Goal: Information Seeking & Learning: Learn about a topic

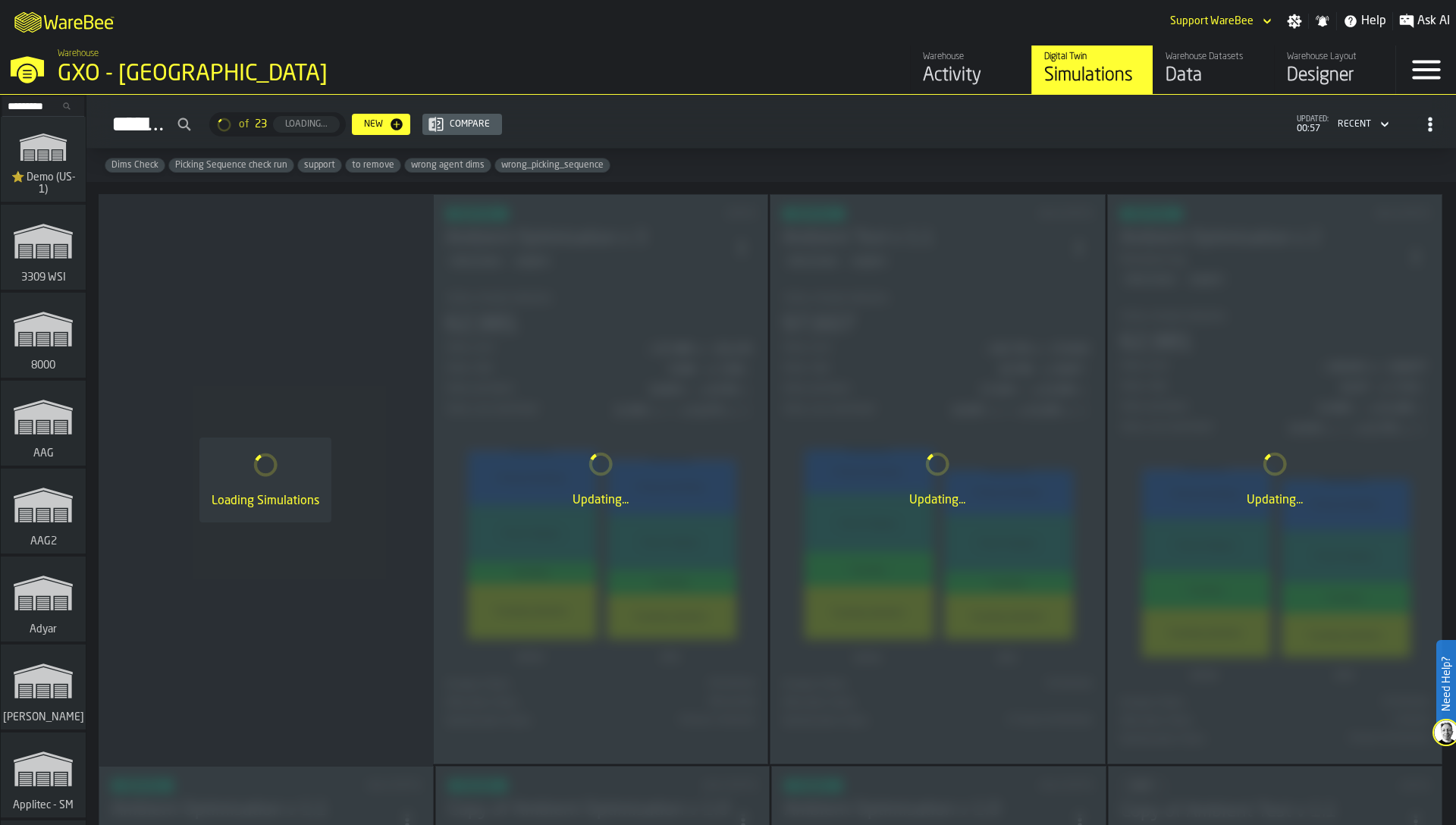
click at [355, 328] on div "Loading Simulations" at bounding box center [265, 480] width 335 height 572
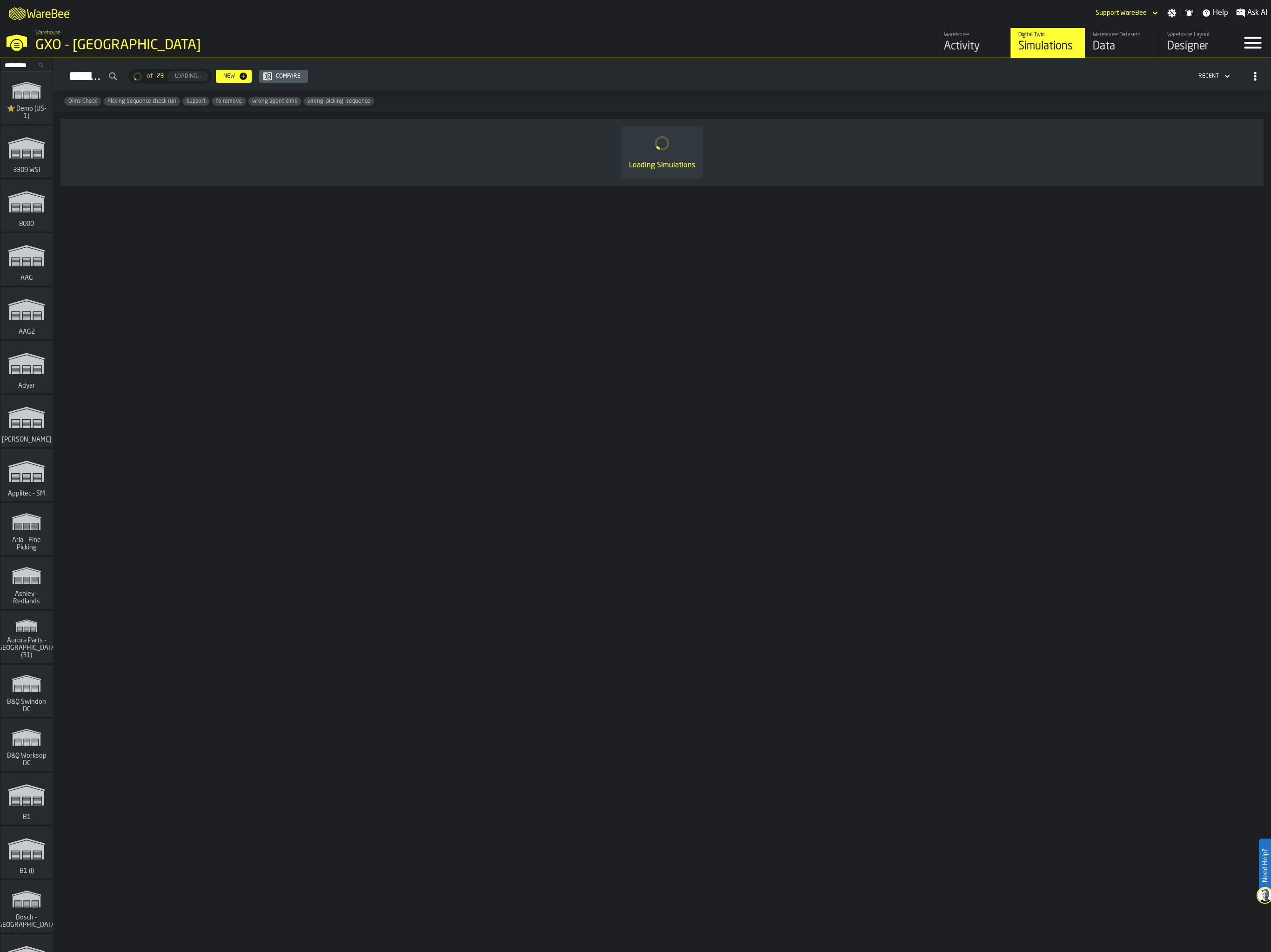
click at [1169, 247] on div "Simulations of 23 Loading... New Compare Recent Dims Check Picking Sequence che…" at bounding box center [662, 505] width 1218 height 894
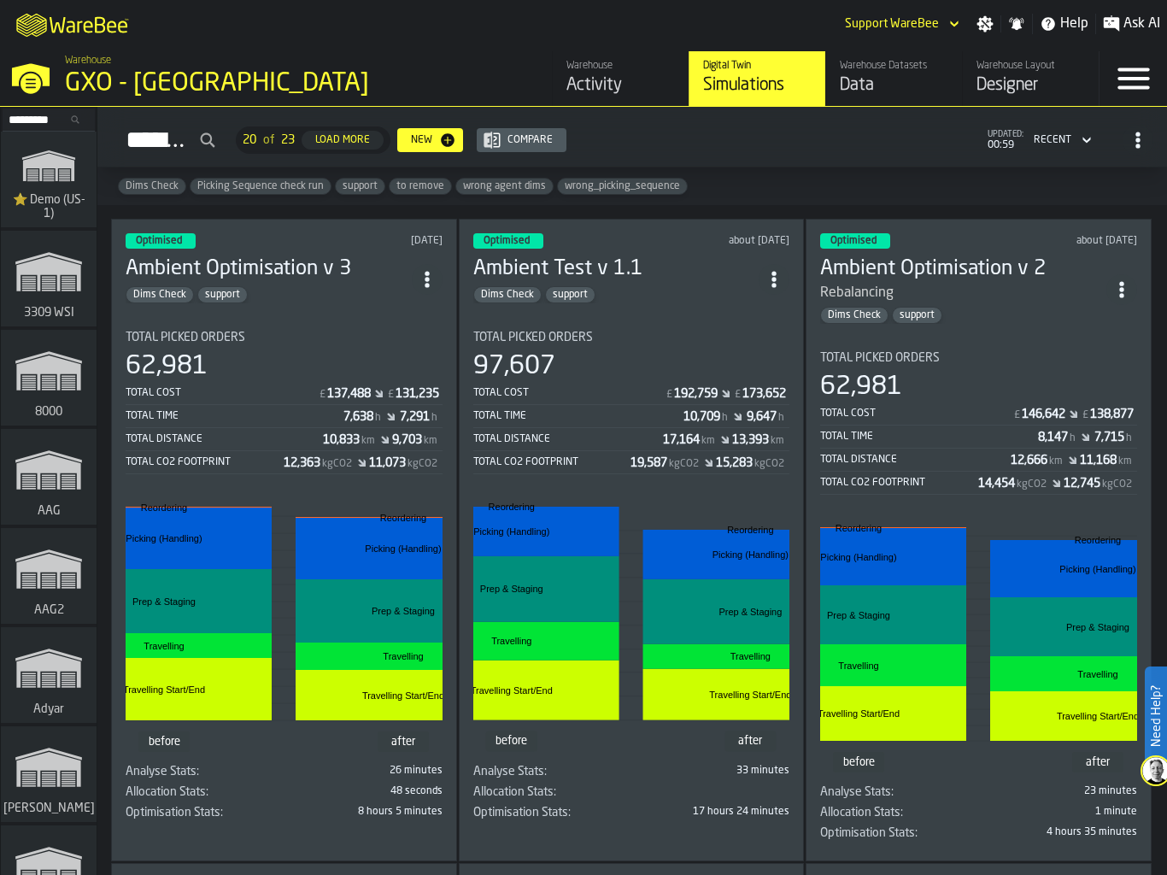
click at [45, 179] on rect "link-to-/wh/i/103622fe-4b04-4da1-b95f-2619b9c959cc/simulations" at bounding box center [49, 179] width 11 height 1
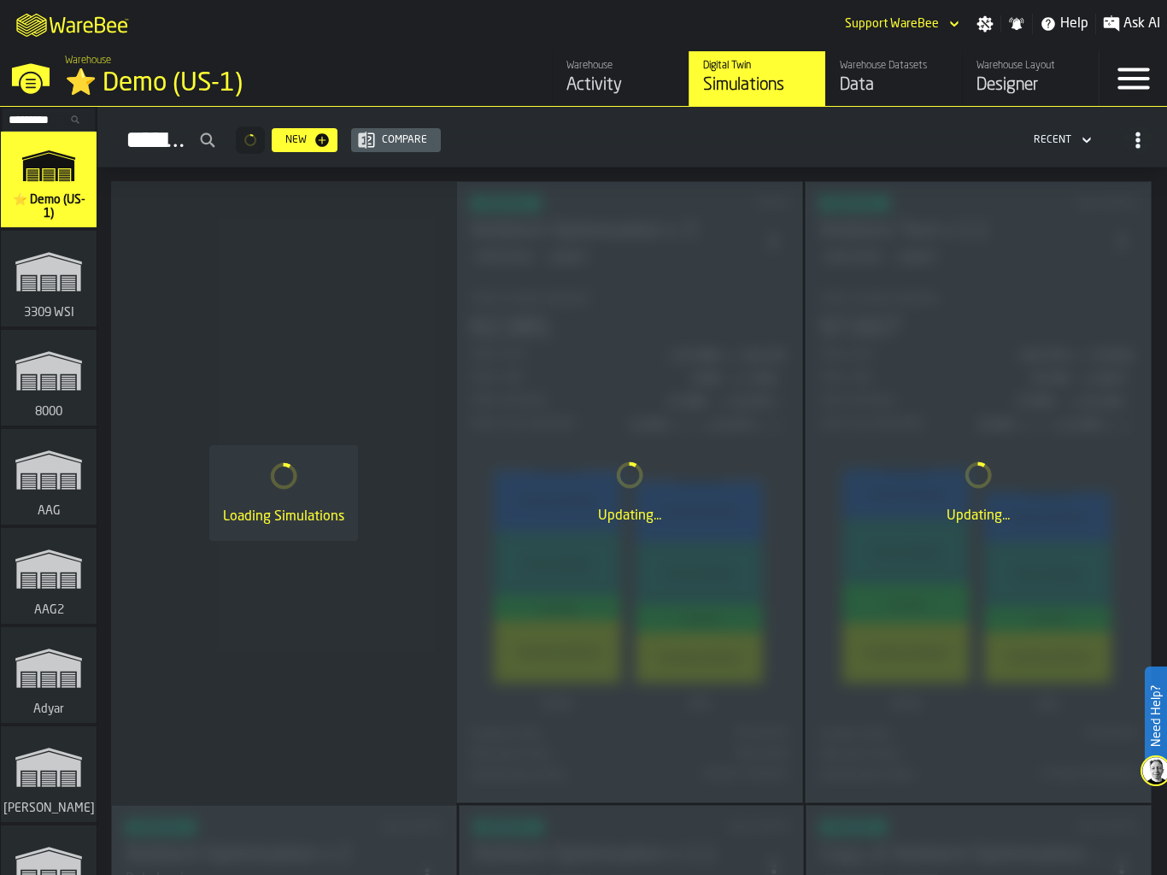
click at [612, 97] on link "Warehouse Activity" at bounding box center [620, 78] width 137 height 55
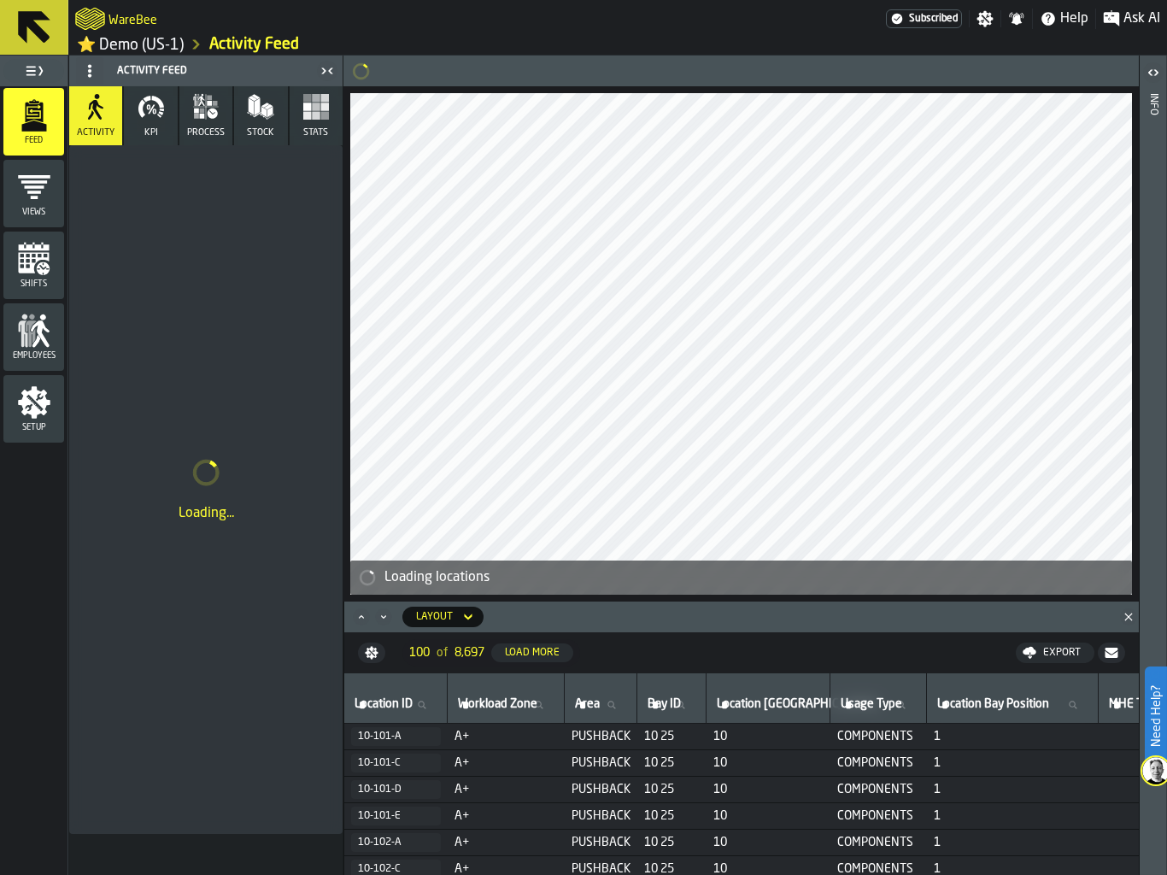
click at [85, 67] on icon at bounding box center [90, 71] width 14 height 14
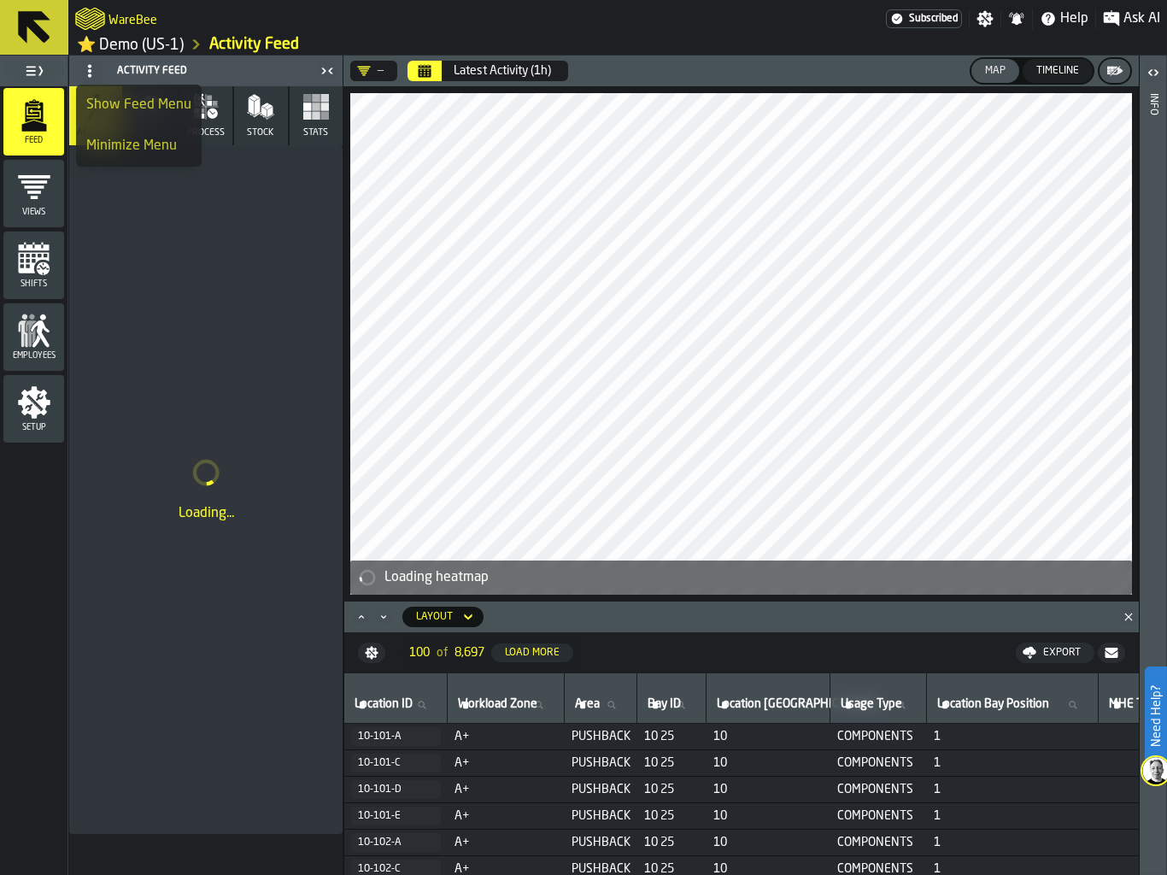
click at [116, 96] on div "Show Feed Menu" at bounding box center [138, 105] width 105 height 20
click at [90, 64] on circle at bounding box center [89, 65] width 3 height 3
click at [120, 144] on div "Minimize Menu" at bounding box center [135, 146] width 99 height 20
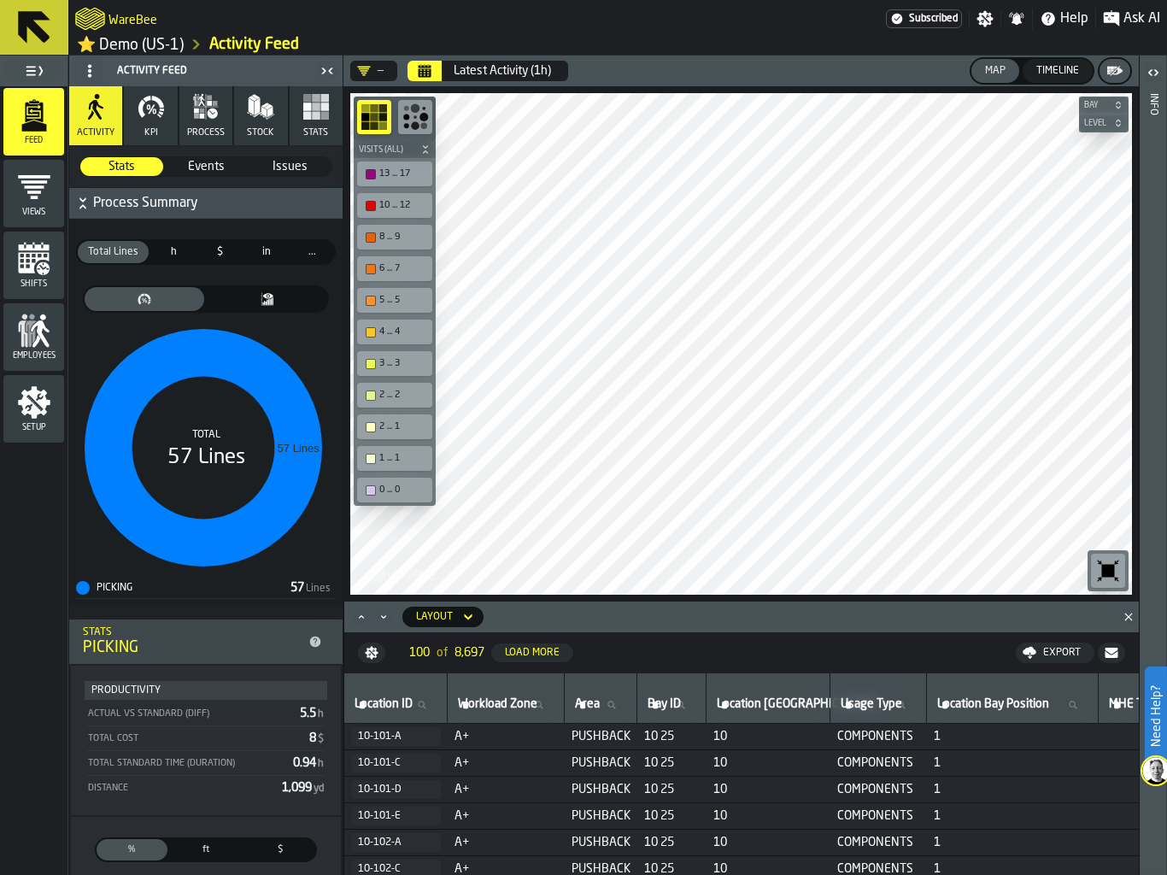
click at [130, 40] on link "⭐ Demo (US-1)" at bounding box center [130, 45] width 107 height 20
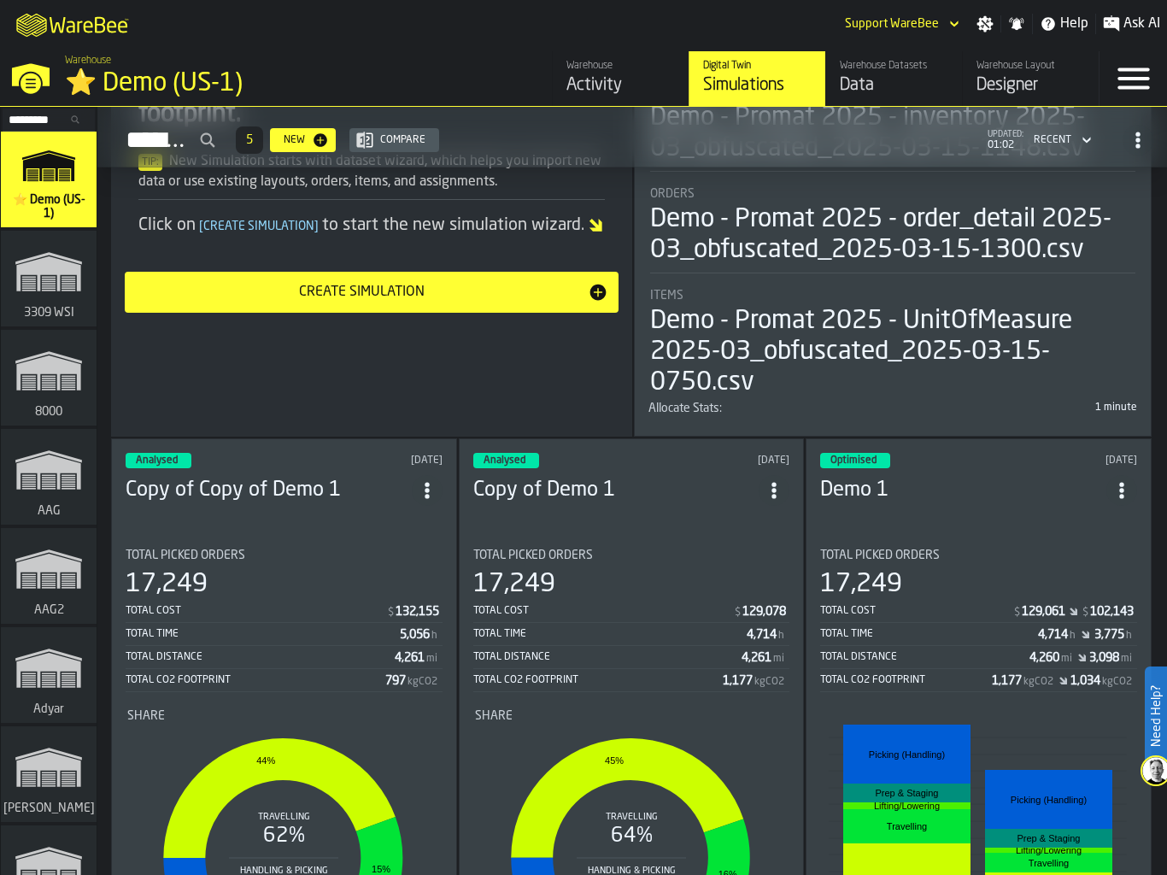
scroll to position [451, 0]
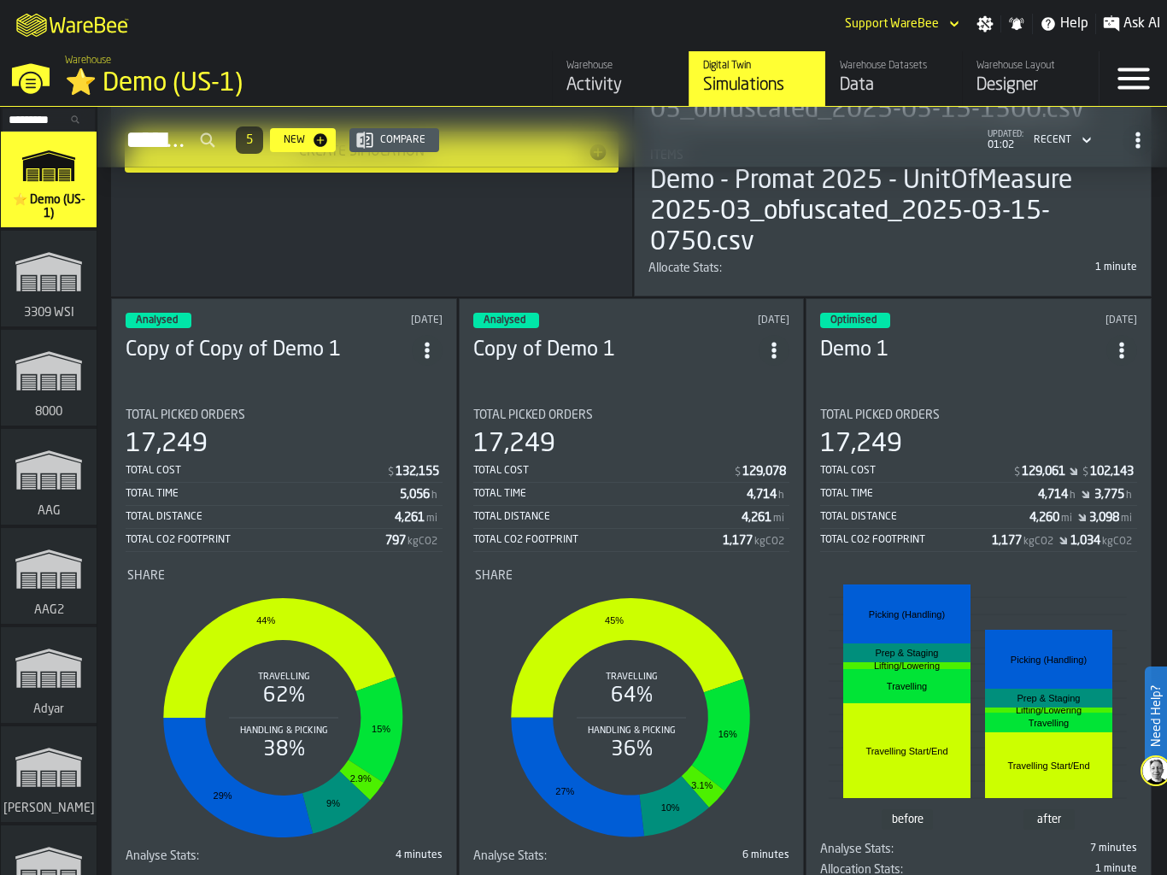
click at [874, 469] on div "Total Cost" at bounding box center [916, 471] width 192 height 12
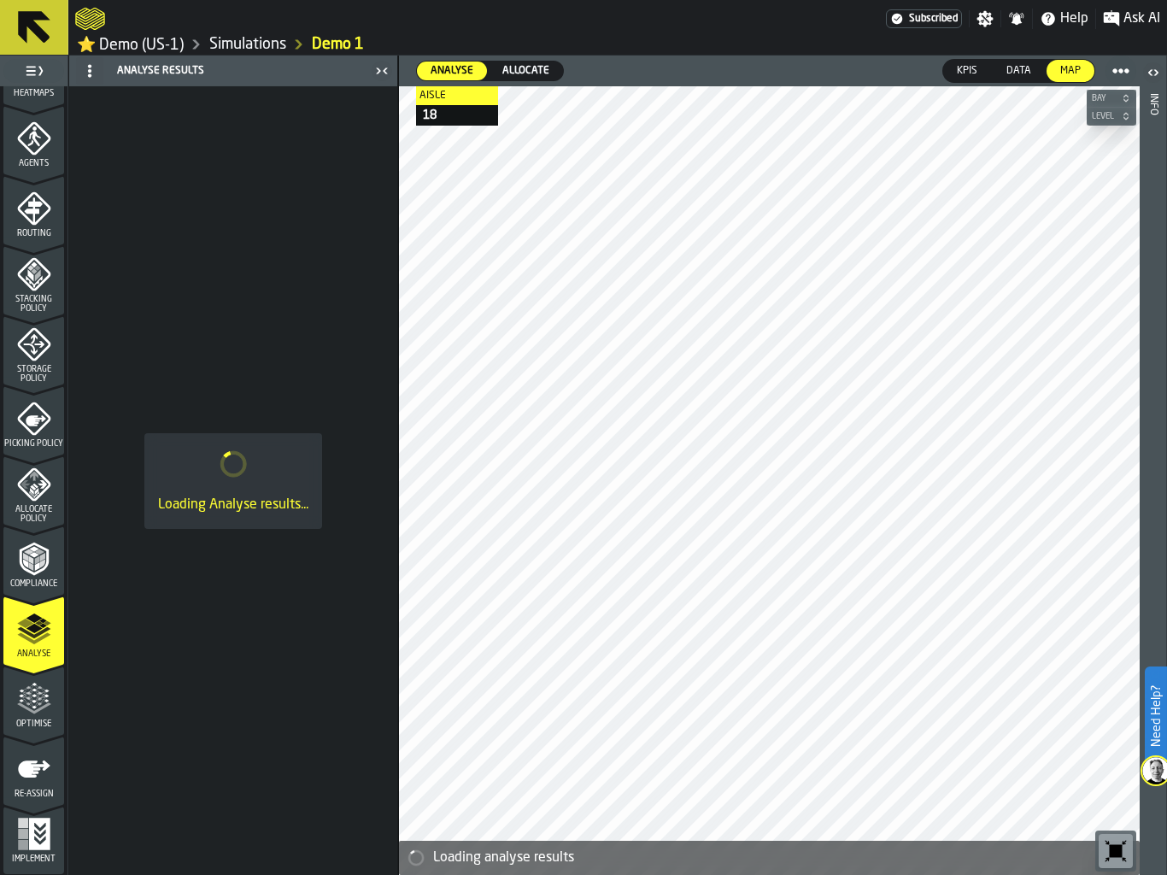
scroll to position [474, 0]
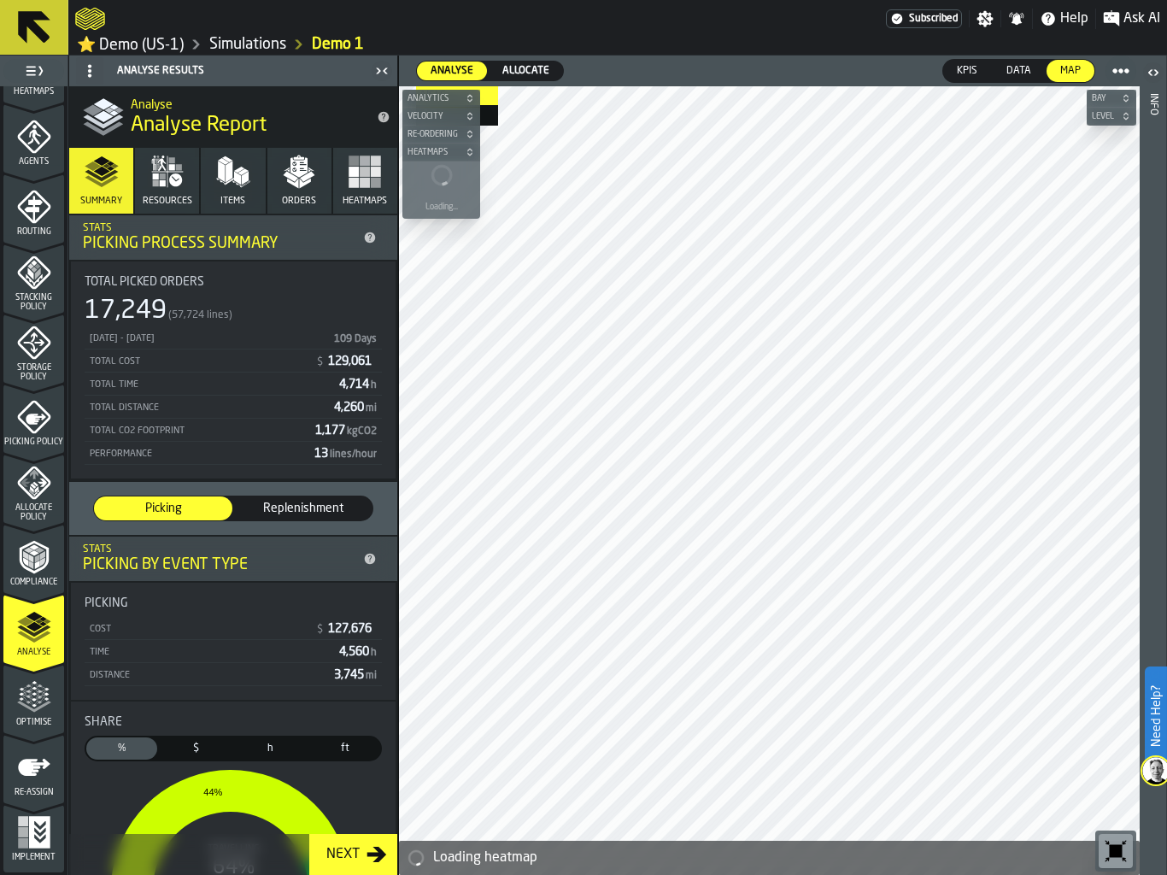
click at [168, 190] on button "Resources" at bounding box center [167, 181] width 64 height 66
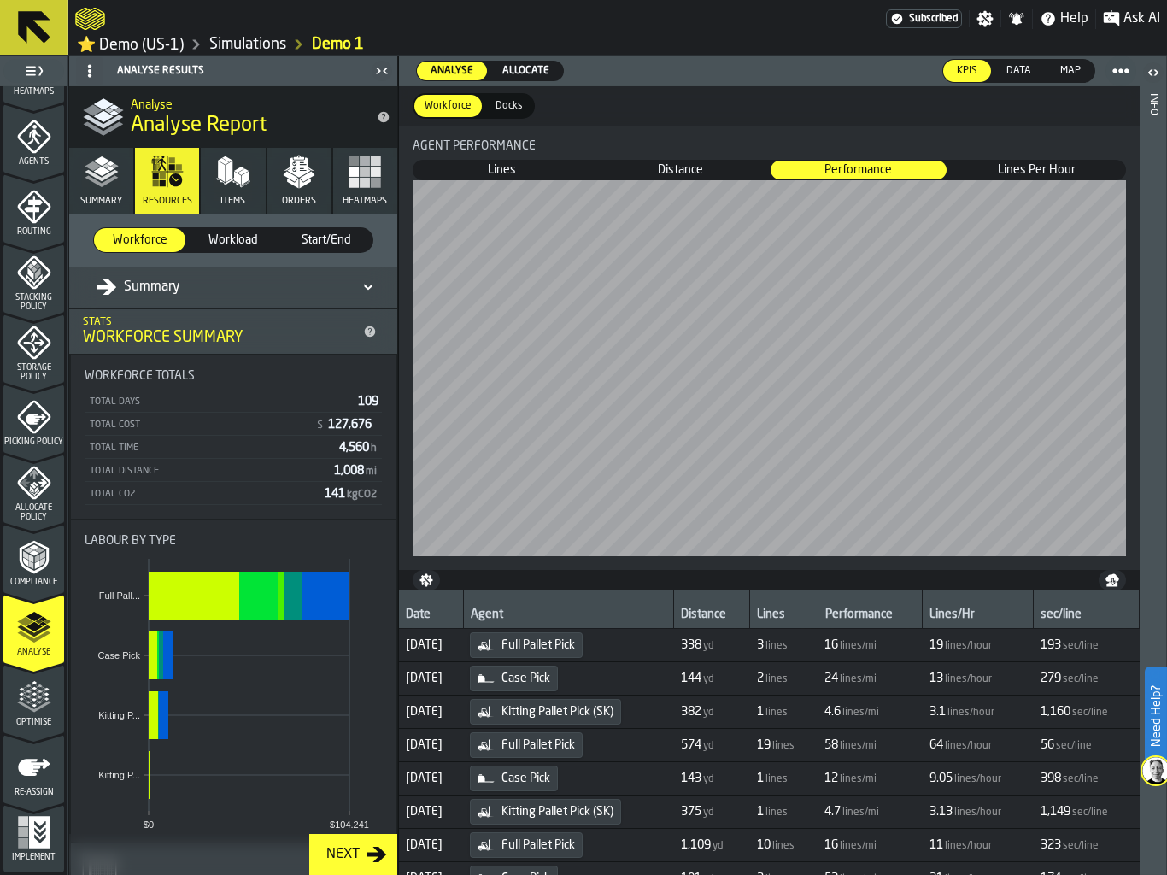
click at [108, 284] on icon "DropdownMenuValue-all-agents-summary" at bounding box center [107, 286] width 20 height 15
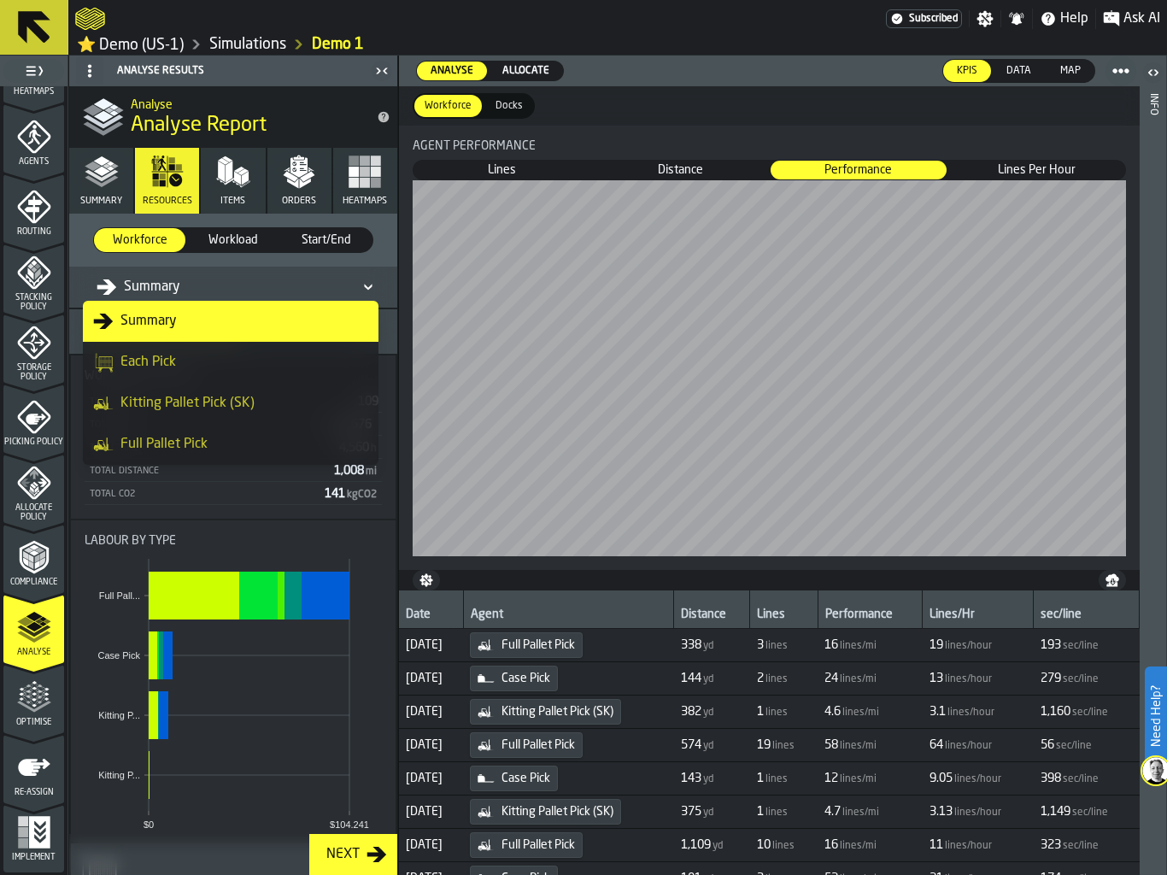
click at [195, 437] on div "Full Pallet Pick" at bounding box center [230, 444] width 275 height 20
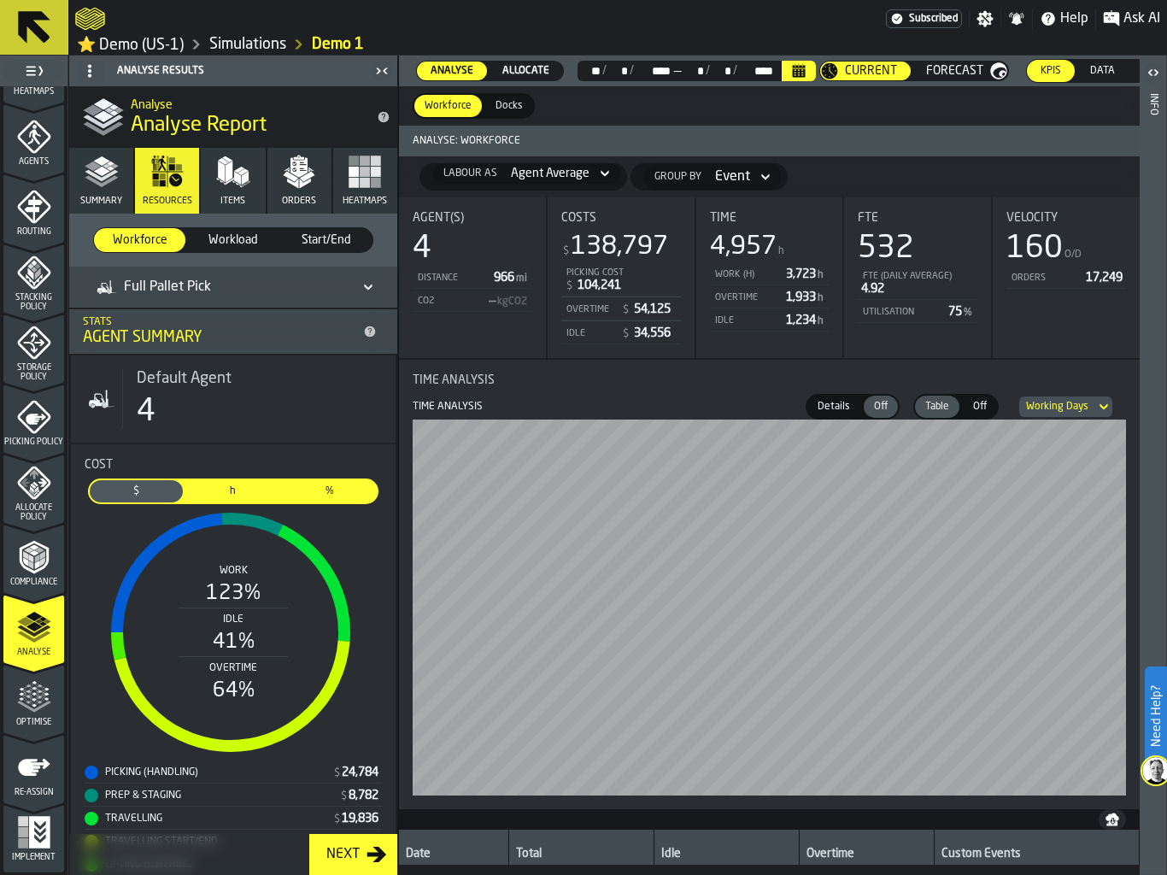
click at [800, 67] on icon "Calendar" at bounding box center [799, 66] width 13 height 3
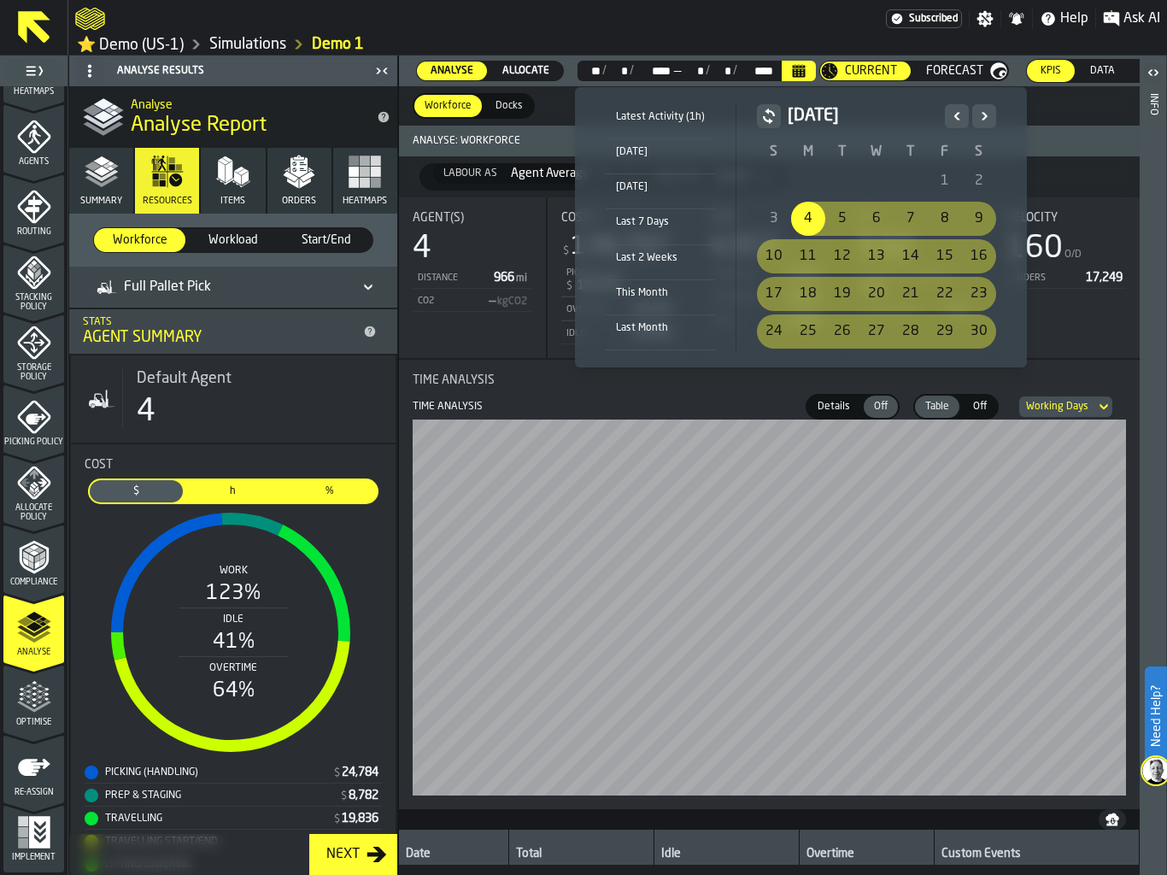
click at [806, 221] on div "4" at bounding box center [808, 219] width 34 height 34
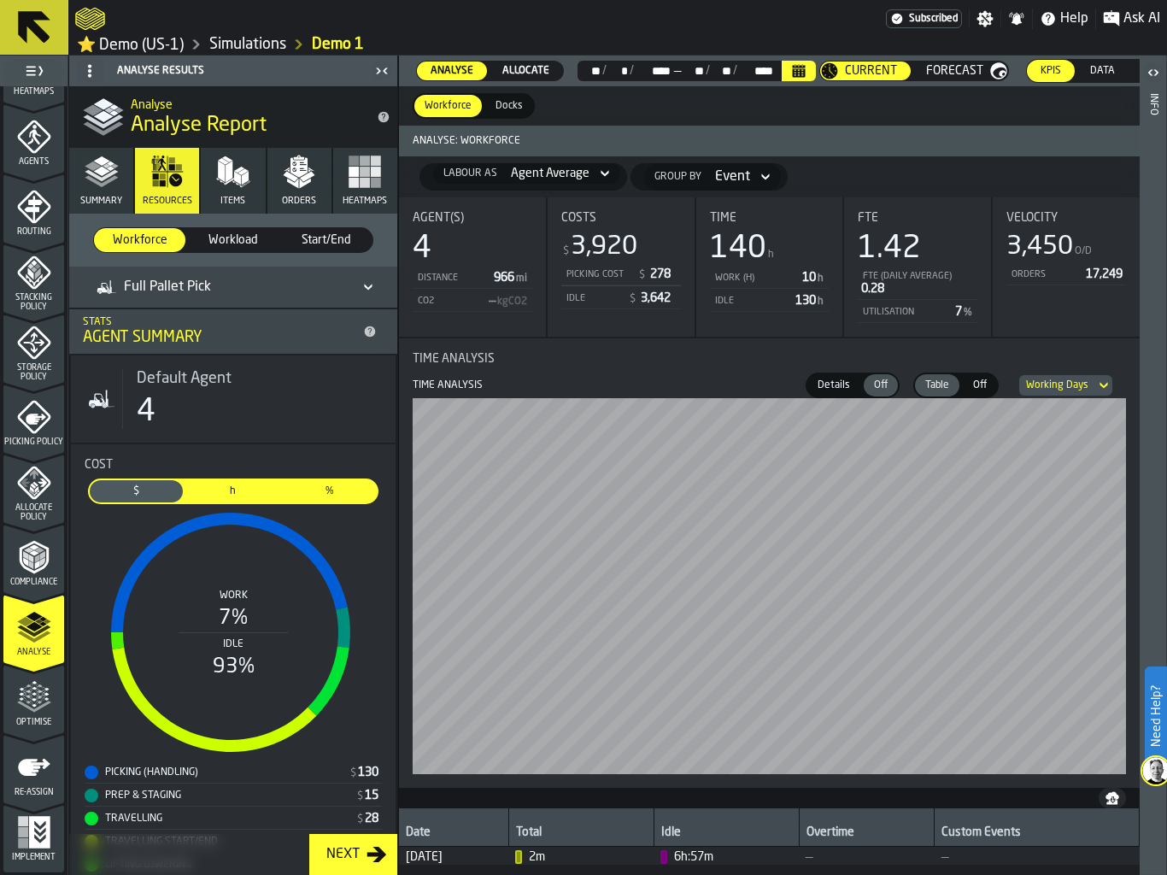
click at [799, 68] on icon "Calendar" at bounding box center [799, 72] width 13 height 9
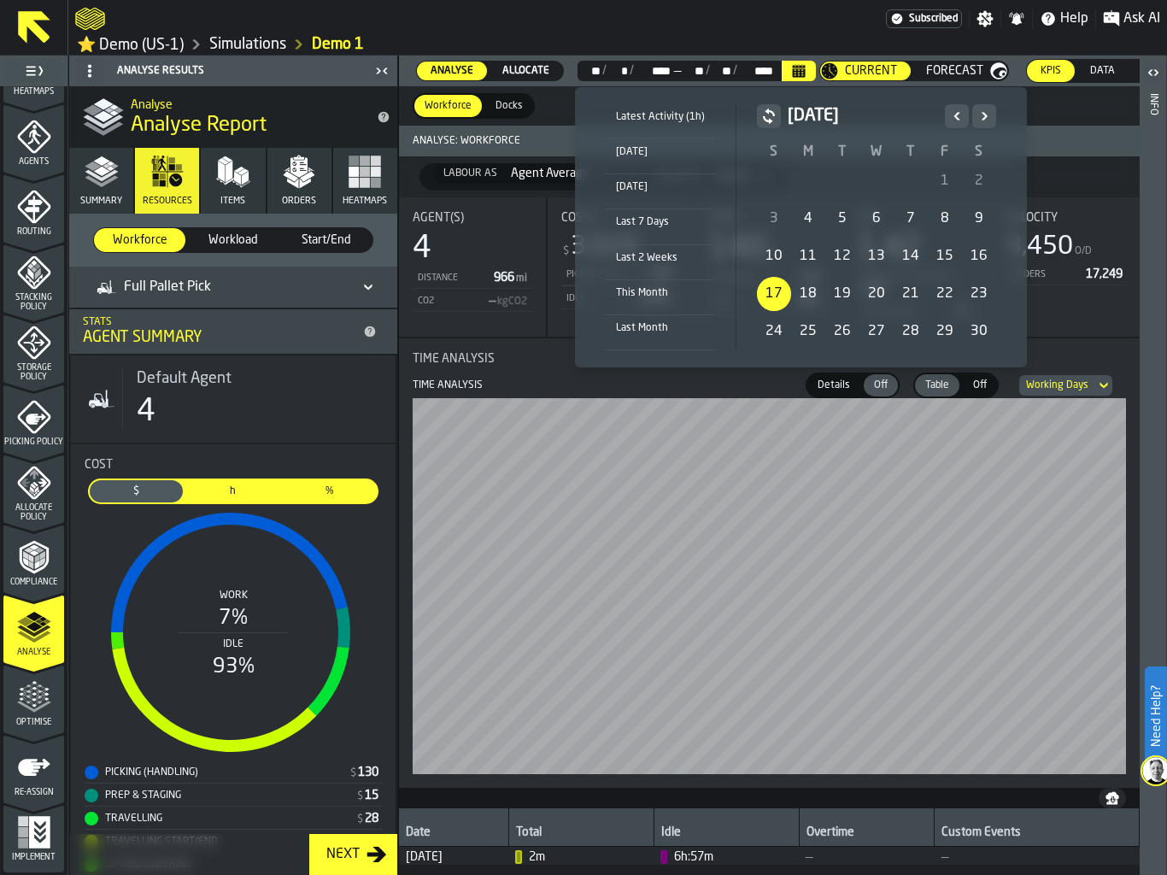
click at [767, 284] on div "17" at bounding box center [774, 294] width 34 height 34
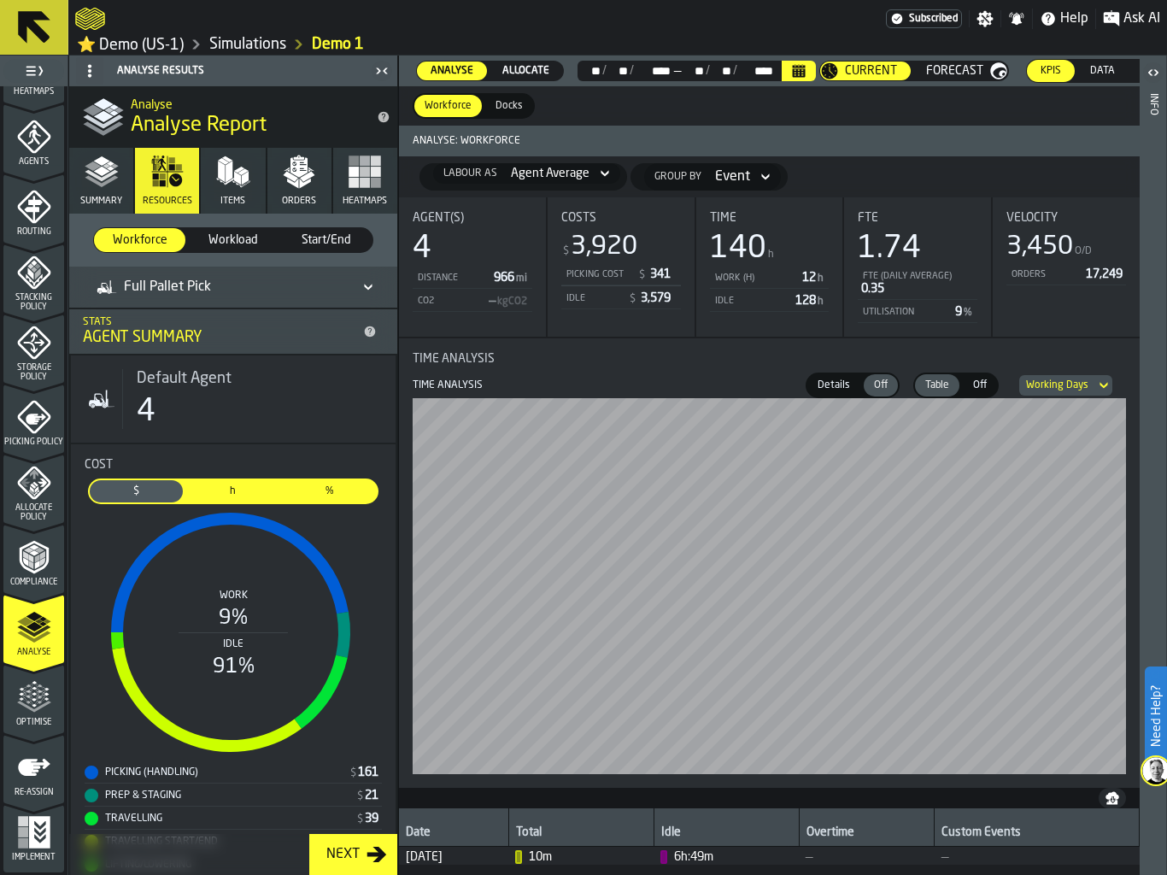
click at [793, 61] on button "Calendar" at bounding box center [799, 71] width 34 height 20
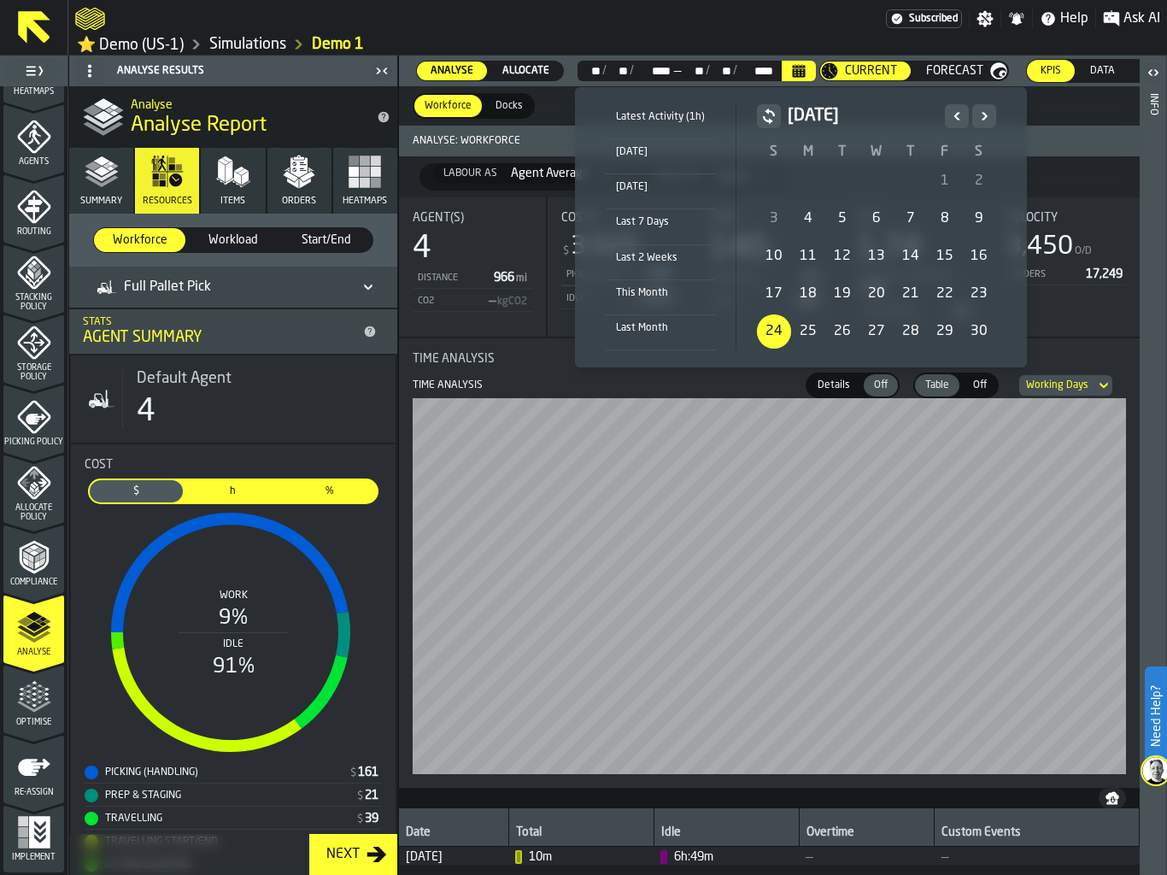
click at [766, 338] on div "24" at bounding box center [774, 331] width 34 height 34
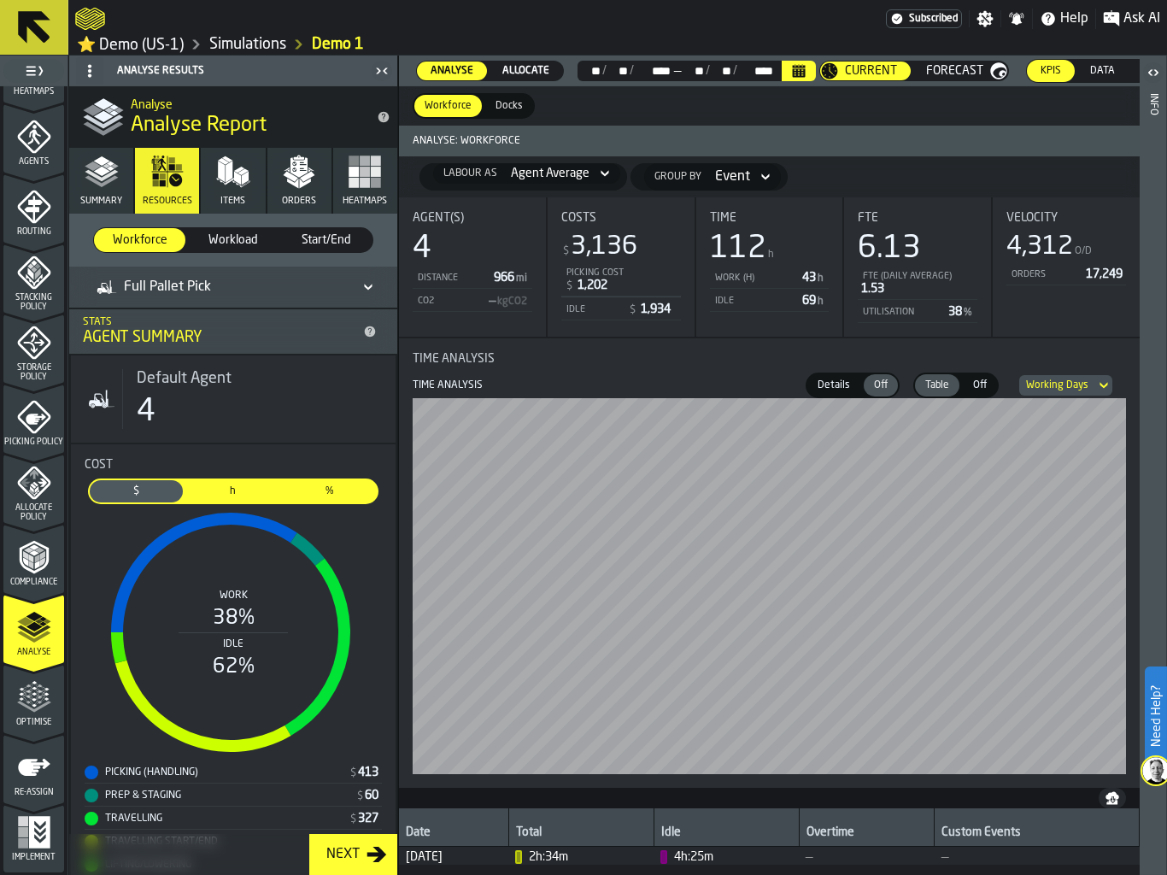
click at [807, 67] on button "Calendar" at bounding box center [799, 71] width 34 height 20
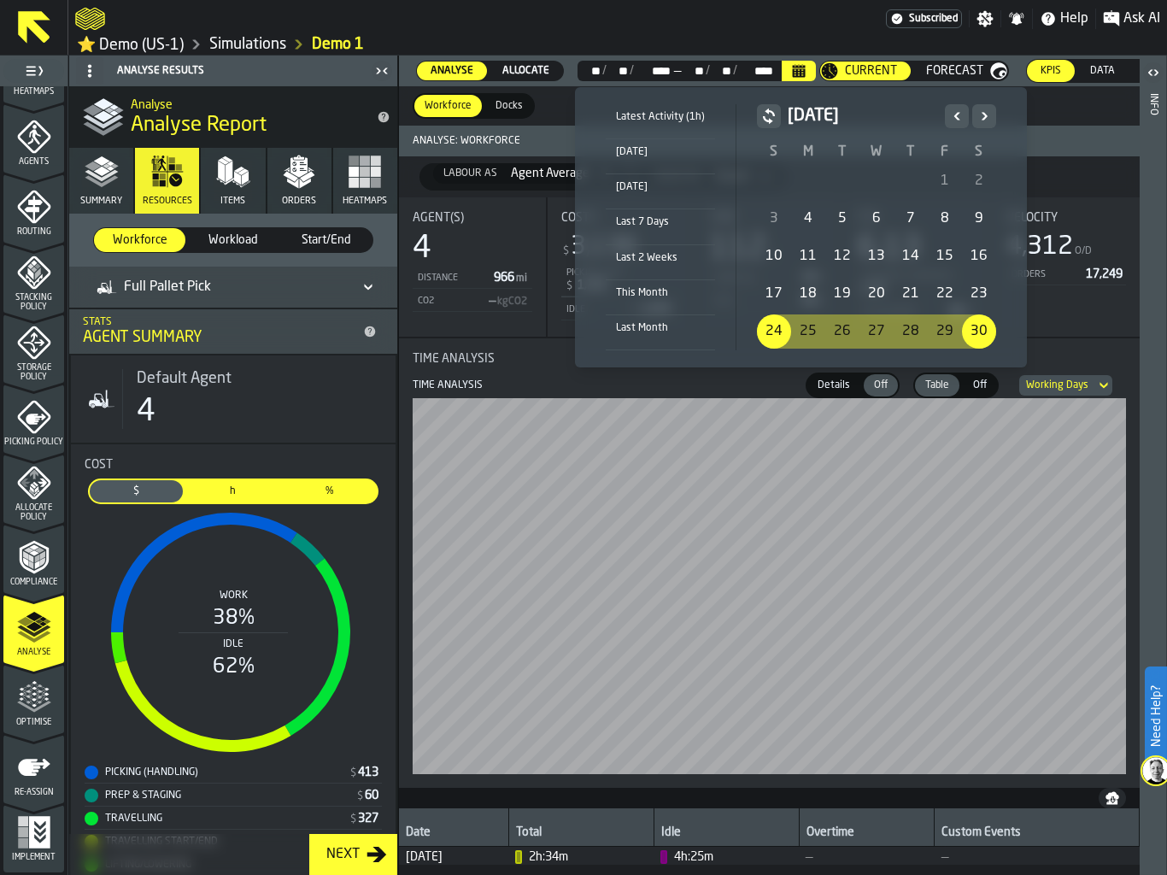
click at [981, 108] on icon "Next" at bounding box center [983, 116] width 17 height 20
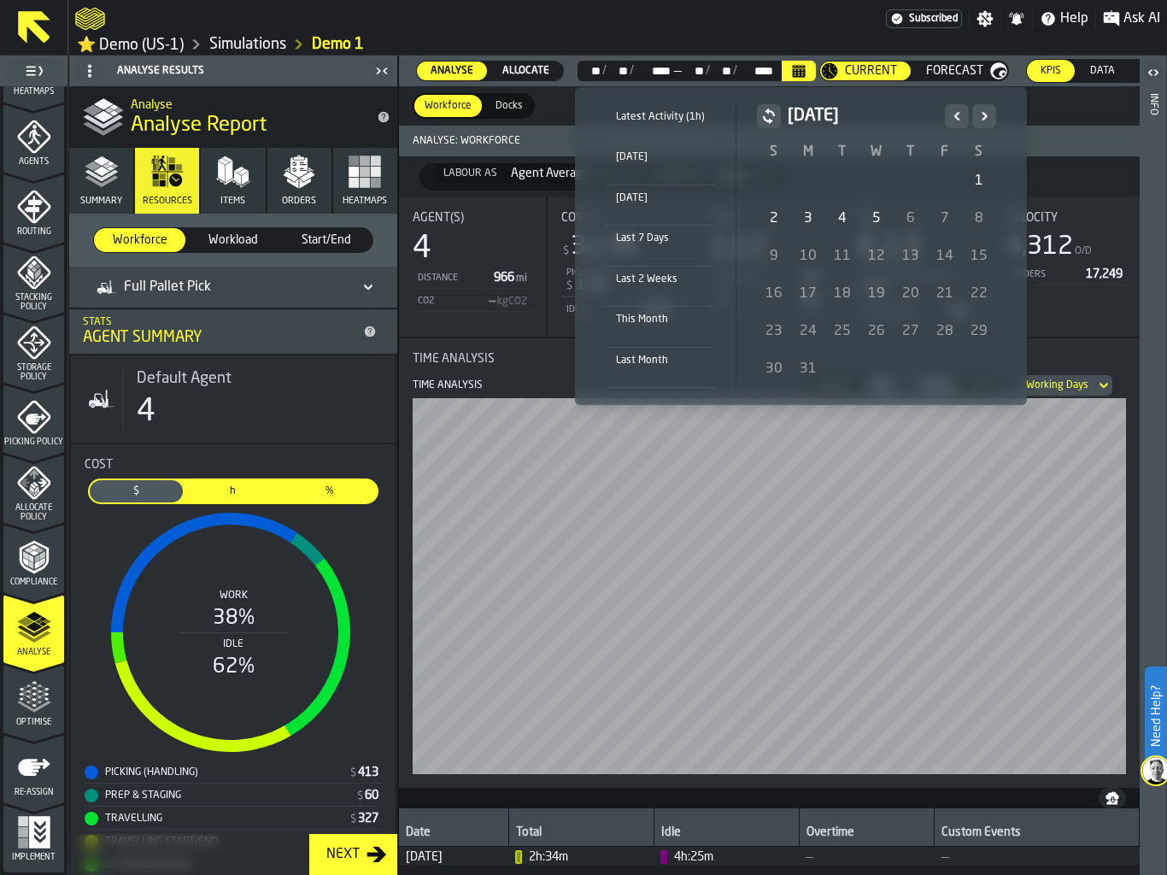
click at [948, 112] on icon "Previous" at bounding box center [956, 116] width 17 height 20
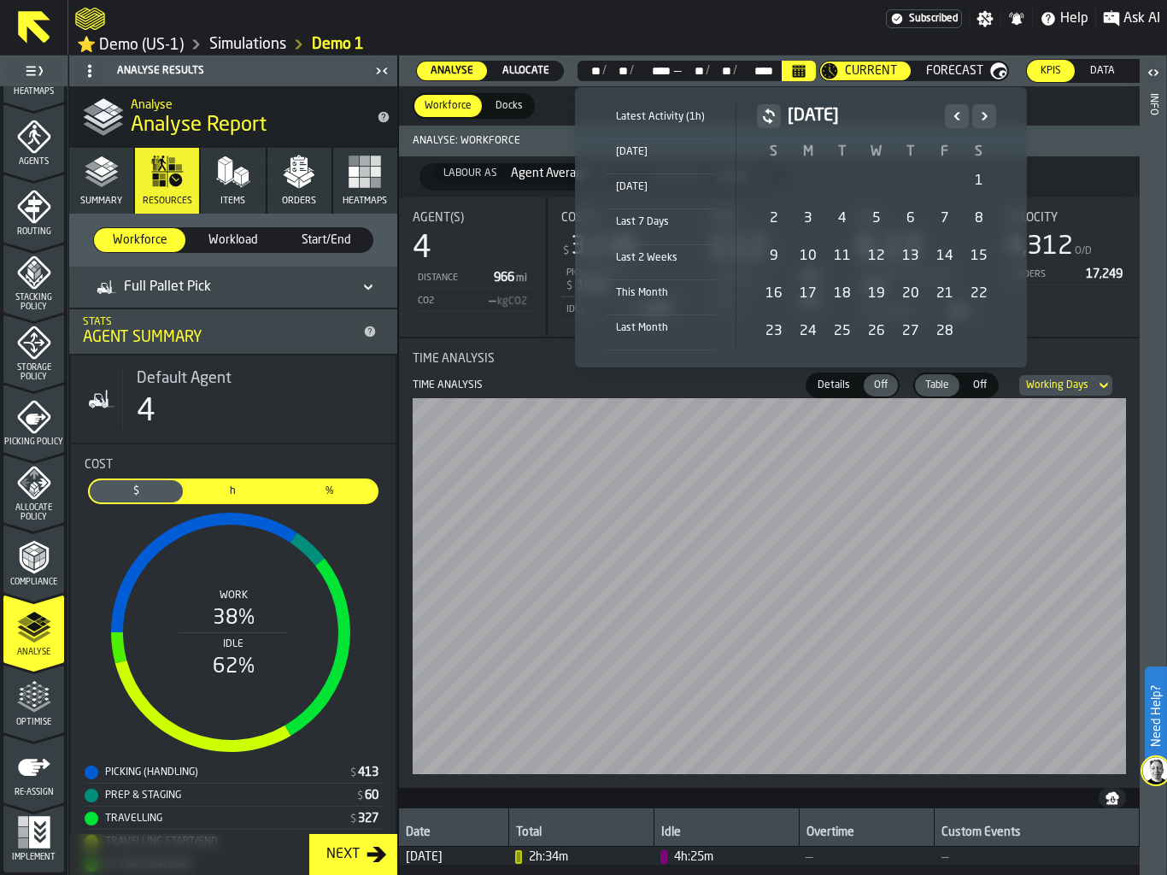
click at [770, 291] on div "16" at bounding box center [774, 294] width 34 height 34
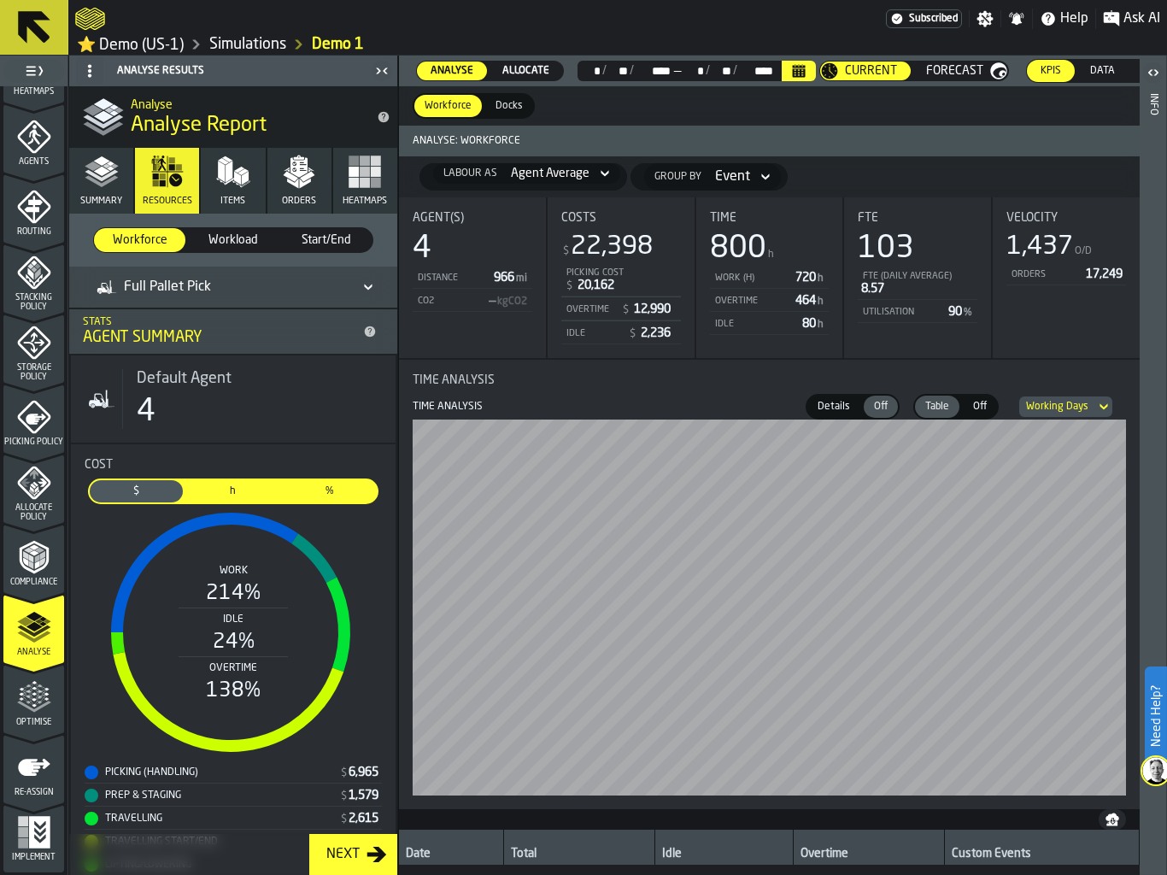
click at [805, 71] on button "Calendar" at bounding box center [799, 71] width 34 height 20
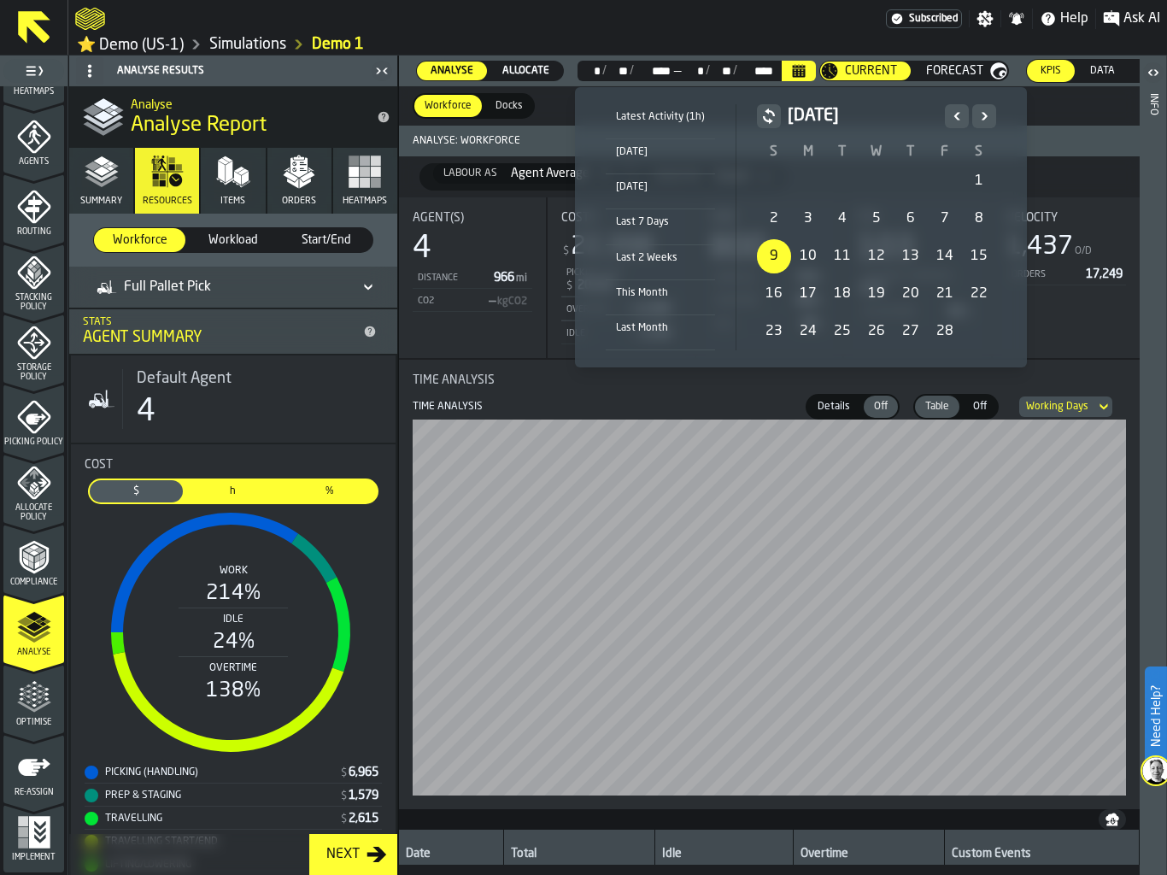
click at [787, 256] on div "9" at bounding box center [774, 256] width 34 height 34
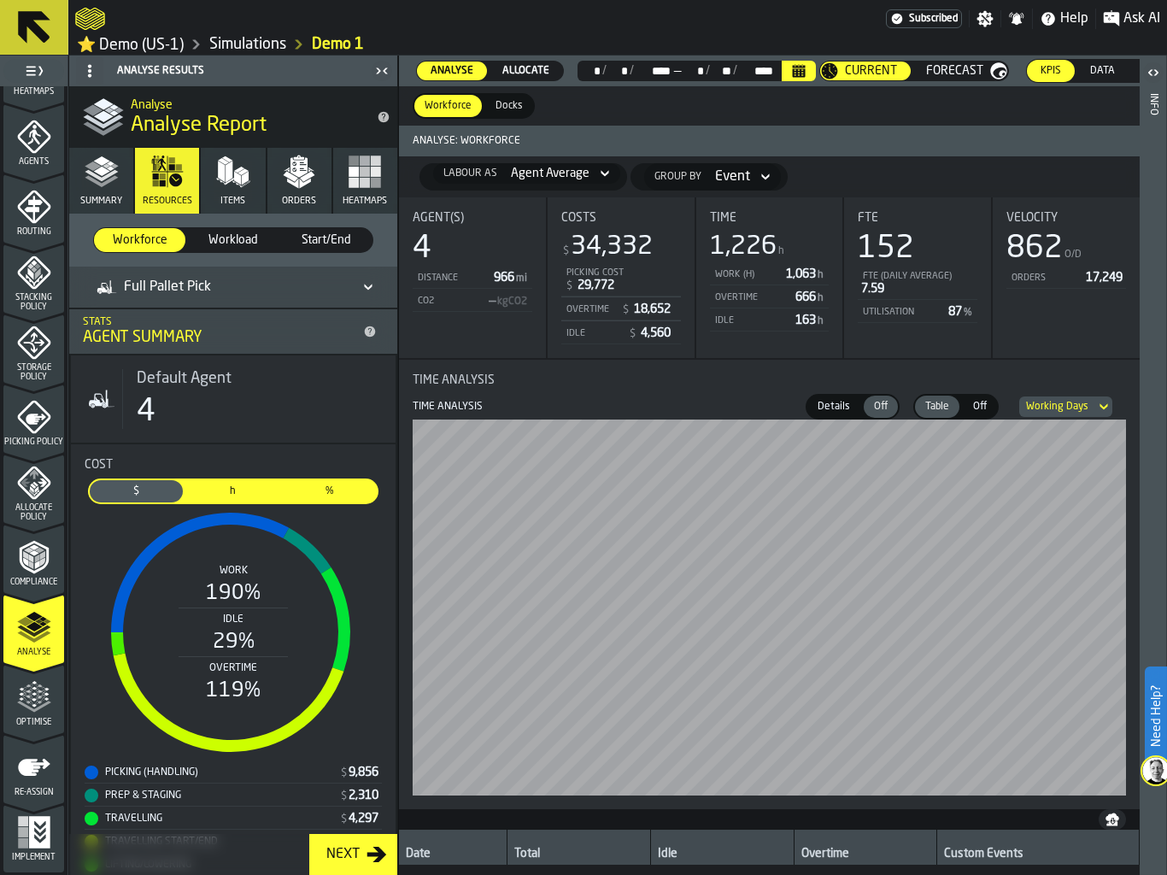
click at [798, 65] on icon "Calendar" at bounding box center [799, 66] width 13 height 3
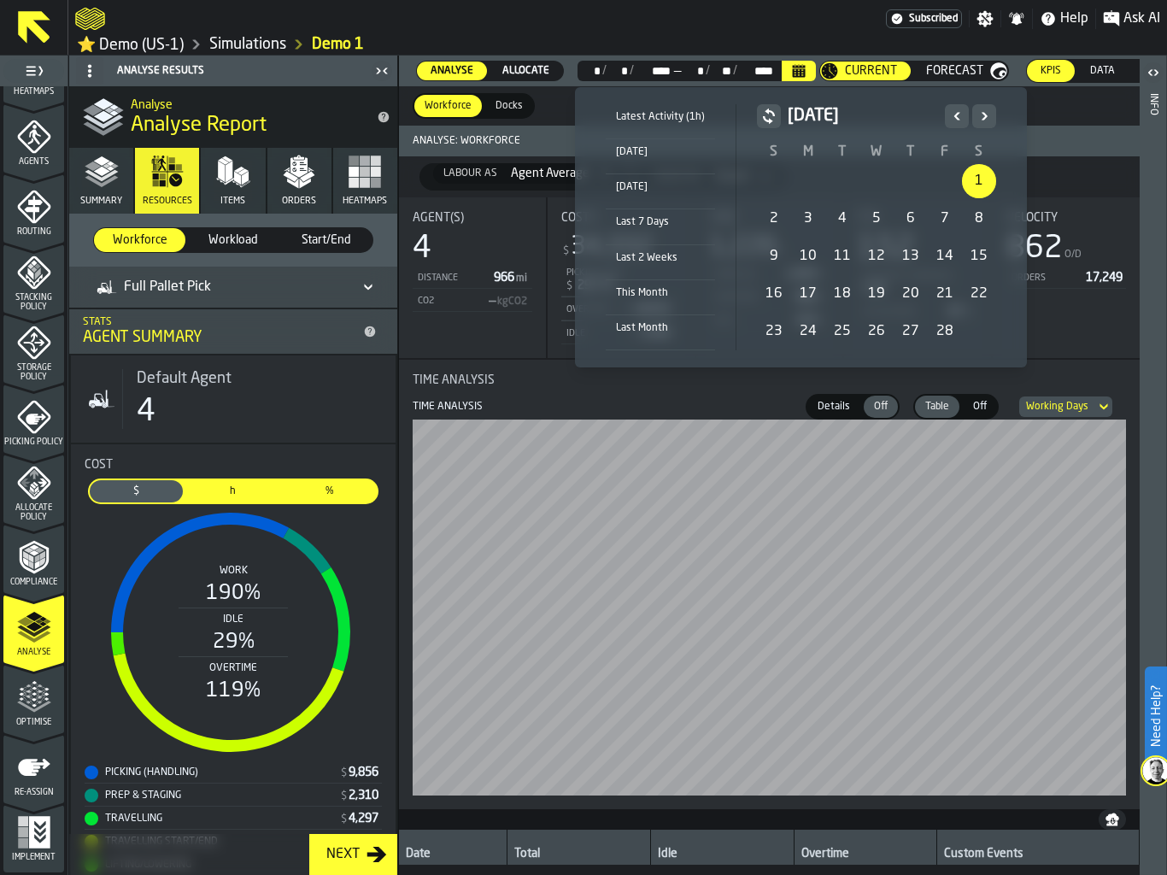
click at [977, 164] on div "1" at bounding box center [979, 181] width 34 height 34
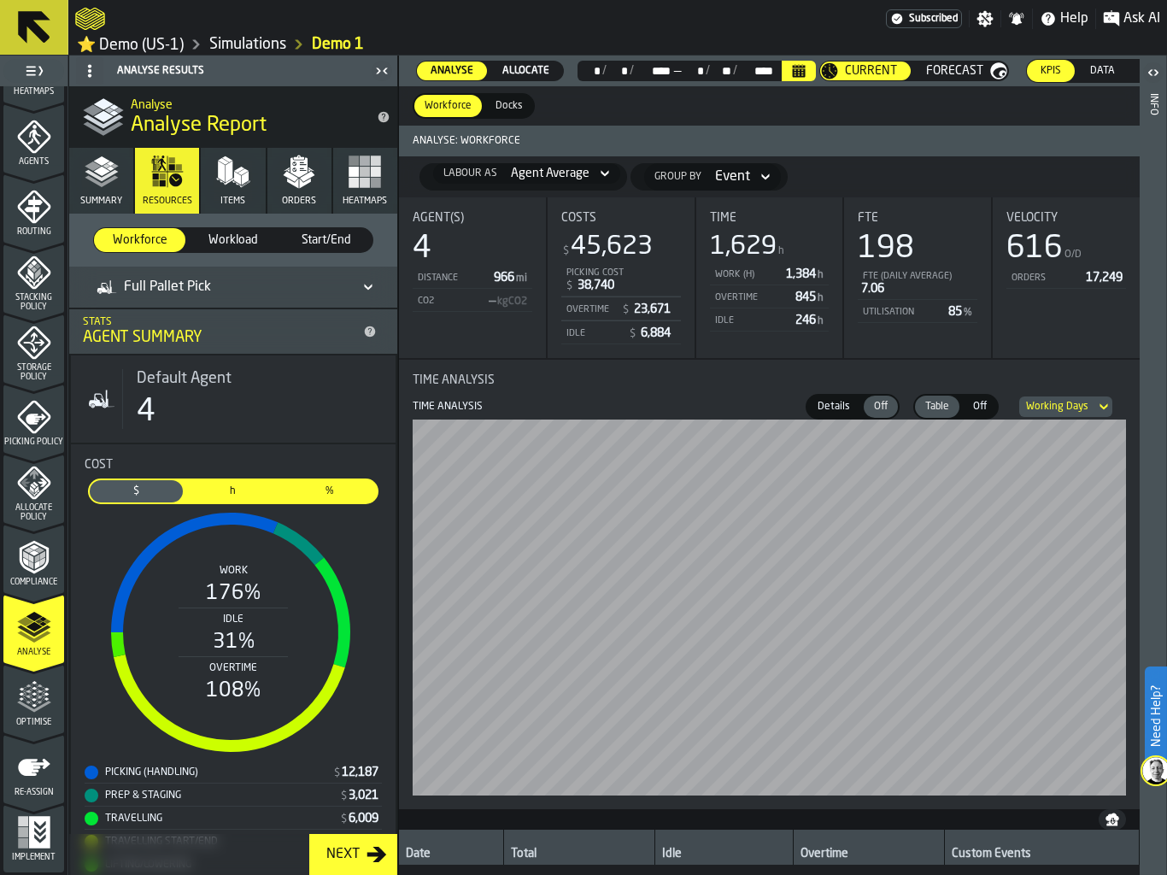
click at [799, 64] on icon "Calendar" at bounding box center [799, 71] width 14 height 14
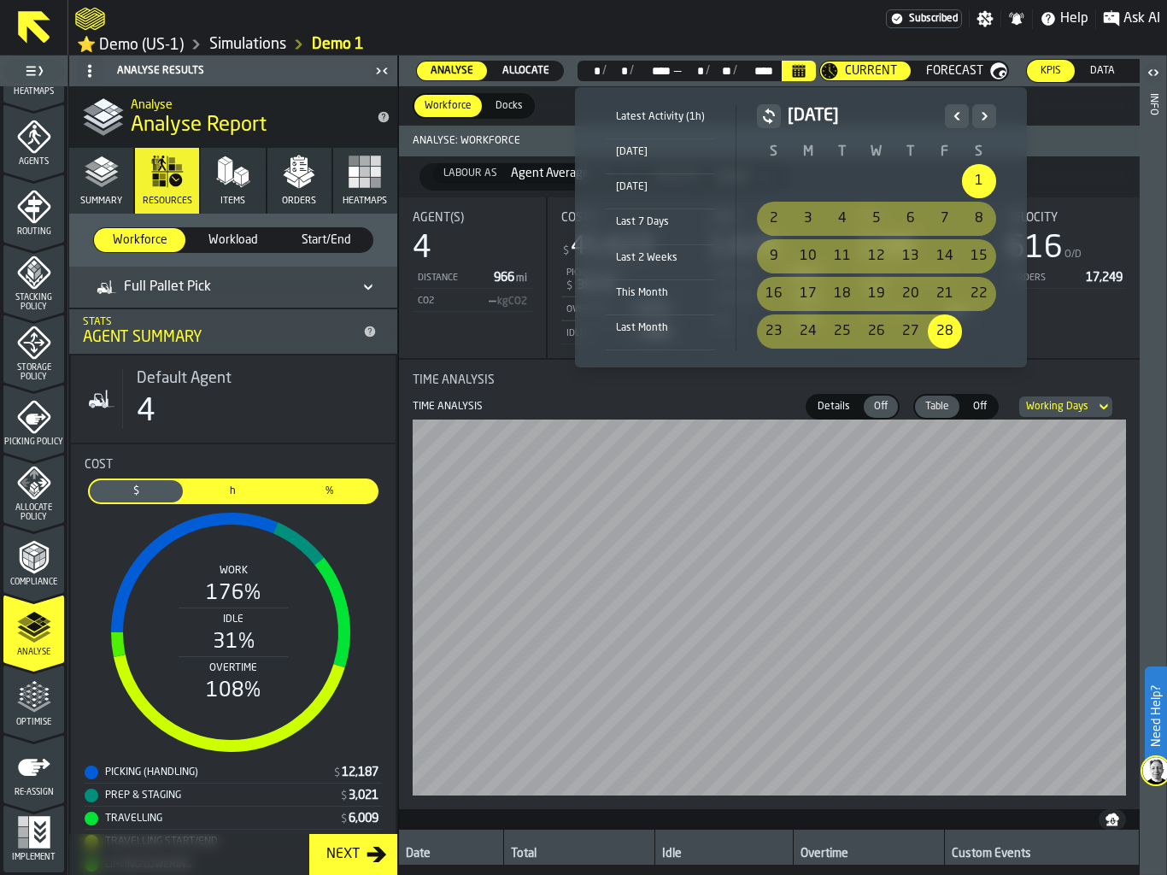
click at [954, 117] on icon "Previous" at bounding box center [956, 116] width 6 height 8
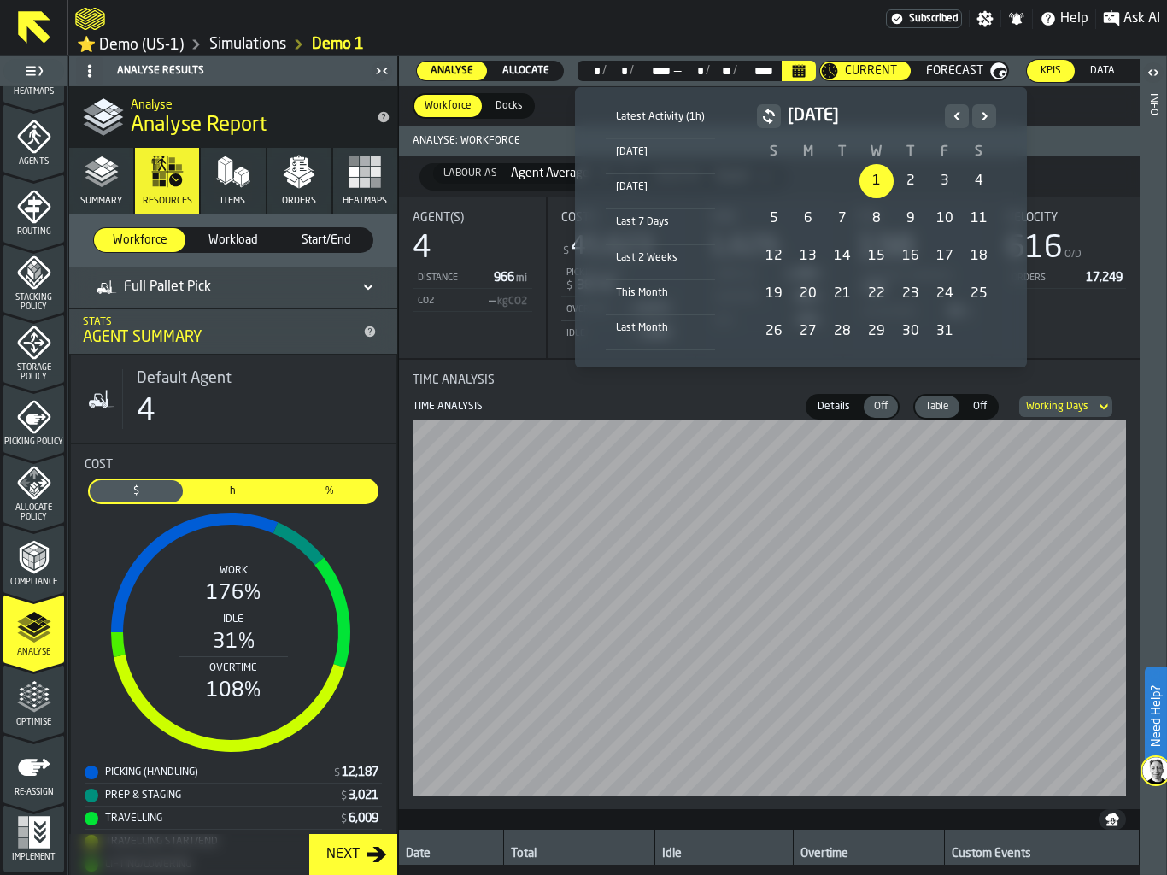
click at [883, 181] on div "1" at bounding box center [876, 181] width 34 height 34
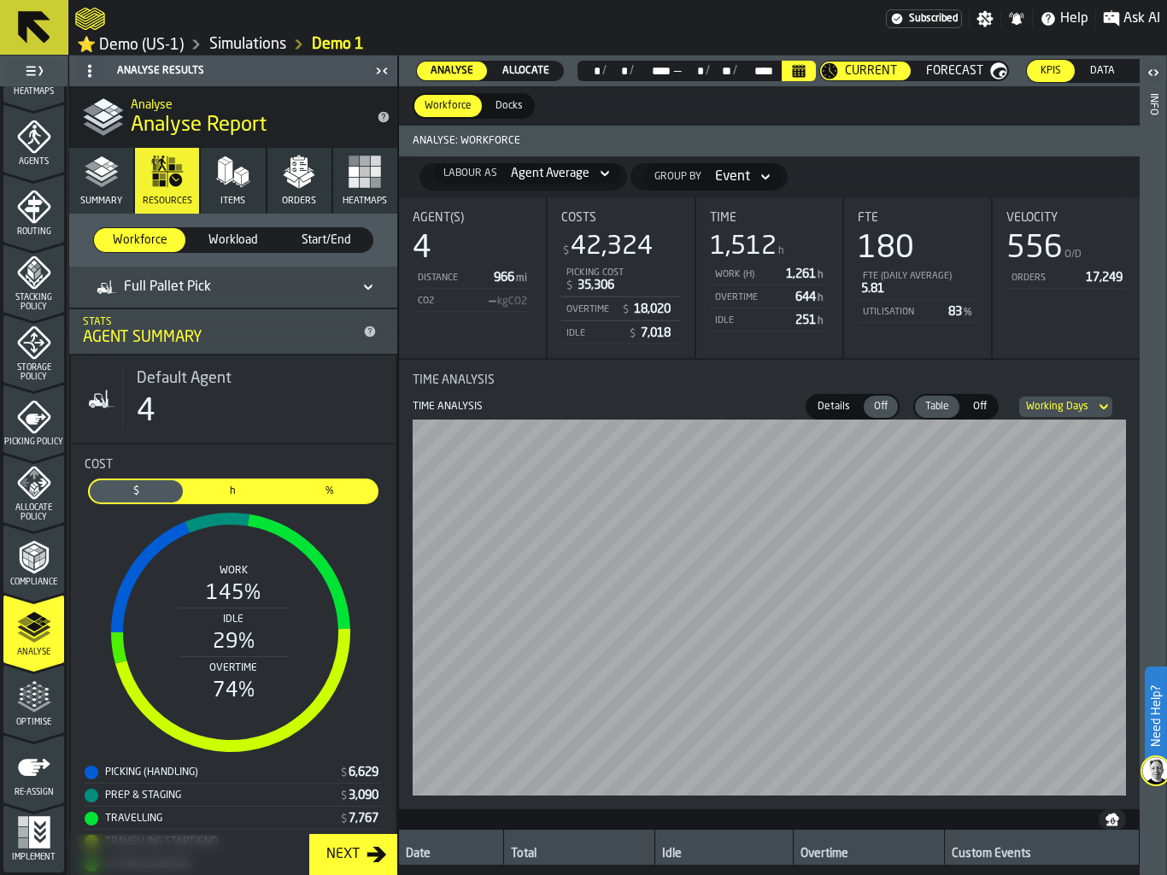
click at [787, 74] on button "Calendar" at bounding box center [799, 71] width 34 height 20
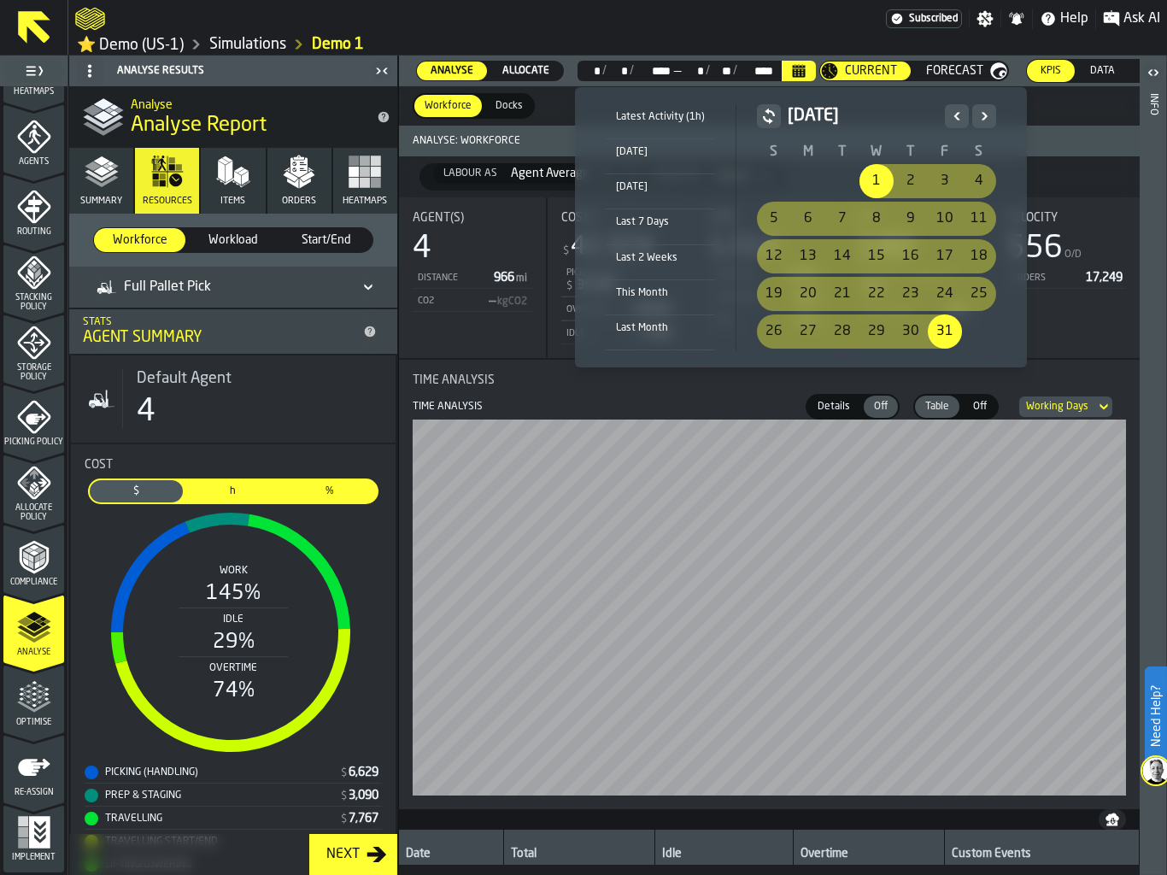
click at [876, 181] on div "1" at bounding box center [876, 181] width 34 height 34
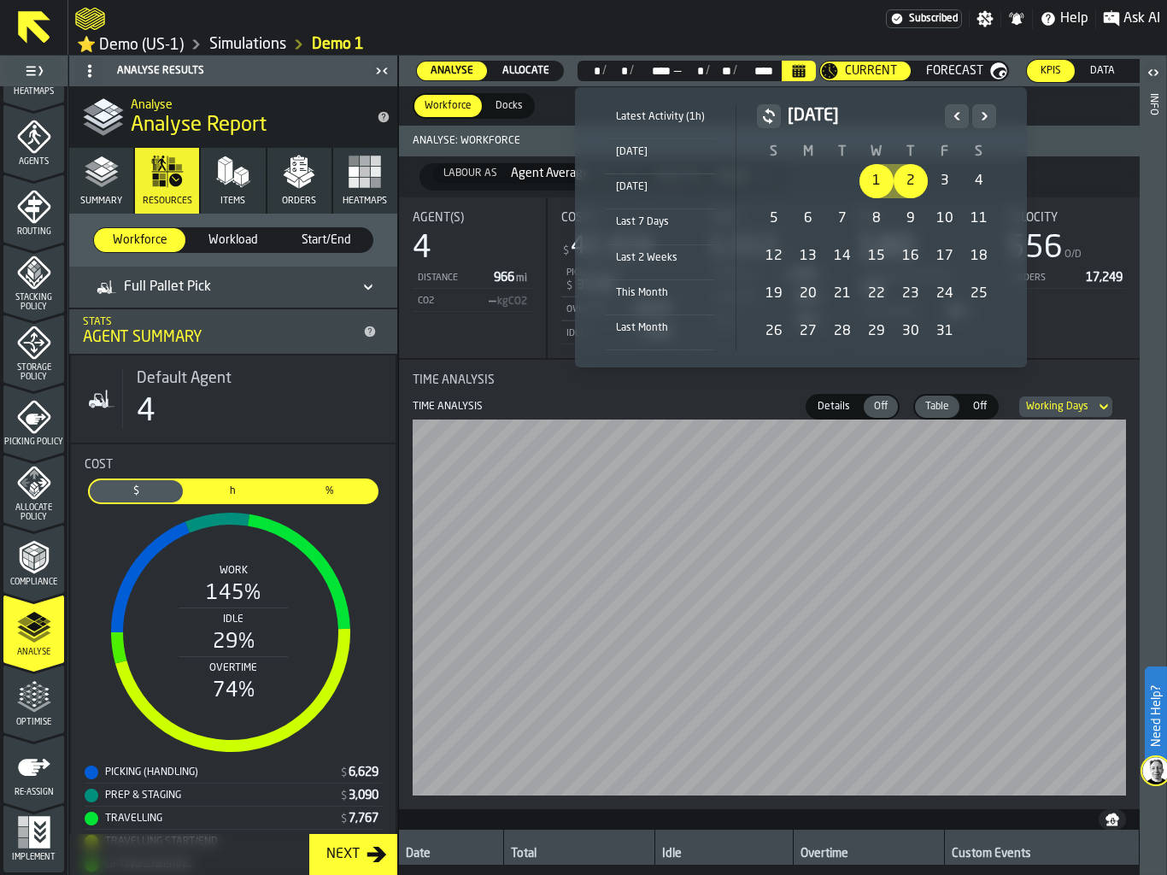
click at [983, 116] on icon "Next" at bounding box center [984, 116] width 6 height 8
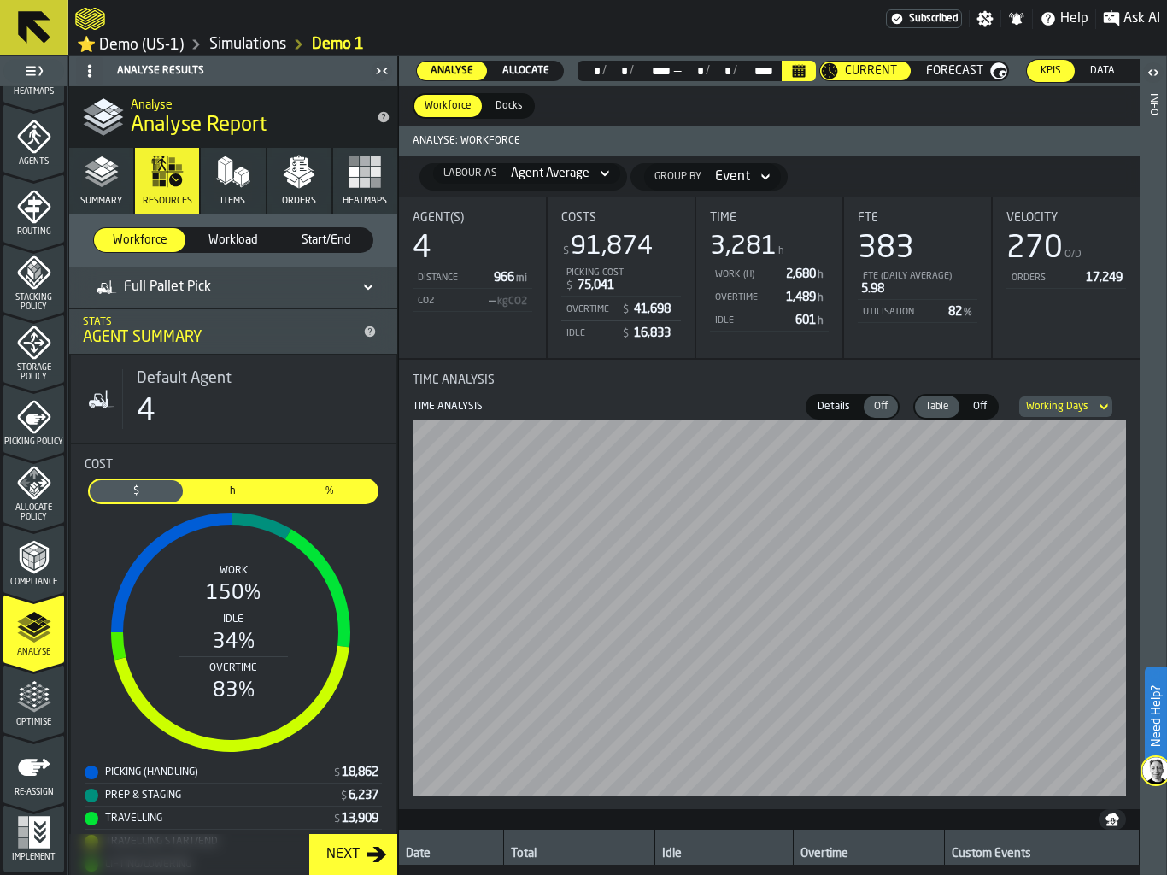
drag, startPoint x: 10, startPoint y: 654, endPoint x: 17, endPoint y: 680, distance: 26.5
click at [10, 654] on span "Analyse" at bounding box center [33, 651] width 61 height 9
click at [22, 706] on icon "menu Optimise" at bounding box center [34, 705] width 34 height 11
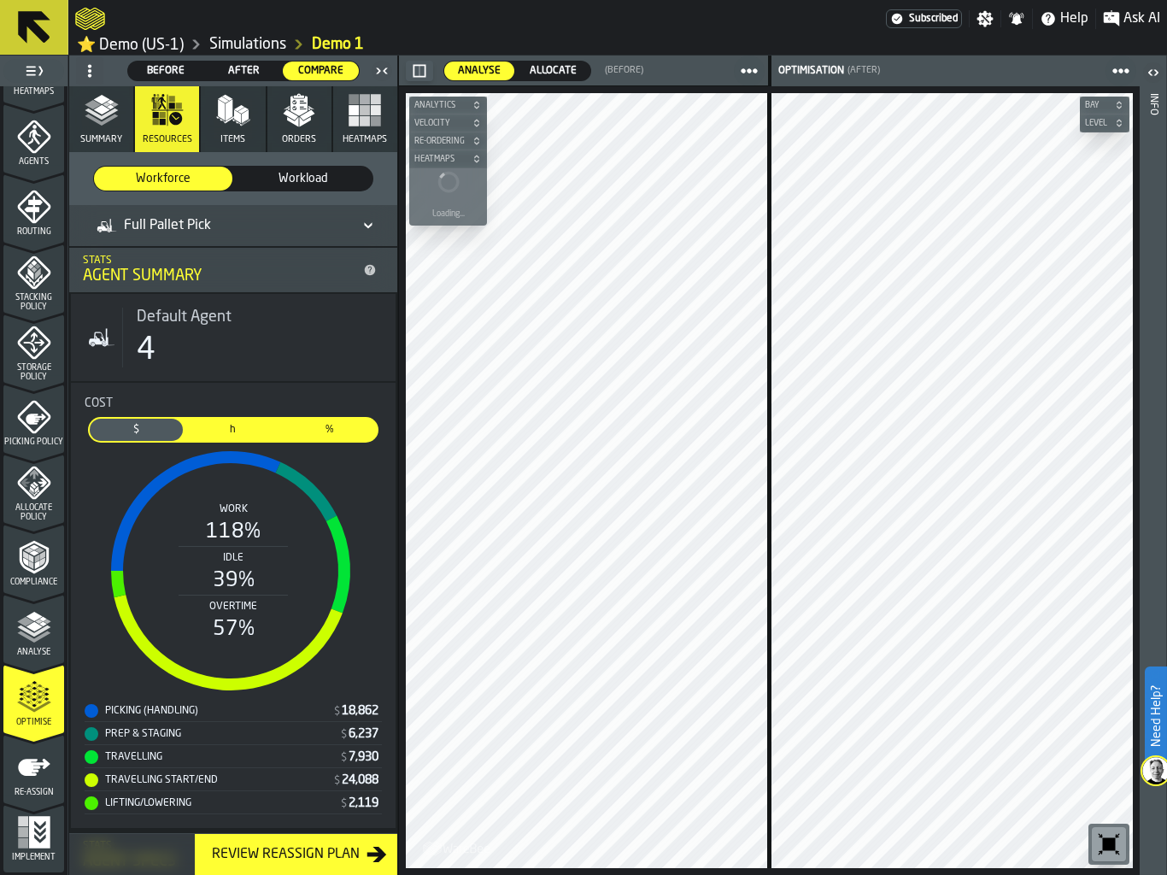
click at [419, 70] on icon "button-" at bounding box center [420, 71] width 14 height 14
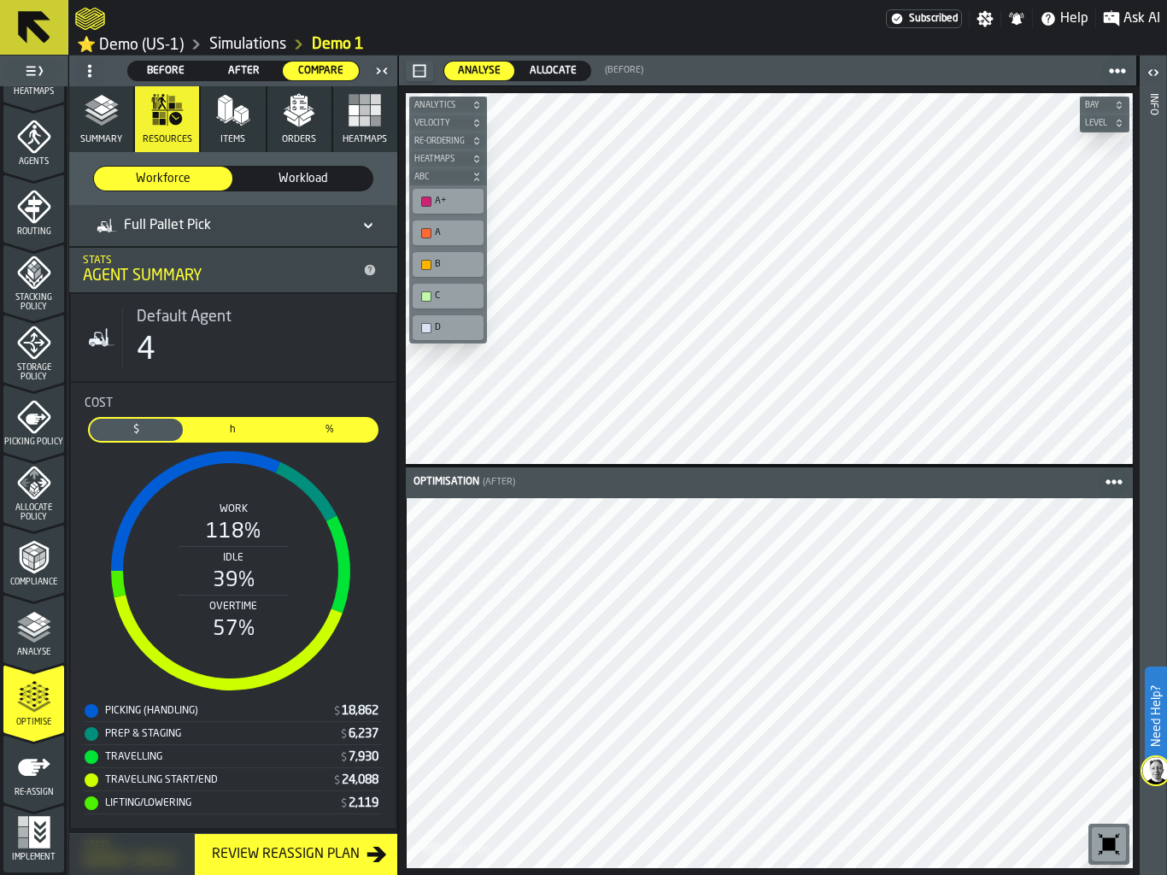
click at [1112, 850] on icon "button-toolbar-undefined" at bounding box center [1108, 843] width 27 height 27
click at [104, 121] on polyline "button" at bounding box center [101, 120] width 33 height 12
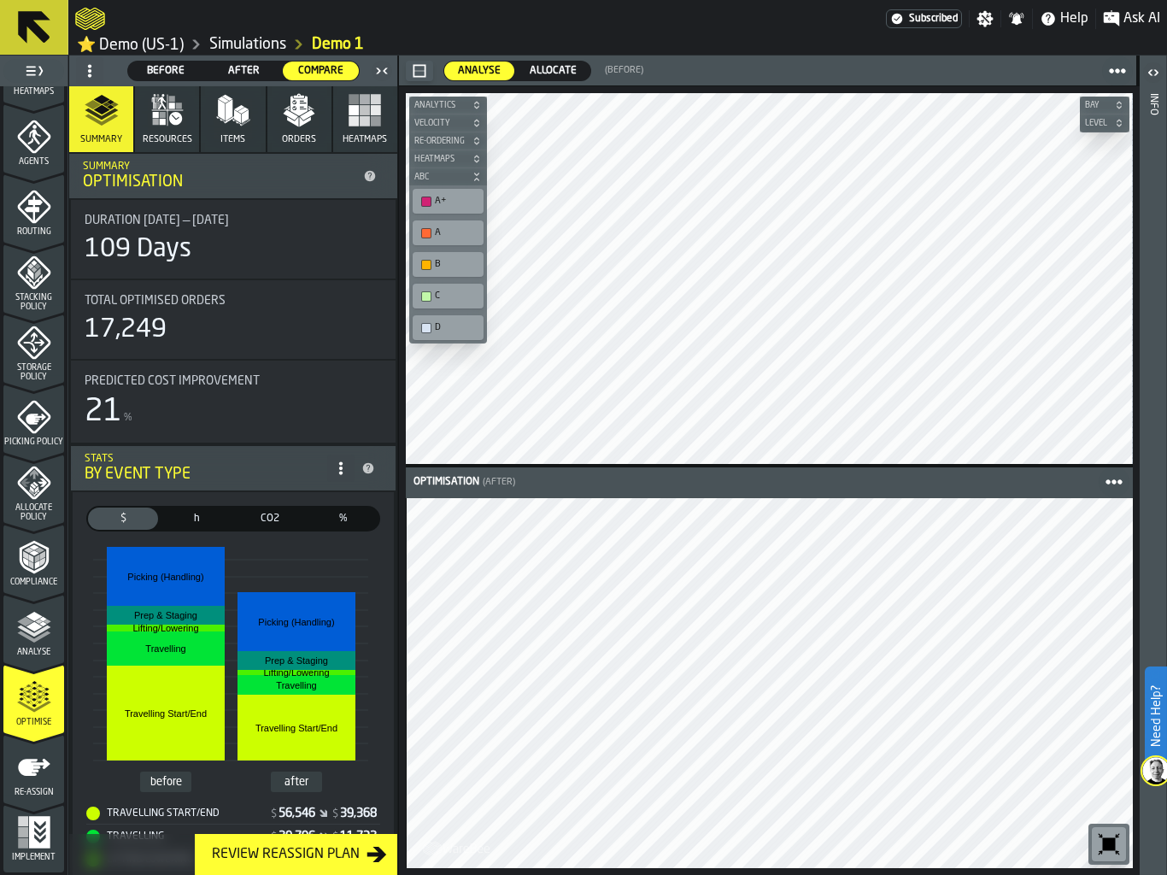
click at [419, 73] on icon "button-" at bounding box center [420, 71] width 14 height 14
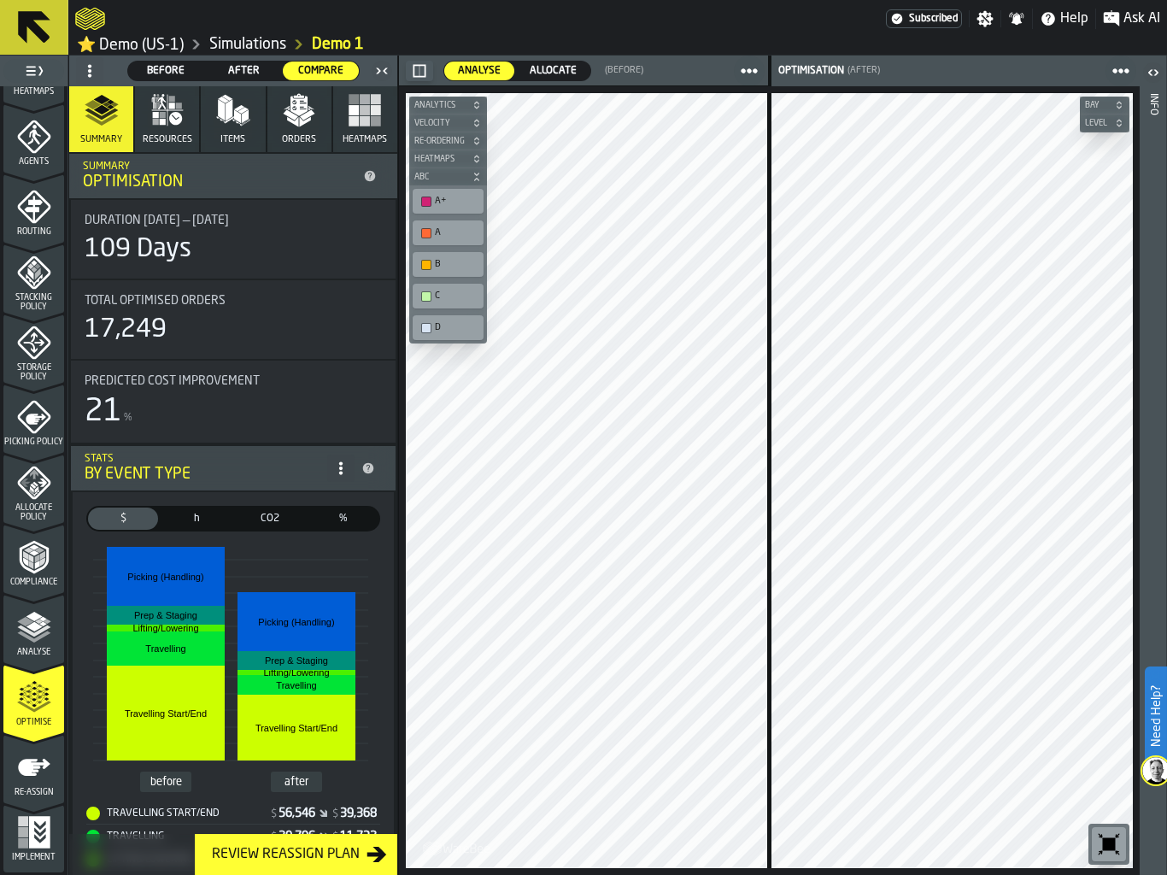
click at [427, 67] on button "button-" at bounding box center [419, 71] width 27 height 20
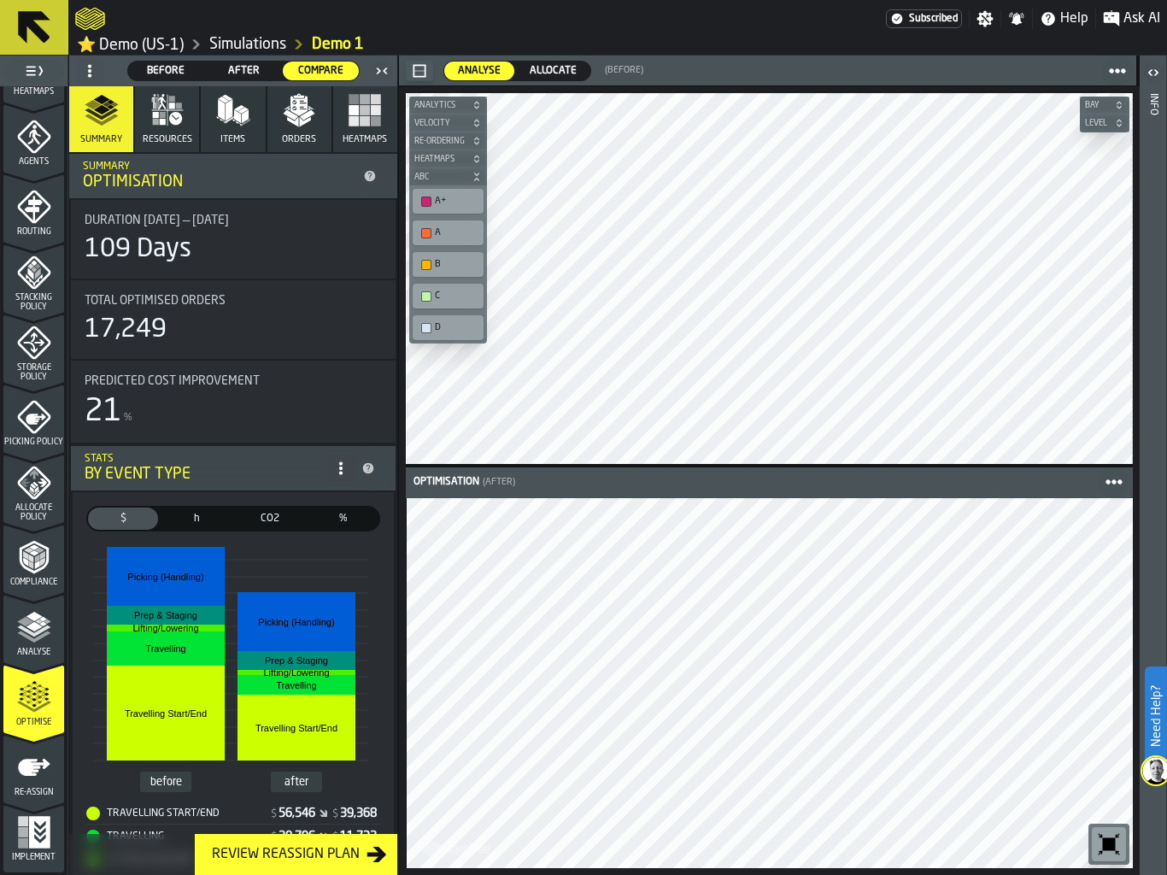
click at [1105, 845] on icon "button-toolbar-undefined" at bounding box center [1109, 844] width 13 height 13
click at [141, 44] on link "⭐ Demo (US-1)" at bounding box center [130, 45] width 107 height 20
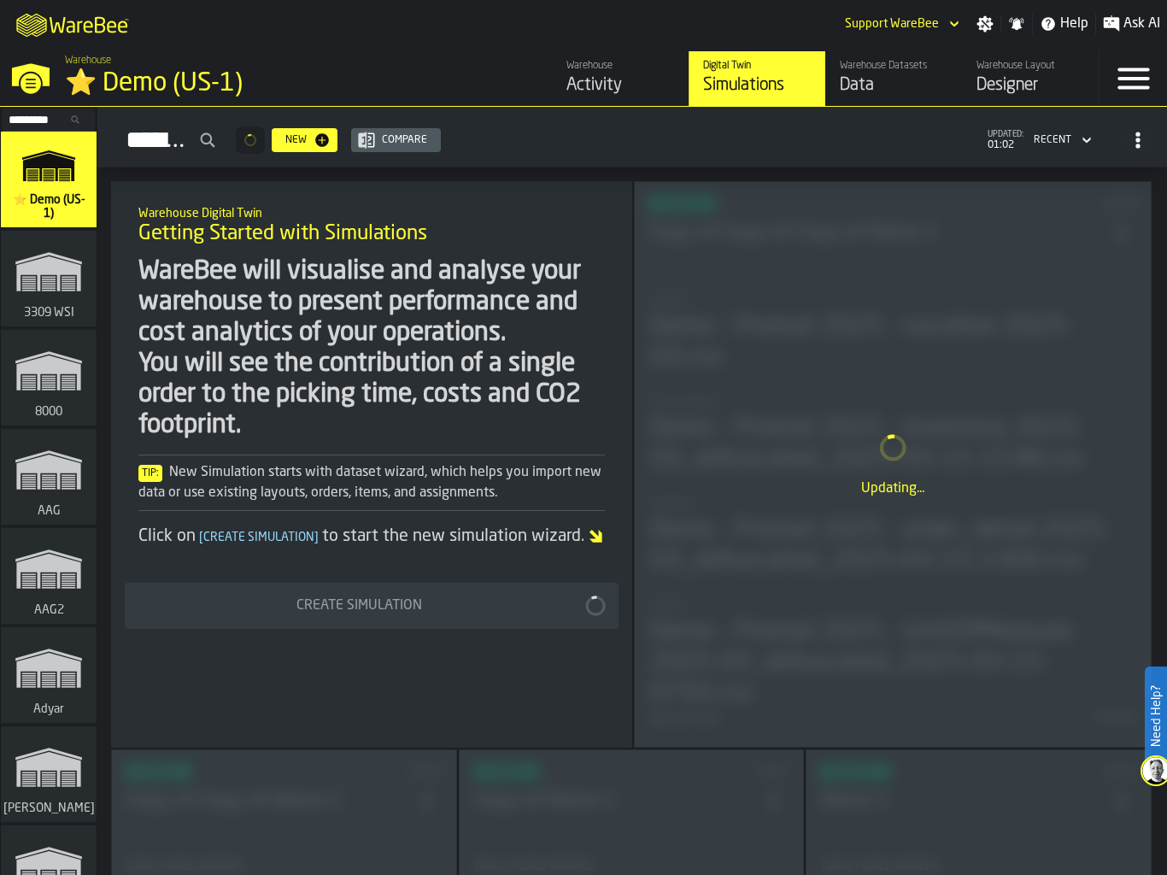
click at [637, 76] on div "Activity" at bounding box center [620, 85] width 108 height 24
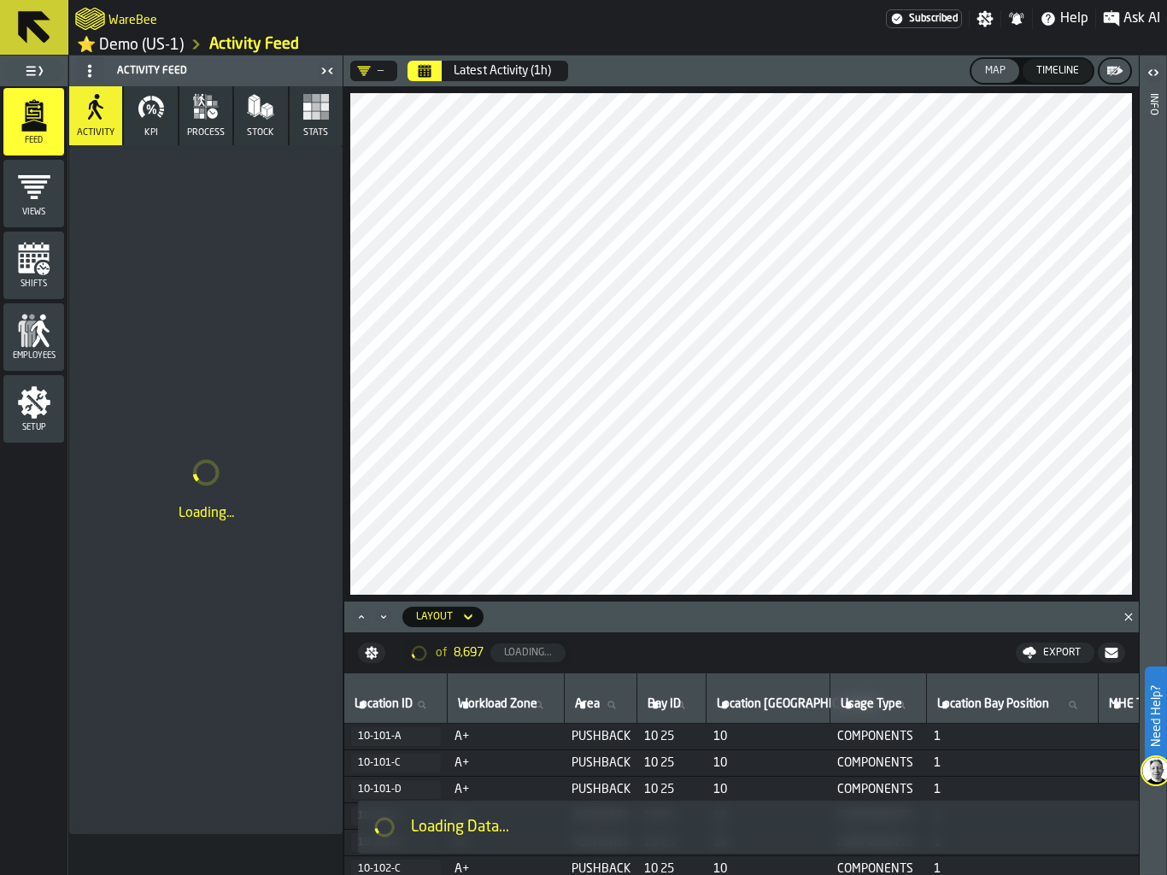
click at [1128, 613] on icon "Close" at bounding box center [1128, 616] width 17 height 17
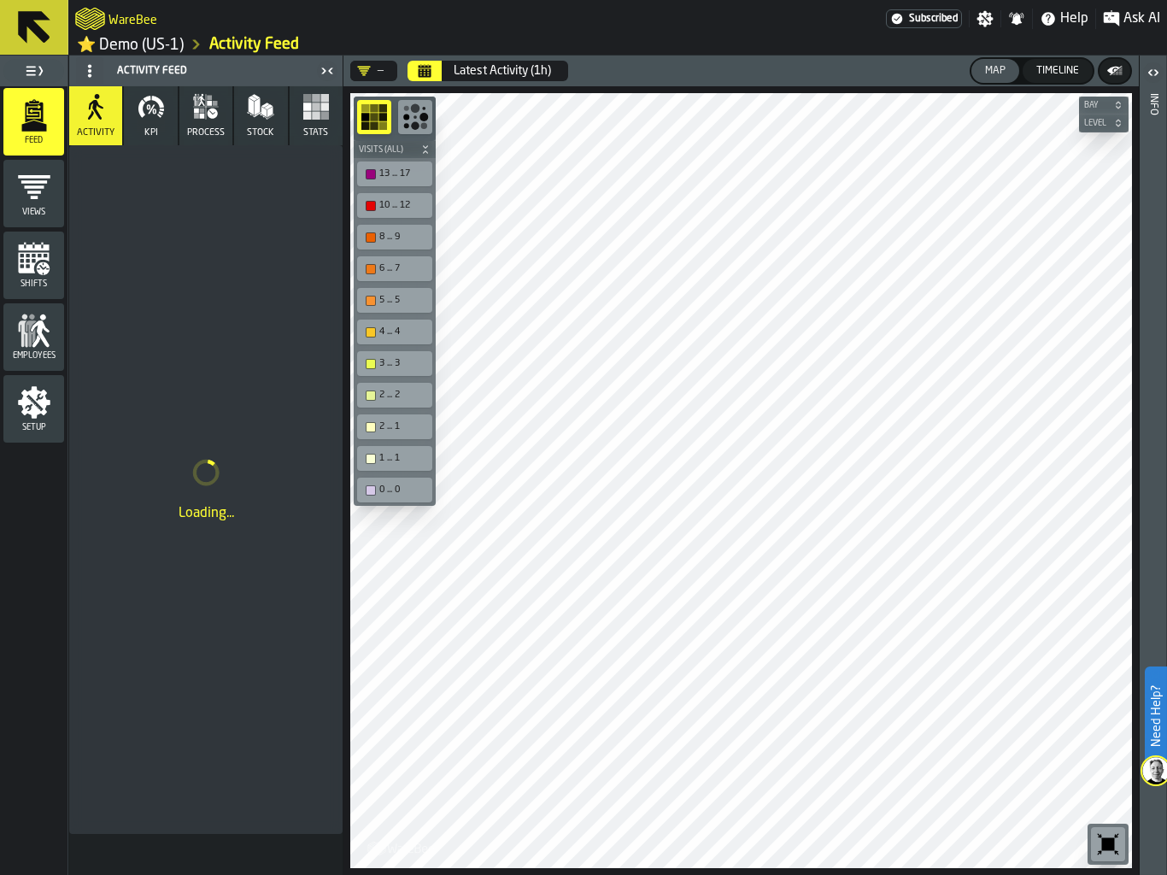
click at [1107, 846] on icon "button-toolbar-undefined" at bounding box center [1108, 844] width 13 height 13
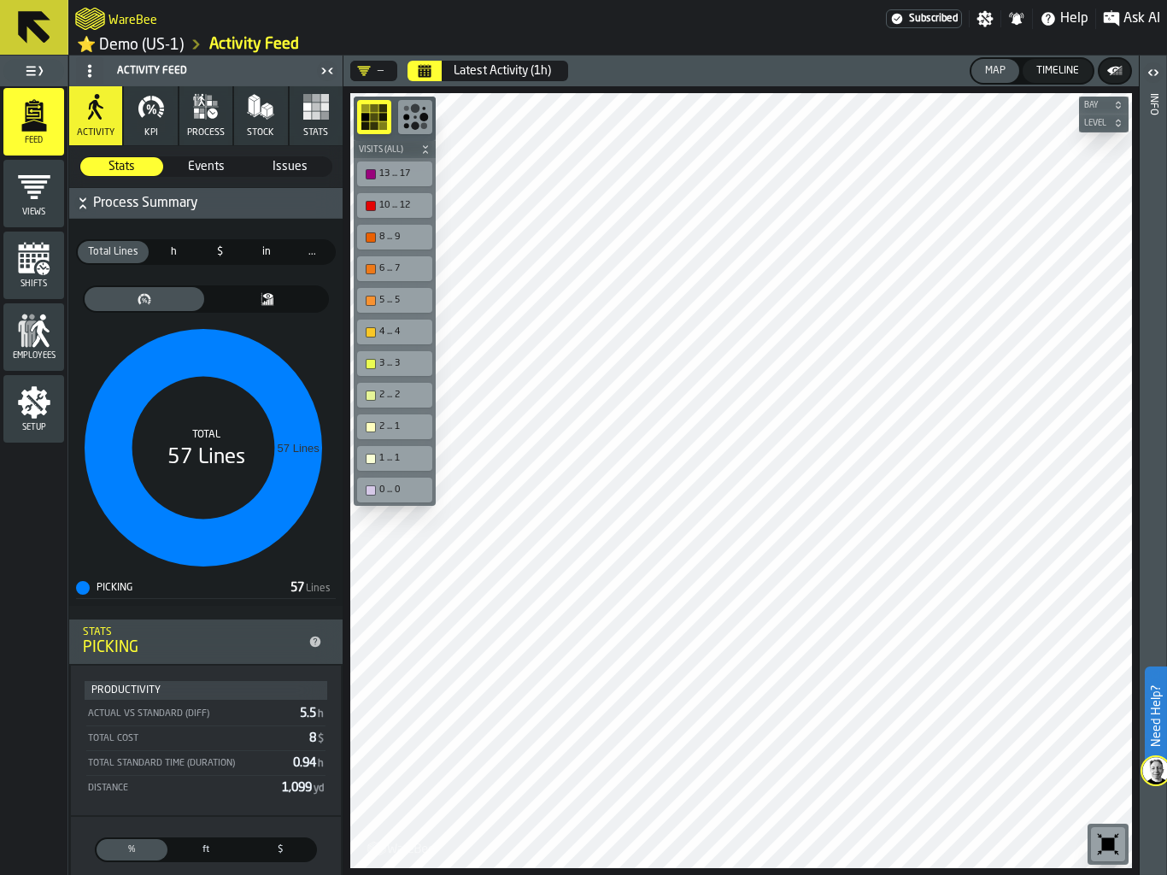
click at [310, 111] on icon "button" at bounding box center [315, 106] width 27 height 27
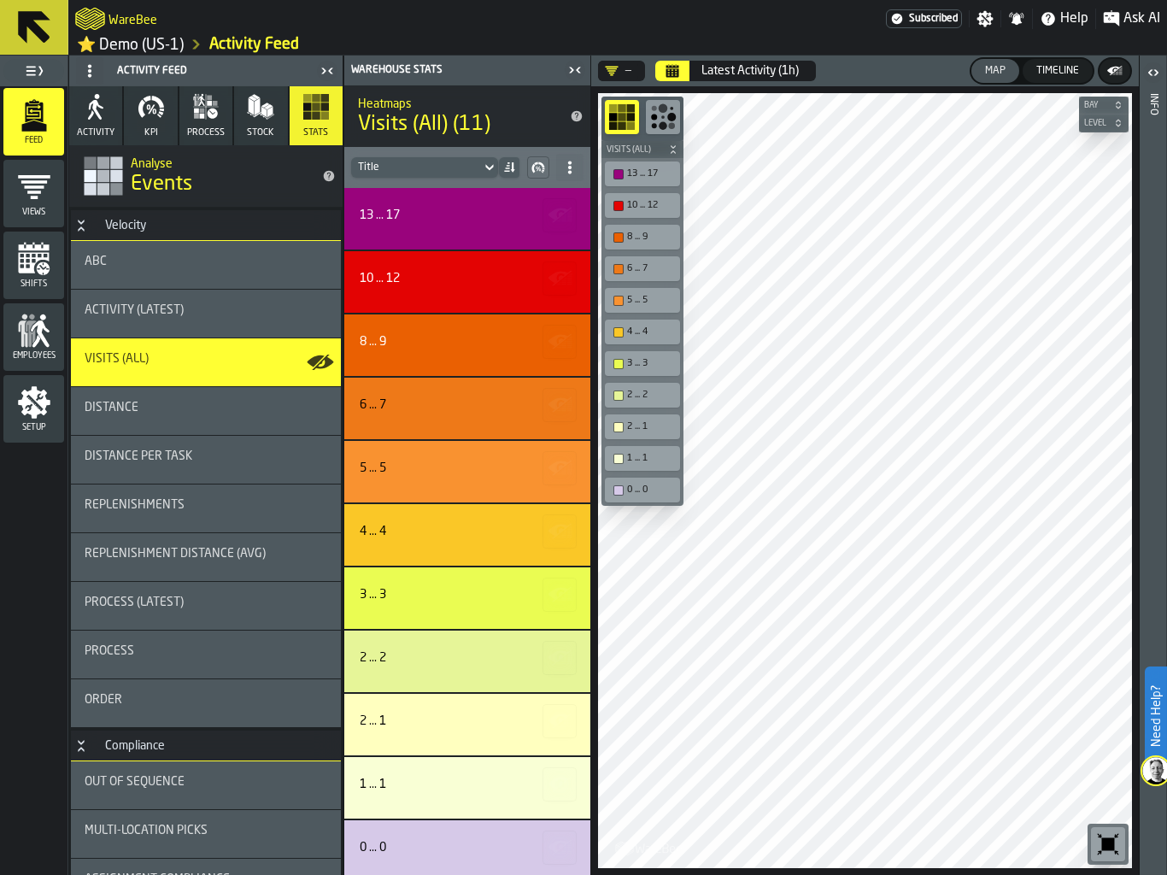
click at [84, 65] on icon at bounding box center [90, 71] width 14 height 14
click at [125, 108] on div "Hide Feed Menu" at bounding box center [135, 105] width 99 height 20
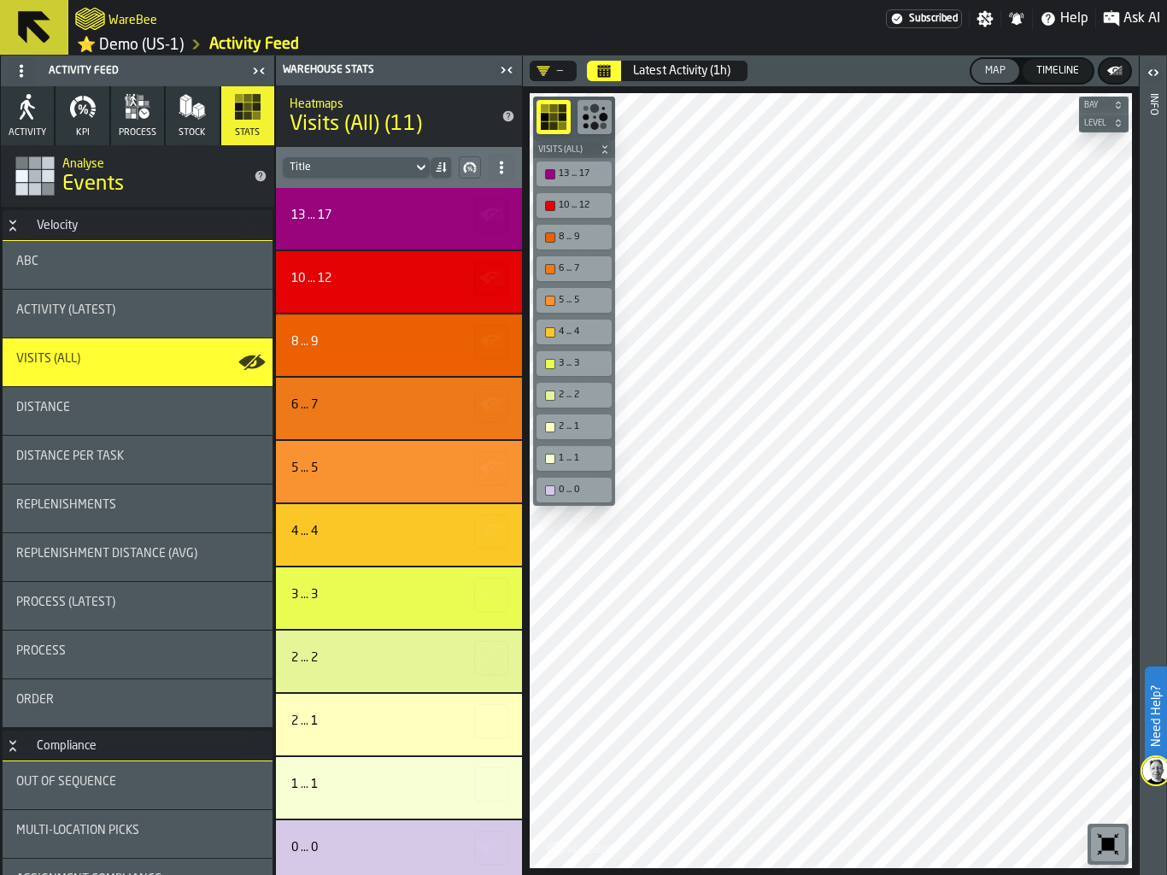
click at [250, 69] on icon "button-toggle-Close me" at bounding box center [259, 71] width 20 height 20
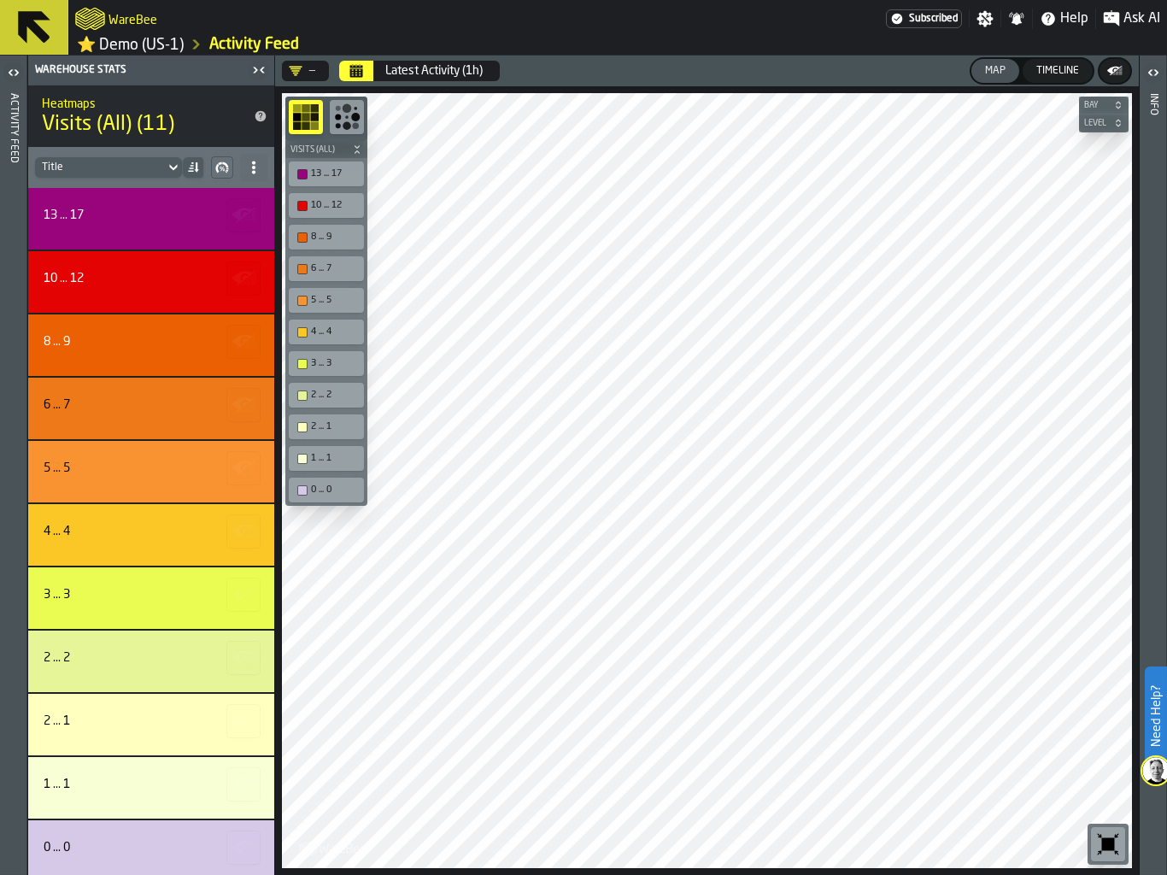
click at [364, 68] on button "Calendar" at bounding box center [356, 71] width 34 height 20
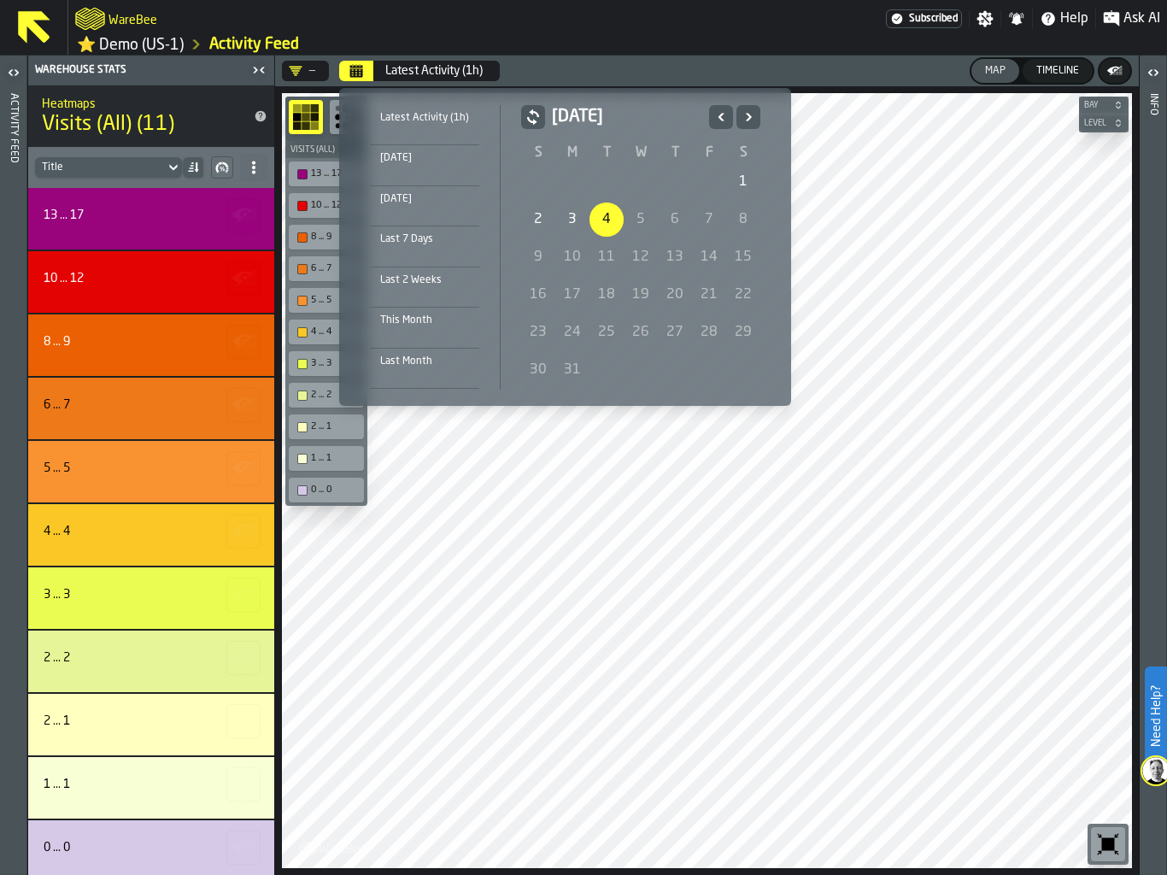
click at [725, 113] on icon "Previous" at bounding box center [720, 117] width 17 height 20
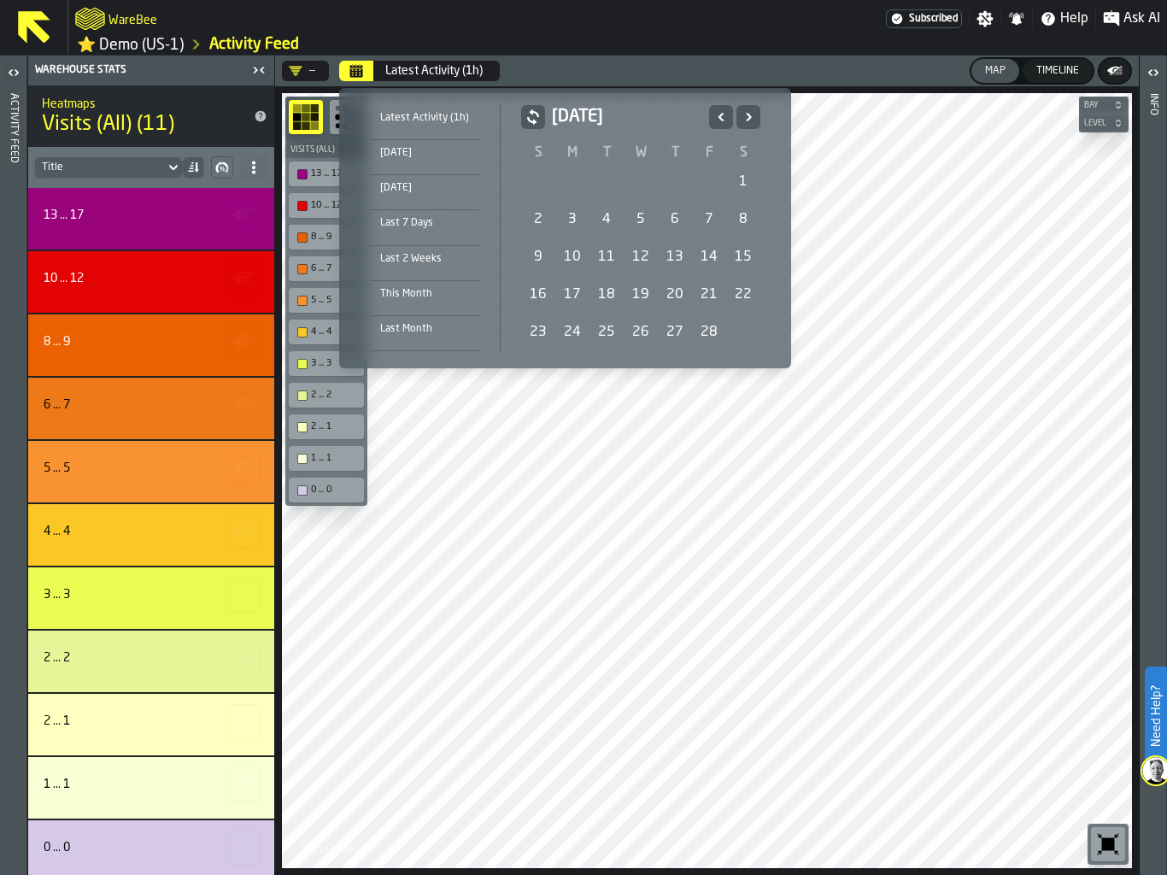
click at [607, 334] on div "25" at bounding box center [606, 332] width 34 height 34
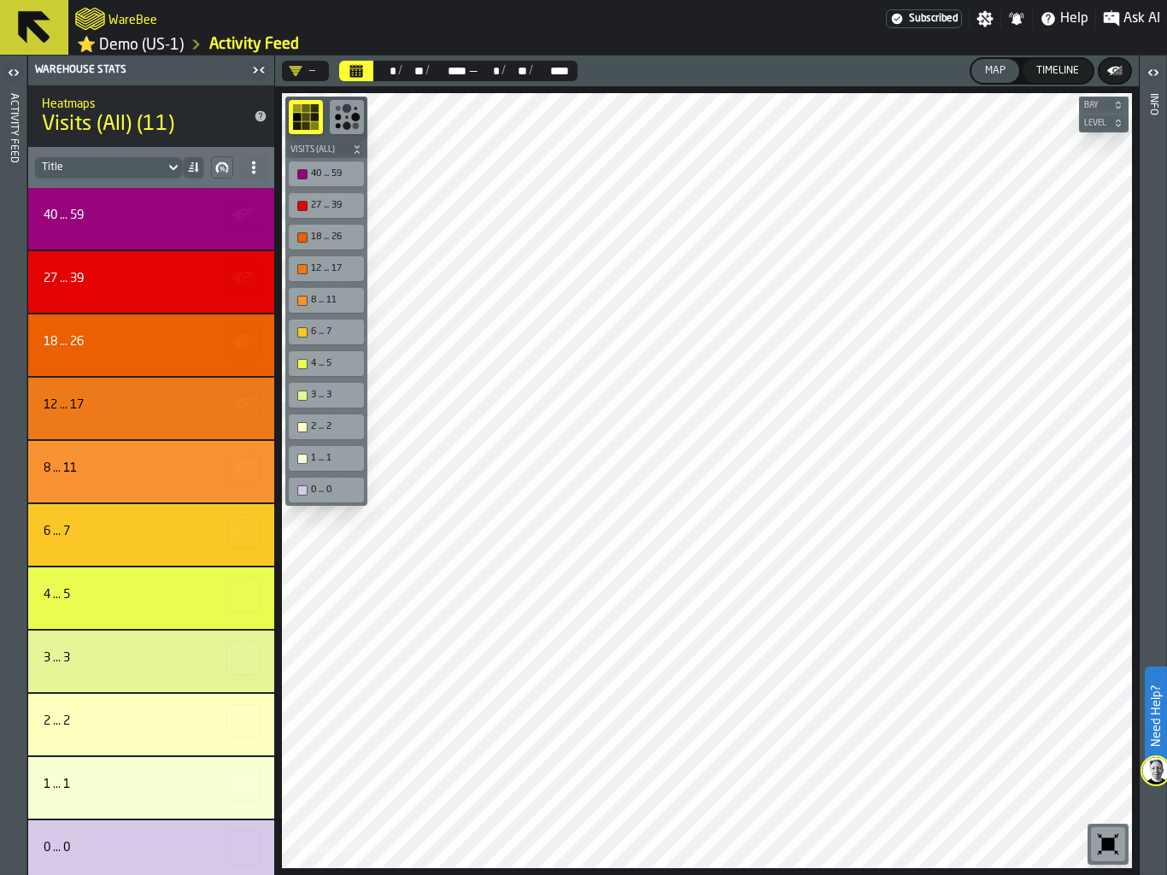
click at [345, 115] on icon "button-toolbar-undefined" at bounding box center [346, 116] width 27 height 27
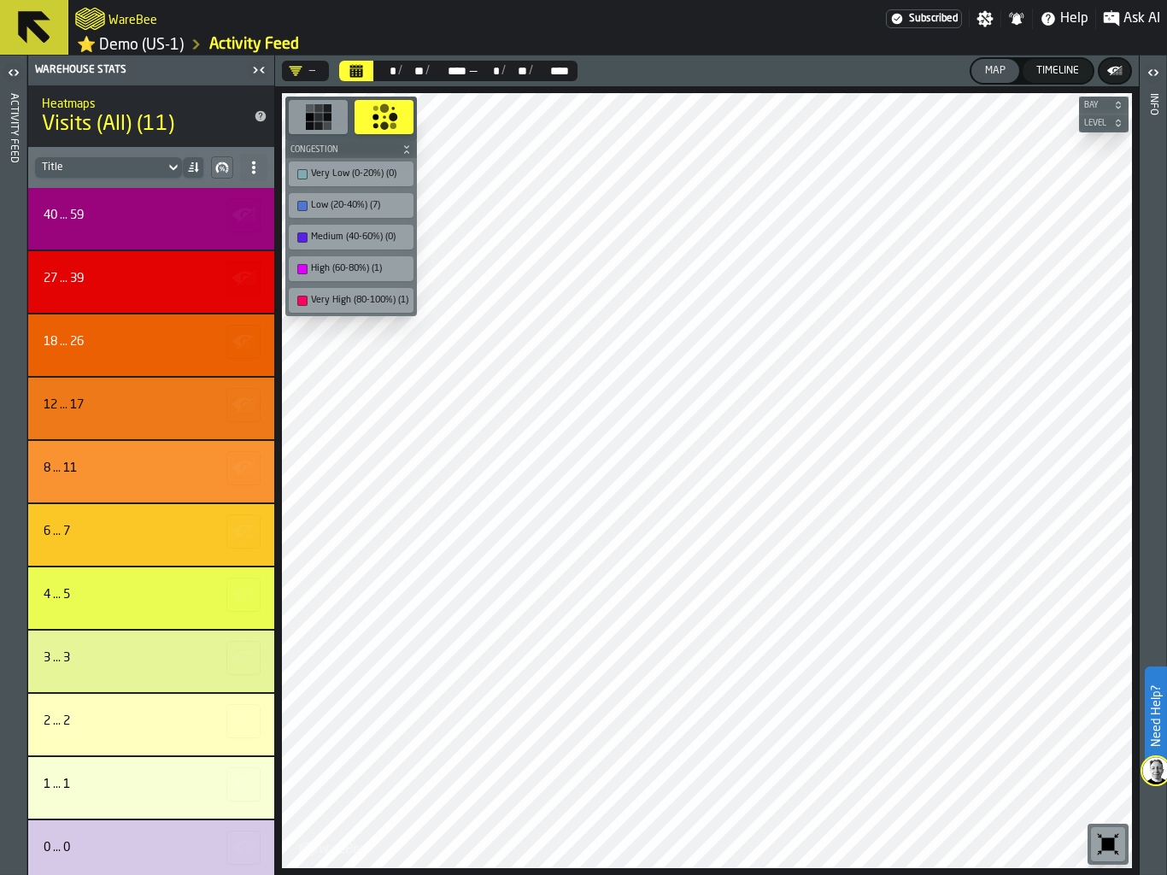
click at [11, 251] on div "Activity Feed" at bounding box center [14, 480] width 12 height 781
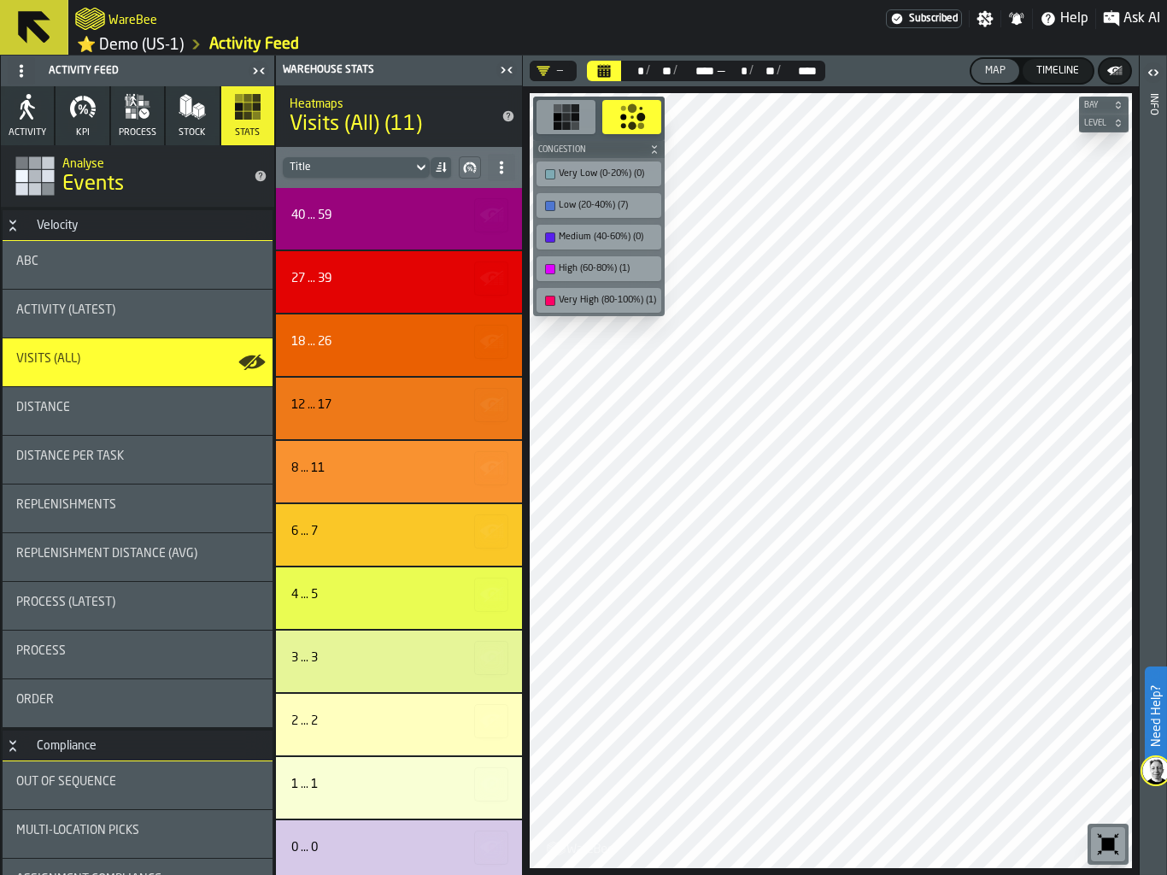
click at [604, 67] on icon "Calendar" at bounding box center [604, 67] width 13 height 3
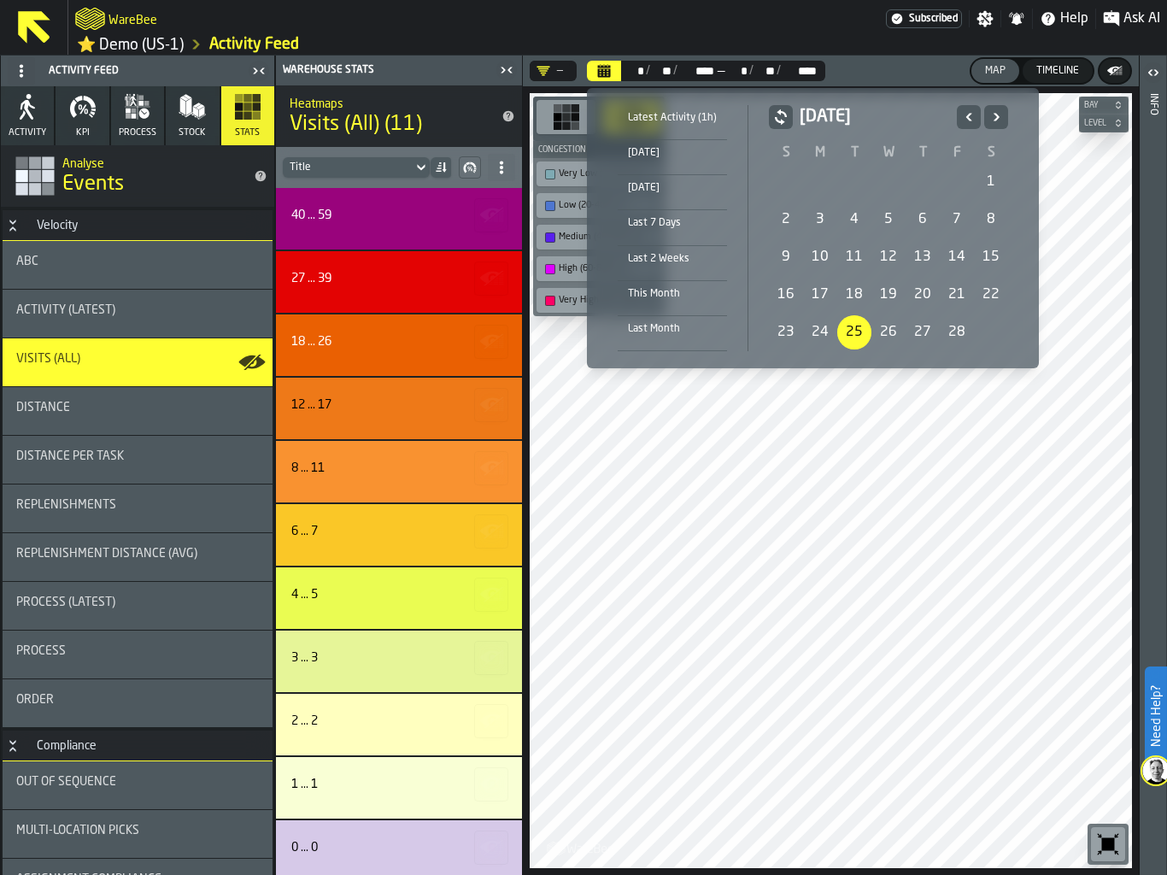
click at [787, 323] on div "23" at bounding box center [786, 332] width 34 height 34
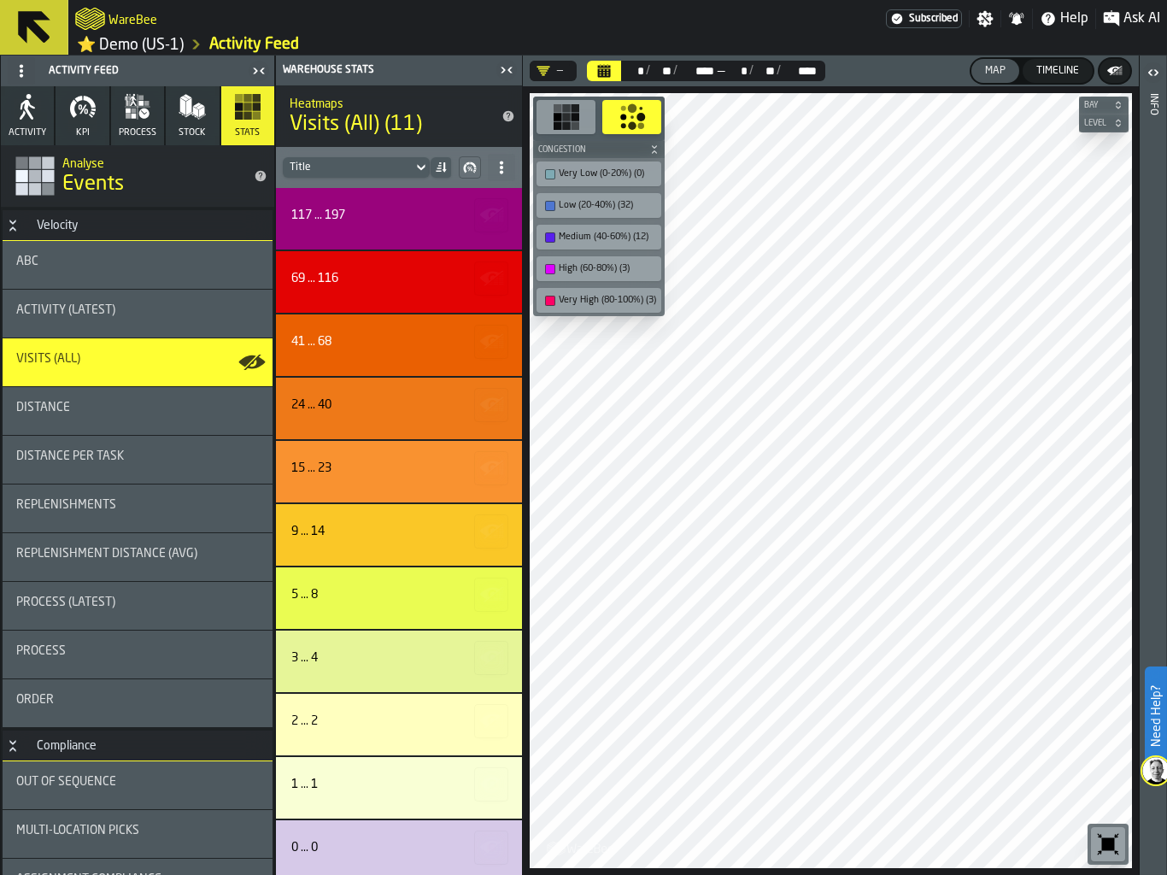
click at [140, 133] on span "process" at bounding box center [138, 132] width 38 height 11
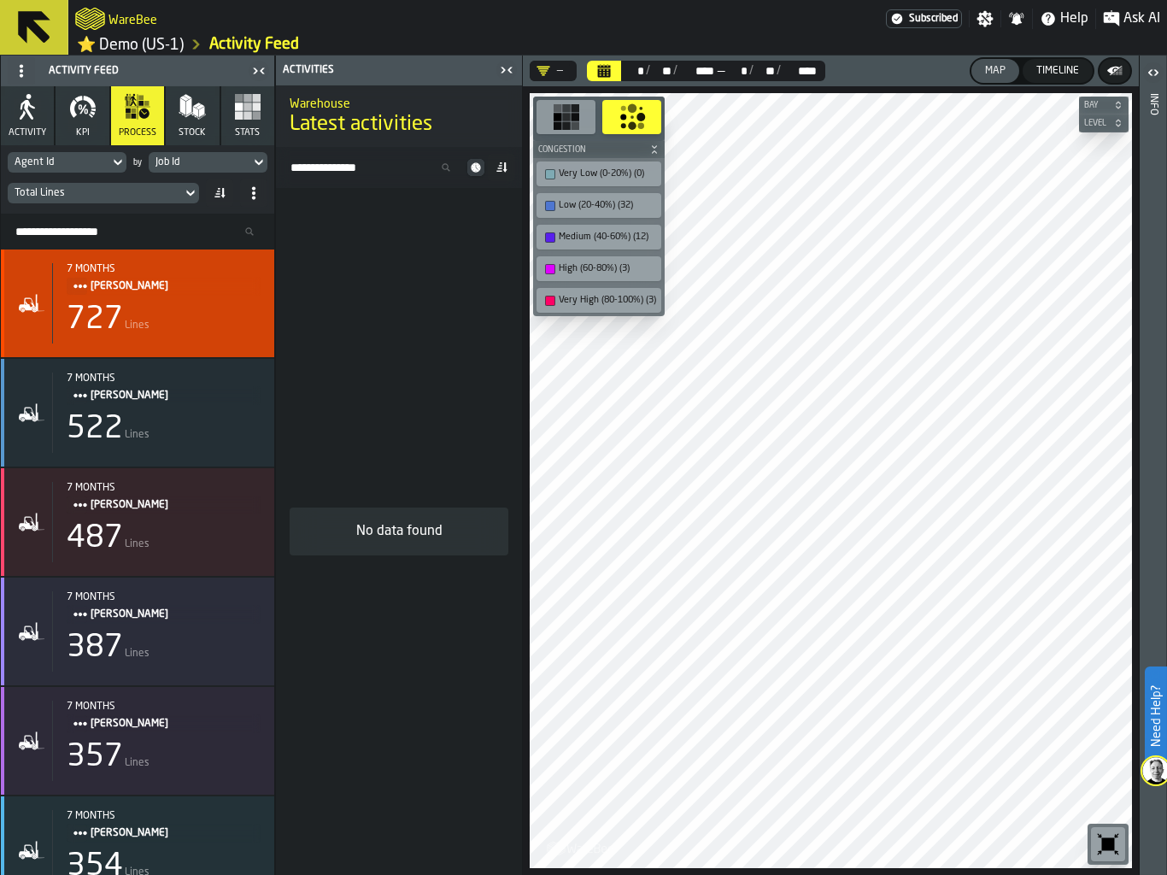
click at [167, 339] on div "7 months [PERSON_NAME] 727 Lines" at bounding box center [156, 303] width 208 height 80
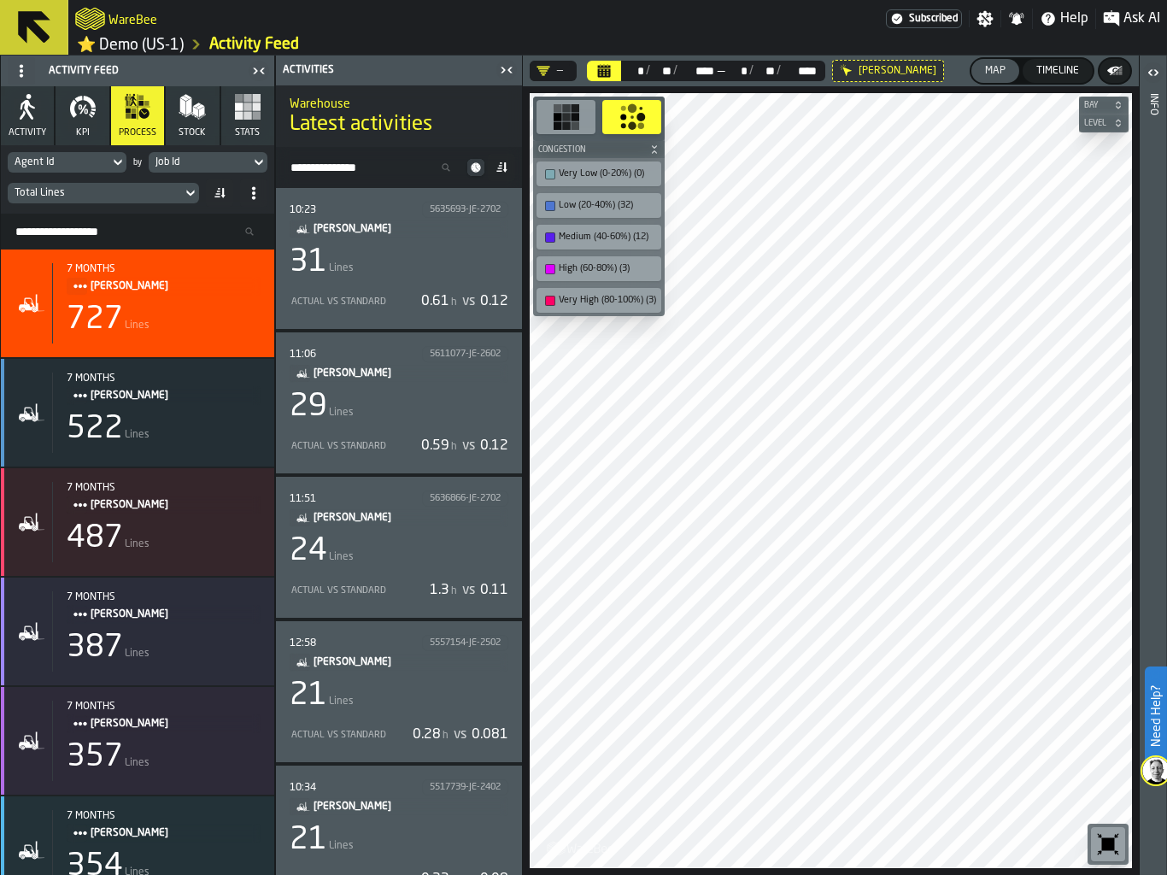
click at [389, 171] on input "Search Activity" at bounding box center [373, 167] width 181 height 22
paste input "*********"
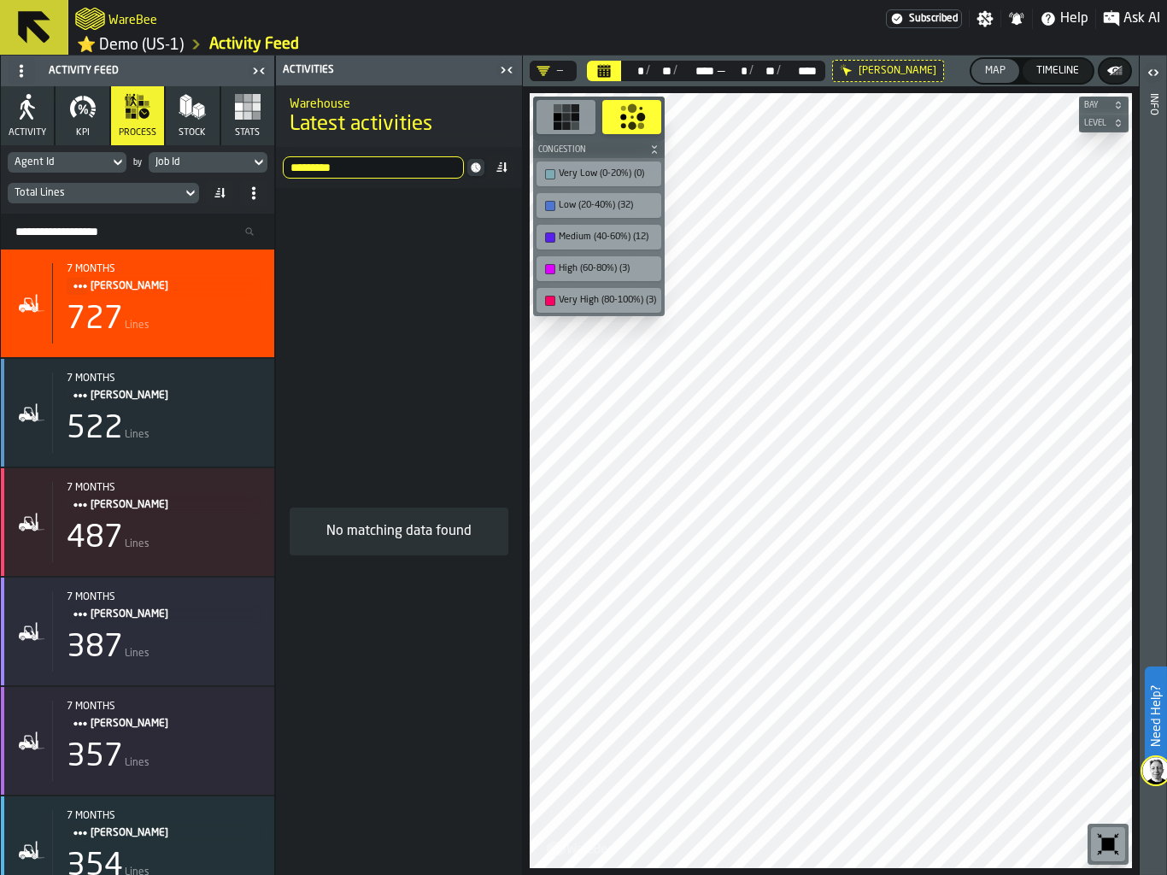
click at [389, 171] on input "*********" at bounding box center [373, 167] width 181 height 22
type input "*********"
click at [771, 555] on div at bounding box center [831, 480] width 602 height 775
click at [419, 170] on input "*********" at bounding box center [373, 167] width 181 height 22
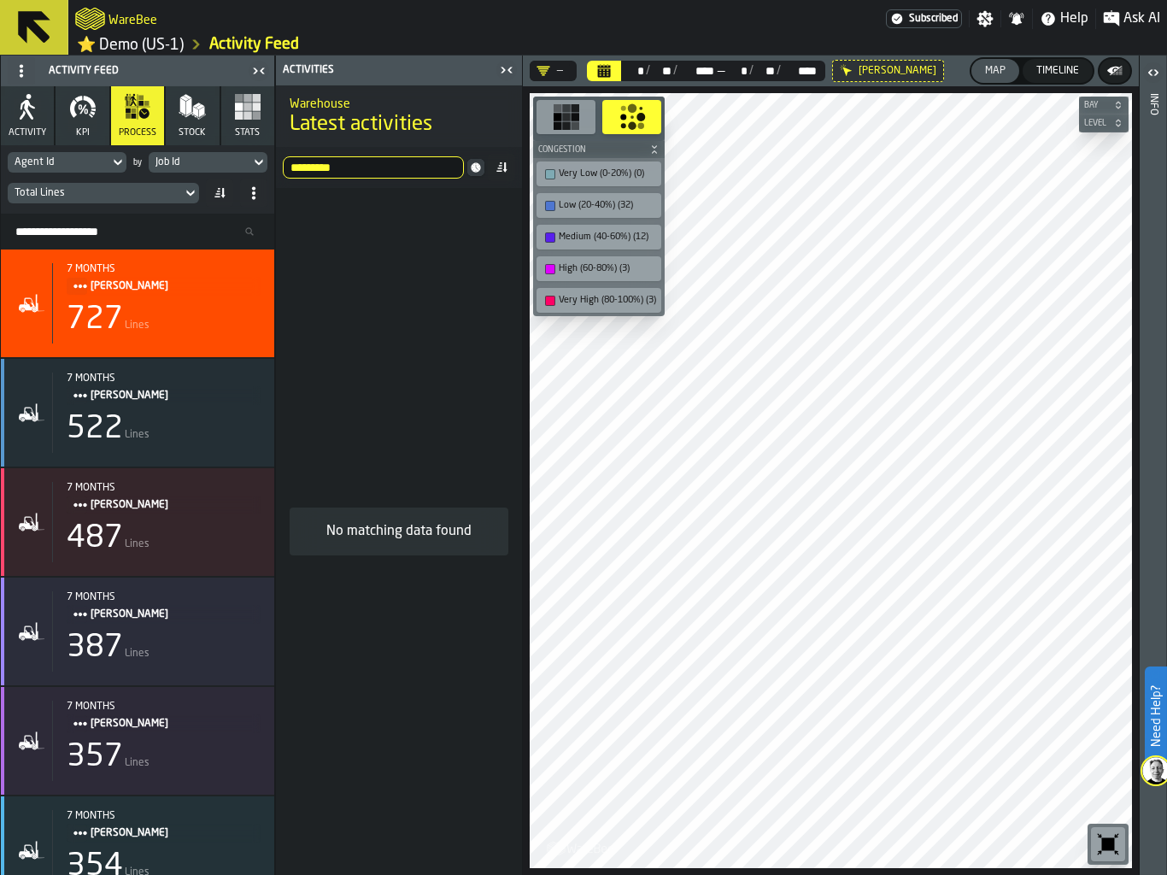
click at [419, 170] on input "*********" at bounding box center [373, 167] width 181 height 22
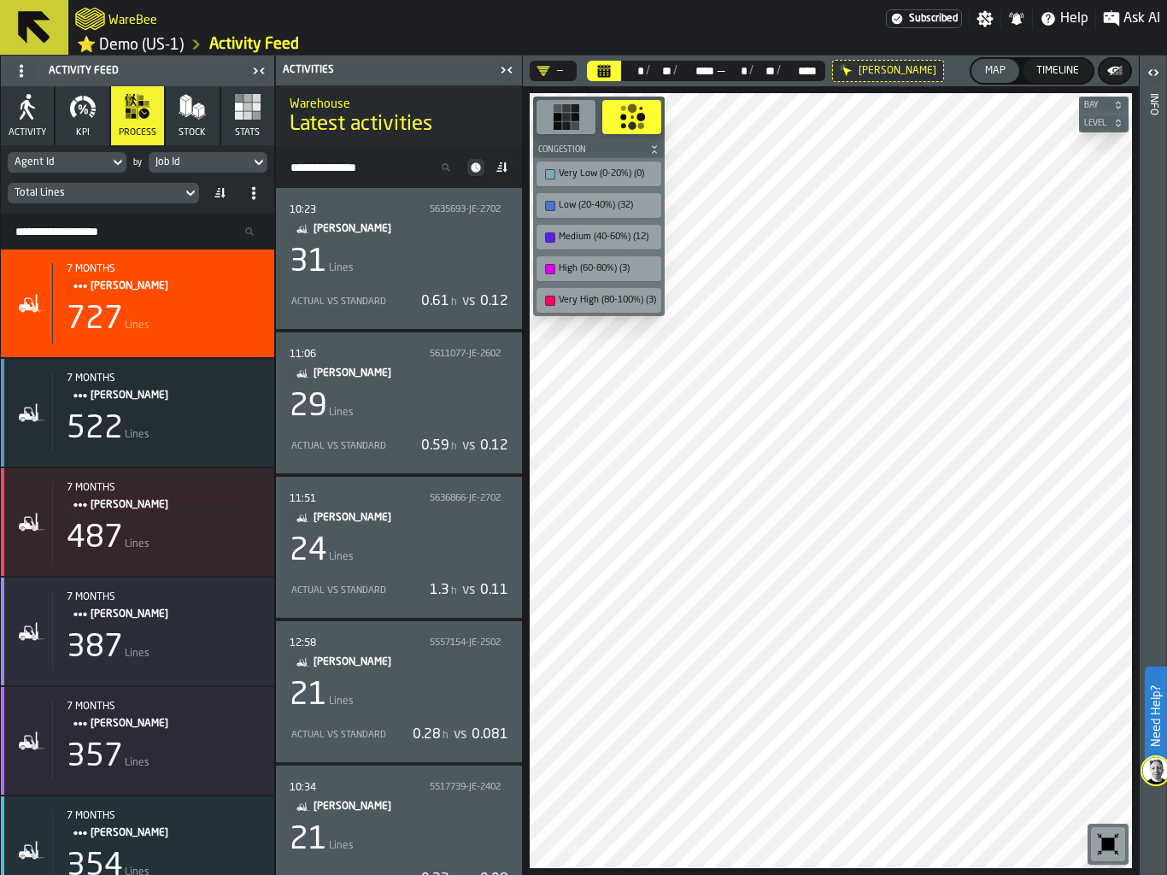
click at [336, 305] on div "Actual vs Standard" at bounding box center [343, 301] width 107 height 11
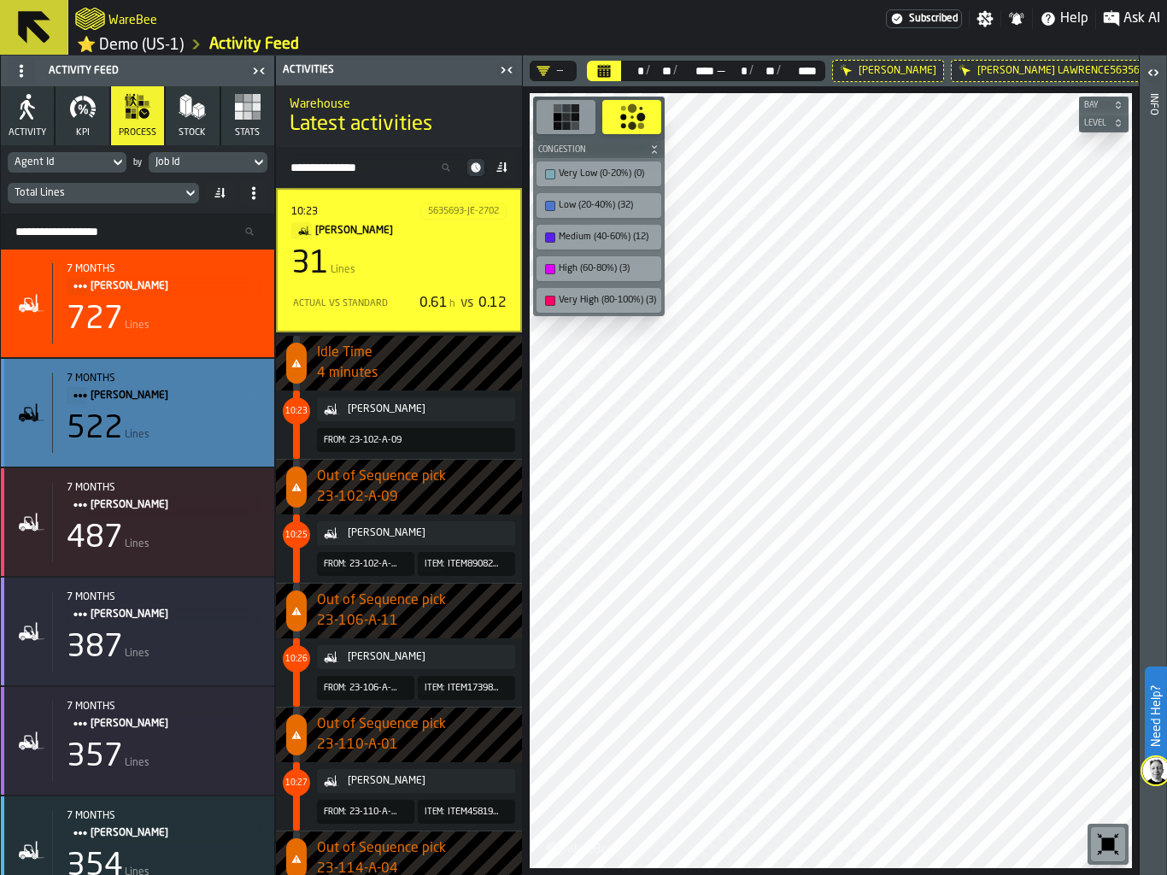
click at [214, 404] on span "[PERSON_NAME]" at bounding box center [169, 395] width 156 height 19
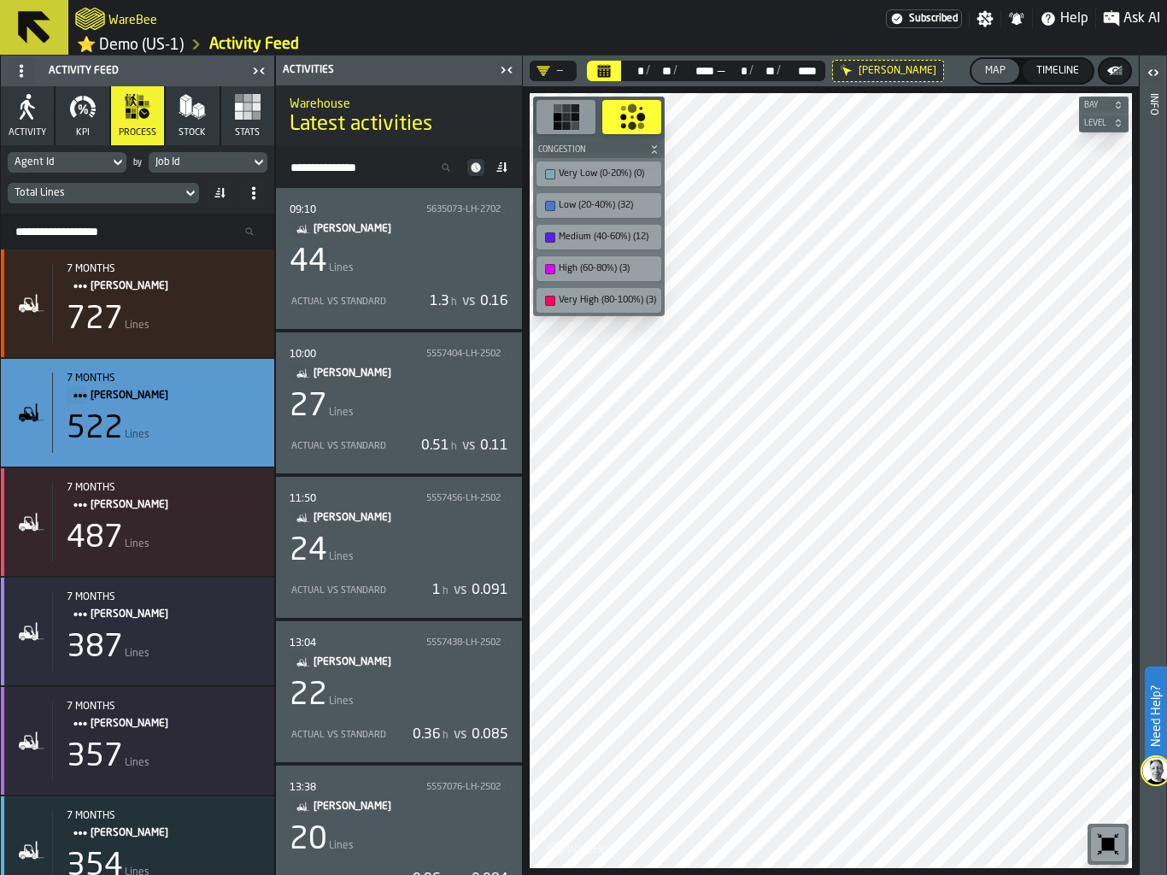
click at [358, 410] on div "27 Lines" at bounding box center [399, 406] width 219 height 34
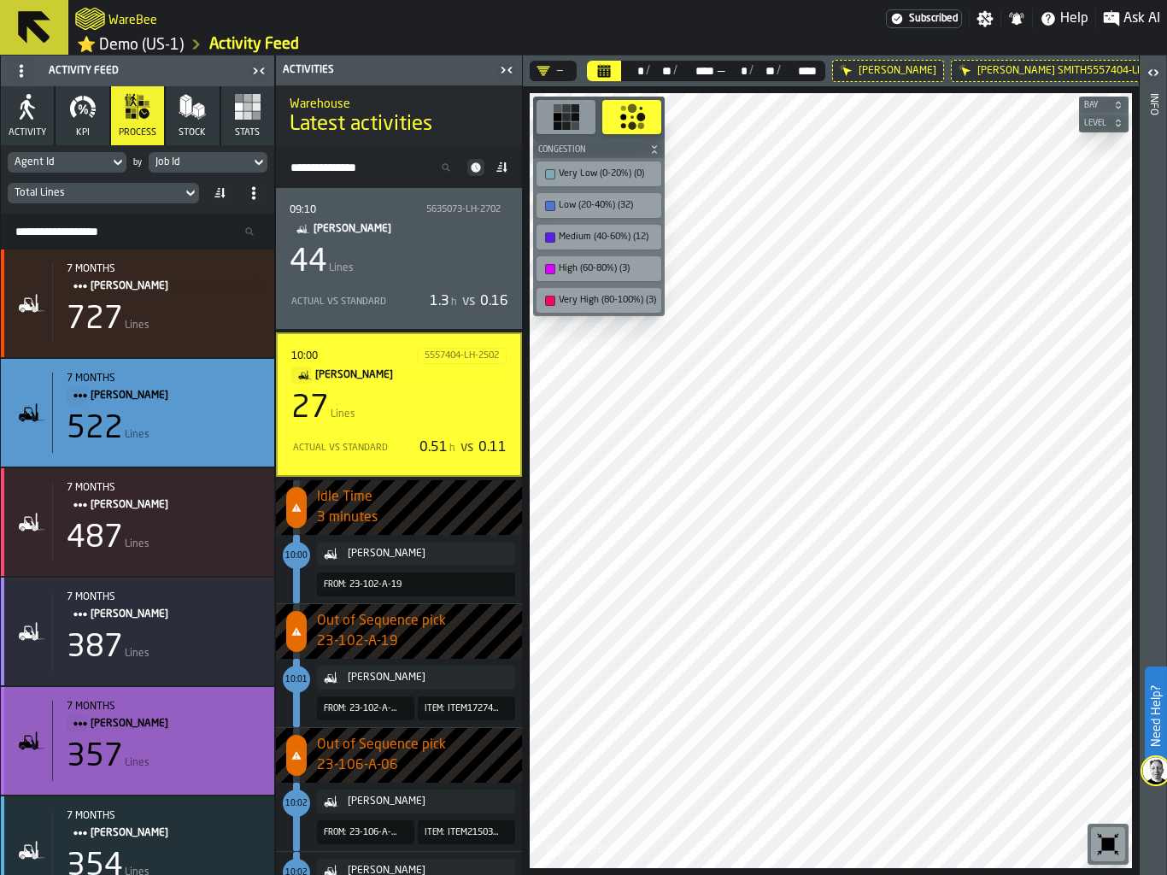
click at [95, 758] on div "357" at bounding box center [95, 757] width 56 height 34
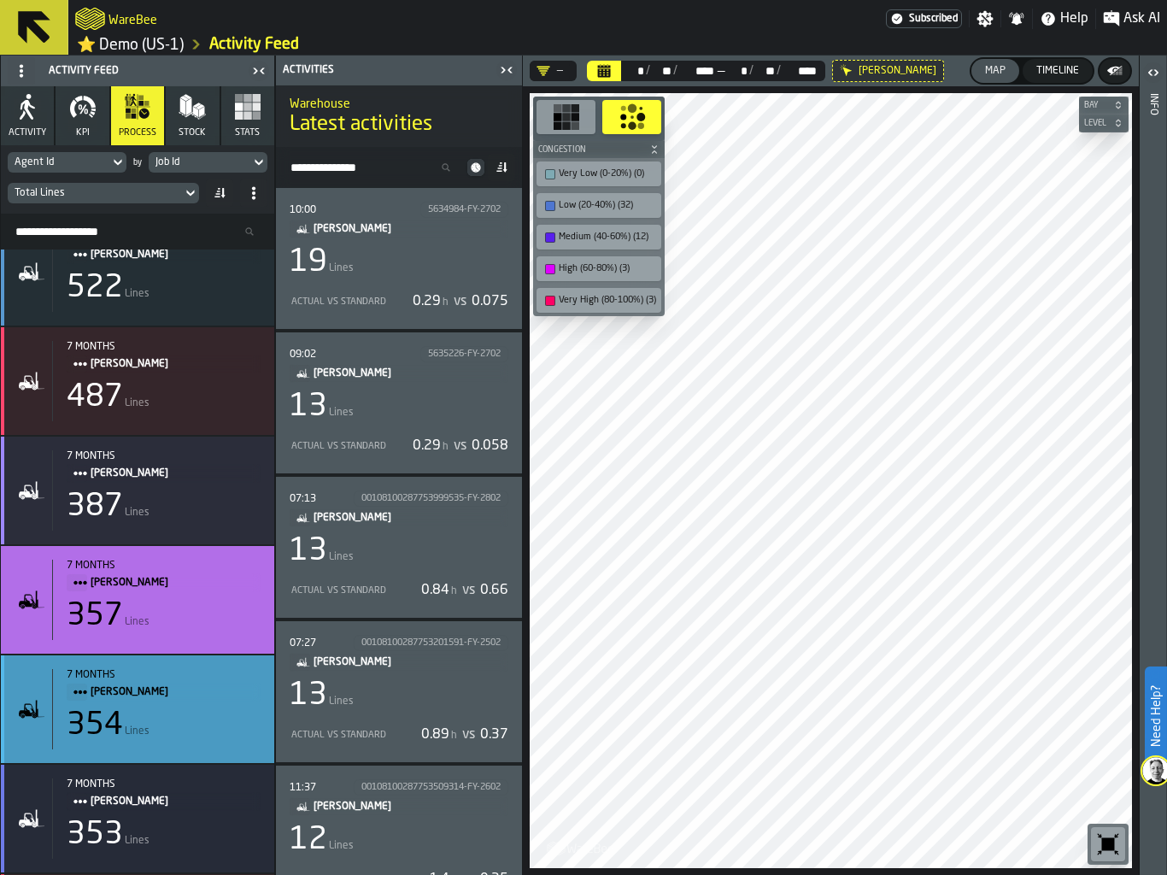
scroll to position [143, 0]
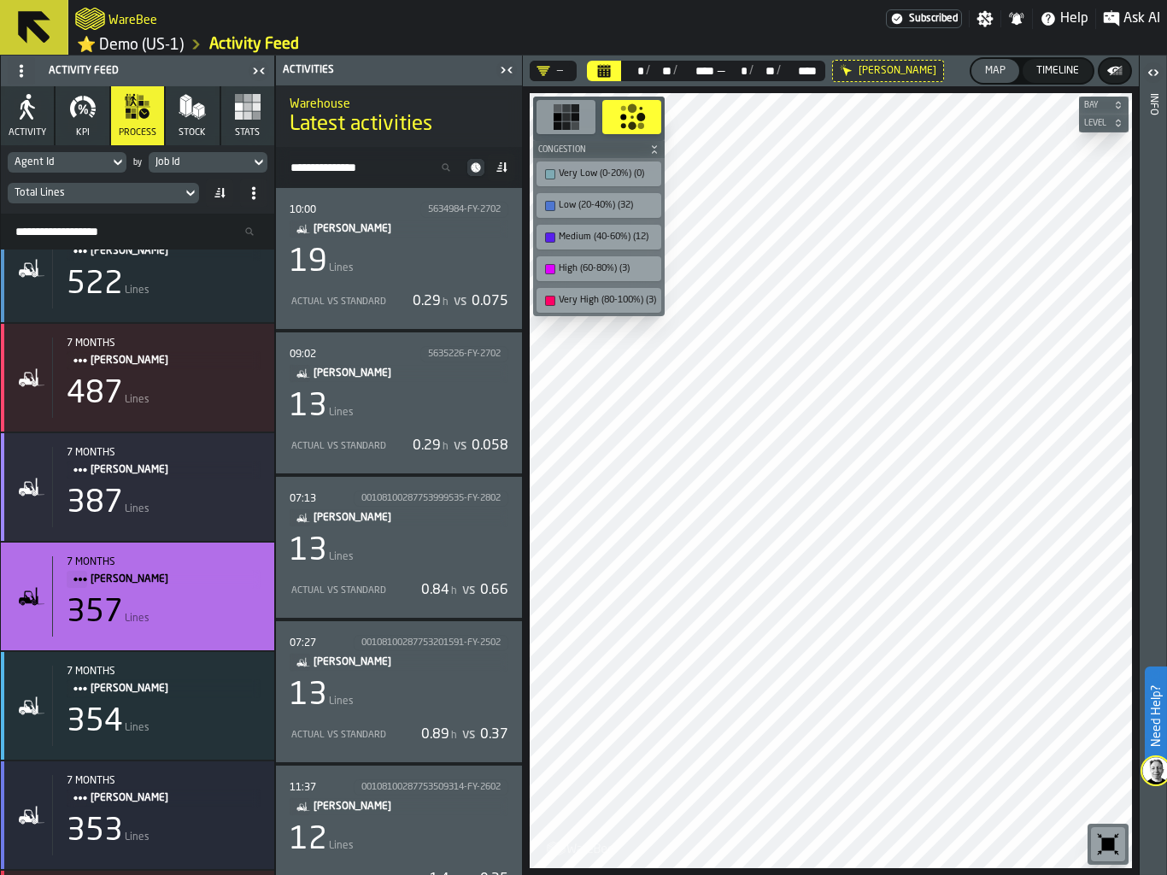
click at [400, 261] on div "19 Lines" at bounding box center [399, 262] width 219 height 34
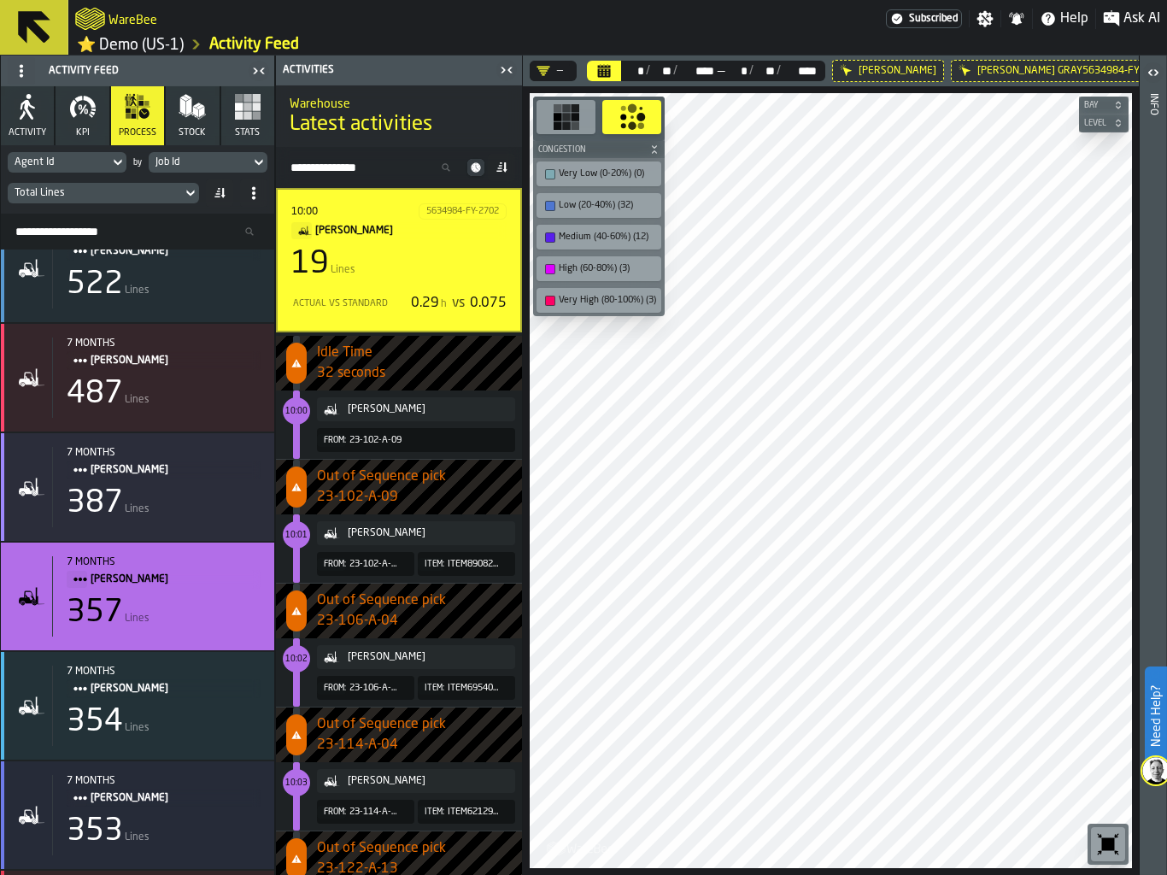
click at [606, 70] on icon "Calendar" at bounding box center [604, 71] width 14 height 14
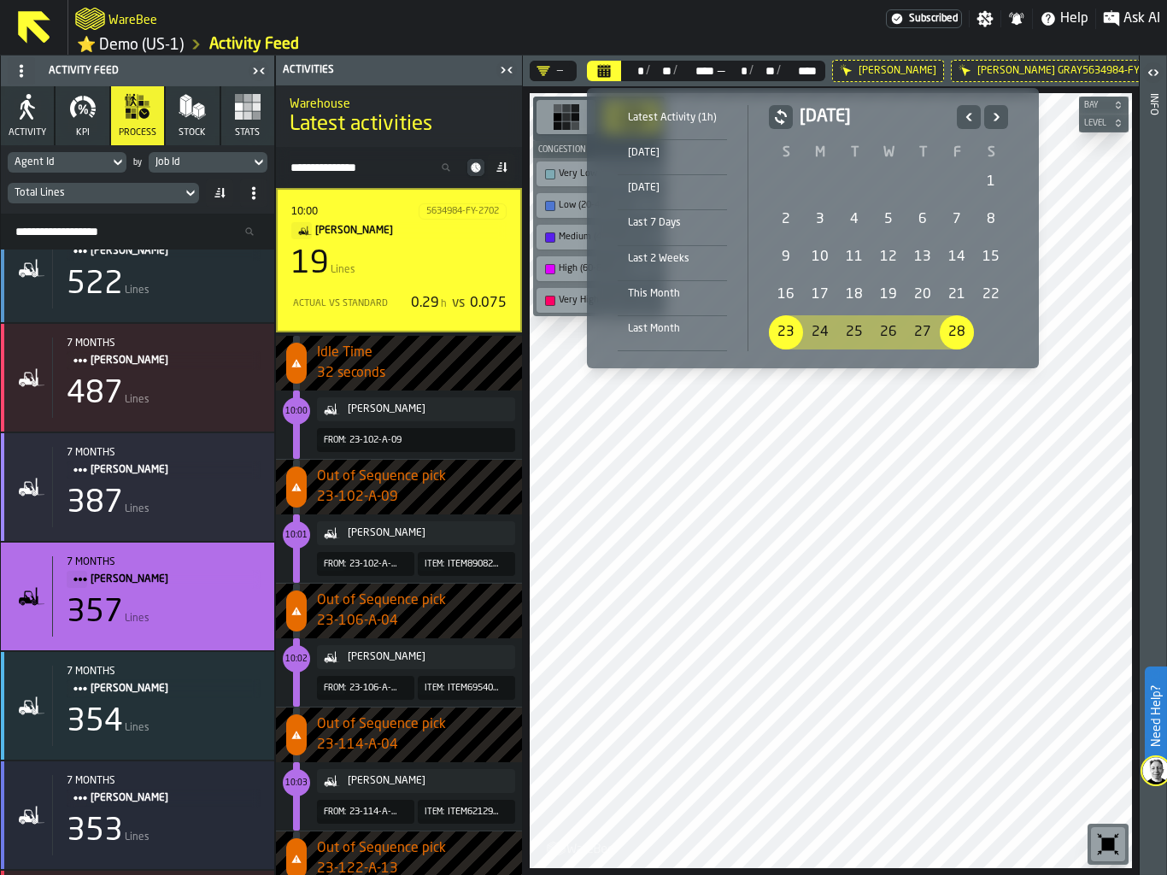
click at [984, 190] on div "1" at bounding box center [991, 182] width 34 height 34
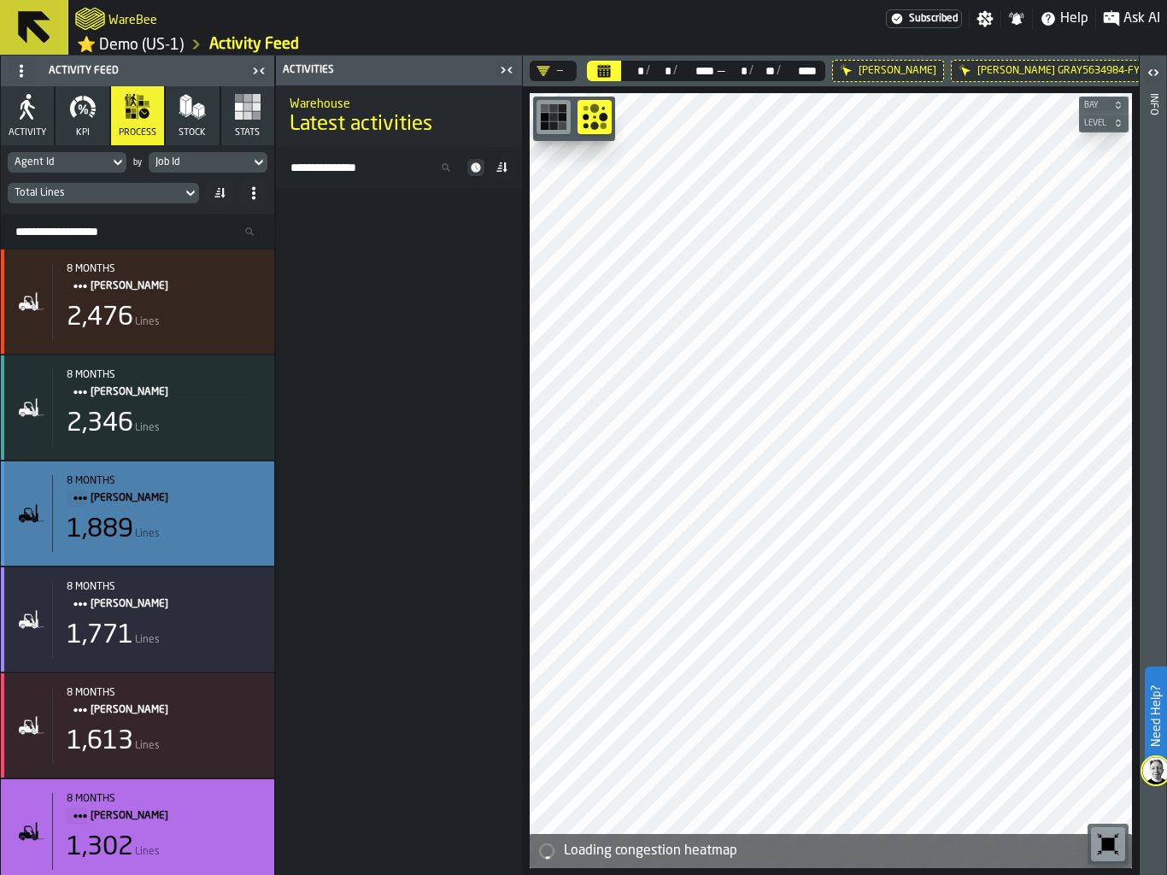
scroll to position [3039, 0]
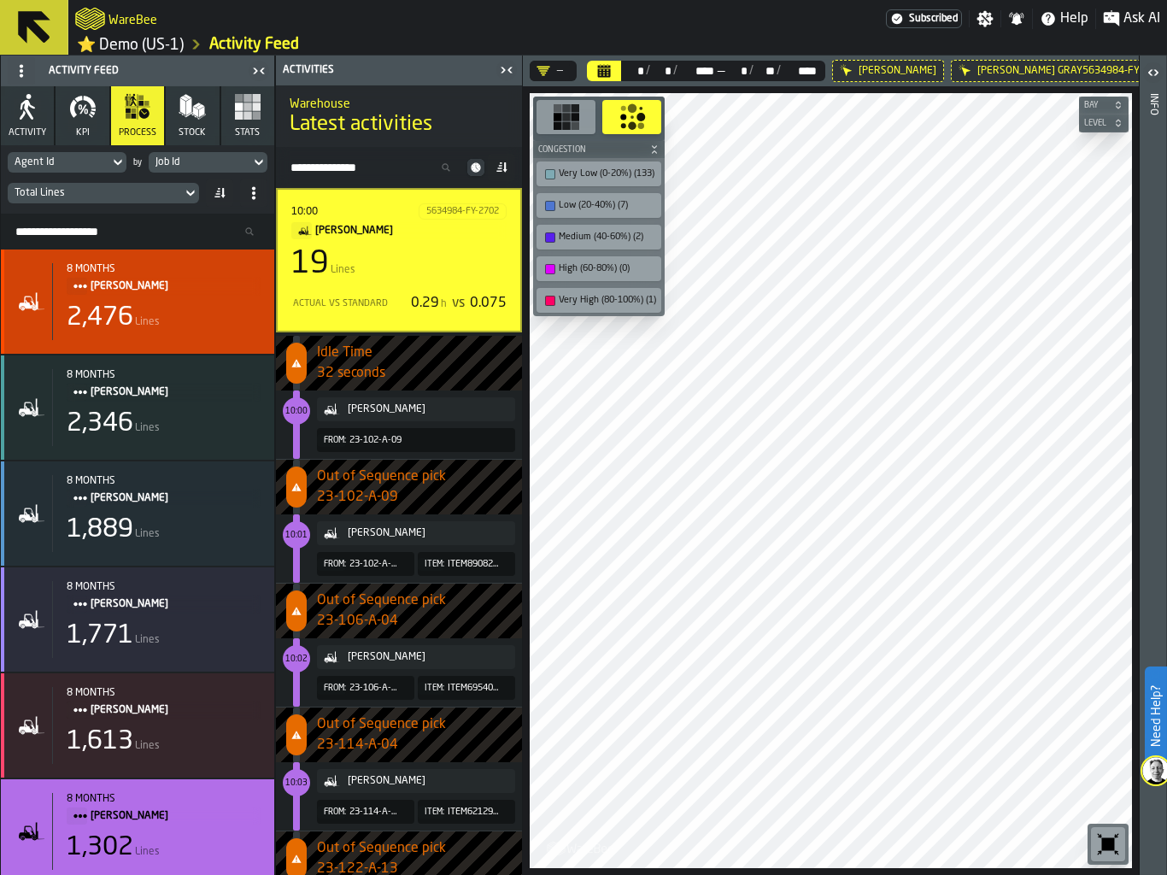
click at [165, 304] on div "2,476 Lines" at bounding box center [164, 317] width 194 height 31
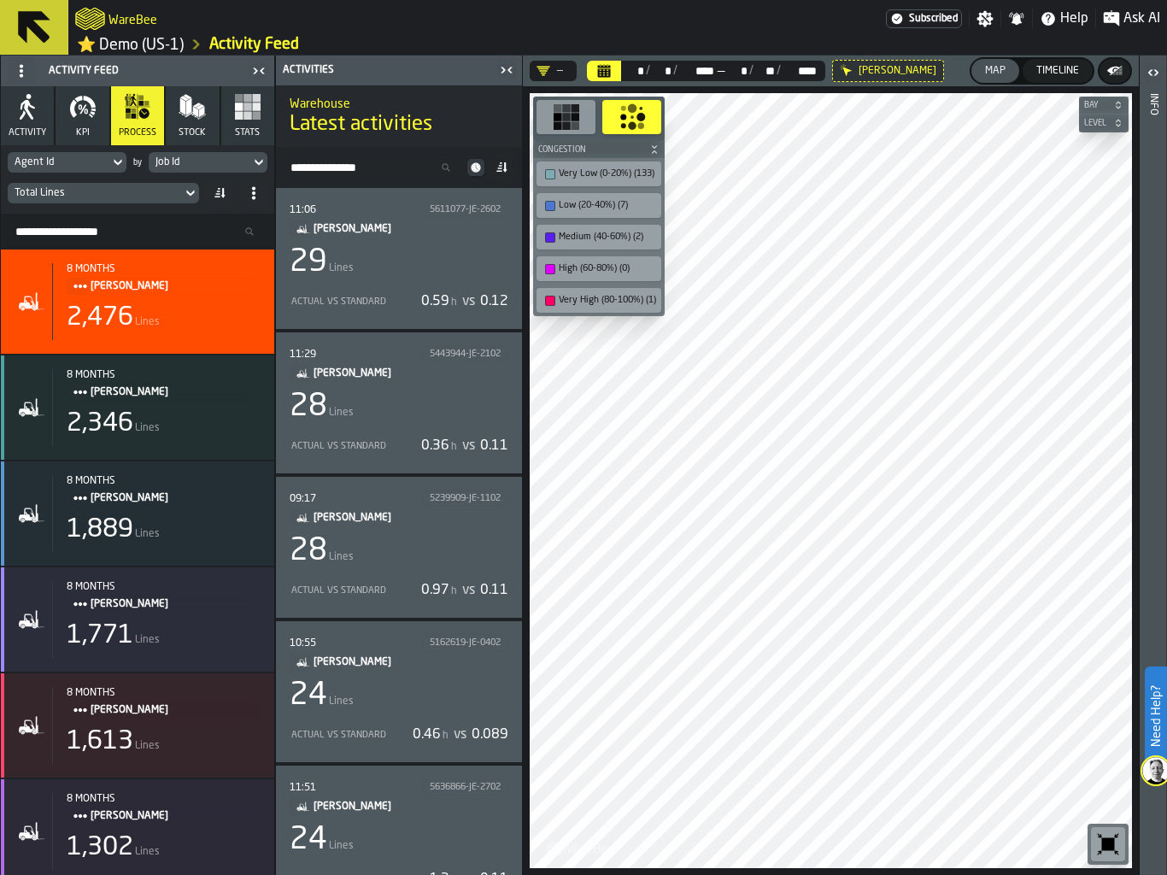
click at [374, 423] on div "28 Lines" at bounding box center [399, 406] width 219 height 34
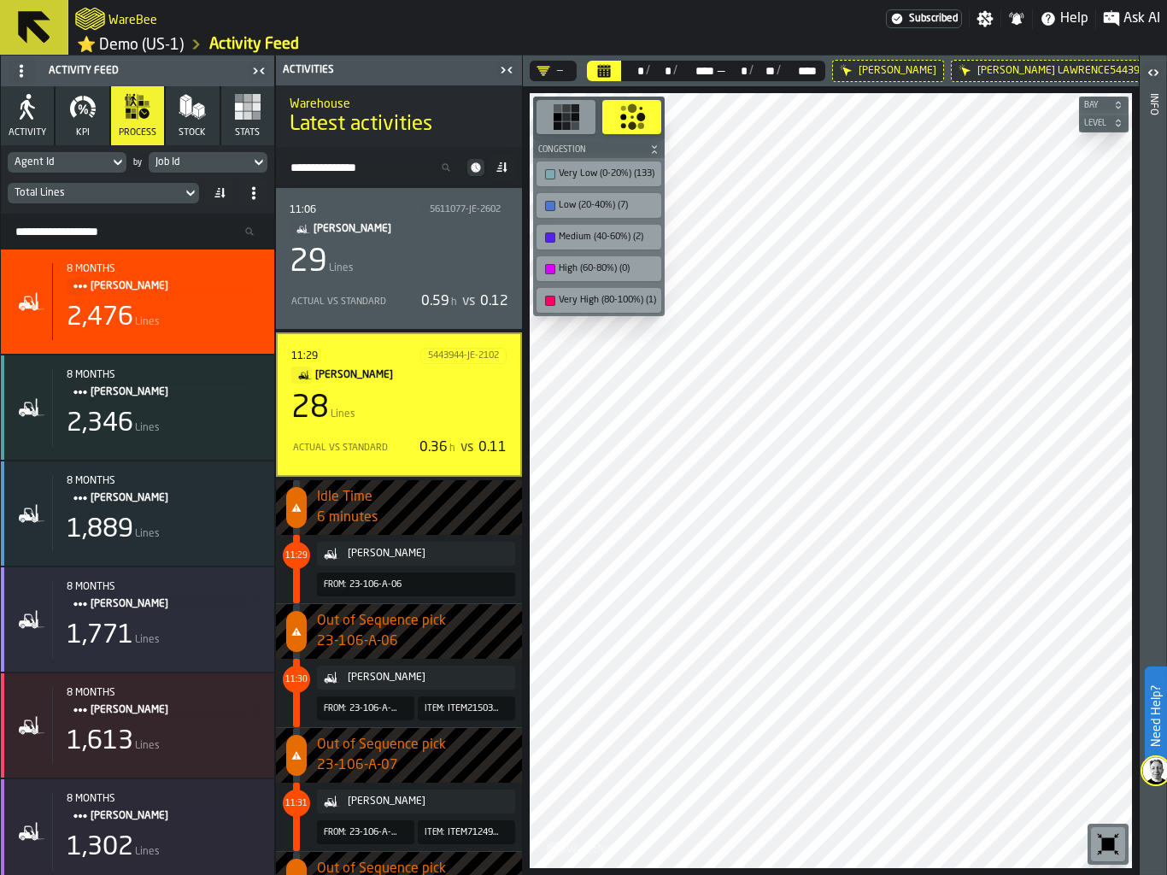
click at [367, 423] on div "28 Lines" at bounding box center [398, 408] width 215 height 34
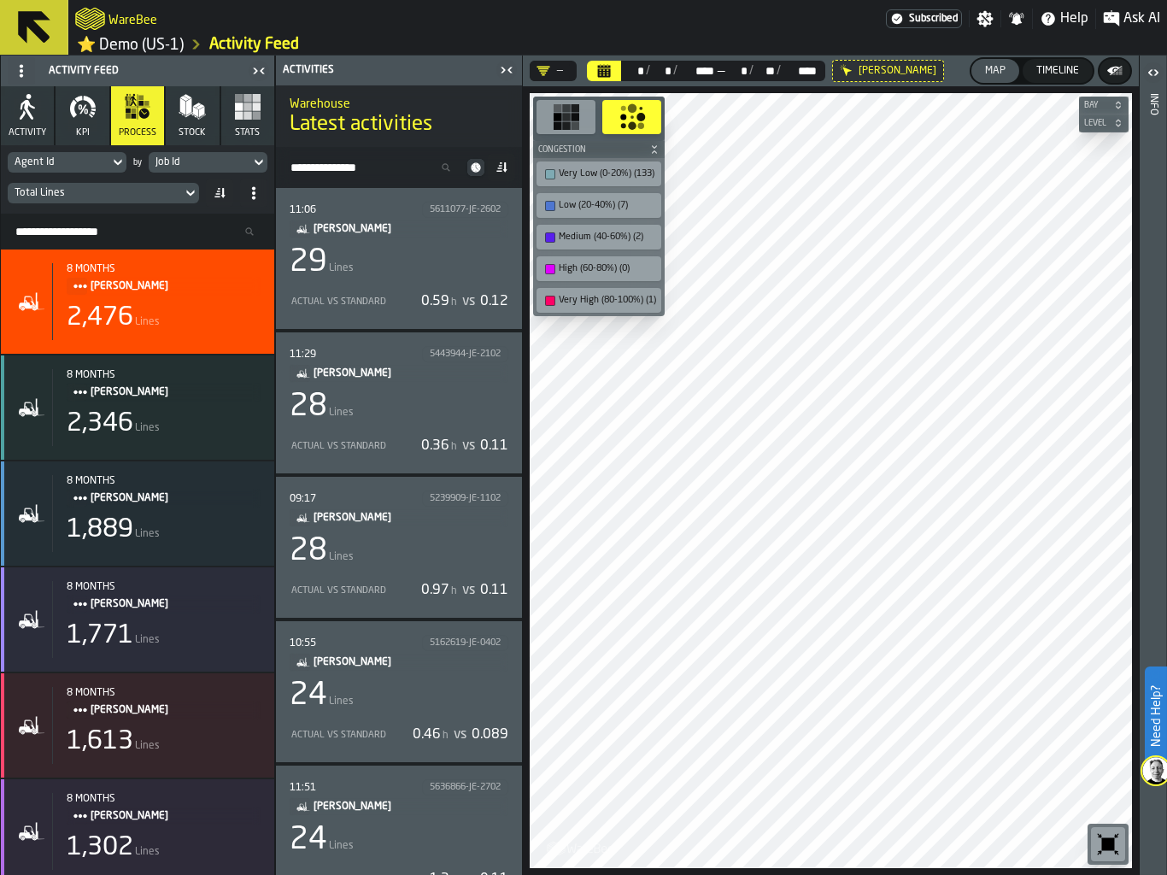
click at [352, 553] on div "28 Lines" at bounding box center [399, 551] width 219 height 34
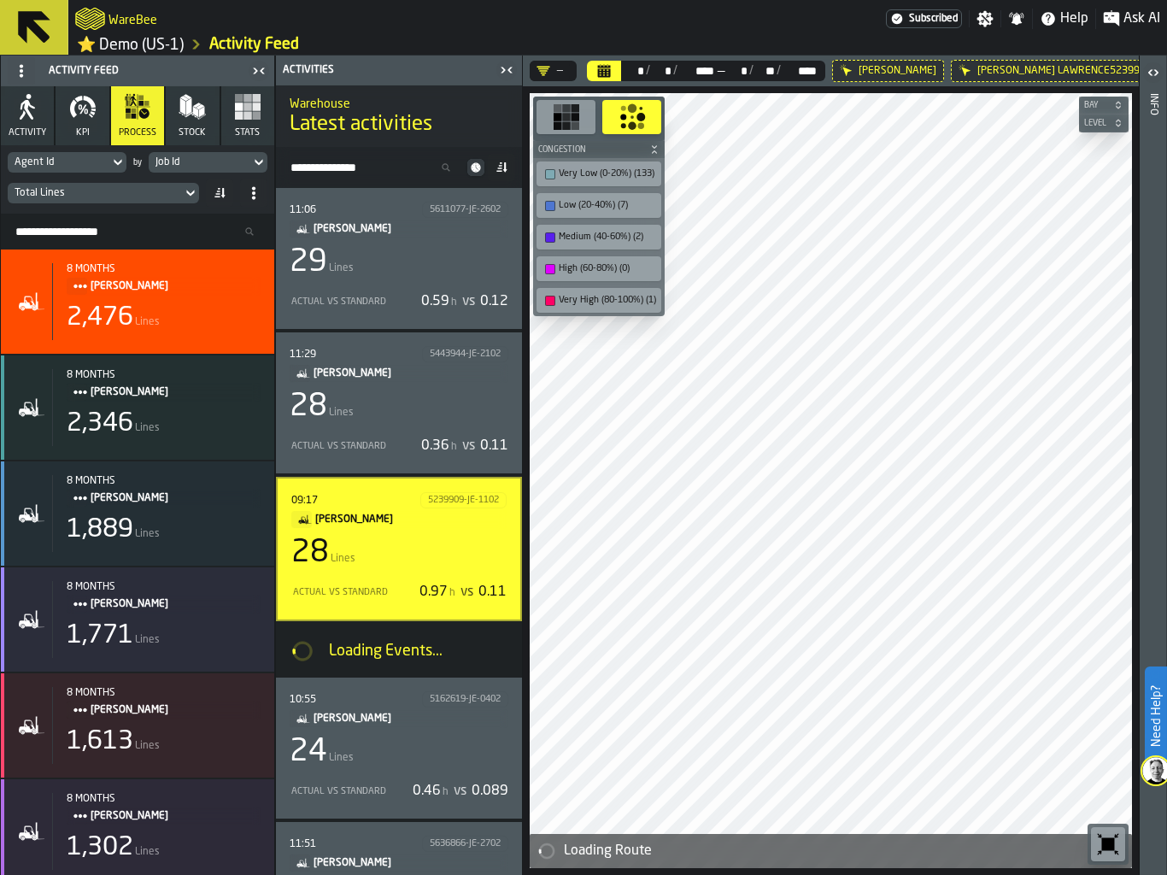
click at [325, 168] on input "Search Activity" at bounding box center [373, 167] width 181 height 22
paste input "*********"
type input "*********"
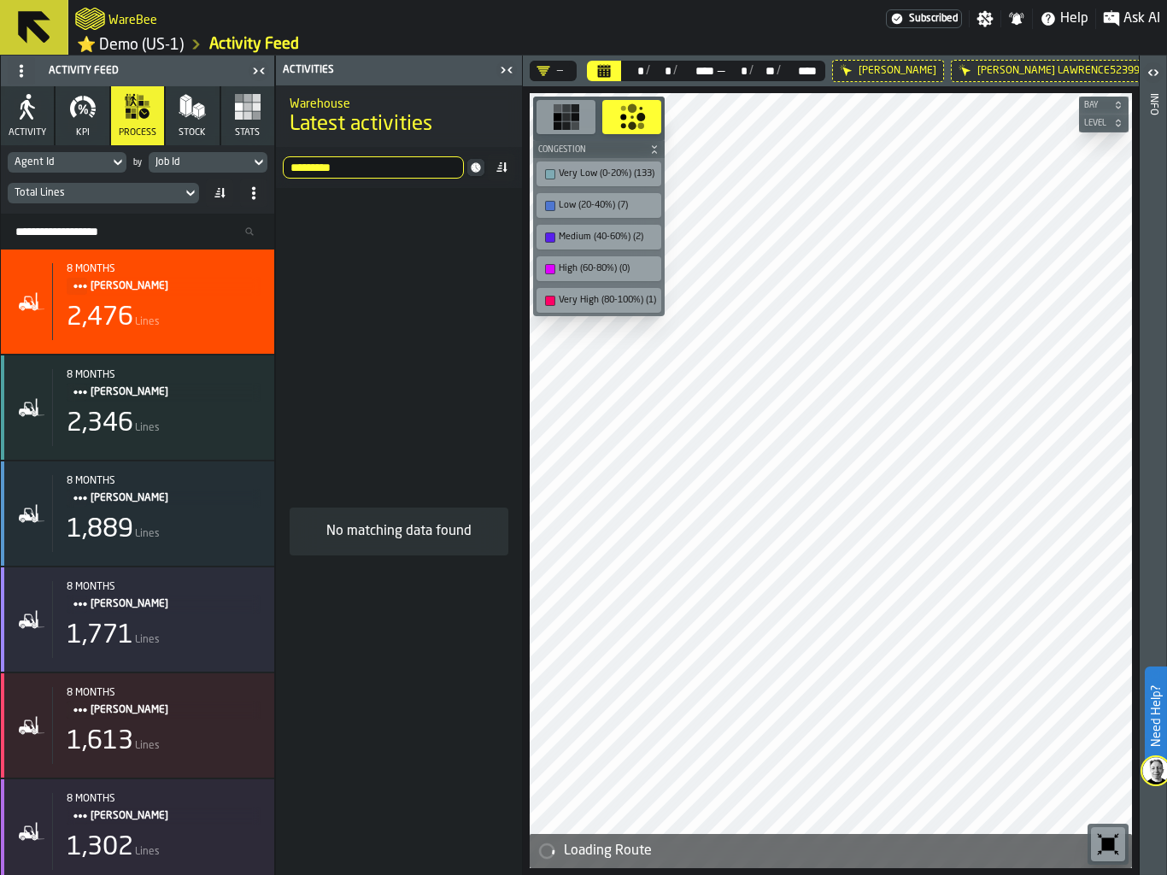
click at [342, 171] on input "*********" at bounding box center [373, 167] width 181 height 22
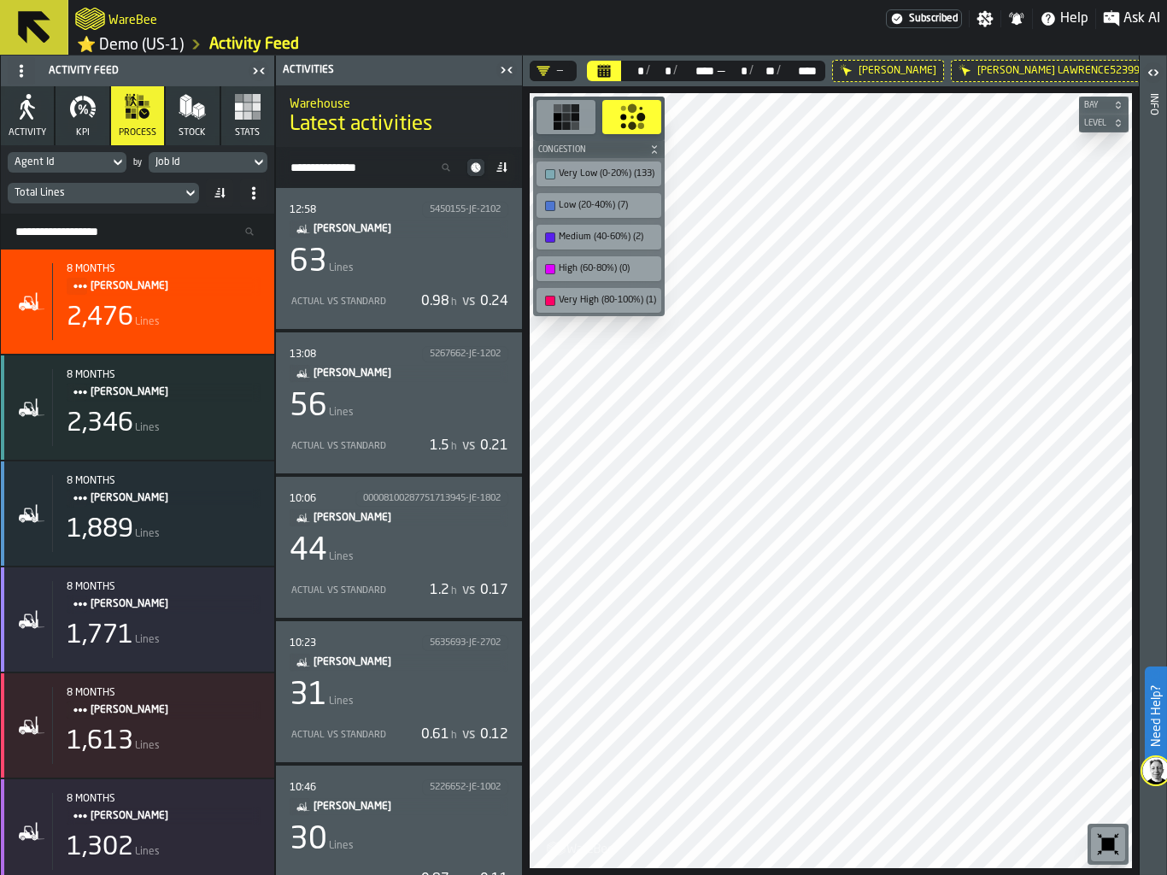
click at [110, 227] on input "Search Resources..." at bounding box center [138, 231] width 260 height 22
paste input "*********"
type input "*********"
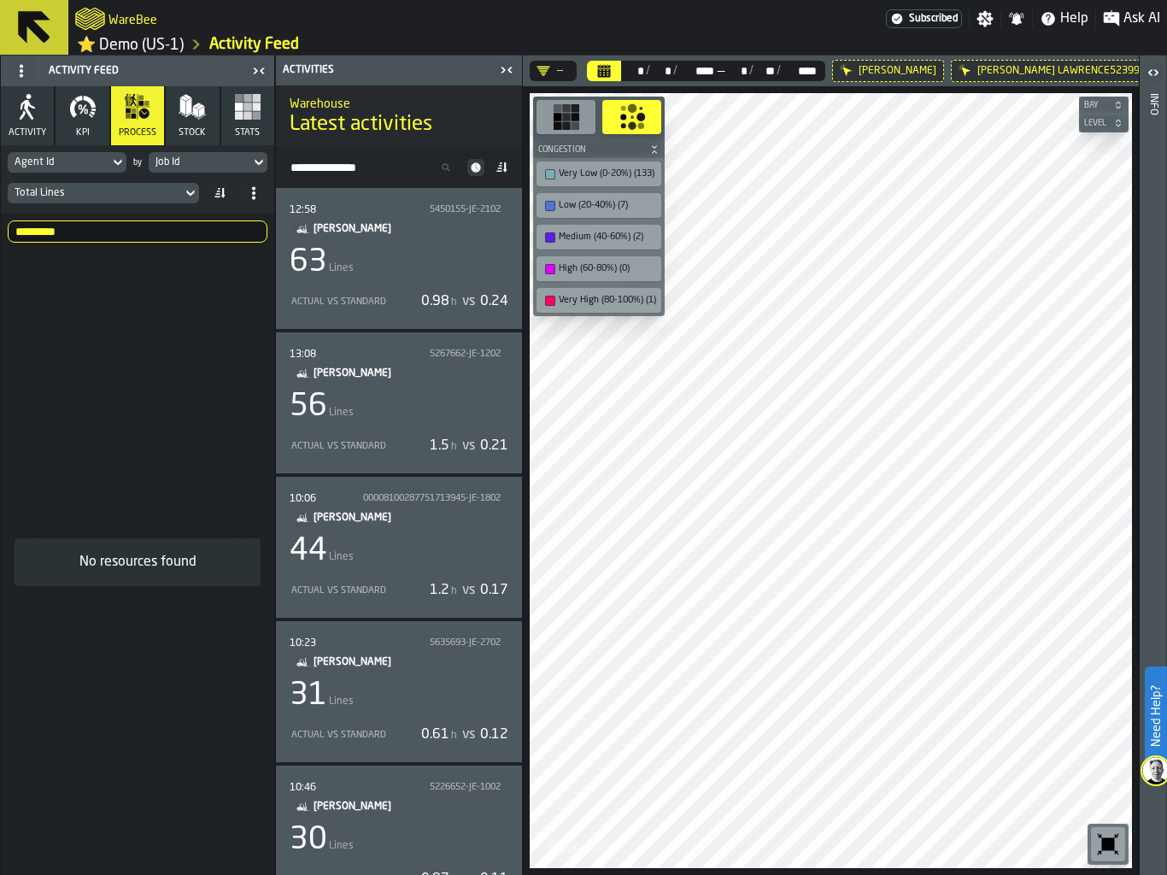
click at [73, 231] on input "*********" at bounding box center [138, 231] width 260 height 22
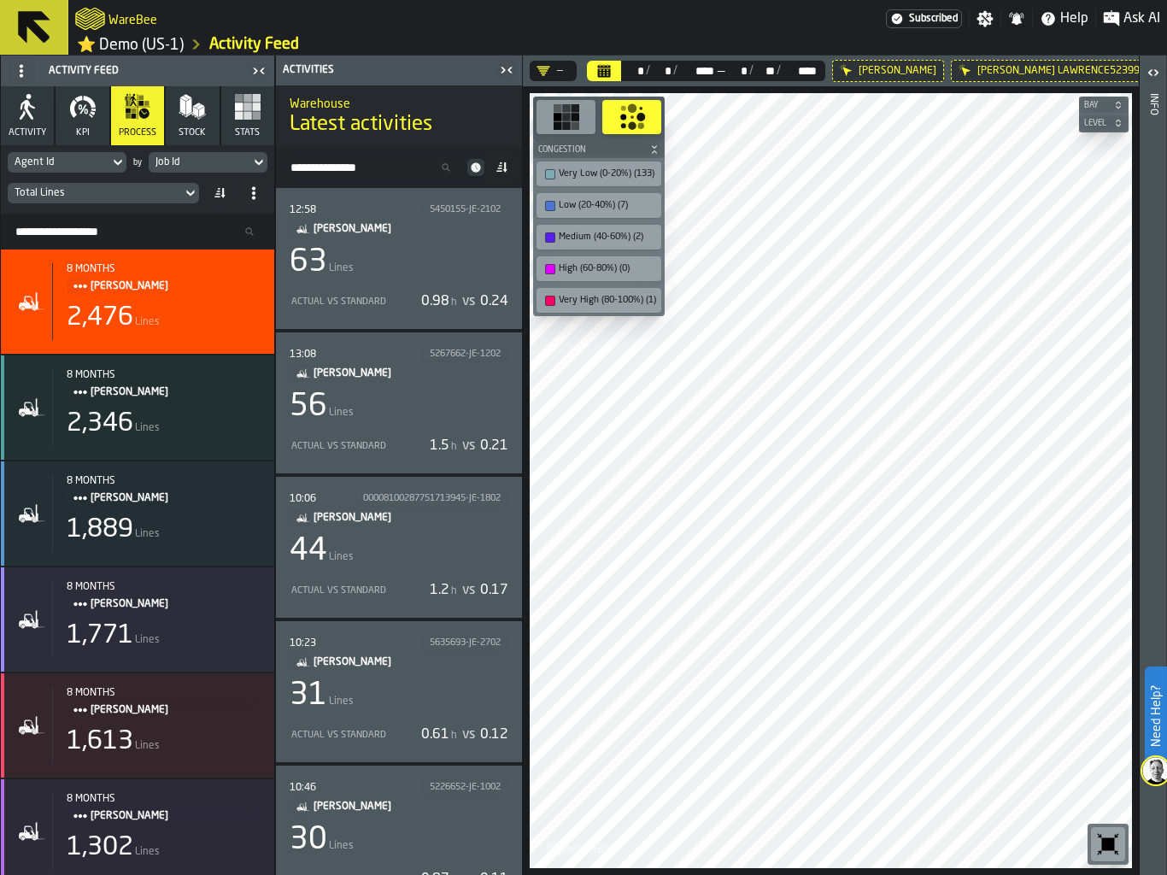
click at [372, 288] on div "Actual vs Standard 0.98 h vs 0.24" at bounding box center [399, 301] width 219 height 27
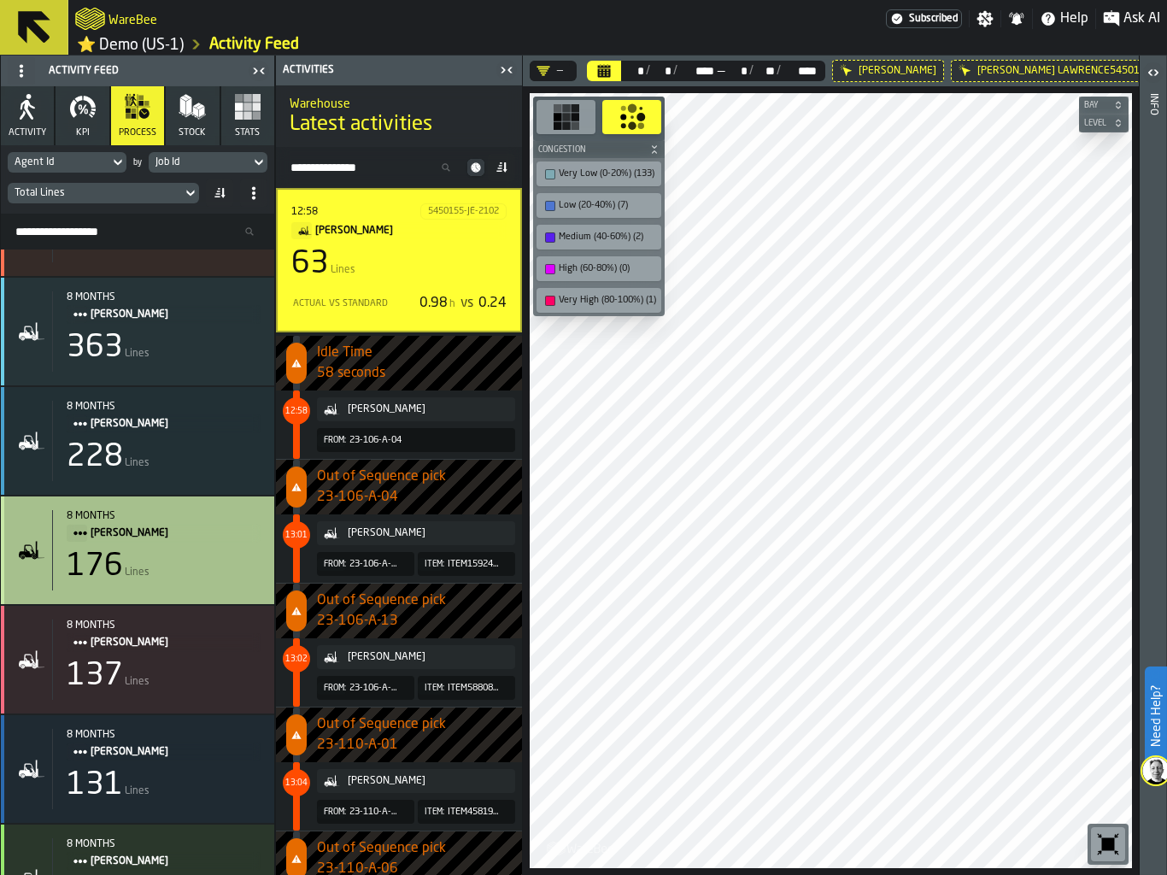
scroll to position [3297, 0]
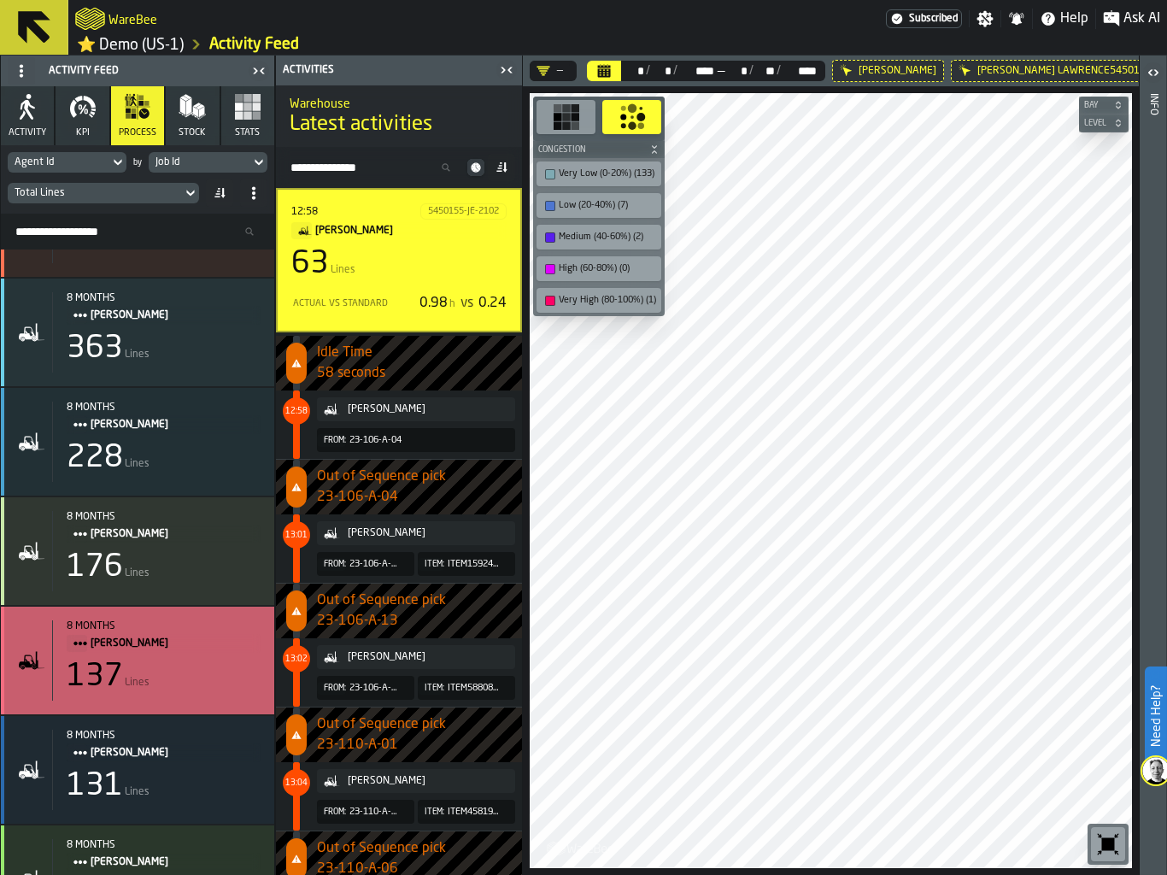
click at [181, 653] on span "[PERSON_NAME]" at bounding box center [169, 643] width 156 height 19
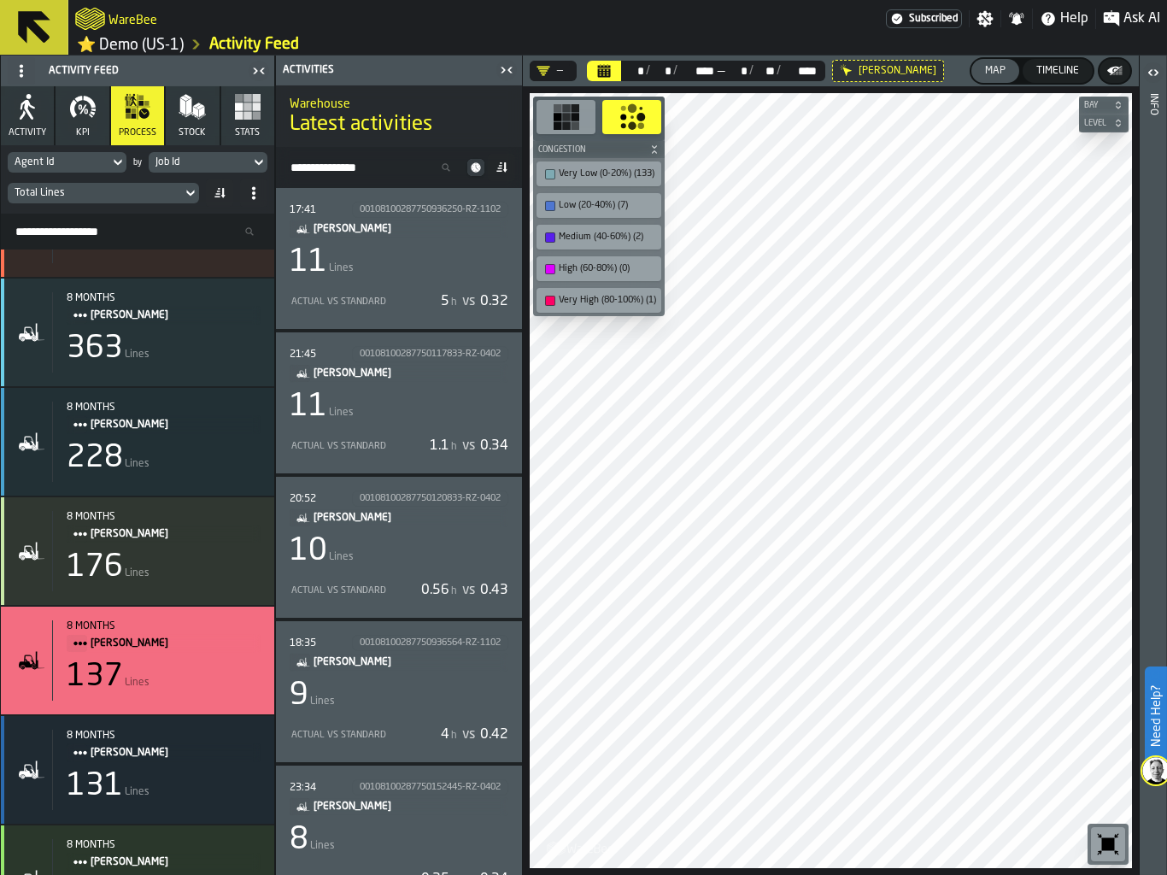
click at [388, 255] on div "11 Lines" at bounding box center [399, 262] width 219 height 34
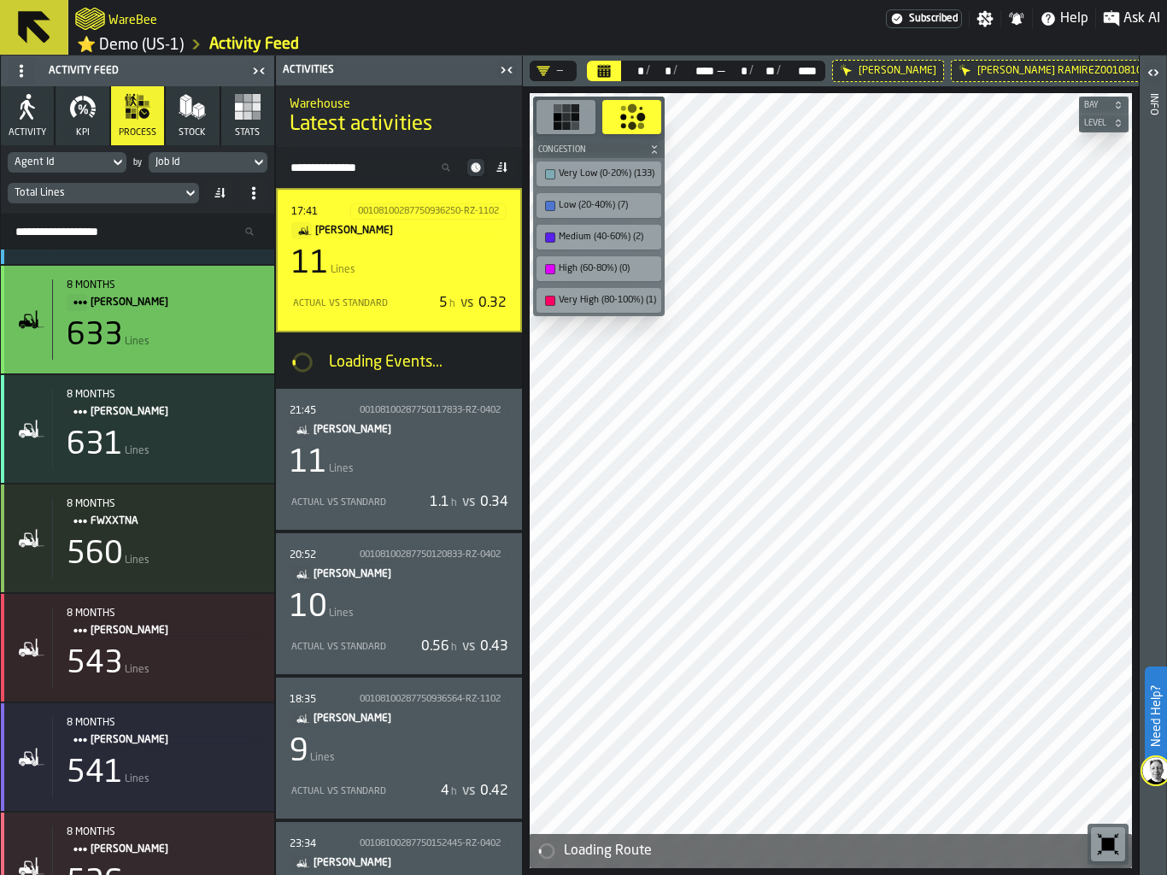
scroll to position [2301, 0]
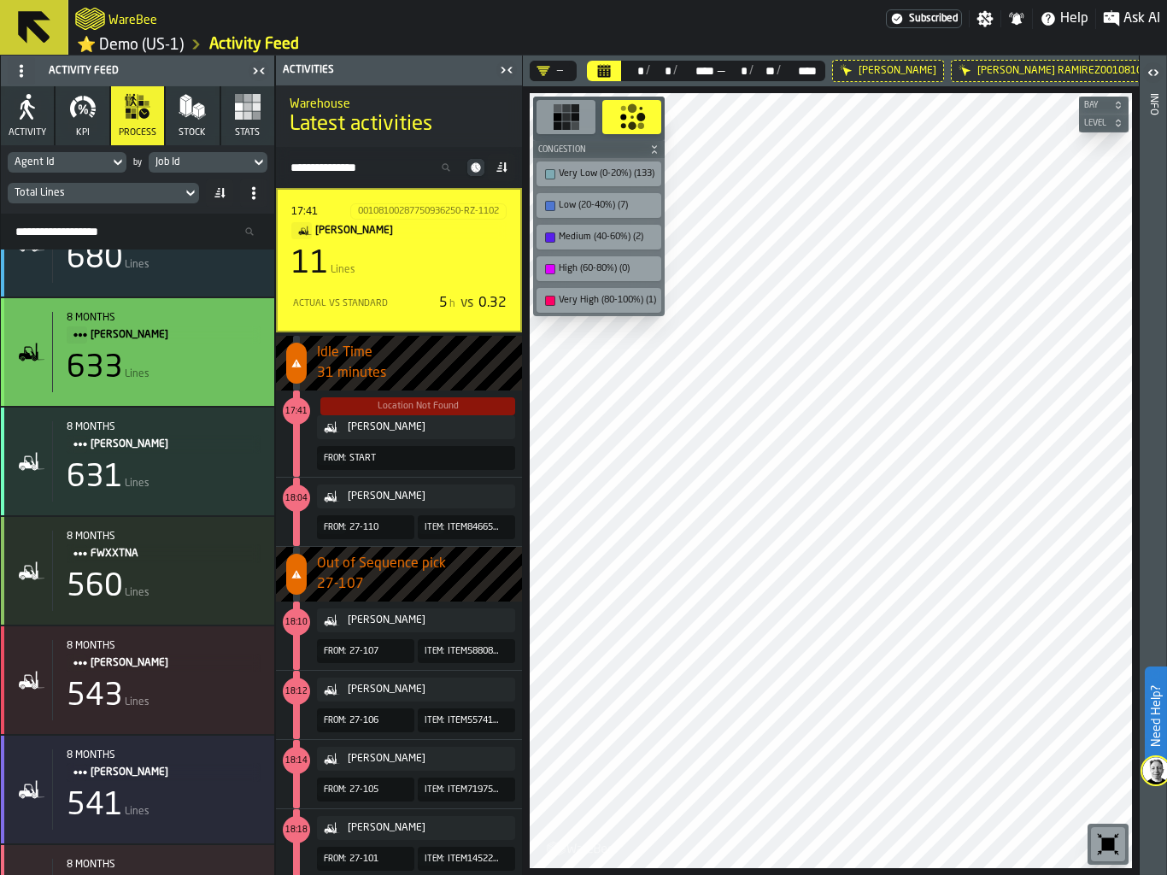
click at [179, 381] on div "633 Lines" at bounding box center [164, 368] width 194 height 34
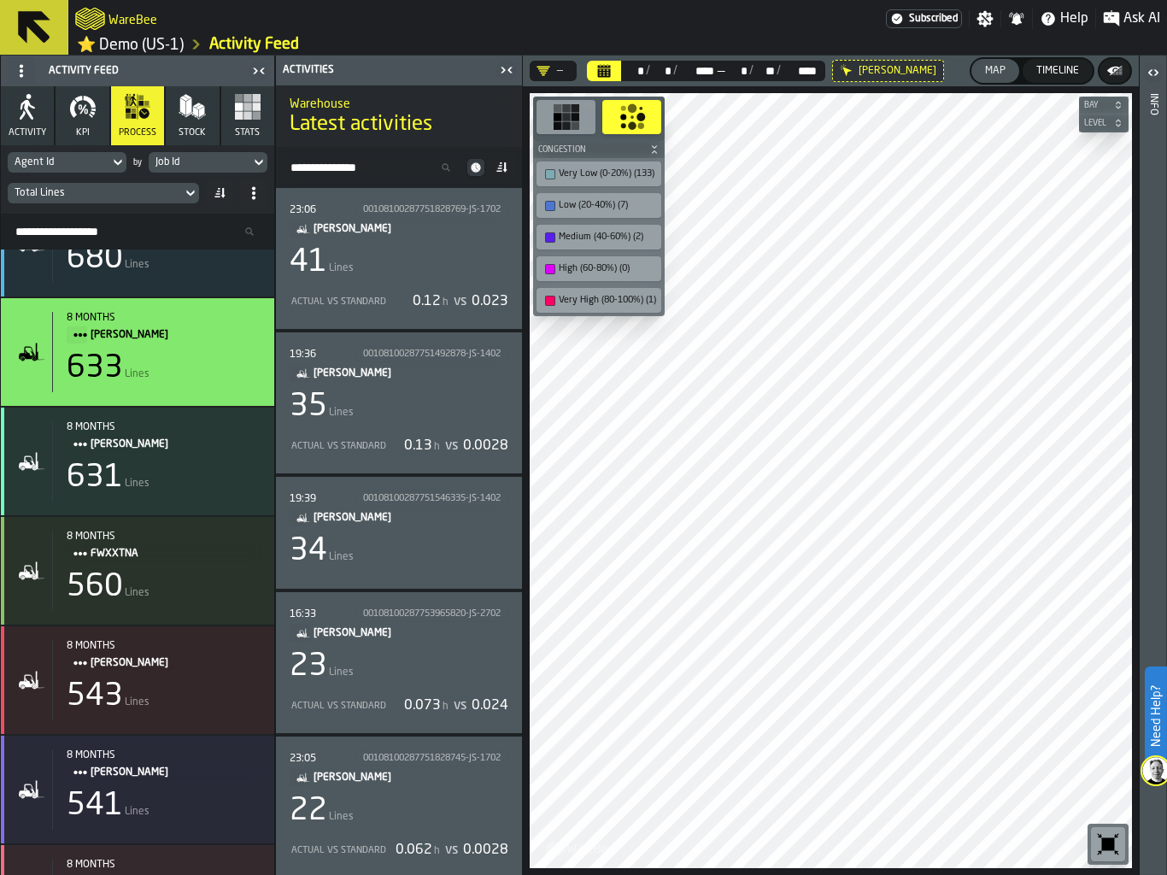
click at [425, 421] on div "35 Lines" at bounding box center [399, 406] width 219 height 34
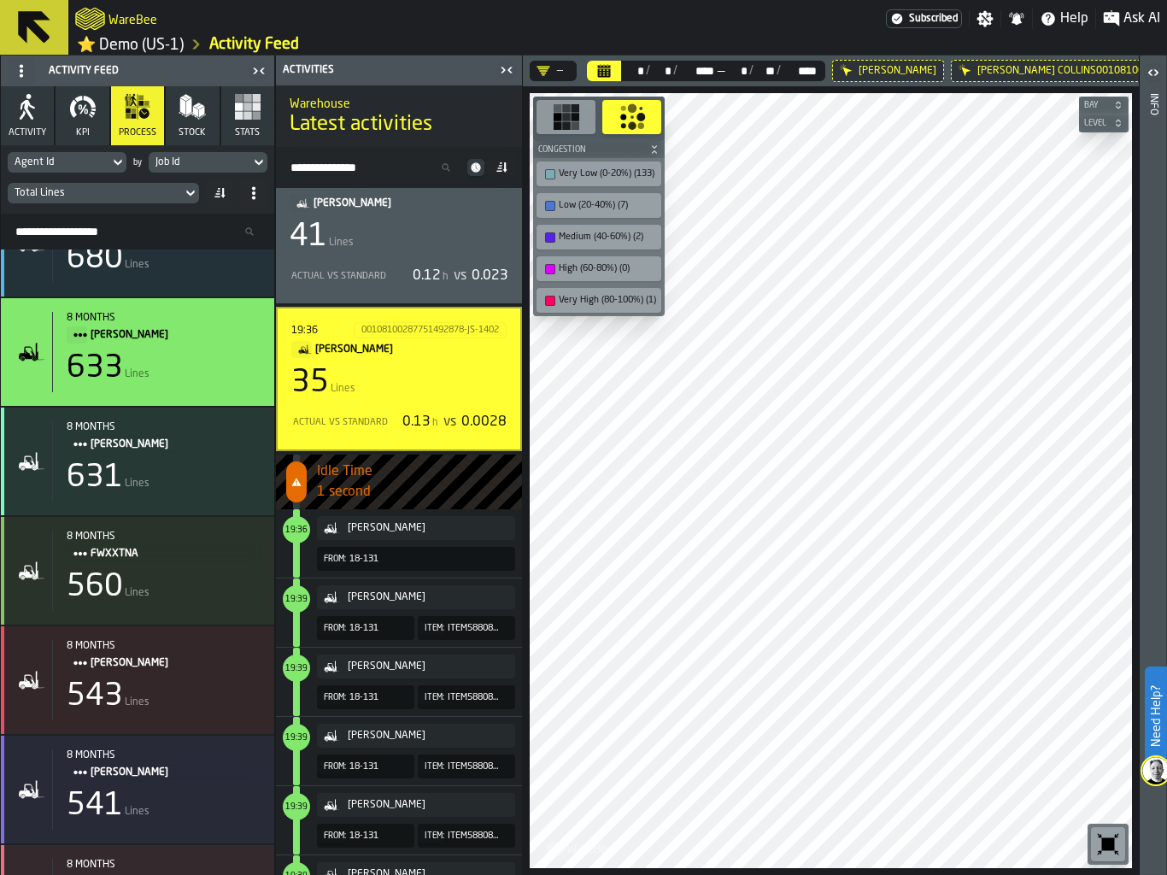
scroll to position [0, 0]
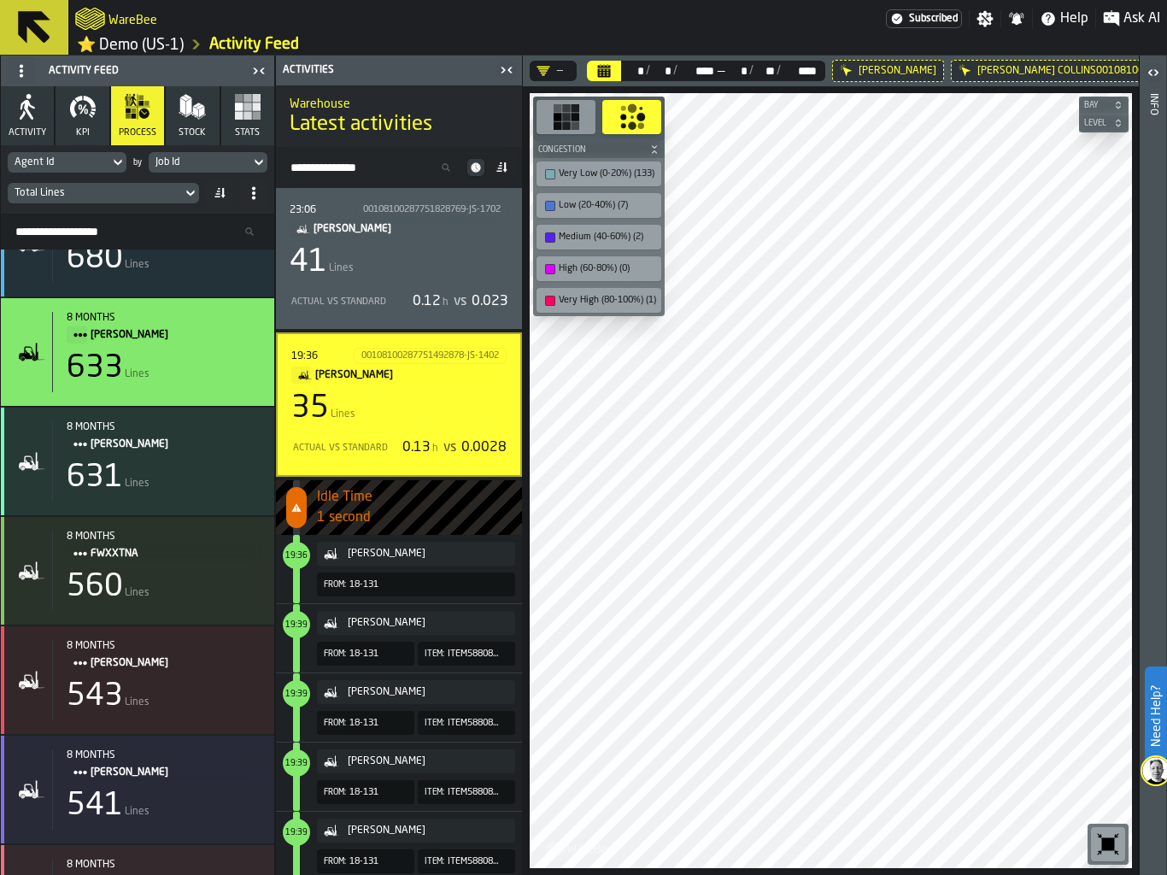
click at [364, 297] on div "Actual vs Standard" at bounding box center [343, 301] width 107 height 11
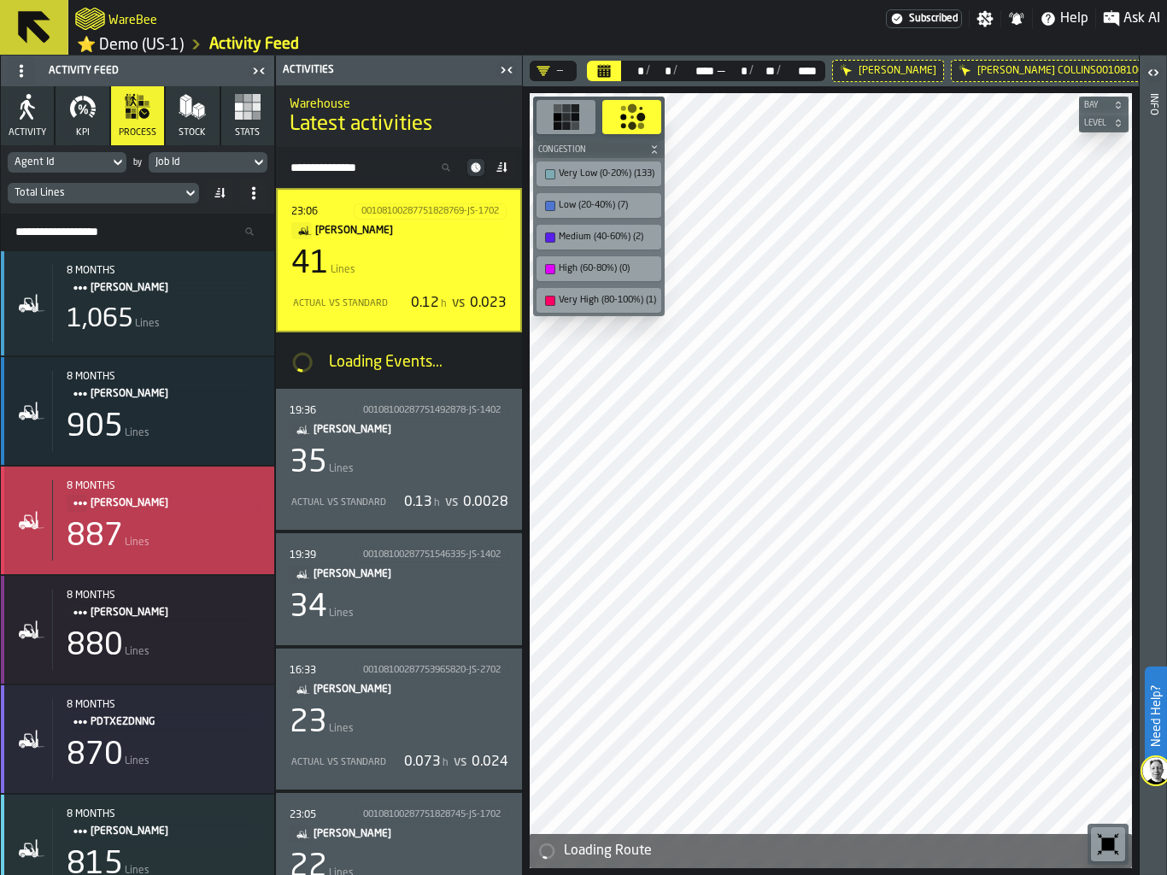
scroll to position [1037, 0]
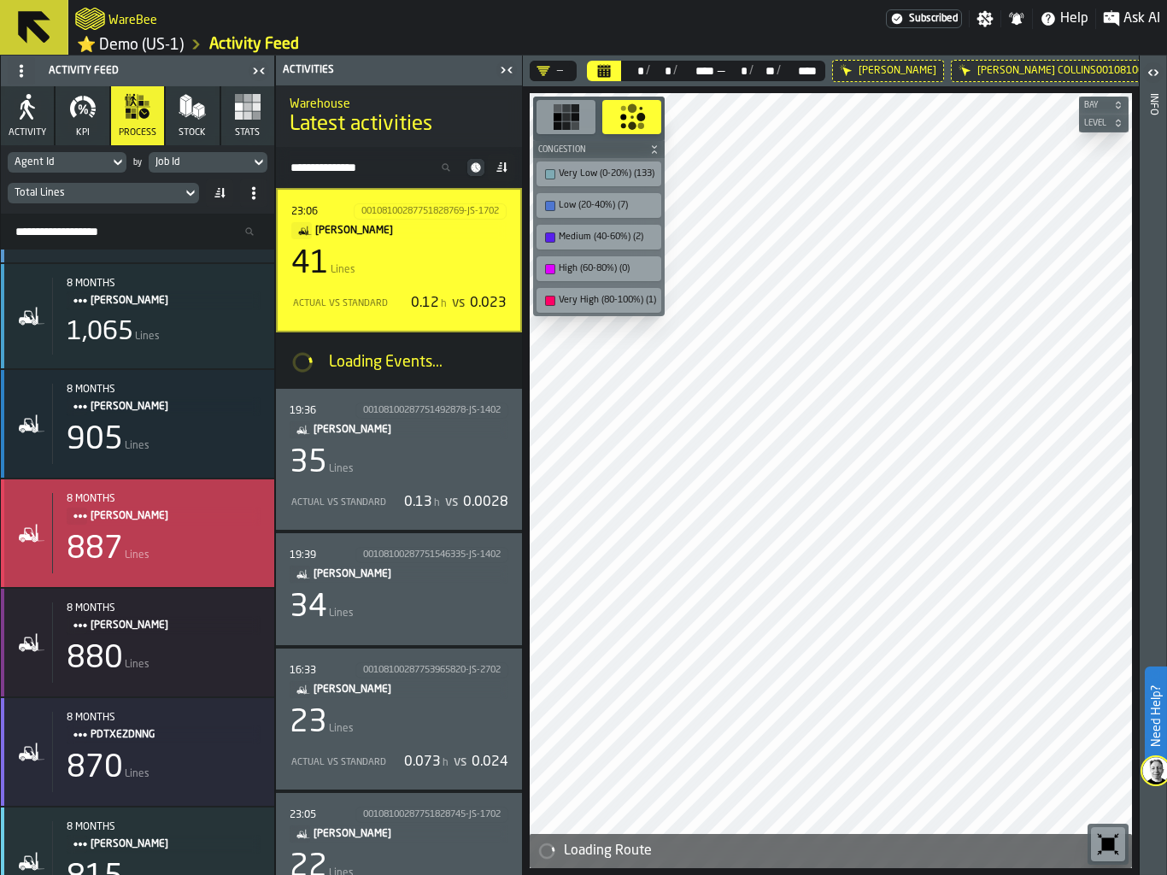
click at [164, 530] on div "8 months [PERSON_NAME] 887 Lines" at bounding box center [156, 533] width 208 height 80
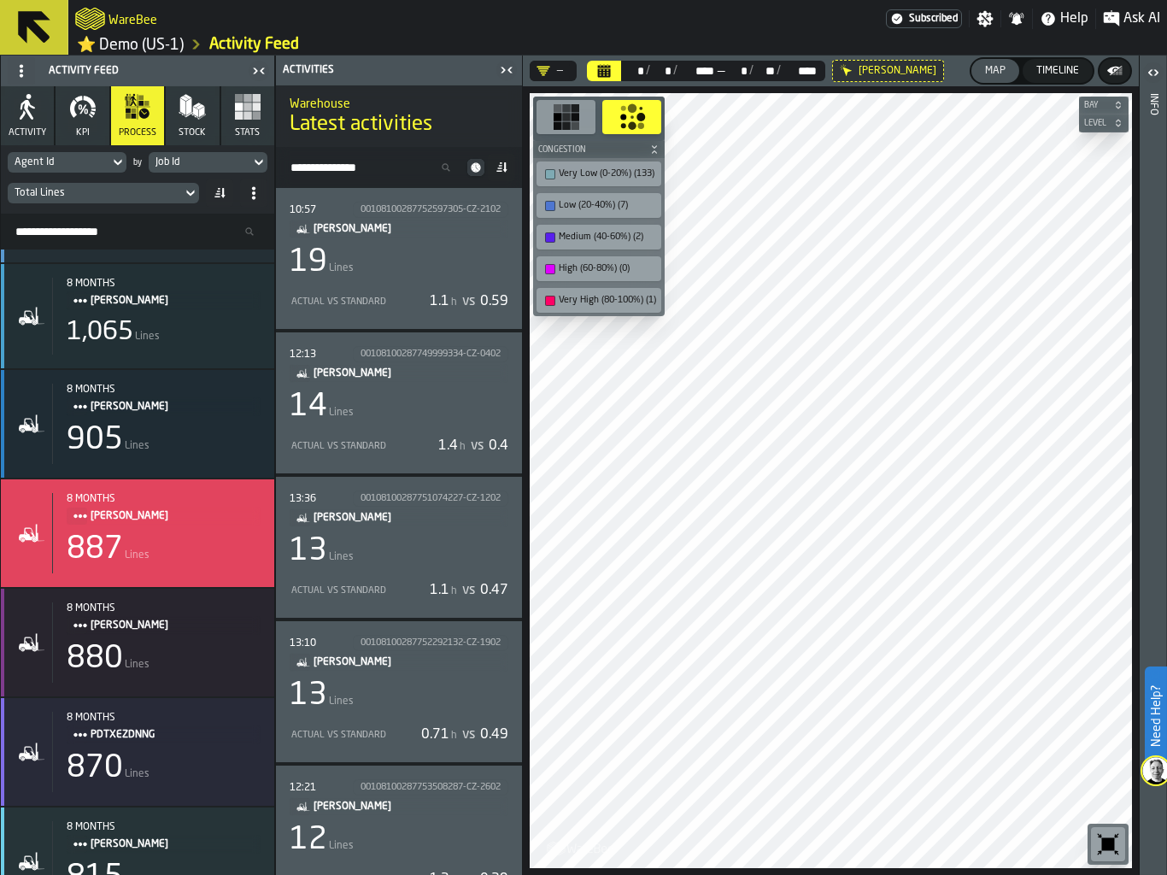
click at [378, 273] on div "19 Lines" at bounding box center [399, 262] width 219 height 34
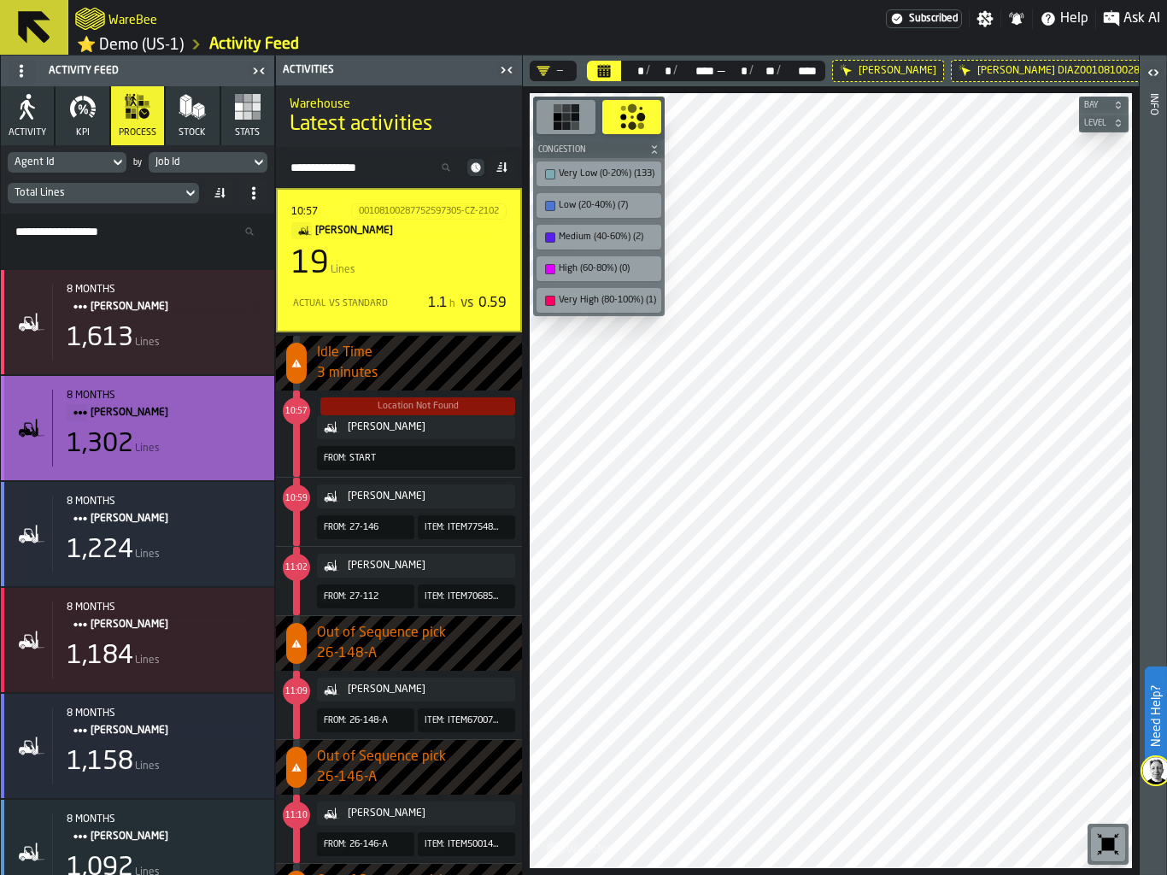
scroll to position [326, 0]
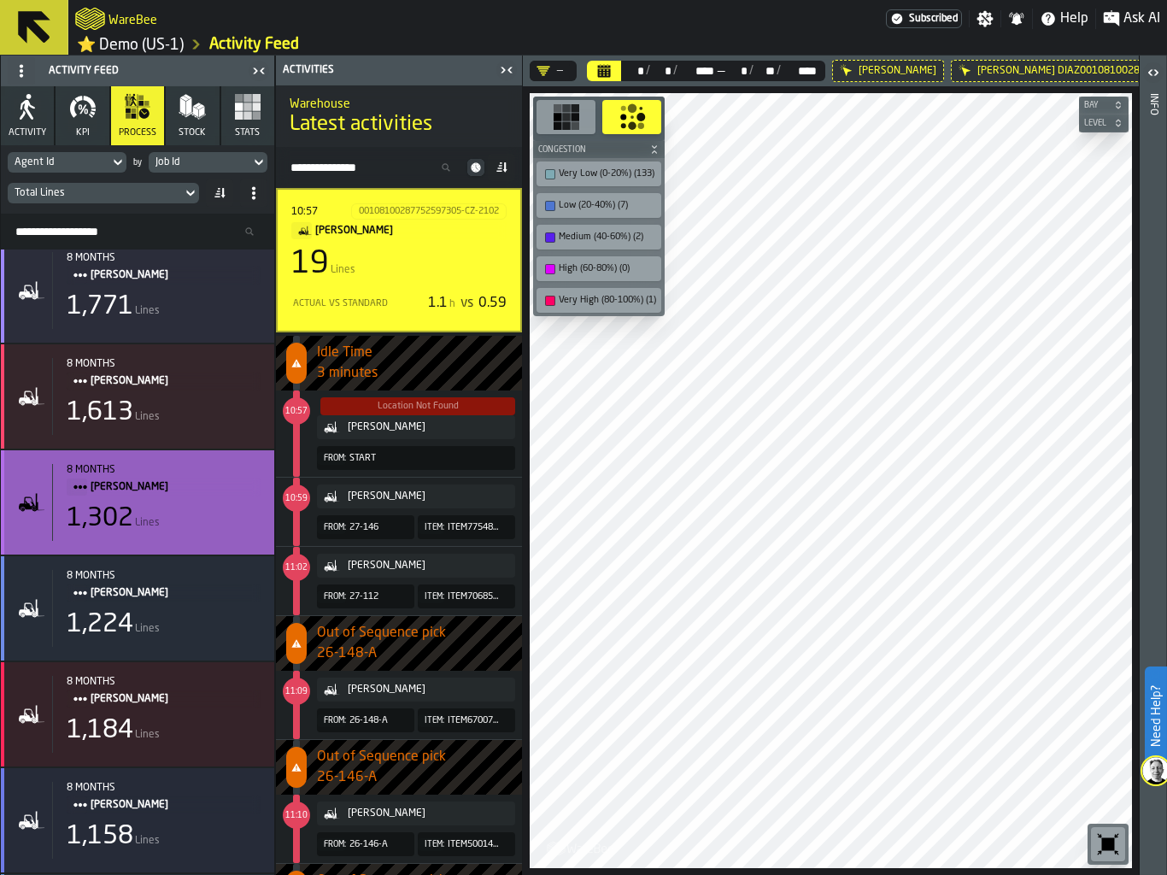
click at [189, 474] on div "8 months" at bounding box center [164, 470] width 194 height 12
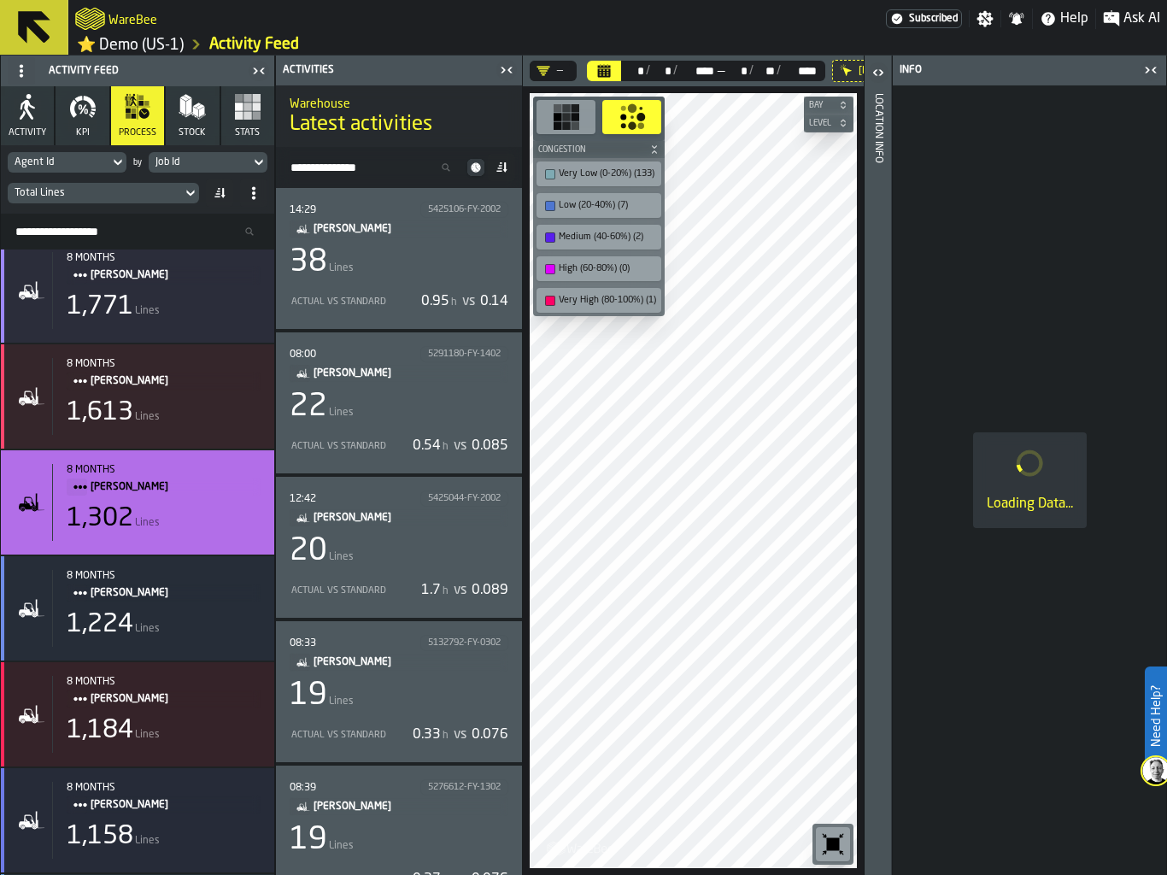
click at [877, 296] on div "Location Info" at bounding box center [878, 480] width 12 height 781
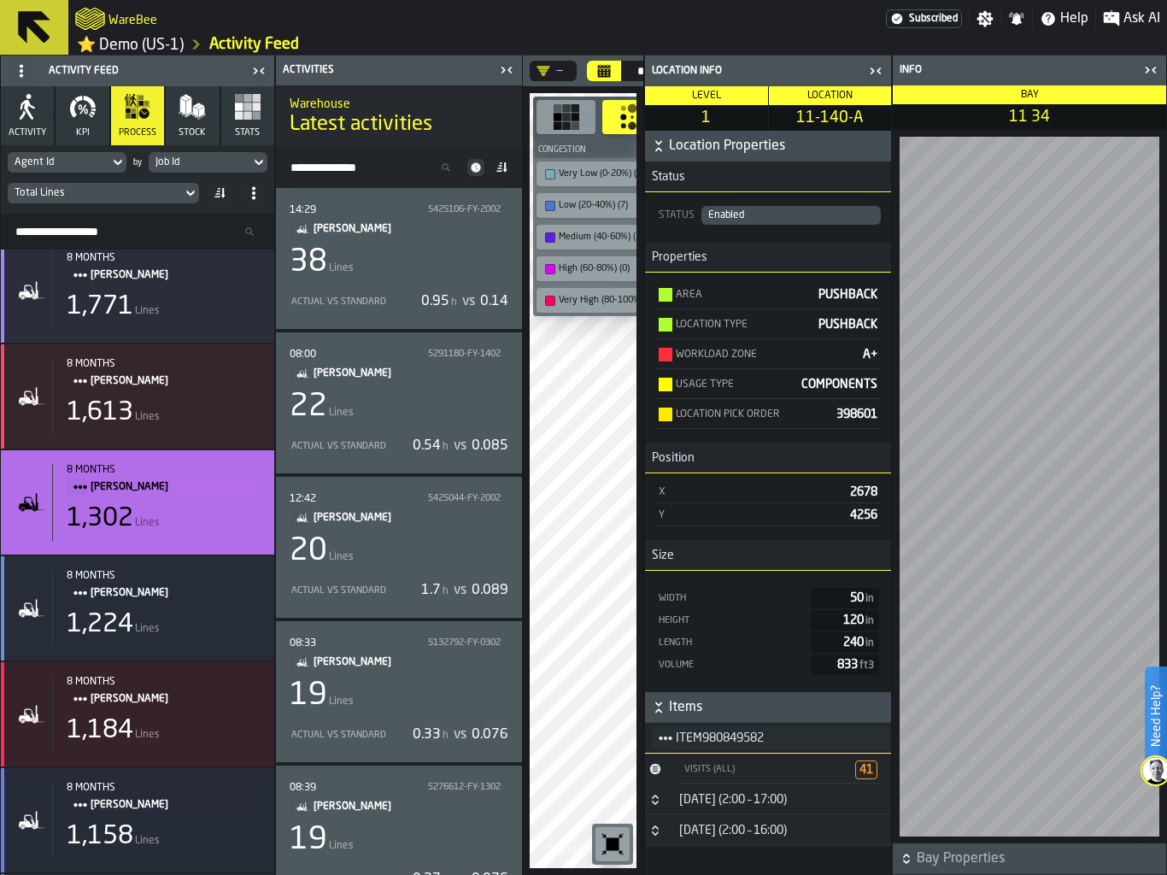
click at [656, 803] on icon "Button-28 February (2:00 – 17:00)-closed" at bounding box center [655, 801] width 6 height 4
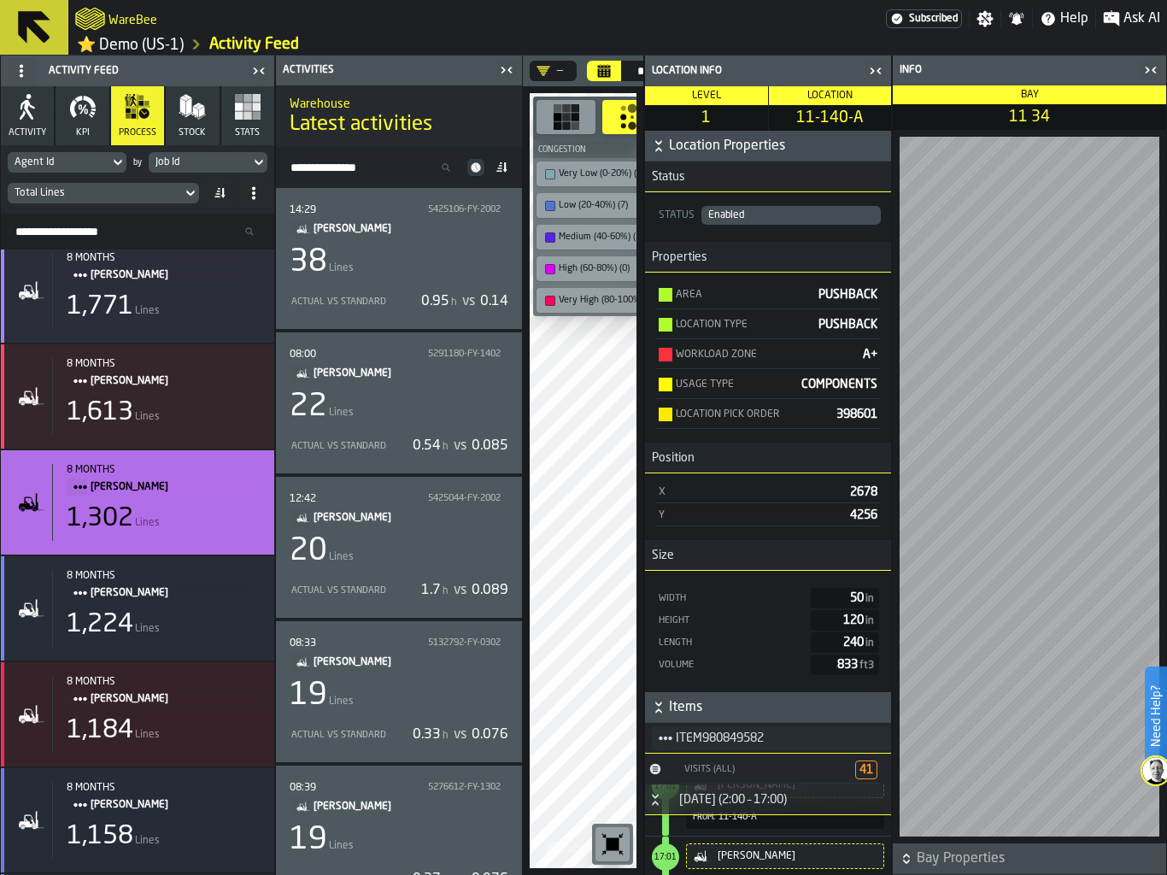
scroll to position [85, 0]
click at [663, 143] on icon "button-" at bounding box center [658, 146] width 17 height 17
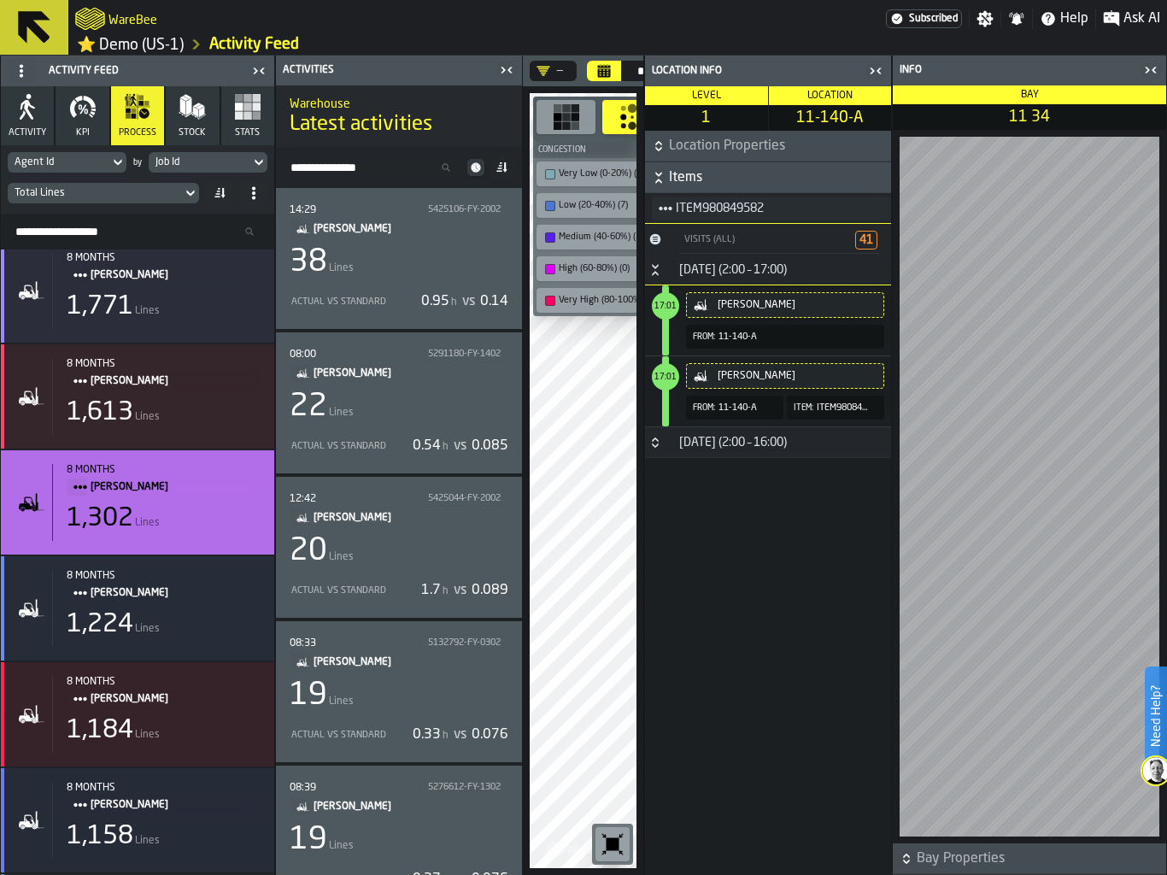
scroll to position [0, 0]
click at [660, 447] on icon "Button-28 February (2:00 – 16:00)-closed" at bounding box center [655, 443] width 14 height 14
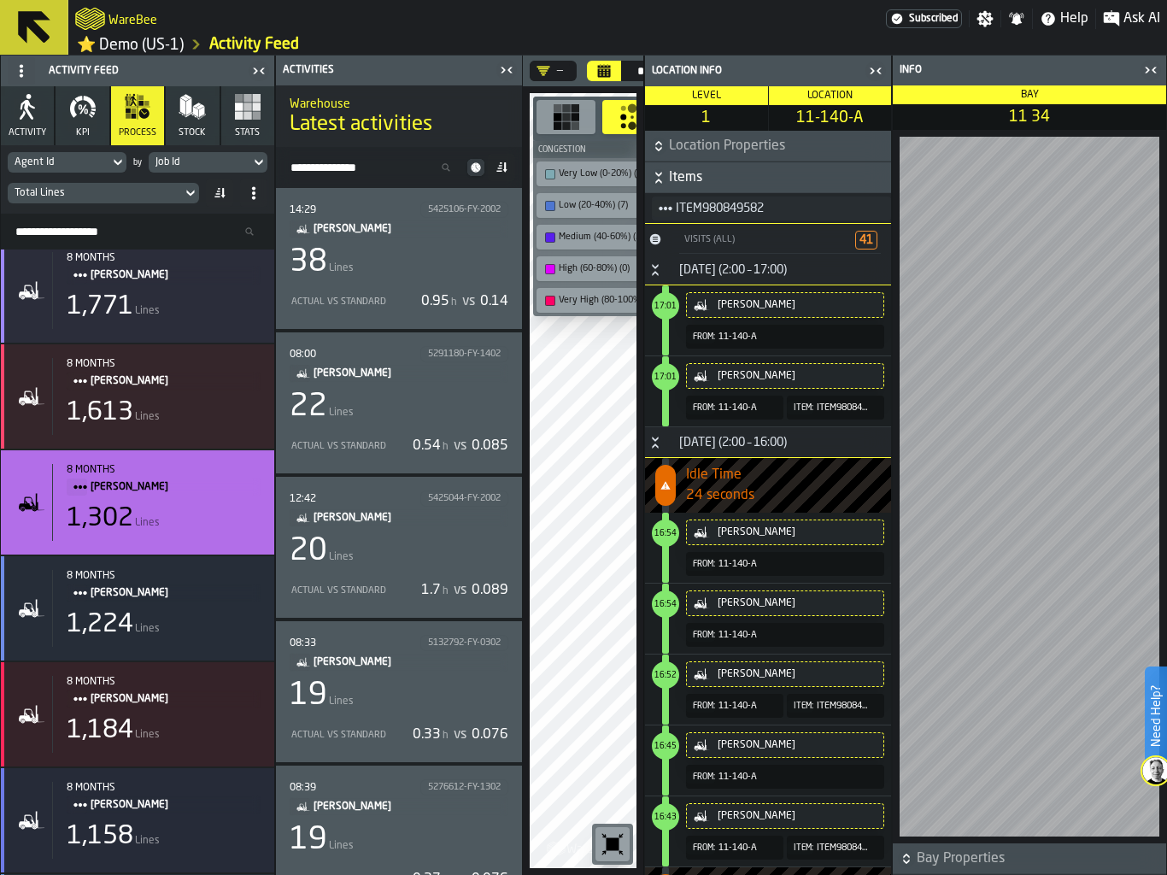
click at [87, 224] on input "Search Resources..." at bounding box center [138, 231] width 260 height 22
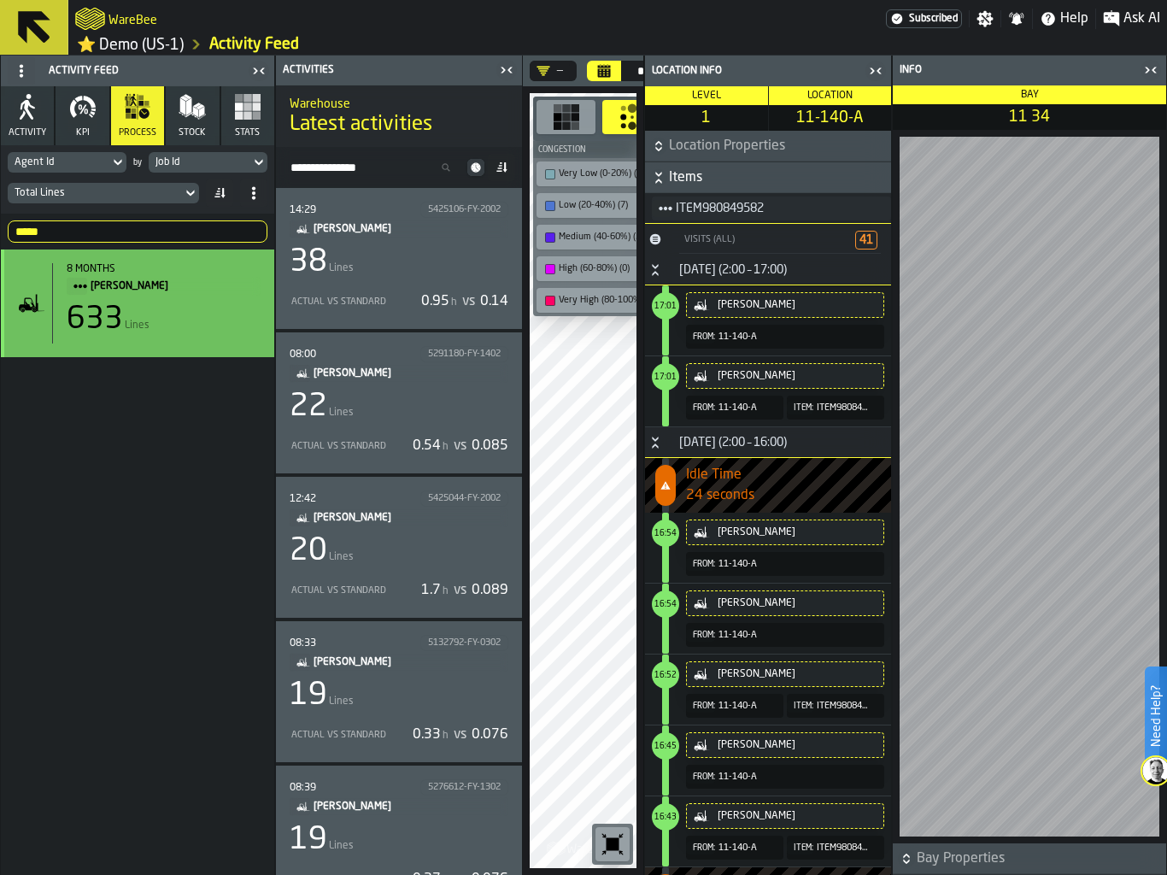
type input "*****"
click at [130, 328] on span "Lines" at bounding box center [137, 325] width 25 height 12
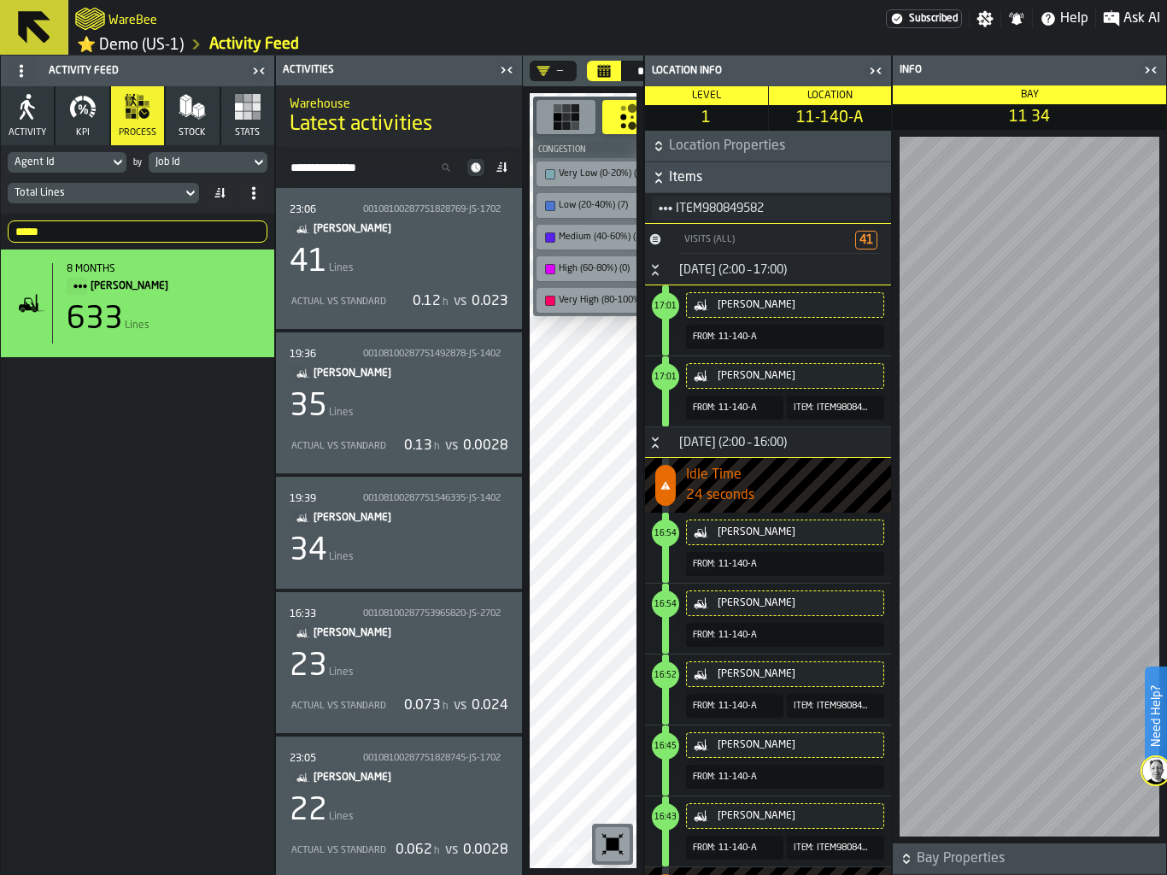
click at [67, 231] on input "*****" at bounding box center [138, 231] width 260 height 22
click at [404, 281] on div "23:06 00108100287751828769-JS-1702 [PERSON_NAME] 41 Lines Actual vs Standard 0.…" at bounding box center [399, 259] width 219 height 114
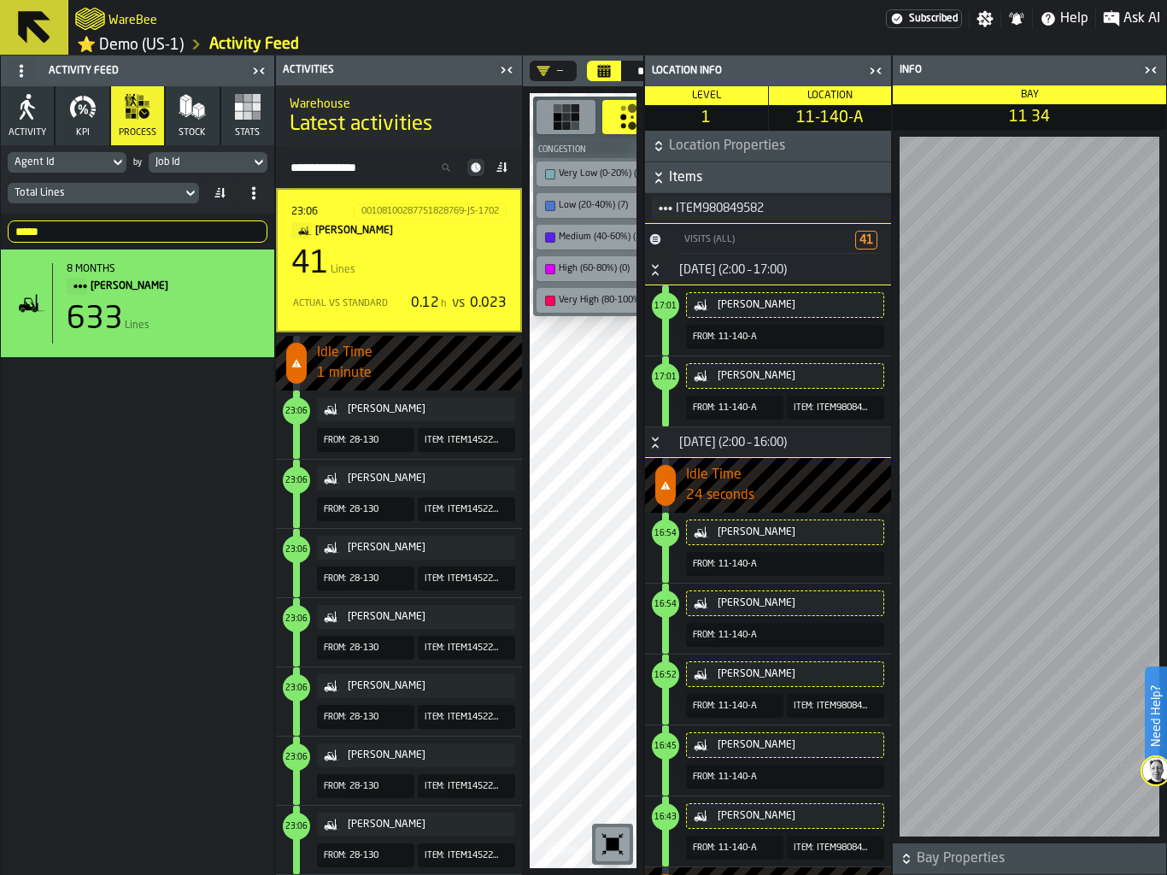
click at [1158, 77] on div "button-toggle-Close me" at bounding box center [1151, 70] width 24 height 20
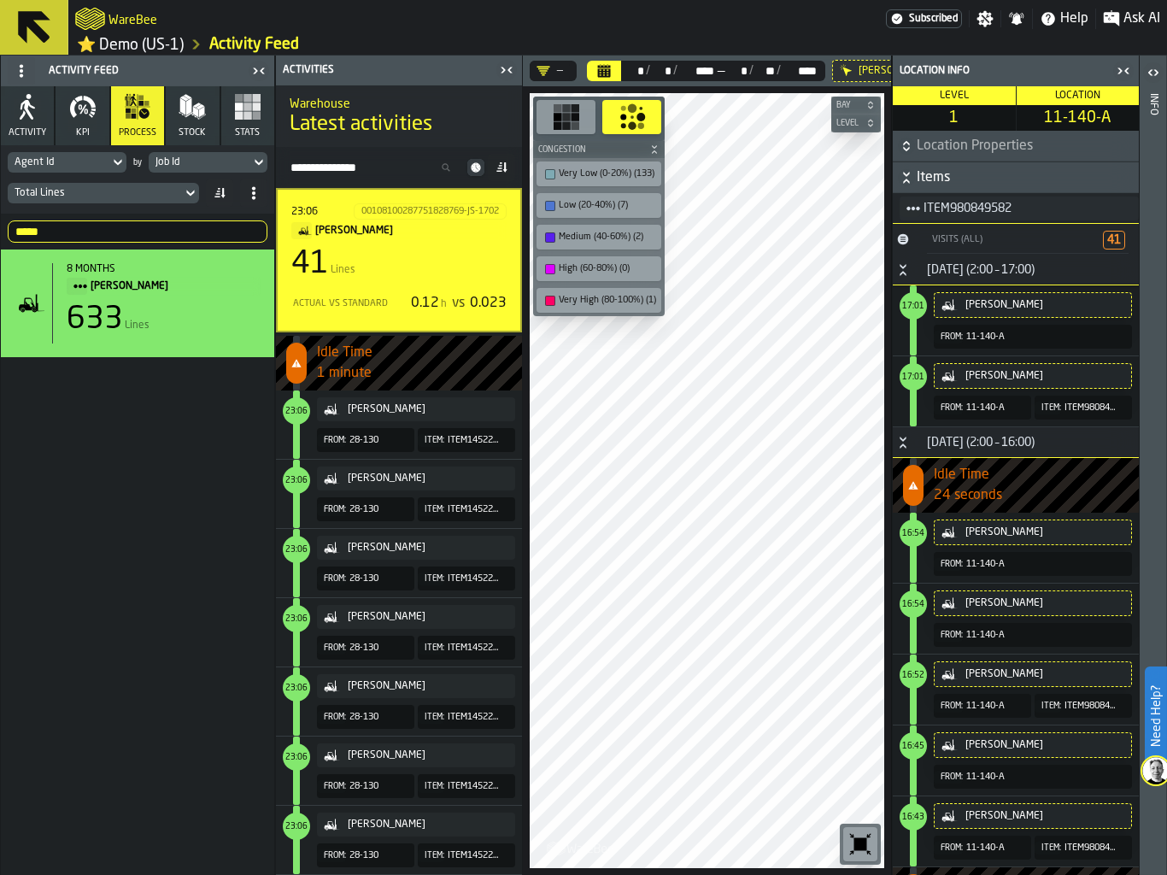
click at [1127, 71] on icon "button-toggle-Close me" at bounding box center [1126, 70] width 4 height 6
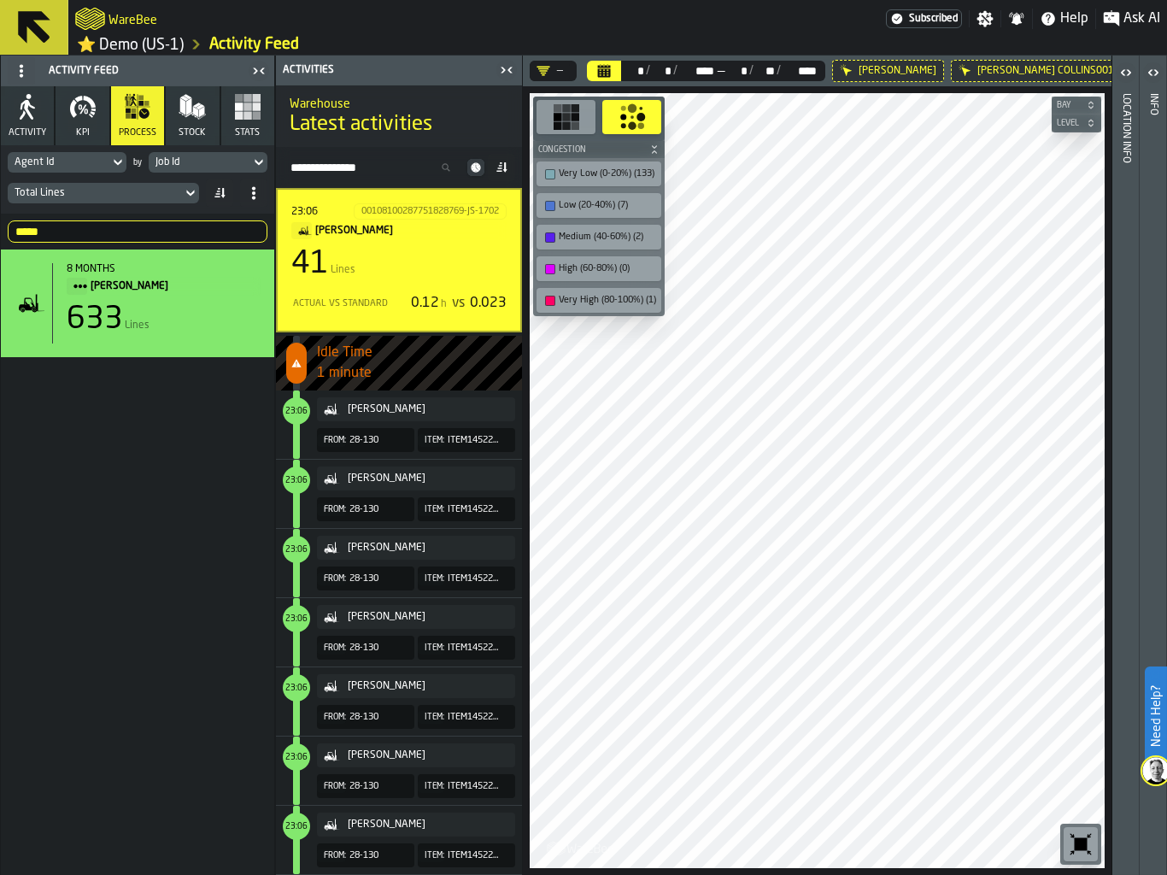
click at [336, 316] on div "Actual vs Standard 0.12 h vs 0.023" at bounding box center [398, 303] width 215 height 27
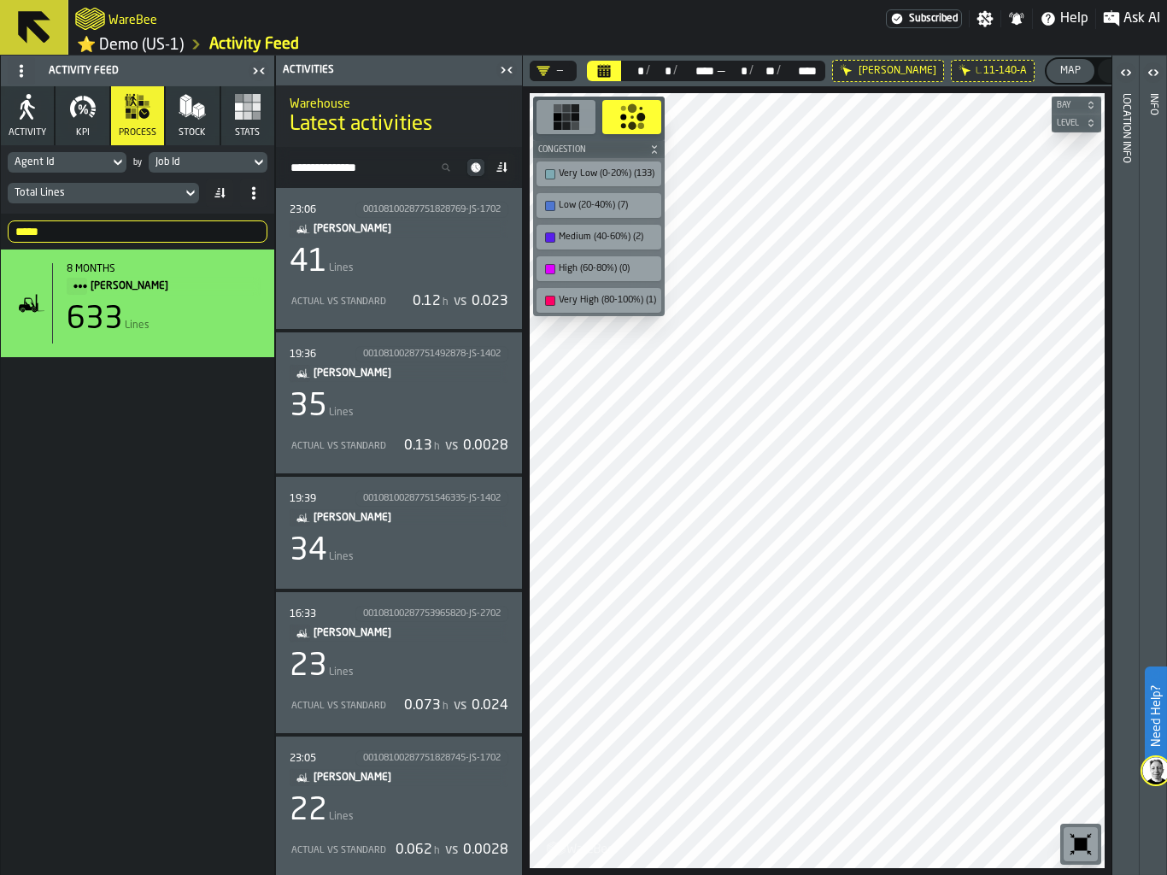
click at [359, 437] on div "Actual vs Standard 0.13 h vs 0.0028" at bounding box center [399, 445] width 219 height 27
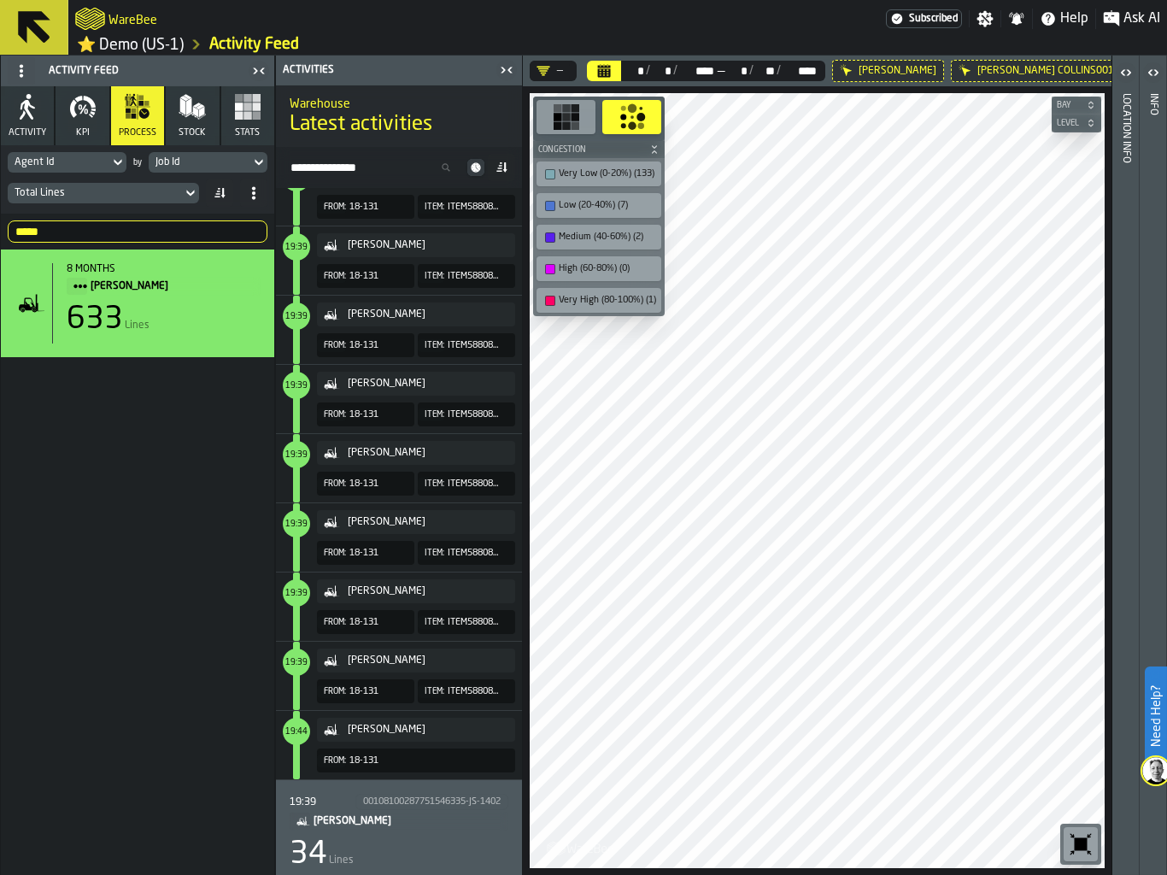
scroll to position [2532, 0]
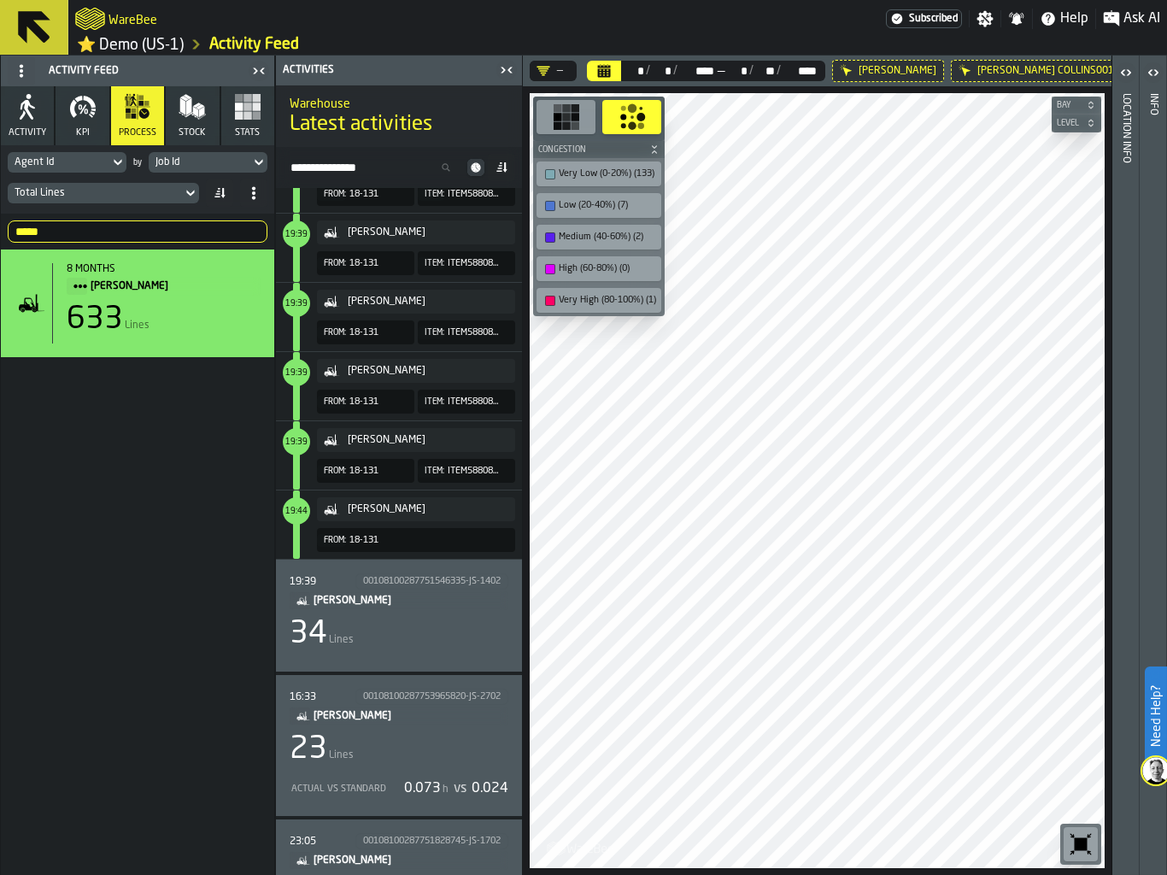
click at [384, 635] on div "34 Lines" at bounding box center [399, 634] width 219 height 34
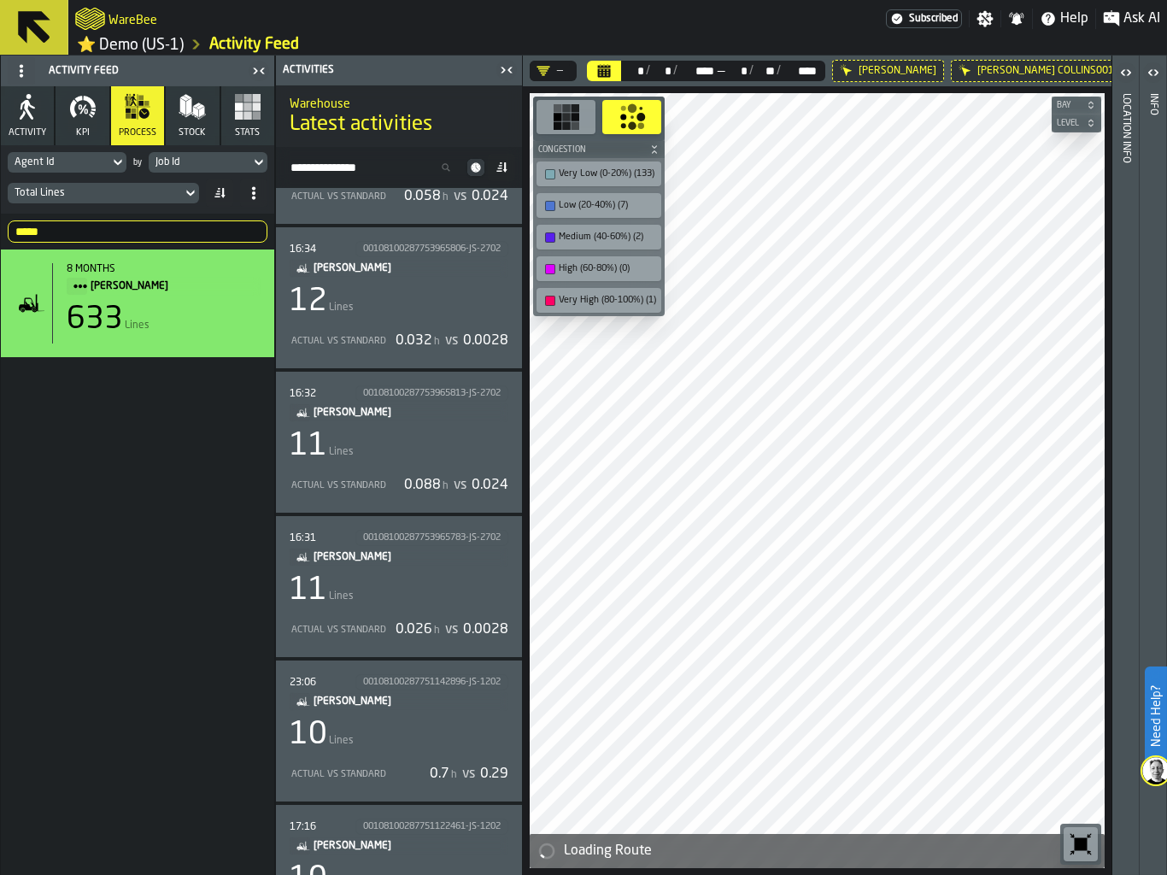
click at [339, 443] on div "11 Lines" at bounding box center [399, 446] width 219 height 34
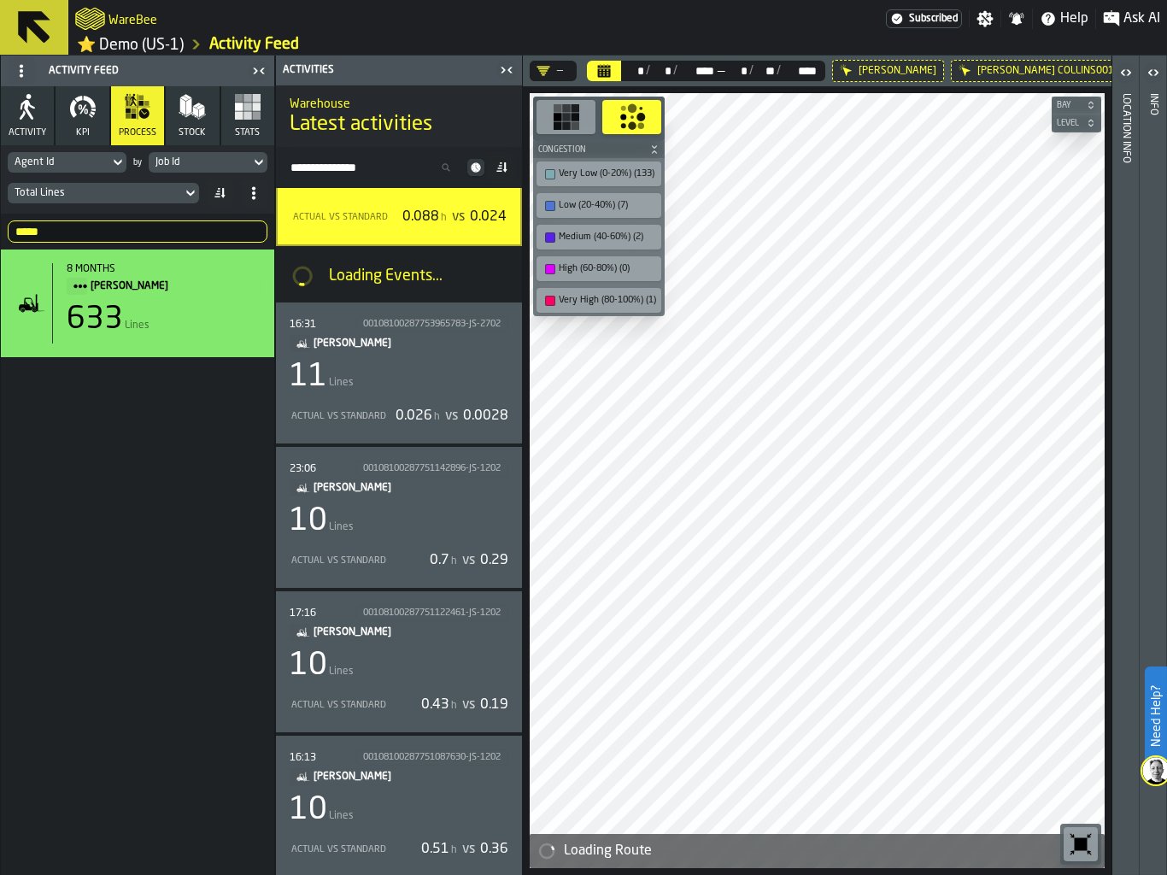
scroll to position [2801, 0]
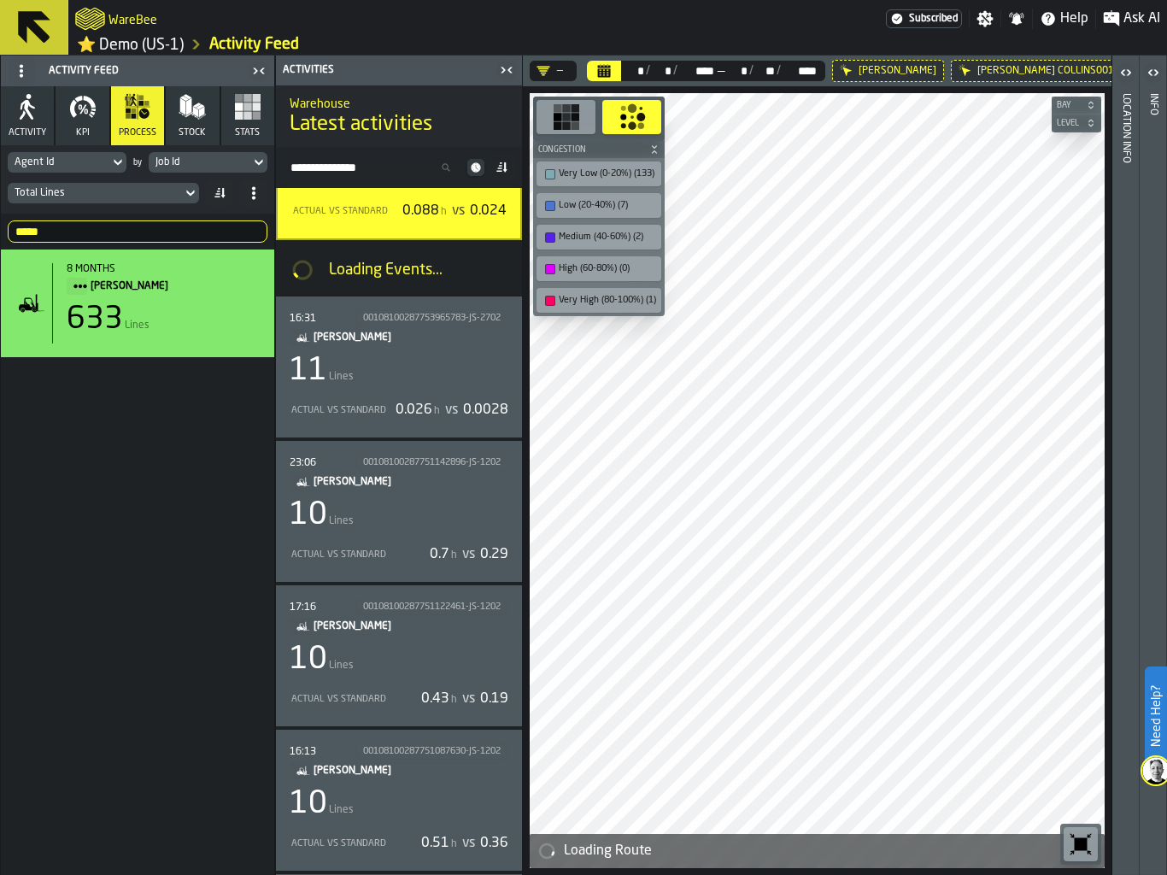
click at [352, 535] on div "23:06 00108100287751142896-JS-1202 [PERSON_NAME] 10 Lines Actual vs Standard 0.…" at bounding box center [399, 511] width 219 height 114
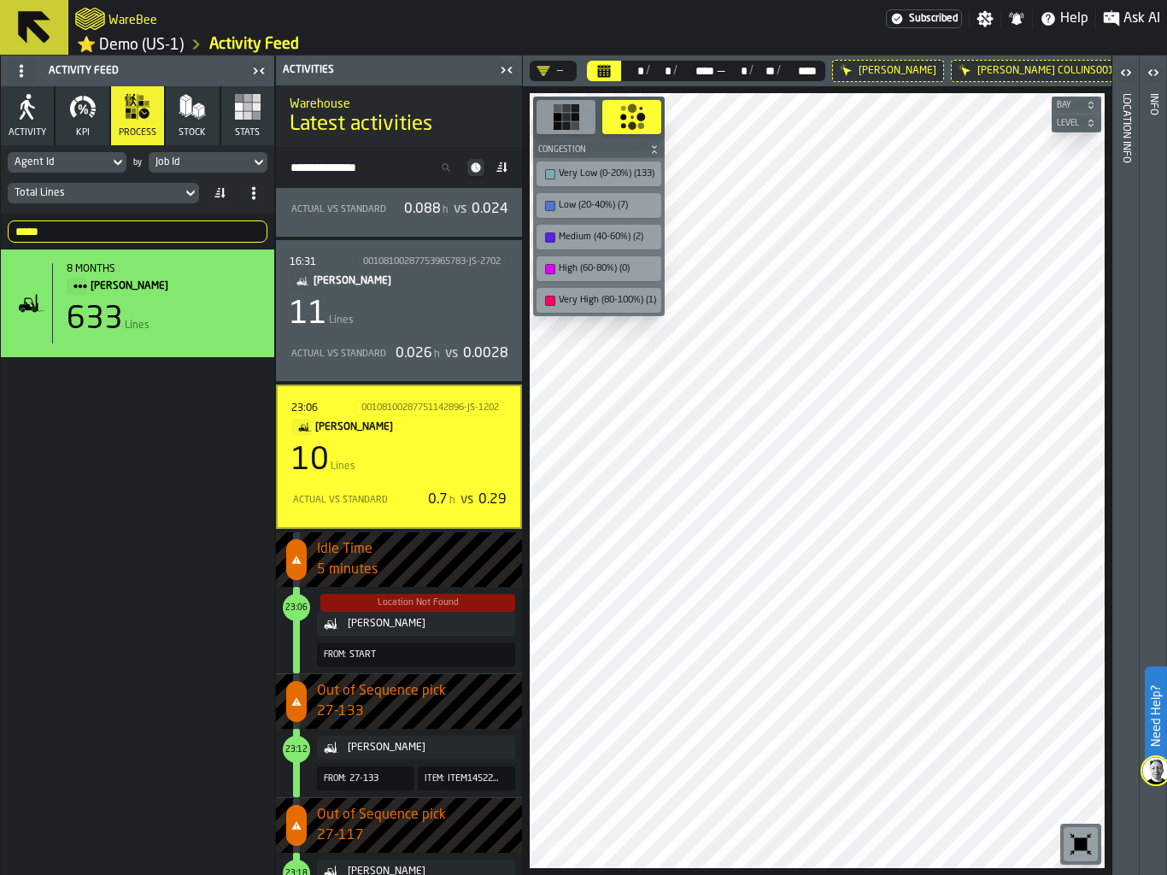
click at [308, 523] on div "23:06 00108100287751142896-JS-1202 [PERSON_NAME] 10 Lines Actual vs Standard 0.…" at bounding box center [399, 456] width 246 height 144
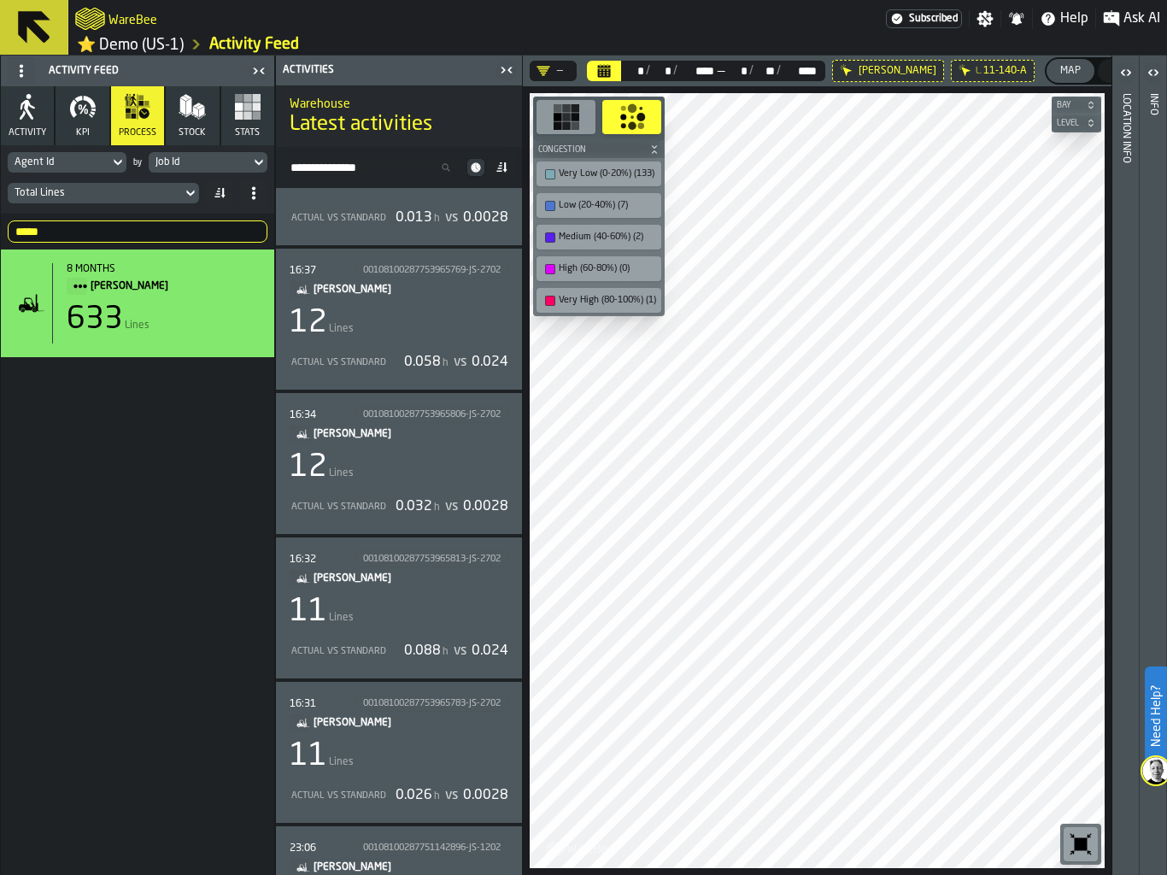
scroll to position [2368, 0]
click at [389, 324] on div "12 Lines" at bounding box center [399, 324] width 219 height 34
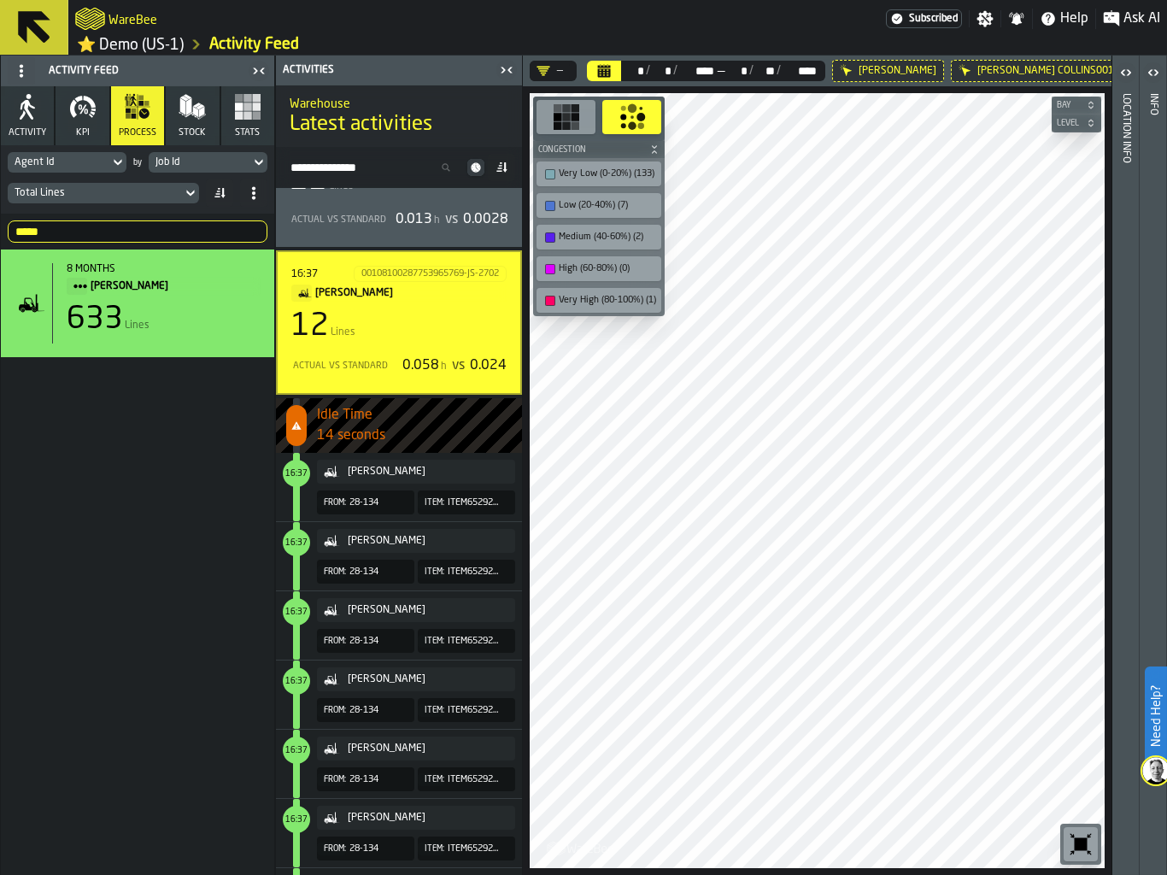
click at [217, 159] on div "Job Id" at bounding box center [199, 162] width 88 height 12
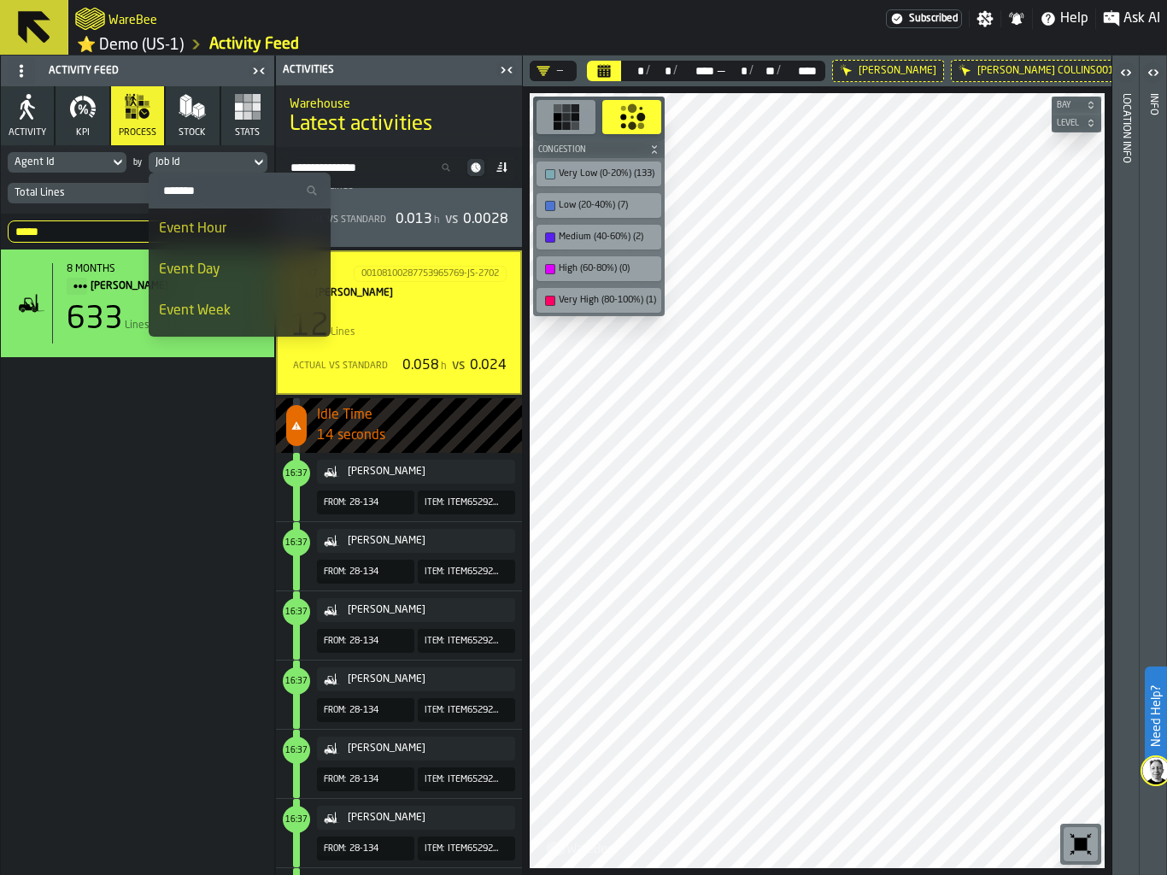
click at [212, 235] on div "Event Hour" at bounding box center [239, 229] width 161 height 20
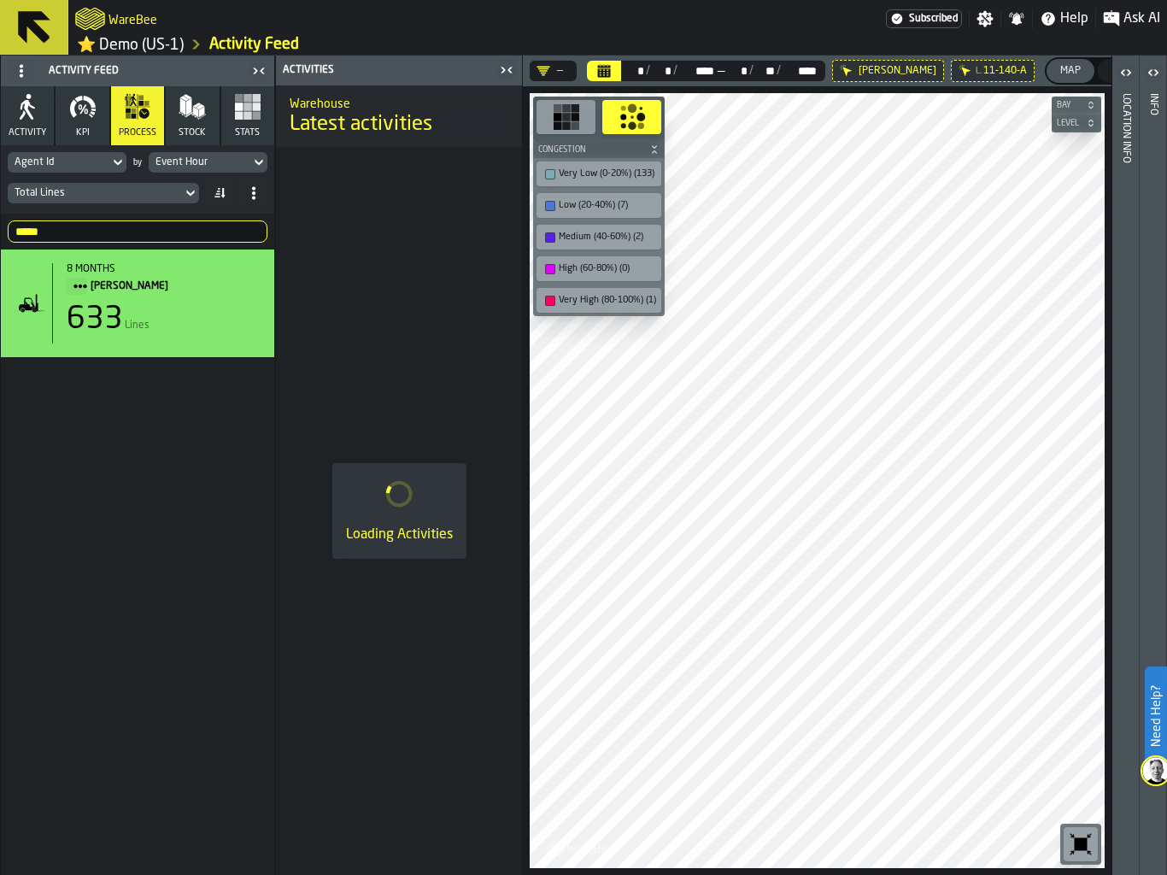
click at [53, 225] on input "*****" at bounding box center [138, 231] width 260 height 22
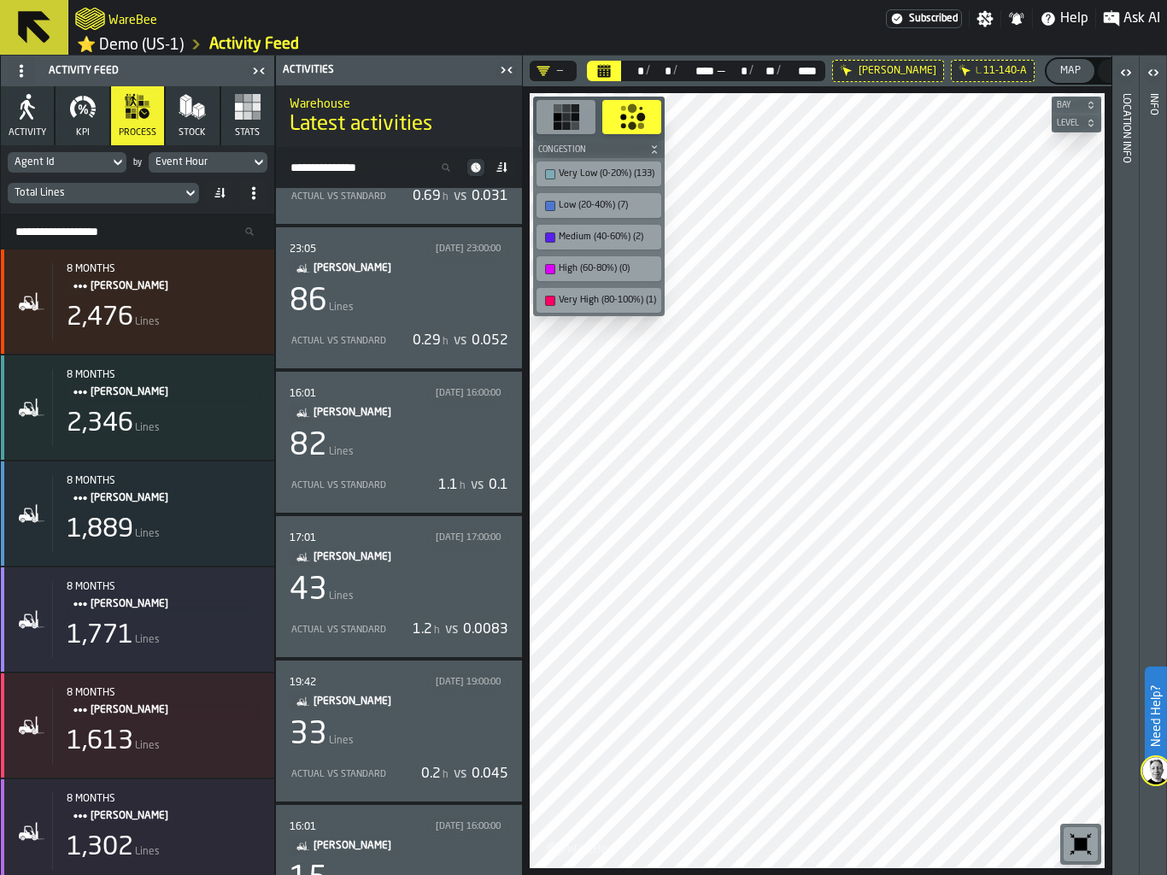
scroll to position [272, 0]
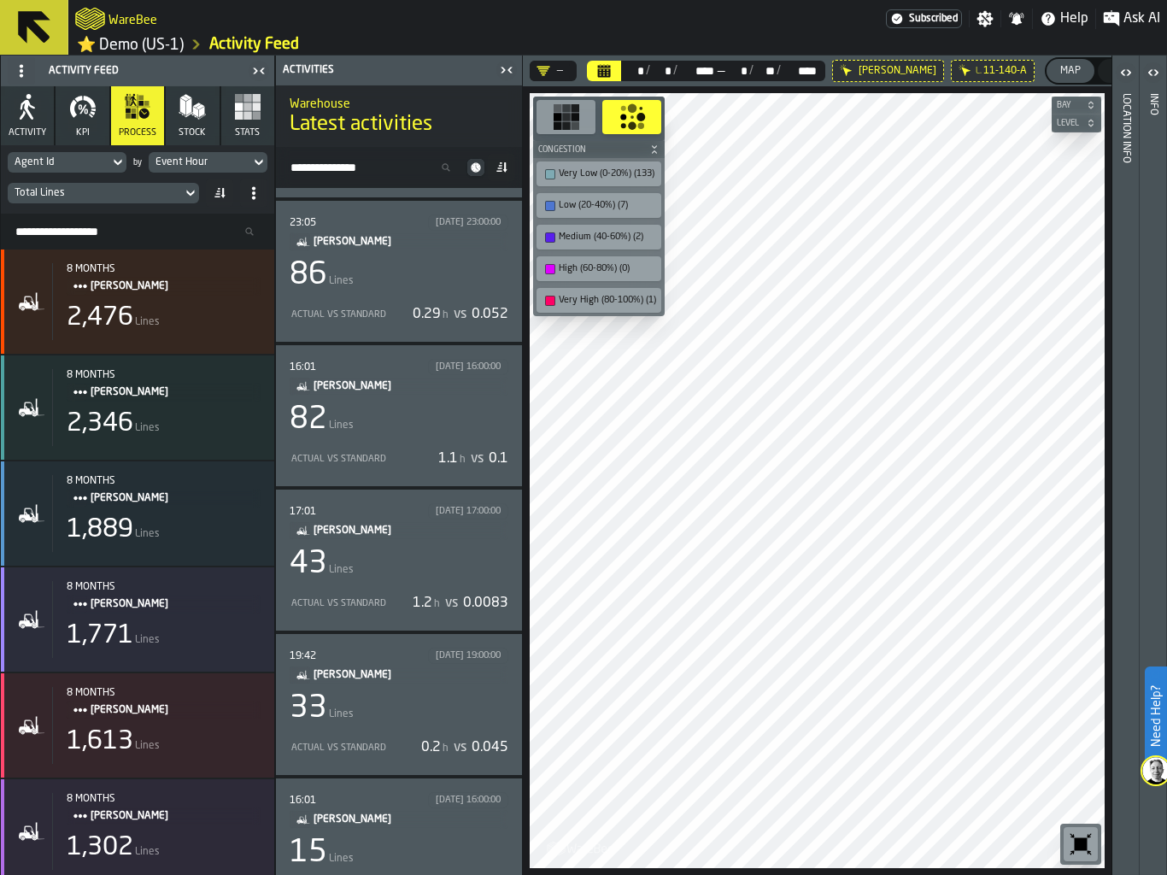
click at [380, 574] on div "43 Lines" at bounding box center [399, 564] width 219 height 34
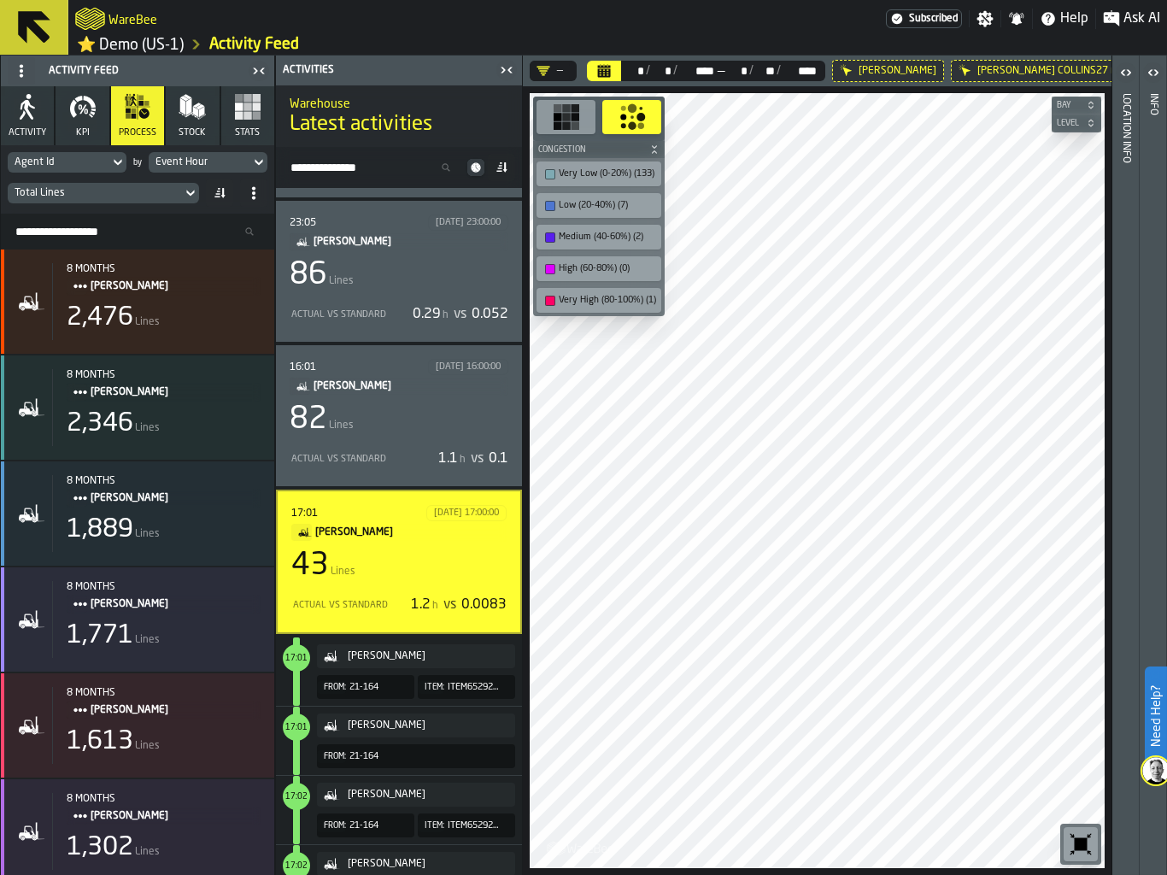
click at [318, 474] on div "16:01 [DATE] 16:00:00 [PERSON_NAME] 82 Lines Actual vs Standard 1.1 h vs 0.1" at bounding box center [399, 415] width 246 height 141
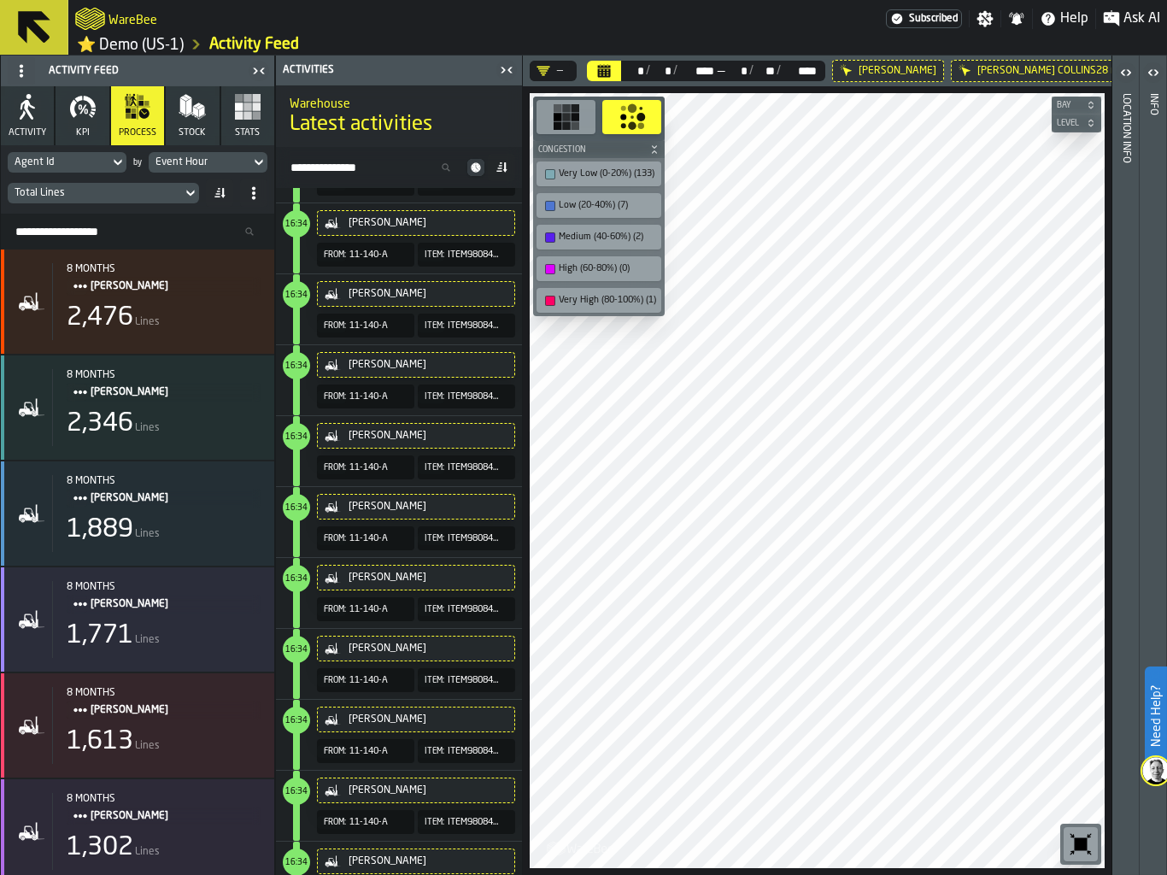
scroll to position [4829, 0]
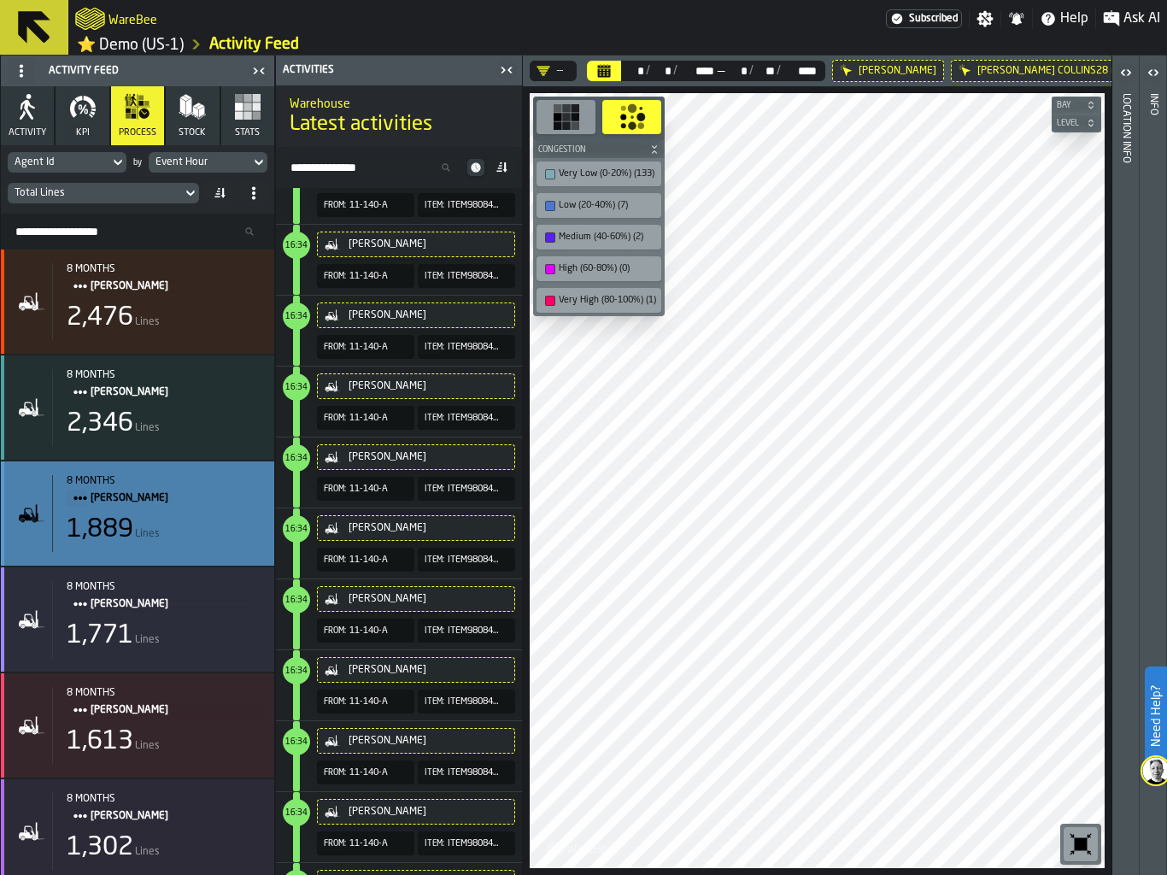
click at [192, 518] on div "1,889 Lines" at bounding box center [164, 529] width 194 height 31
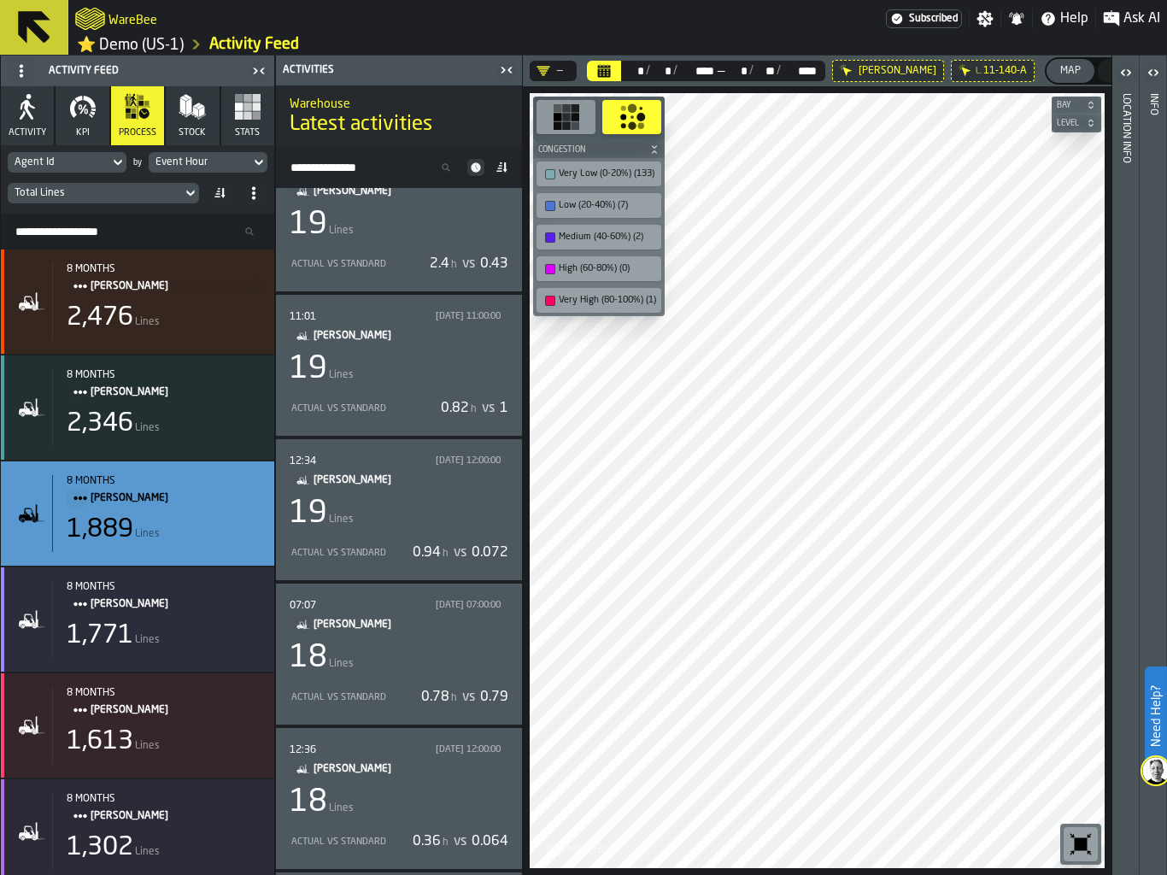
click at [455, 515] on div "19 Lines" at bounding box center [399, 513] width 219 height 34
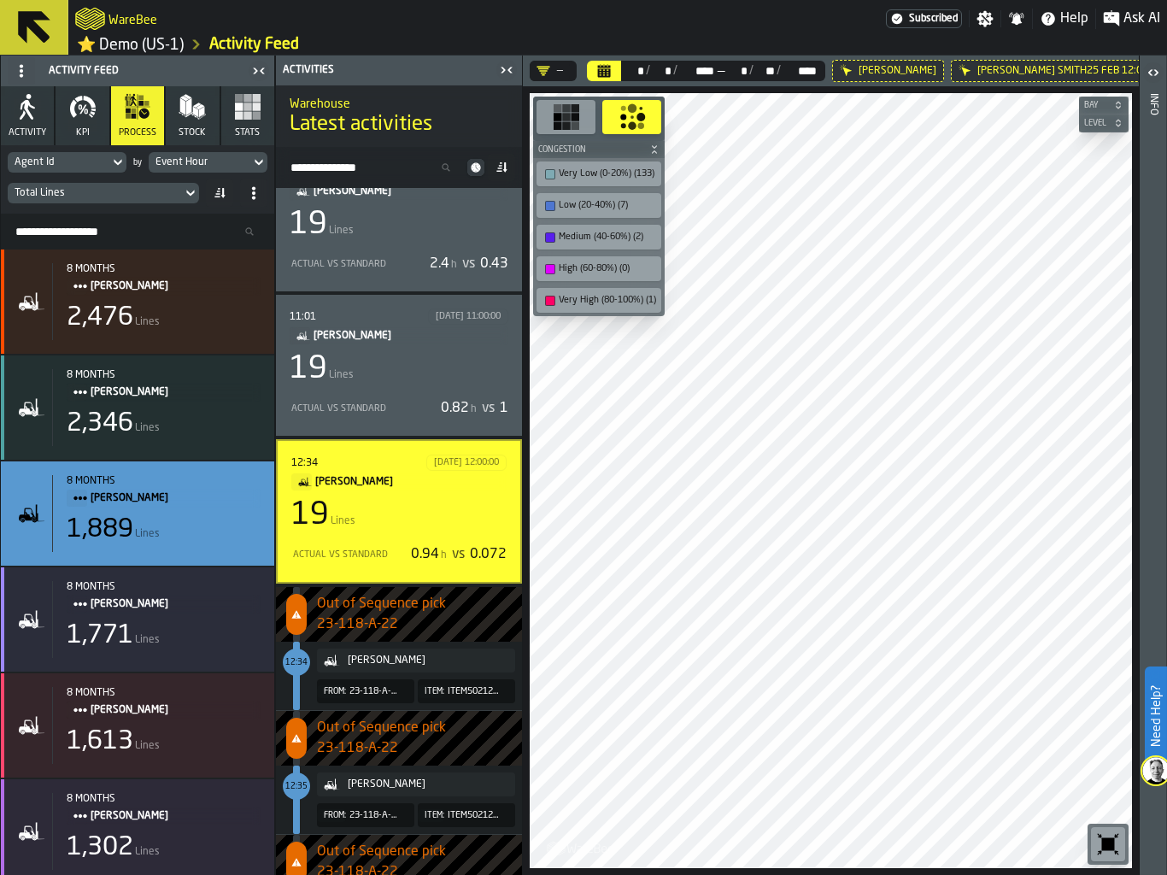
click at [0, 0] on icon at bounding box center [0, 0] width 0 height 0
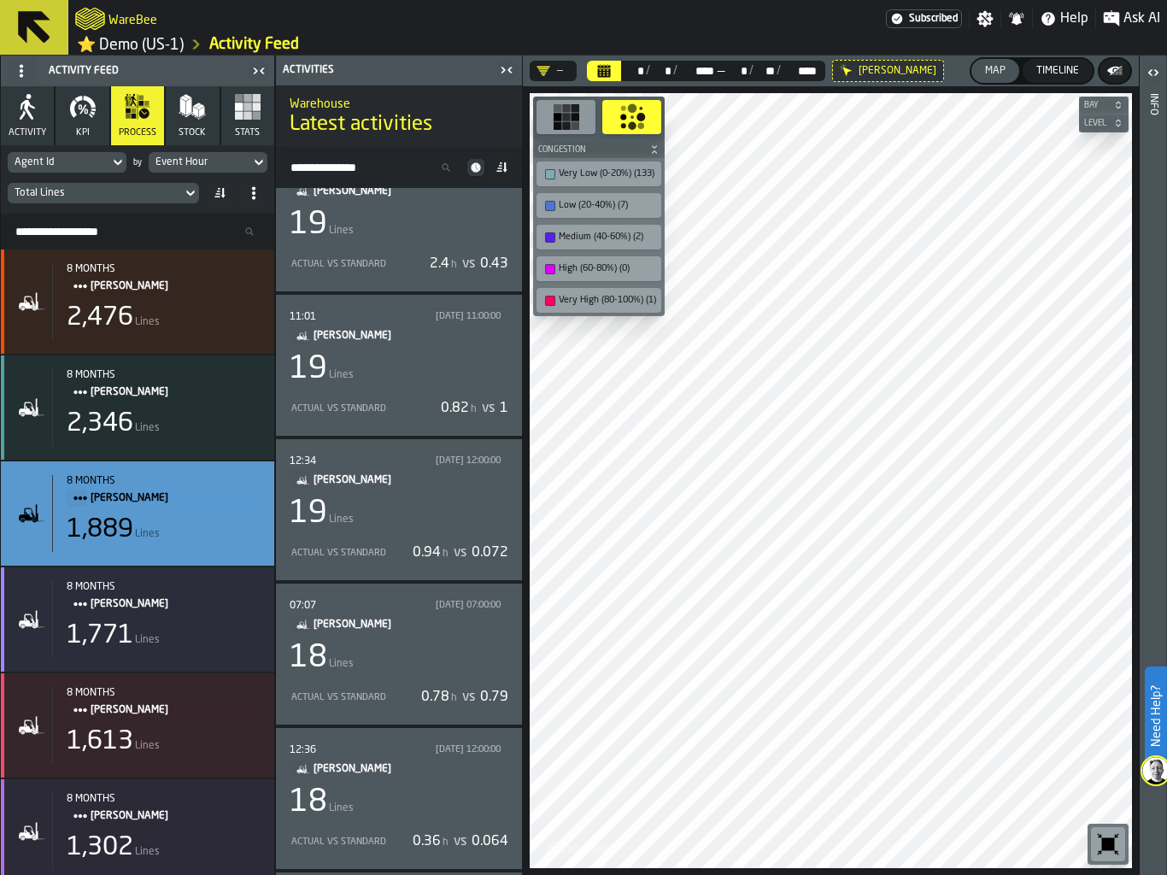
click at [0, 0] on icon at bounding box center [0, 0] width 0 height 0
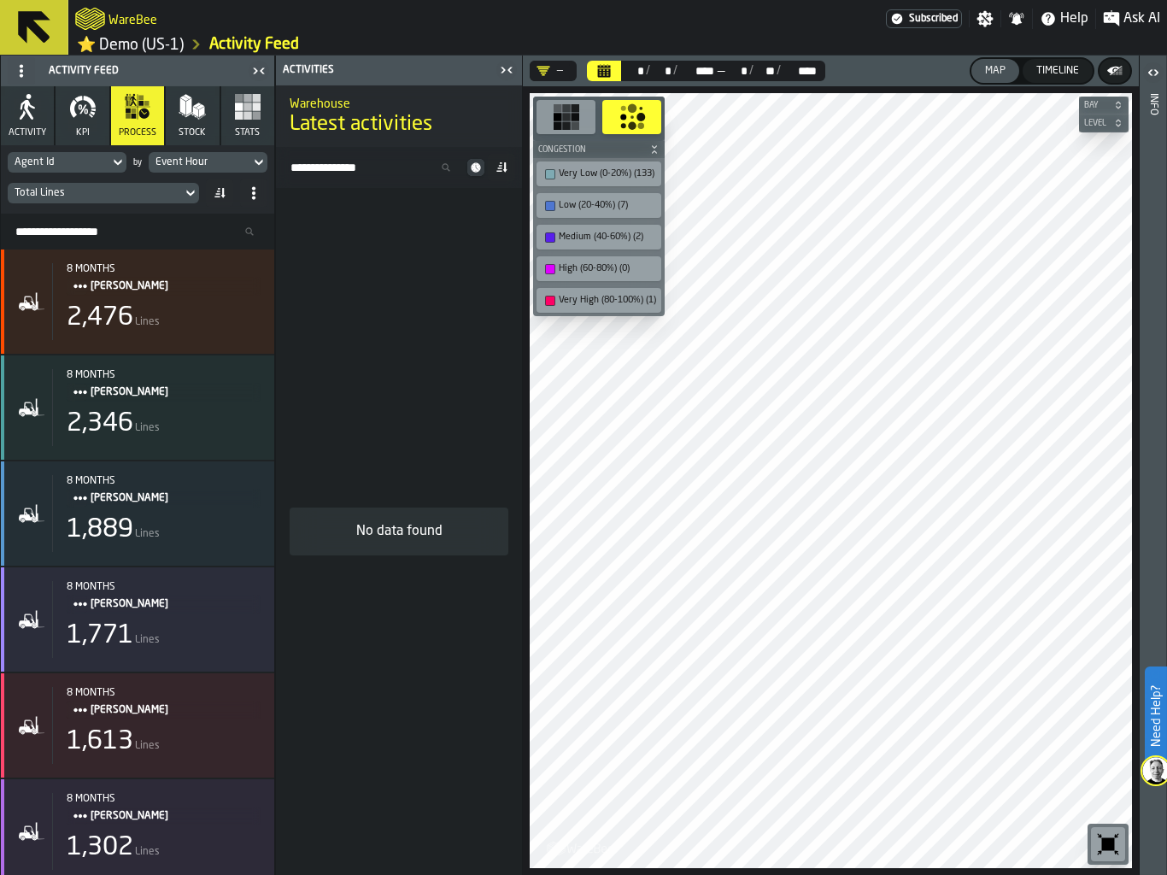
click at [1107, 70] on icon "button-" at bounding box center [1113, 71] width 12 height 8
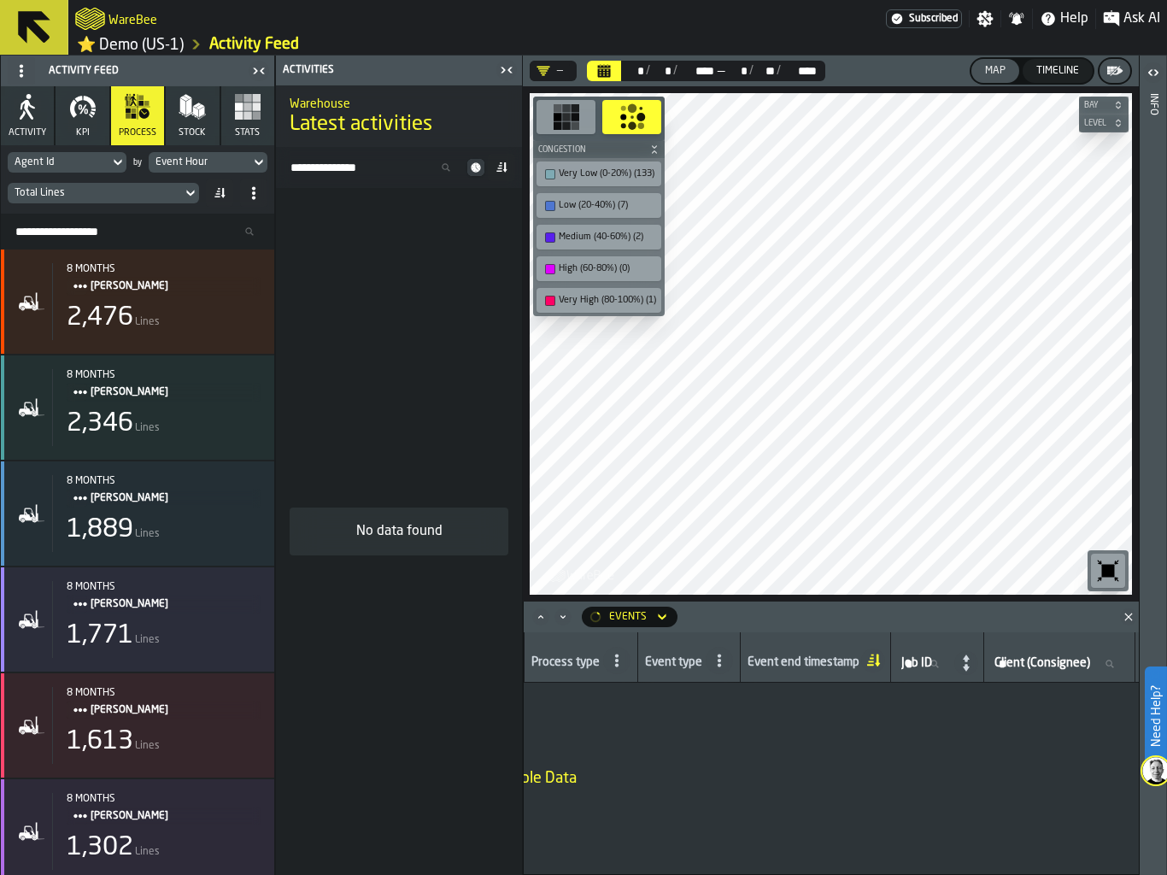
scroll to position [0, 152]
click at [891, 663] on label "Job ID Job ID" at bounding box center [900, 664] width 55 height 22
click at [891, 663] on input "Job ID Job ID" at bounding box center [900, 664] width 55 height 22
paste input "*********"
type input "*********"
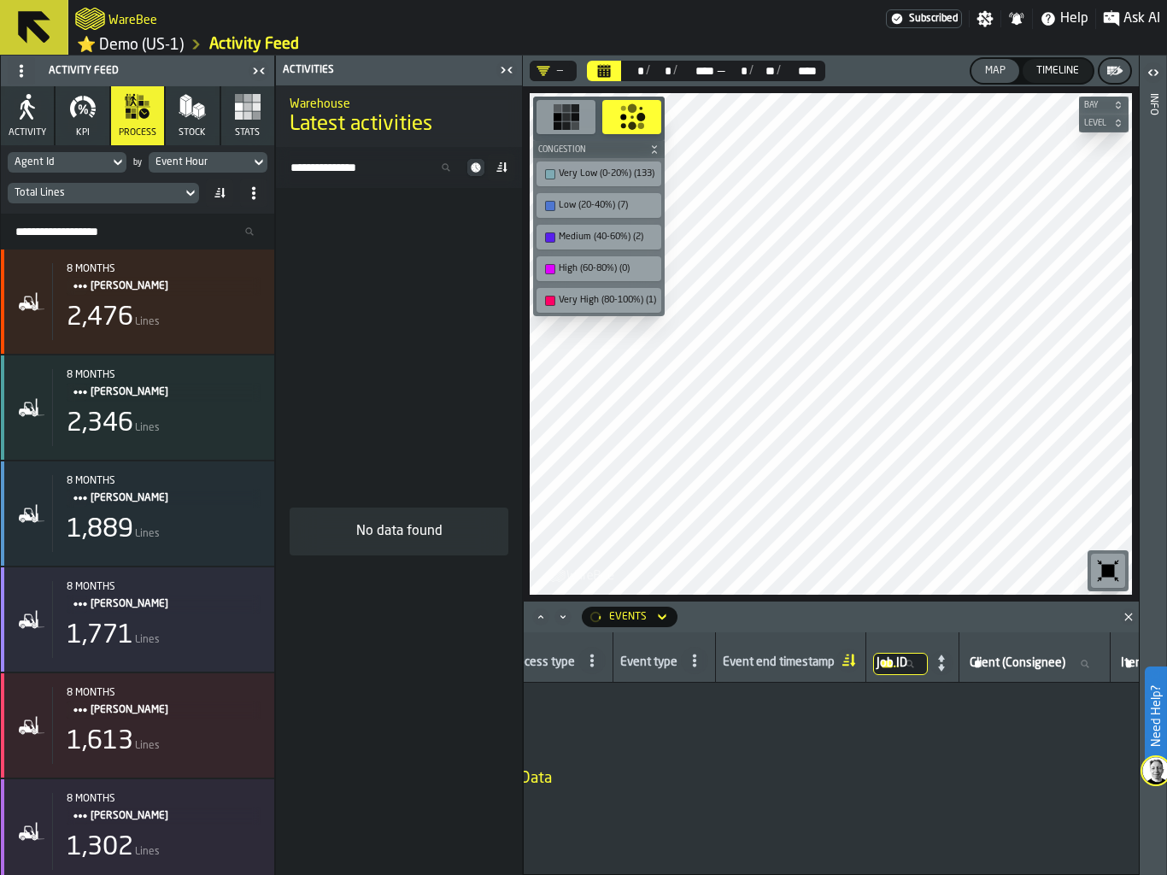
scroll to position [0, 18]
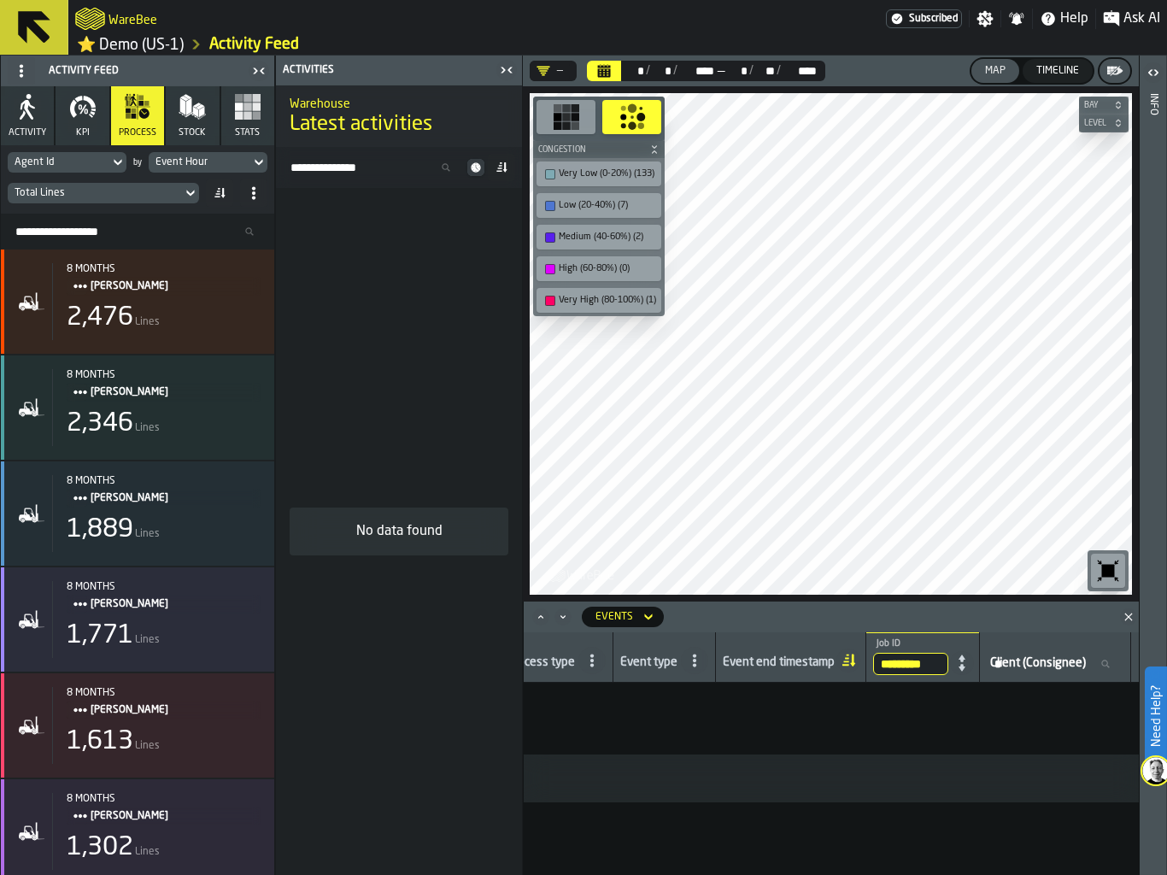
click at [605, 73] on icon "Calendar" at bounding box center [604, 72] width 13 height 9
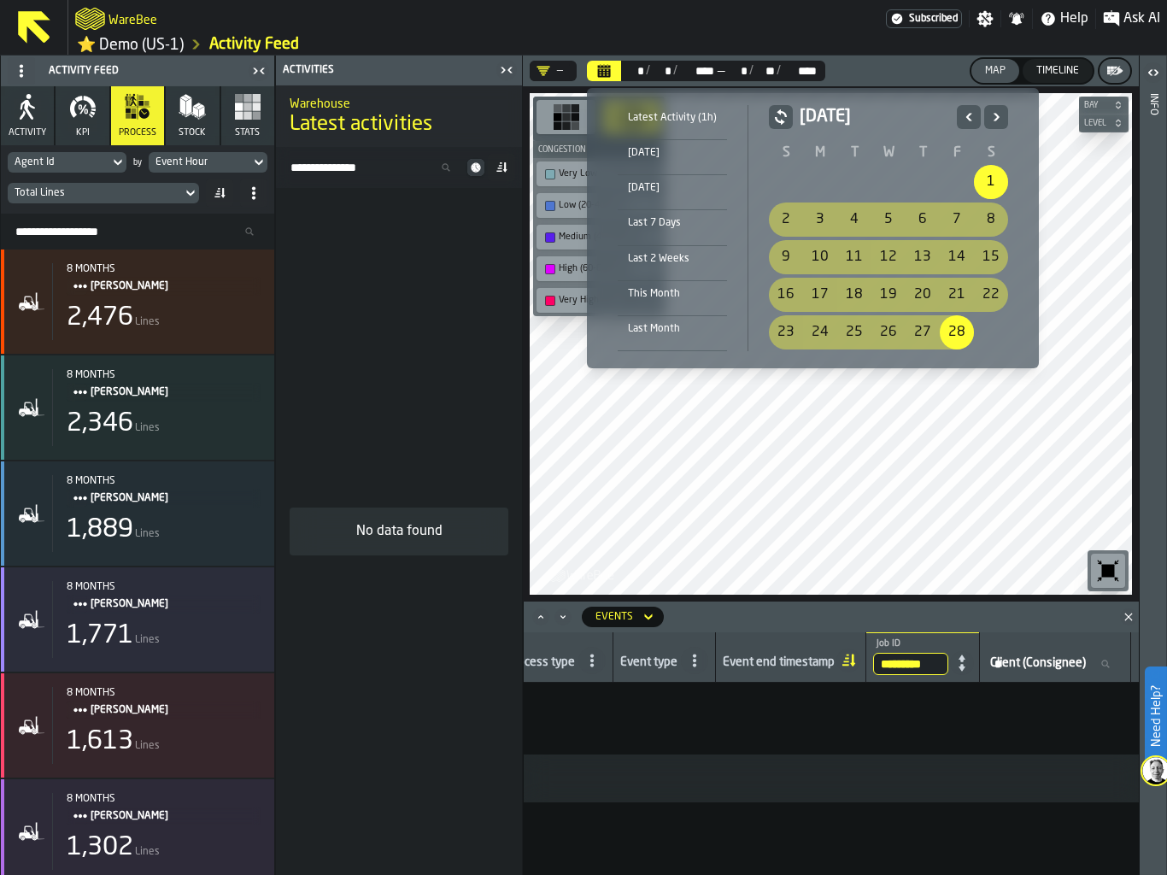
click at [968, 115] on icon "Previous" at bounding box center [968, 117] width 17 height 20
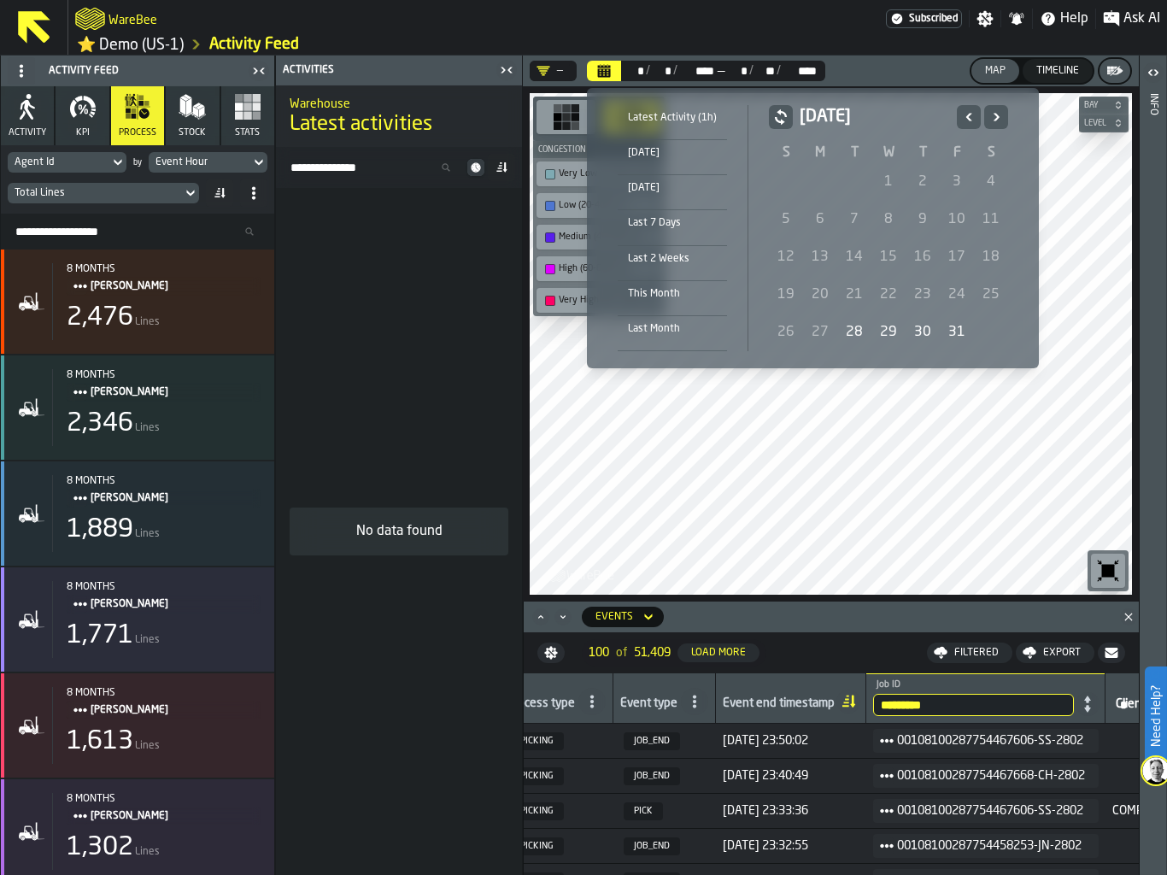
click at [855, 327] on div "28" at bounding box center [854, 332] width 34 height 34
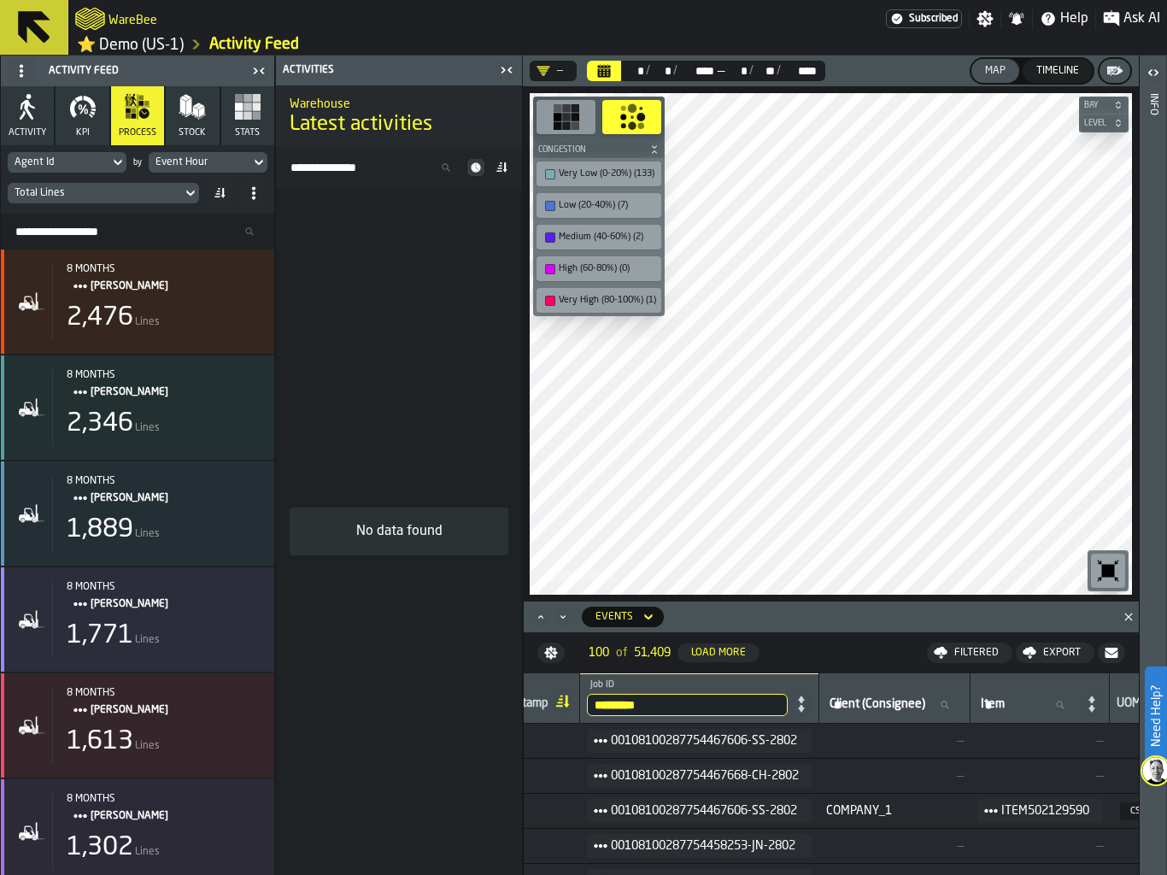
scroll to position [0, 384]
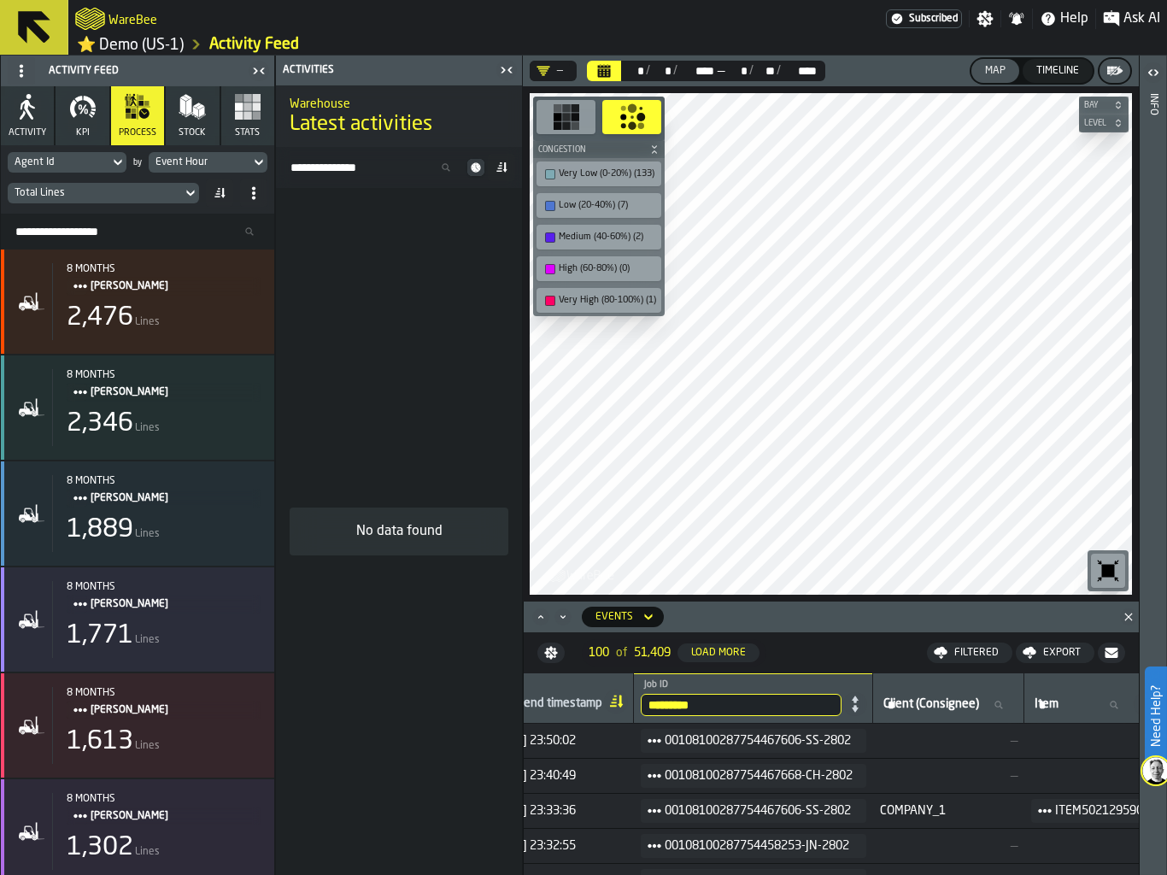
click at [729, 703] on input "*********" at bounding box center [741, 705] width 201 height 22
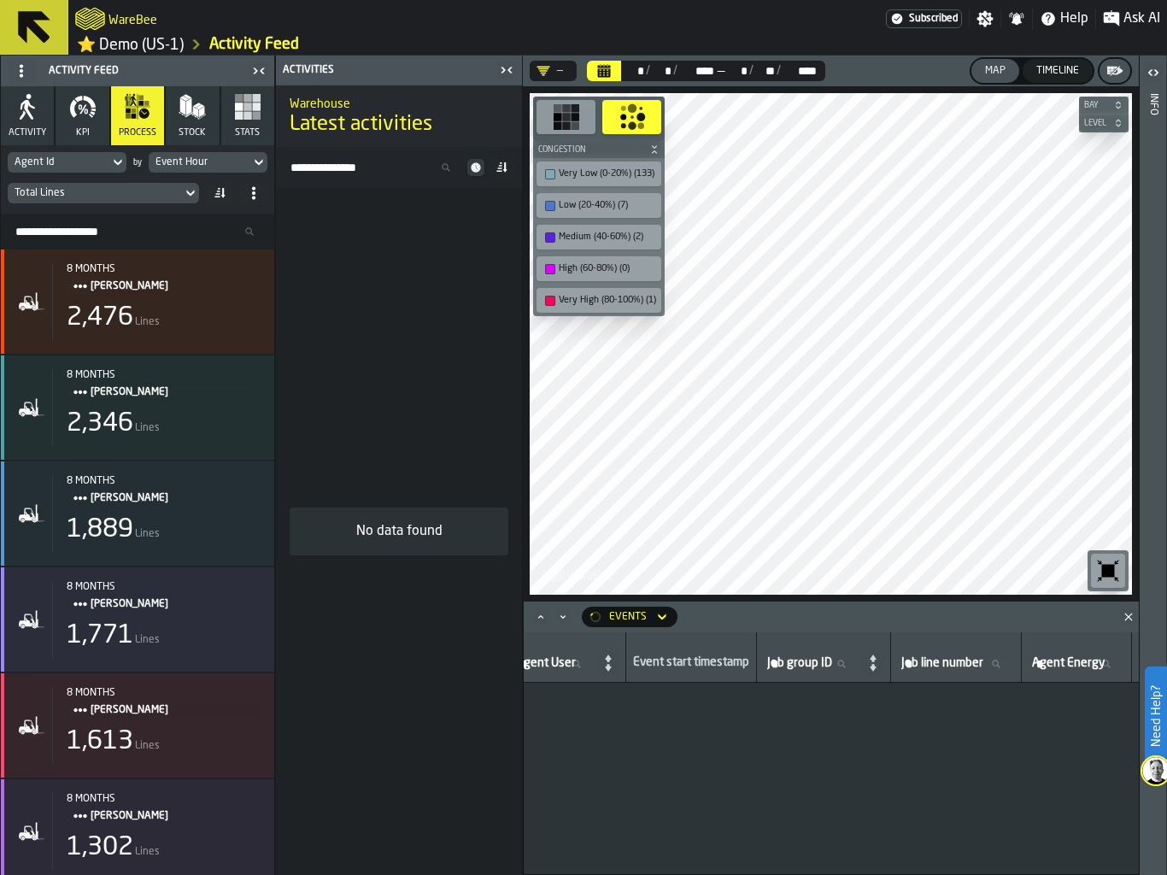
scroll to position [0, 1846]
click at [723, 657] on span "Job group ID" at bounding box center [691, 663] width 65 height 14
click at [746, 657] on input "Job group ID Job group ID" at bounding box center [703, 664] width 96 height 22
paste input "*********"
type input "*********"
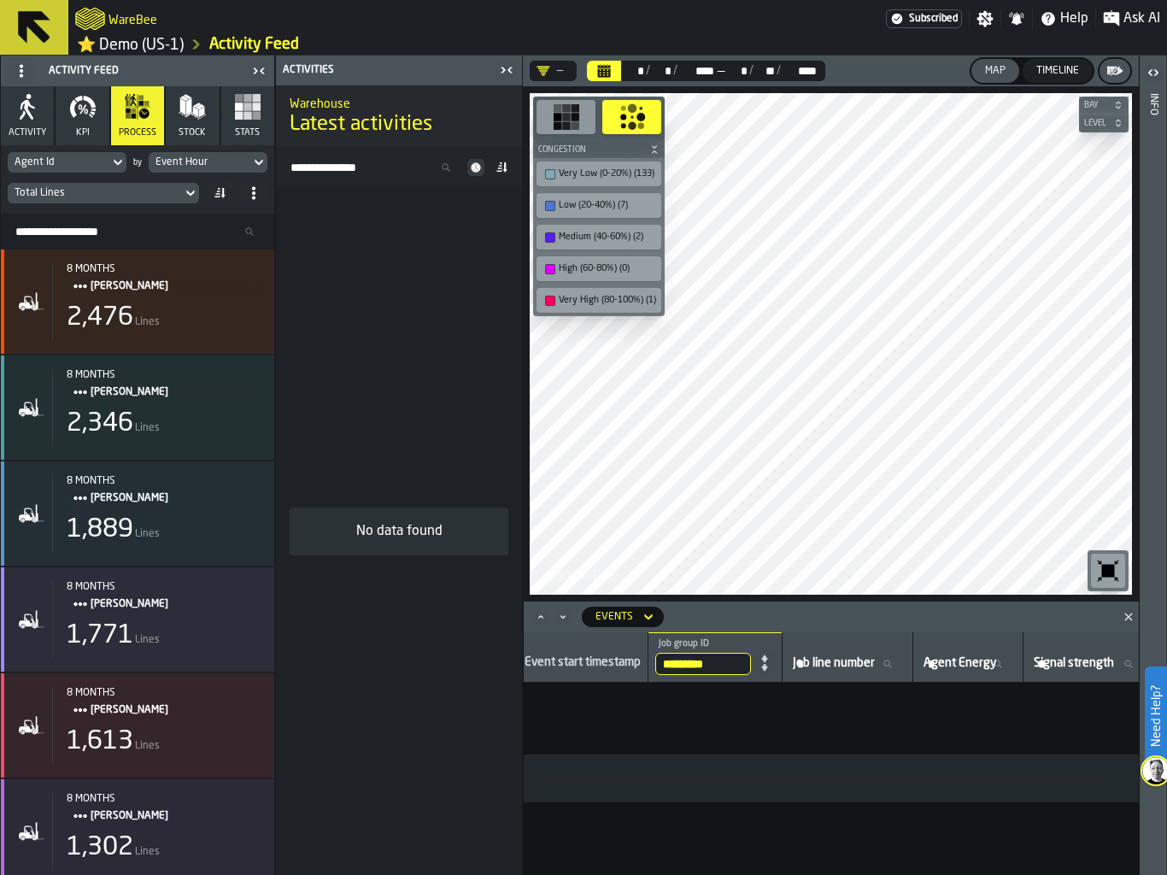
click at [607, 73] on icon "Calendar" at bounding box center [604, 72] width 13 height 9
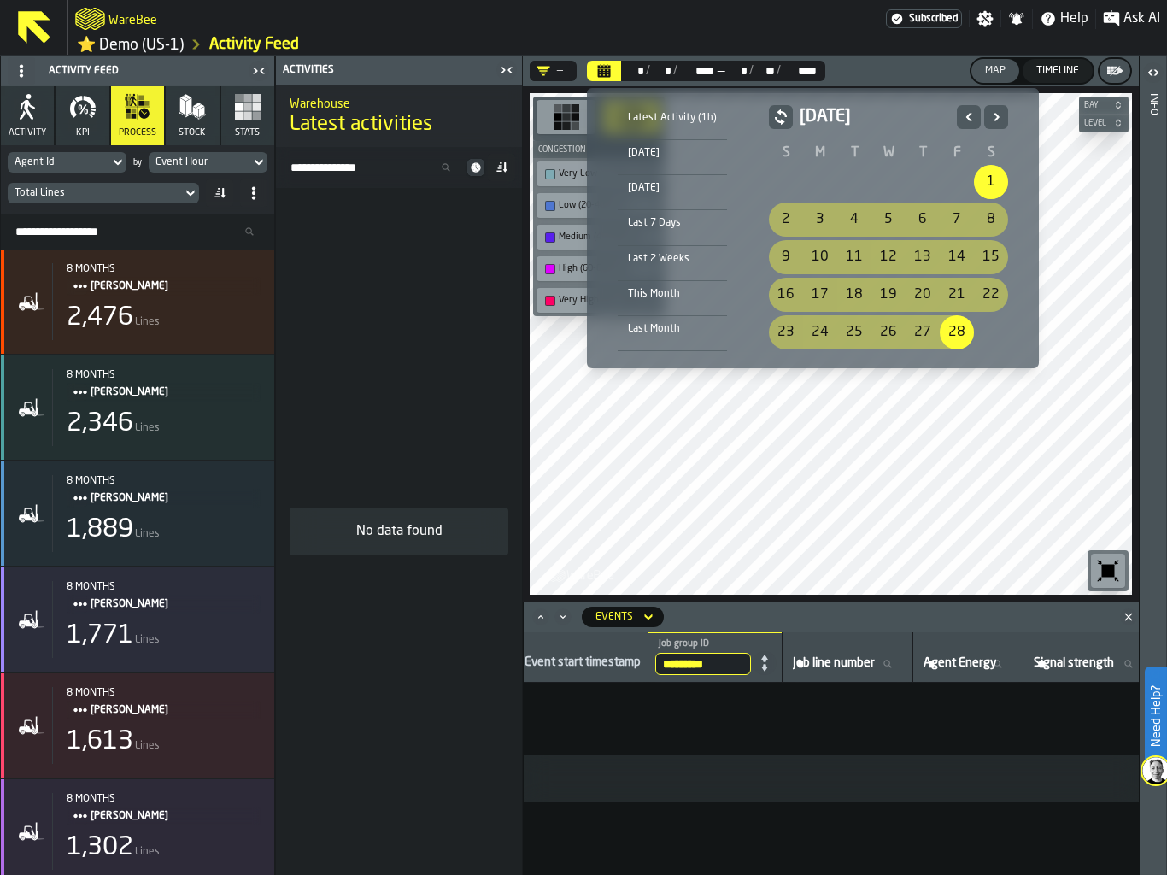
click at [965, 114] on icon "Previous" at bounding box center [968, 117] width 17 height 20
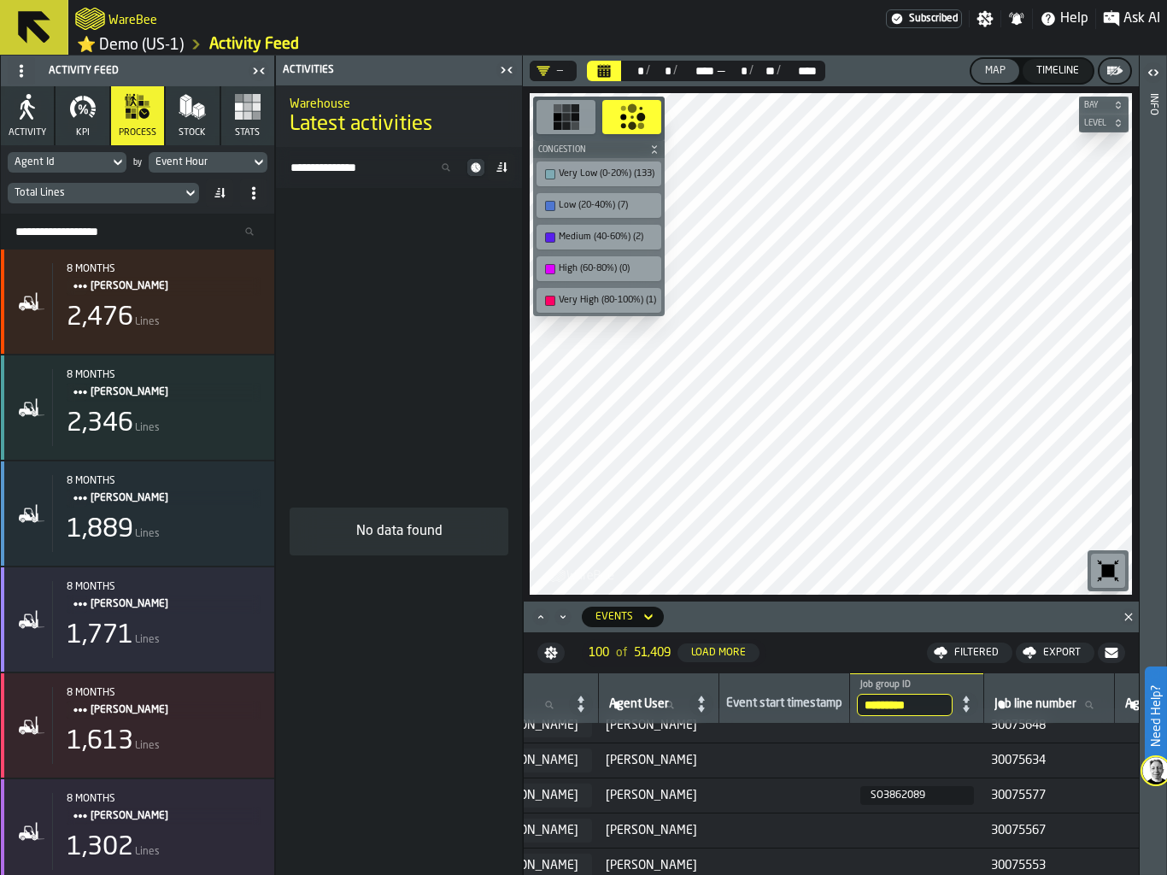
scroll to position [12, 1884]
click at [712, 798] on span "[PERSON_NAME]" at bounding box center [659, 799] width 107 height 14
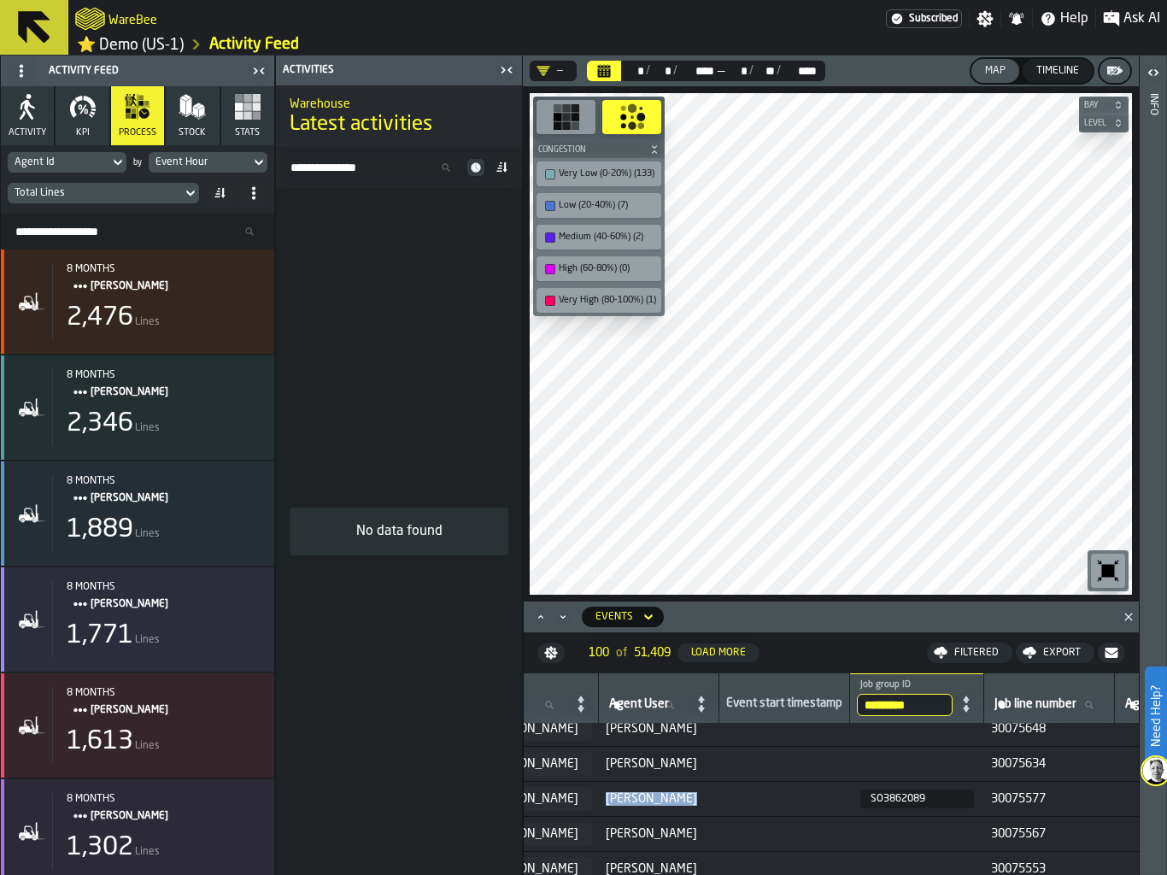
copy span "[PERSON_NAME]"
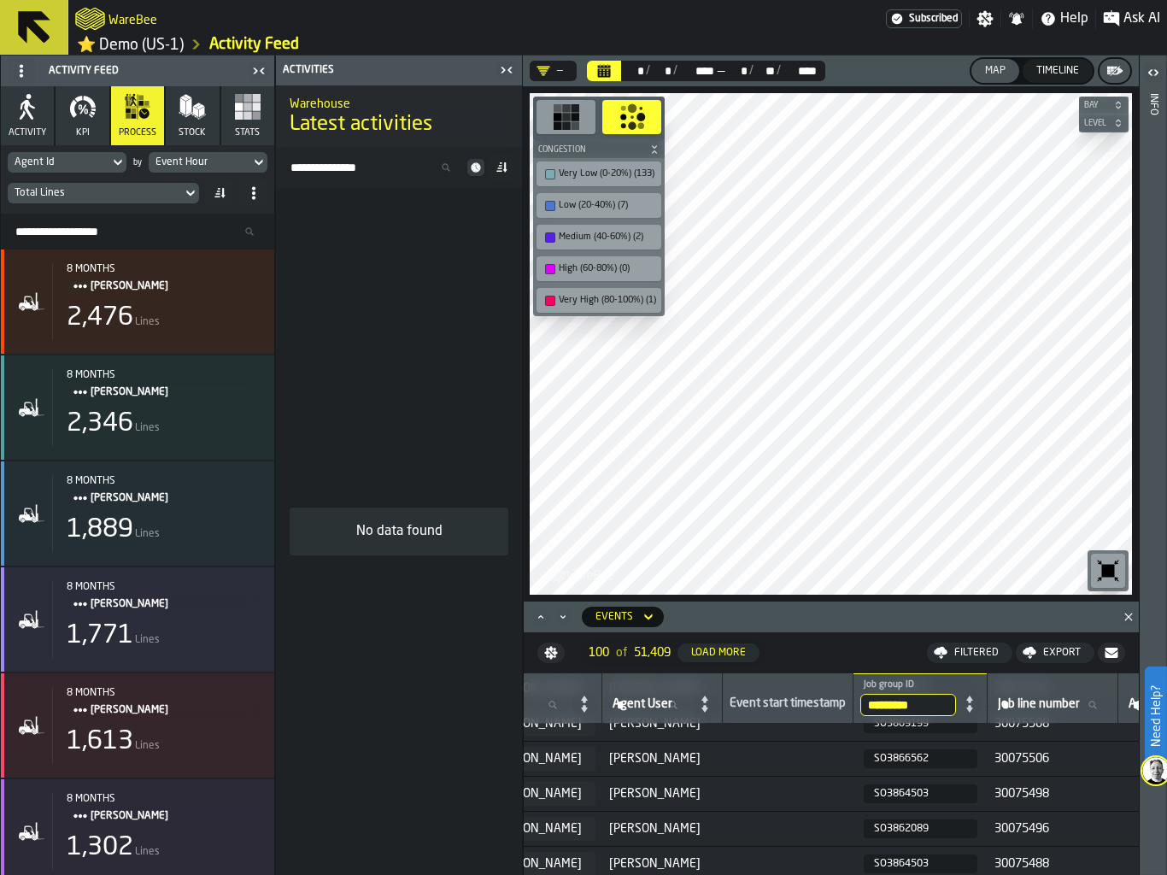
scroll to position [306, 1884]
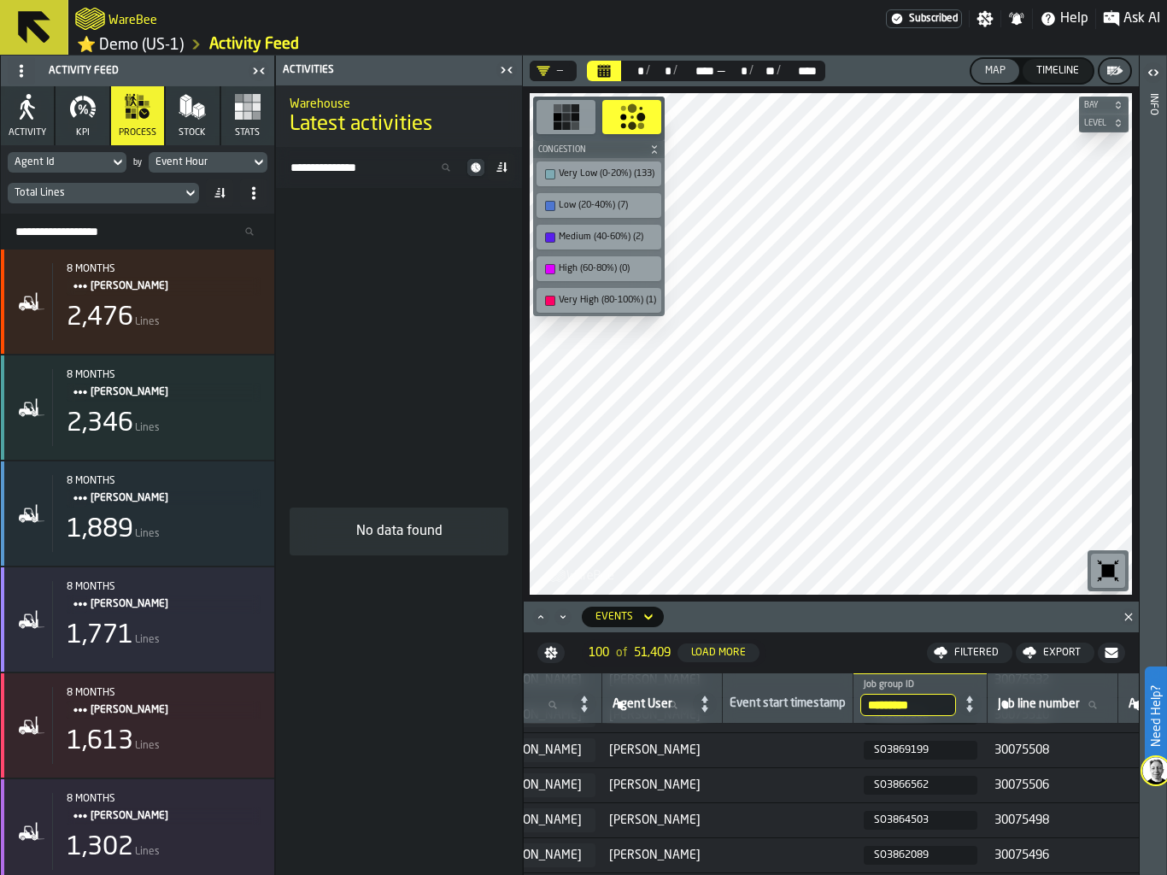
click at [956, 698] on input "*********" at bounding box center [908, 705] width 96 height 22
type input "*********"
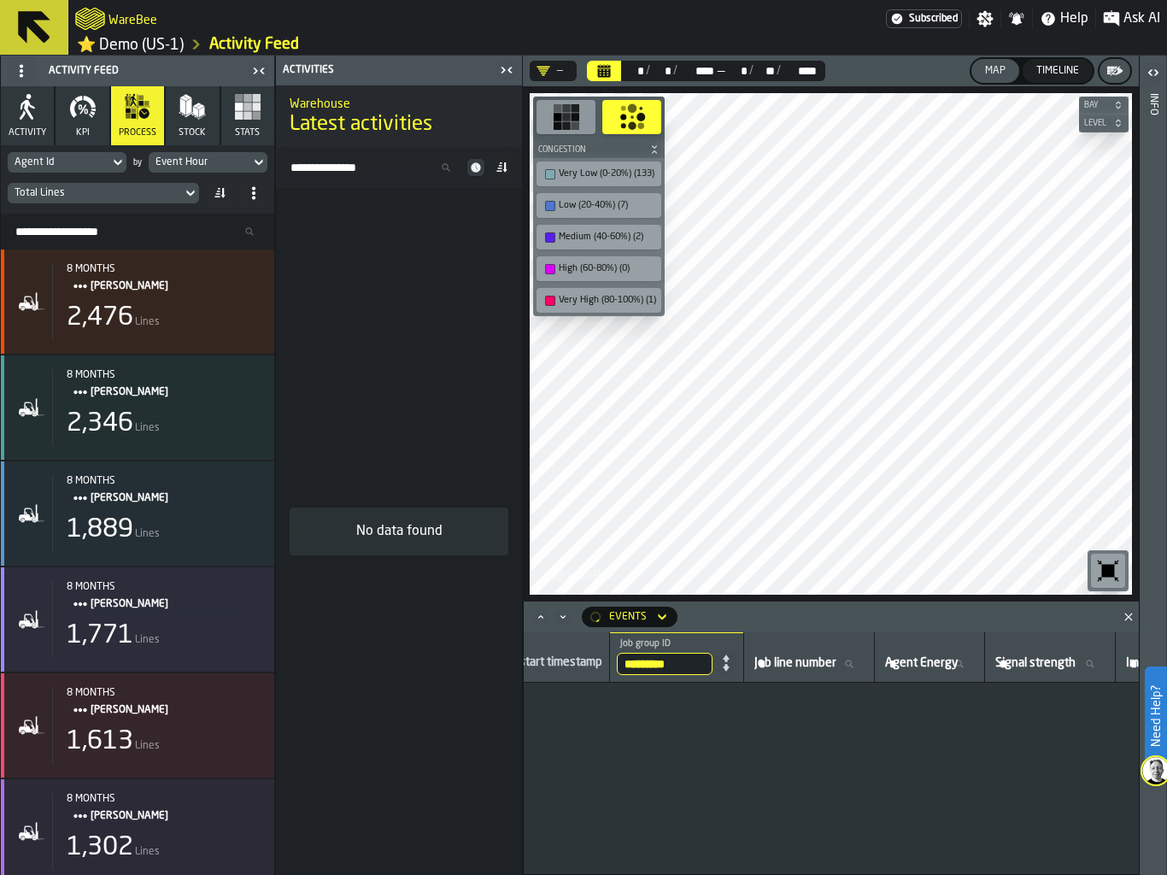
scroll to position [0, 1884]
click at [198, 162] on div "Event Hour" at bounding box center [199, 162] width 88 height 12
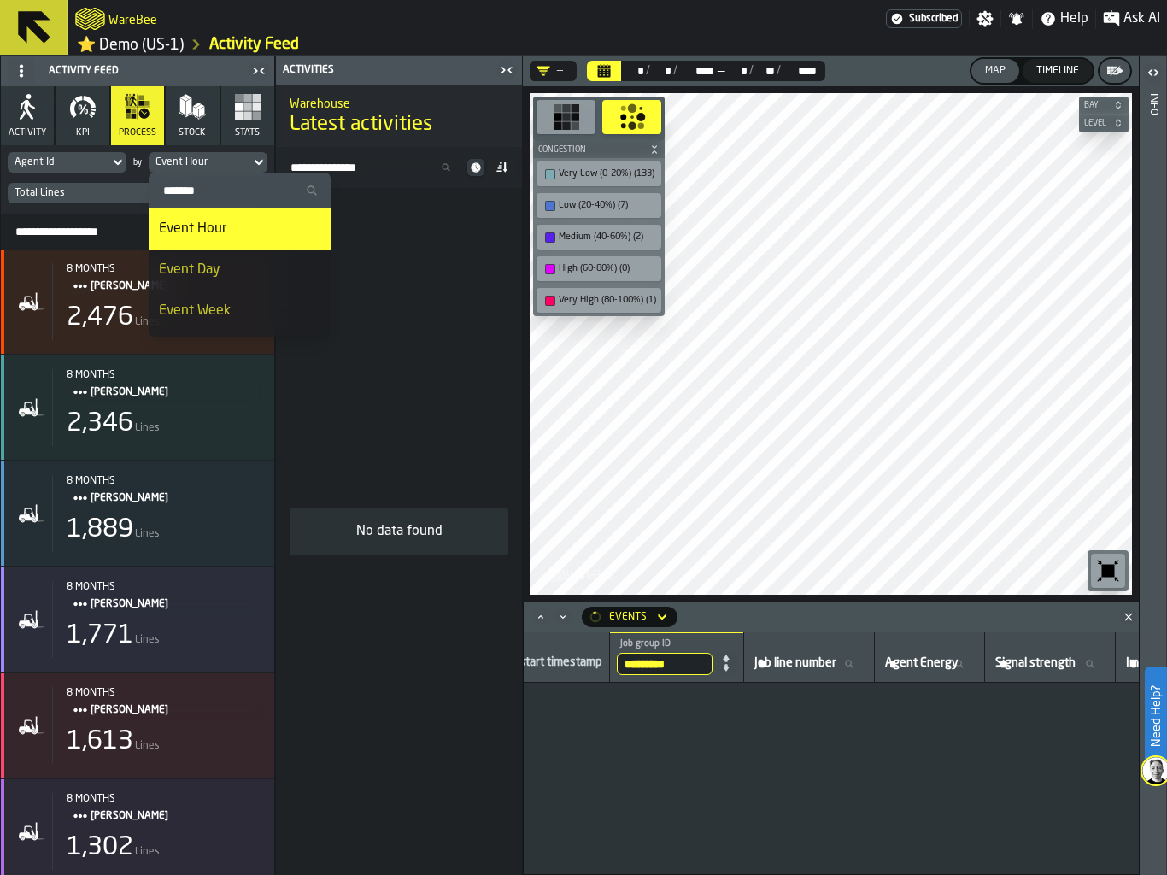
click at [208, 196] on input "Search" at bounding box center [239, 190] width 168 height 22
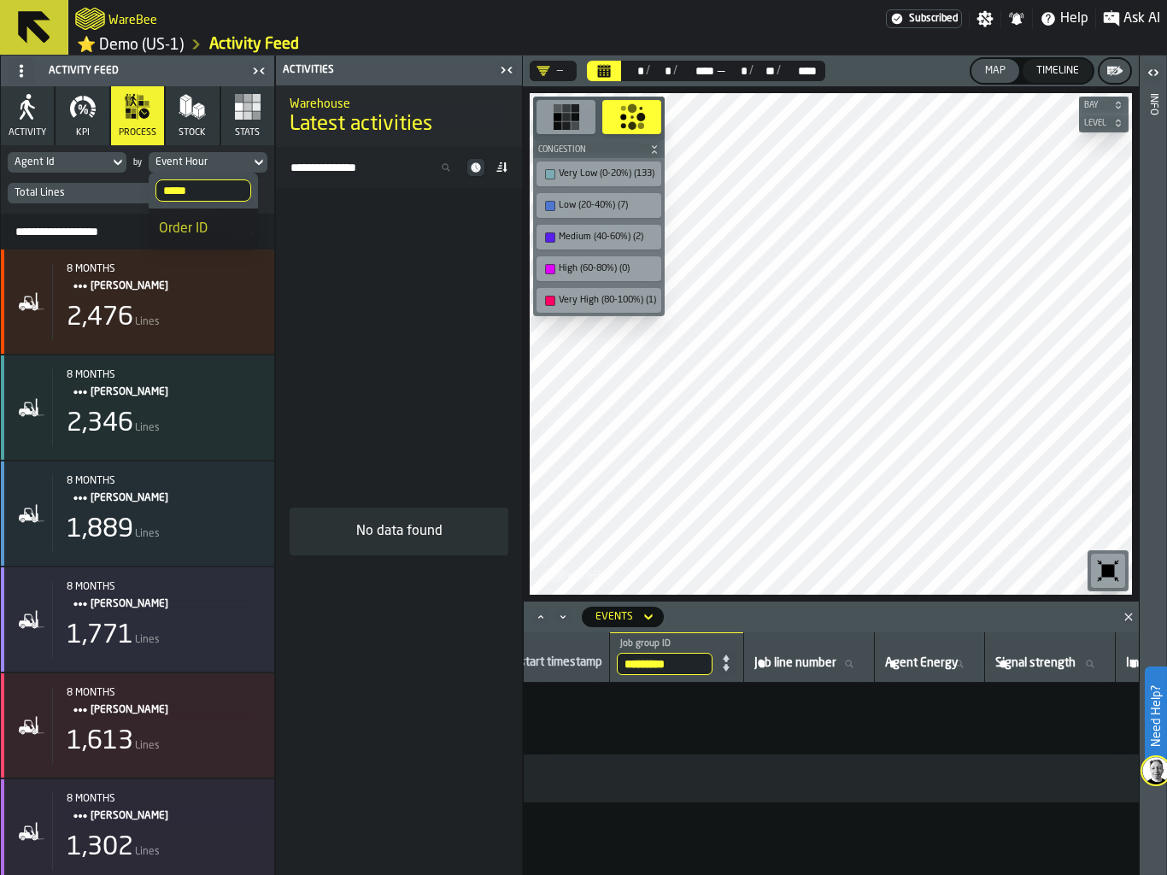
type input "*****"
click at [218, 227] on div "Order ID" at bounding box center [203, 229] width 89 height 20
click at [603, 65] on icon "Calendar" at bounding box center [604, 71] width 14 height 14
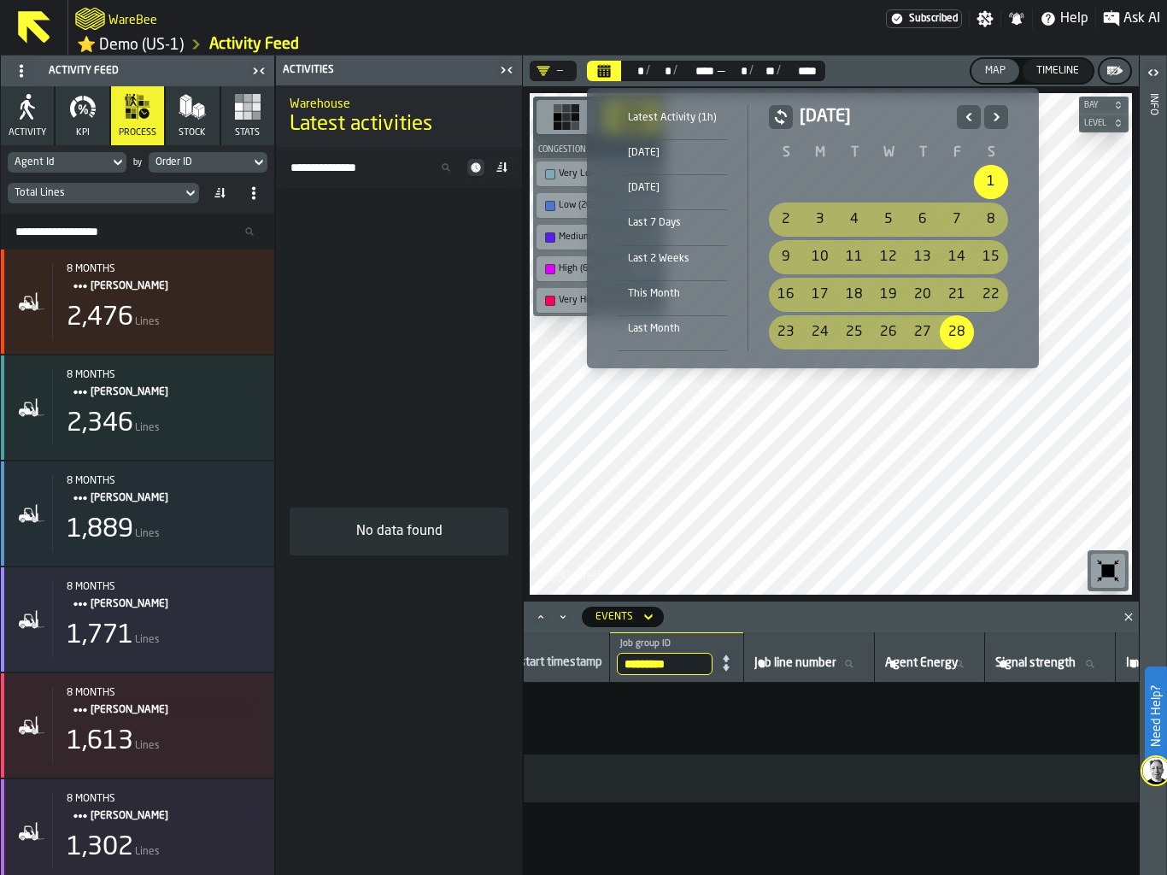
click at [994, 116] on icon "Next" at bounding box center [995, 117] width 17 height 20
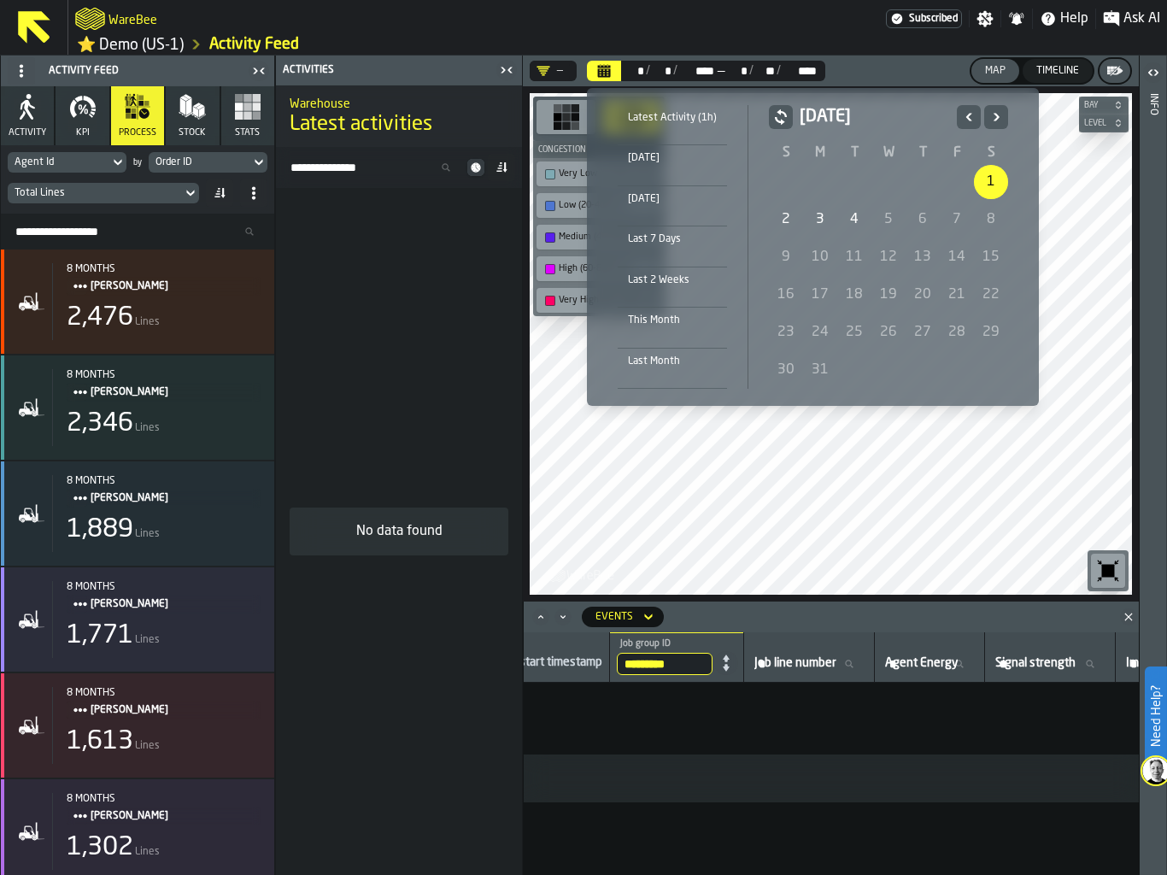
click at [991, 177] on div "1" at bounding box center [991, 182] width 34 height 34
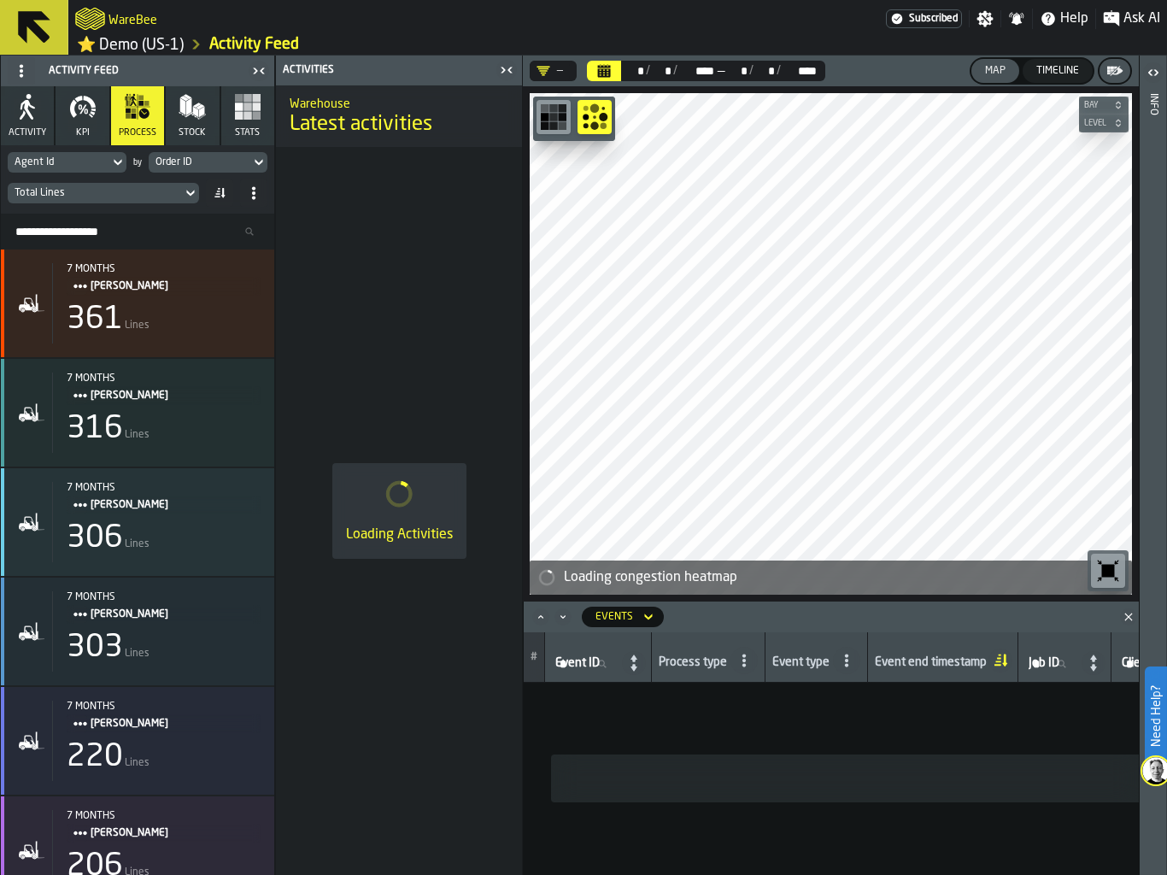
scroll to position [0, 1884]
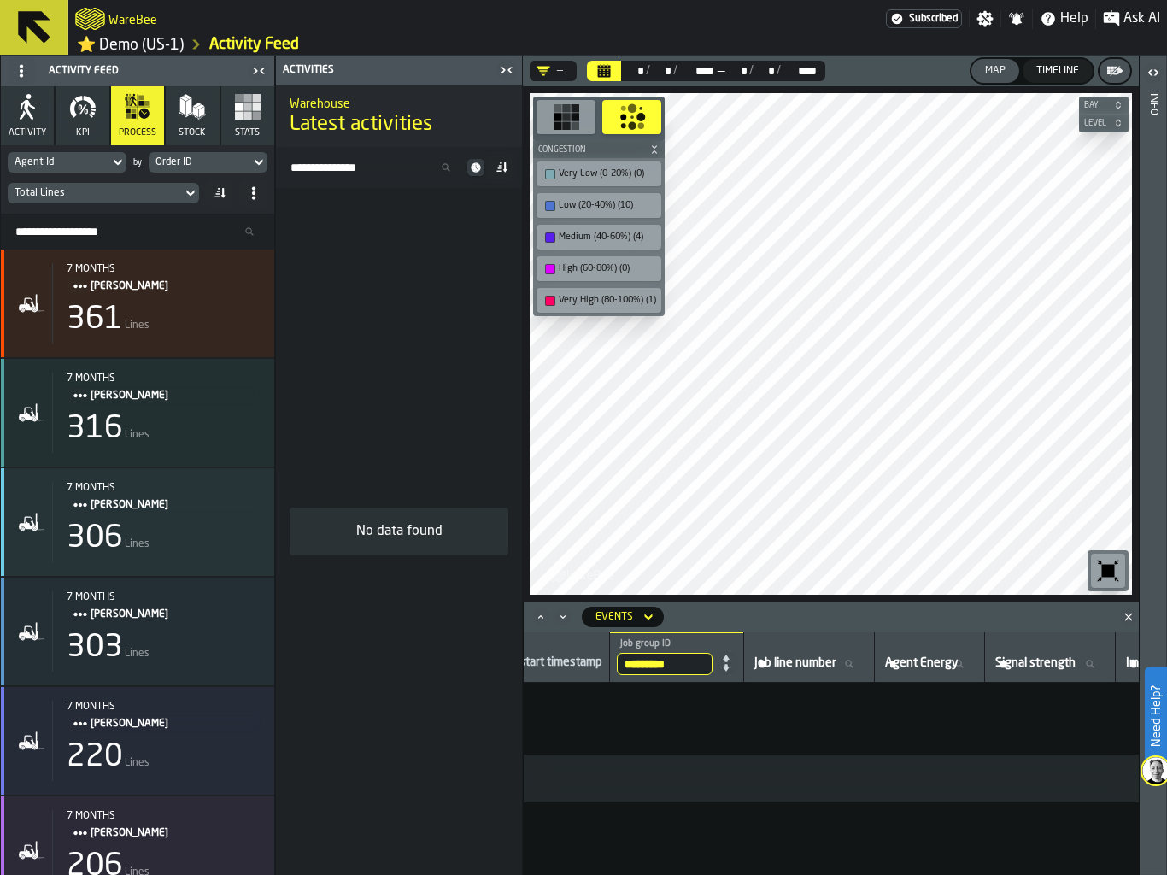
click at [604, 69] on icon "Calendar" at bounding box center [604, 72] width 13 height 9
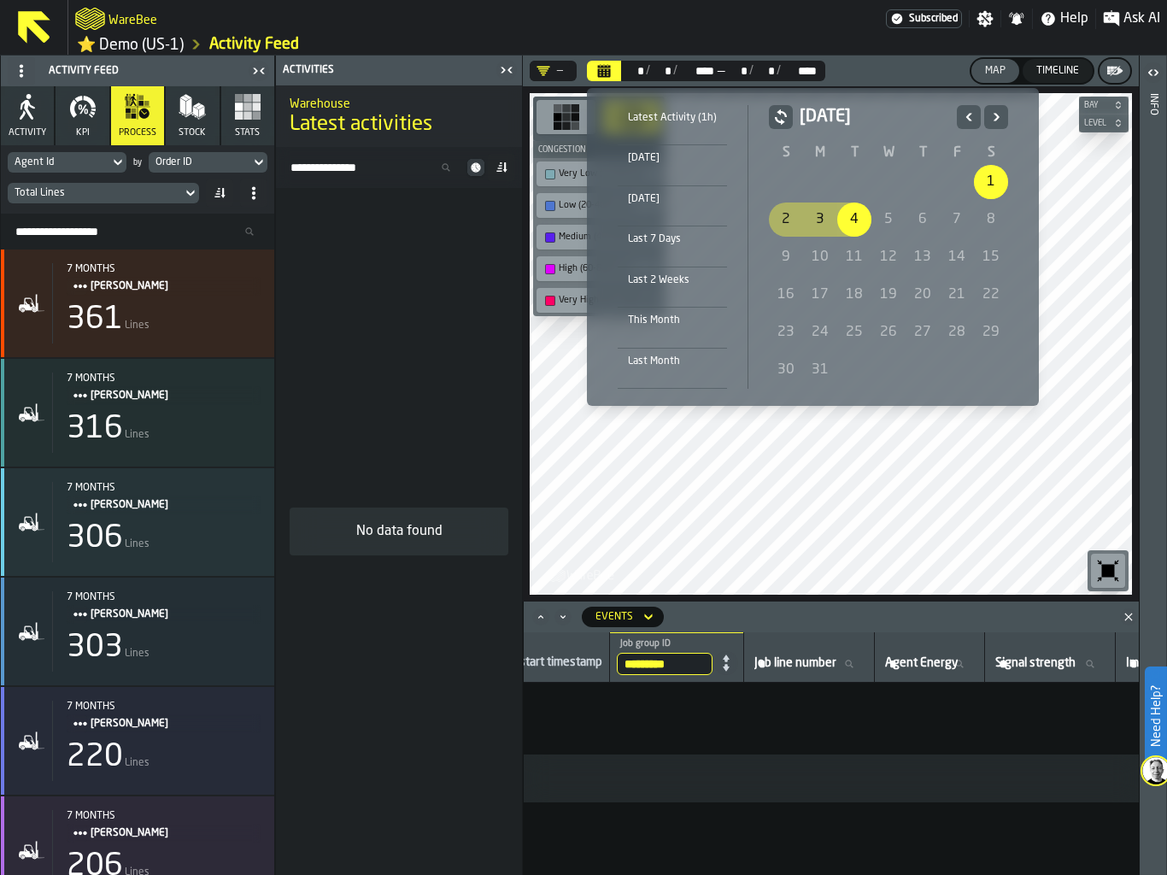
click at [980, 117] on div "March 2025" at bounding box center [982, 117] width 51 height 24
click at [979, 127] on div "March 2025" at bounding box center [982, 117] width 51 height 24
click at [972, 121] on icon "Previous" at bounding box center [968, 117] width 17 height 20
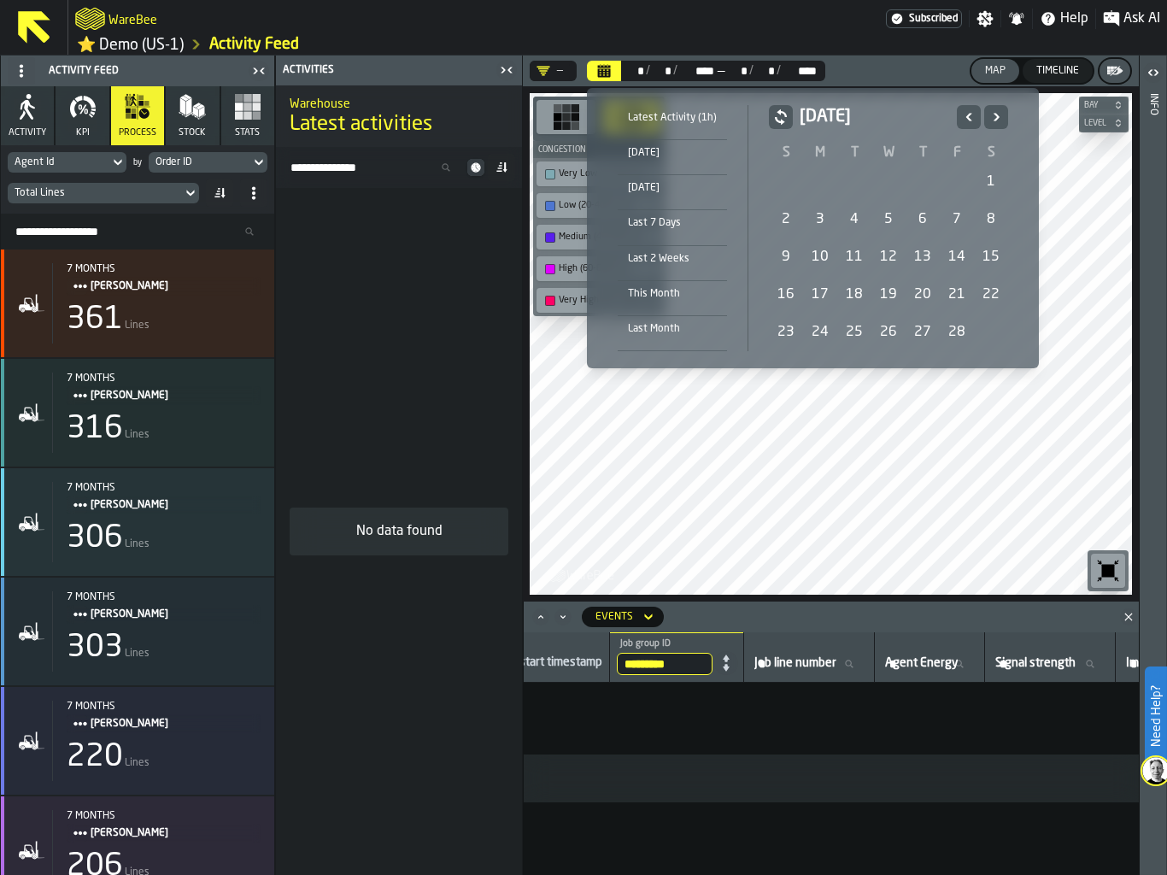
click at [972, 121] on icon "Previous" at bounding box center [968, 117] width 17 height 20
click at [849, 327] on div "28" at bounding box center [854, 332] width 34 height 34
click at [993, 114] on icon "Next" at bounding box center [996, 117] width 6 height 8
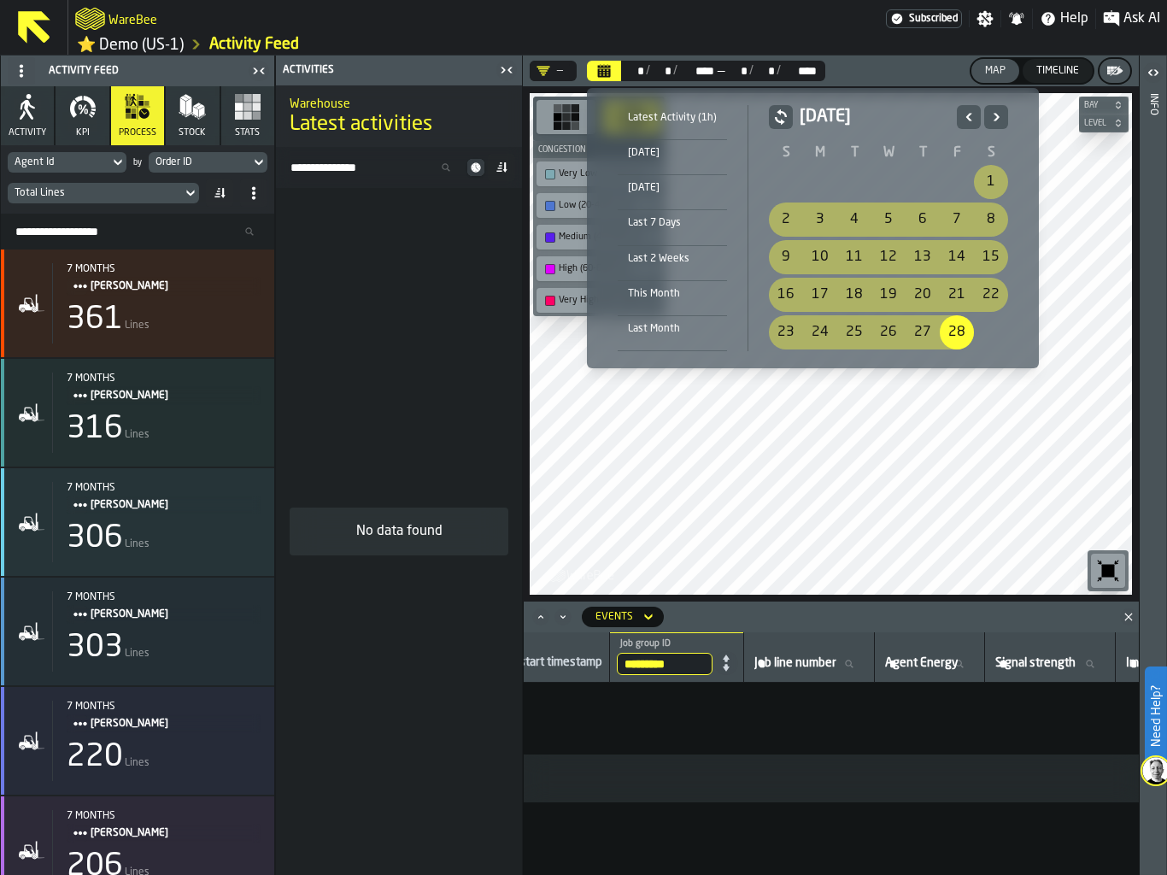
click at [993, 114] on icon "Next" at bounding box center [996, 117] width 6 height 8
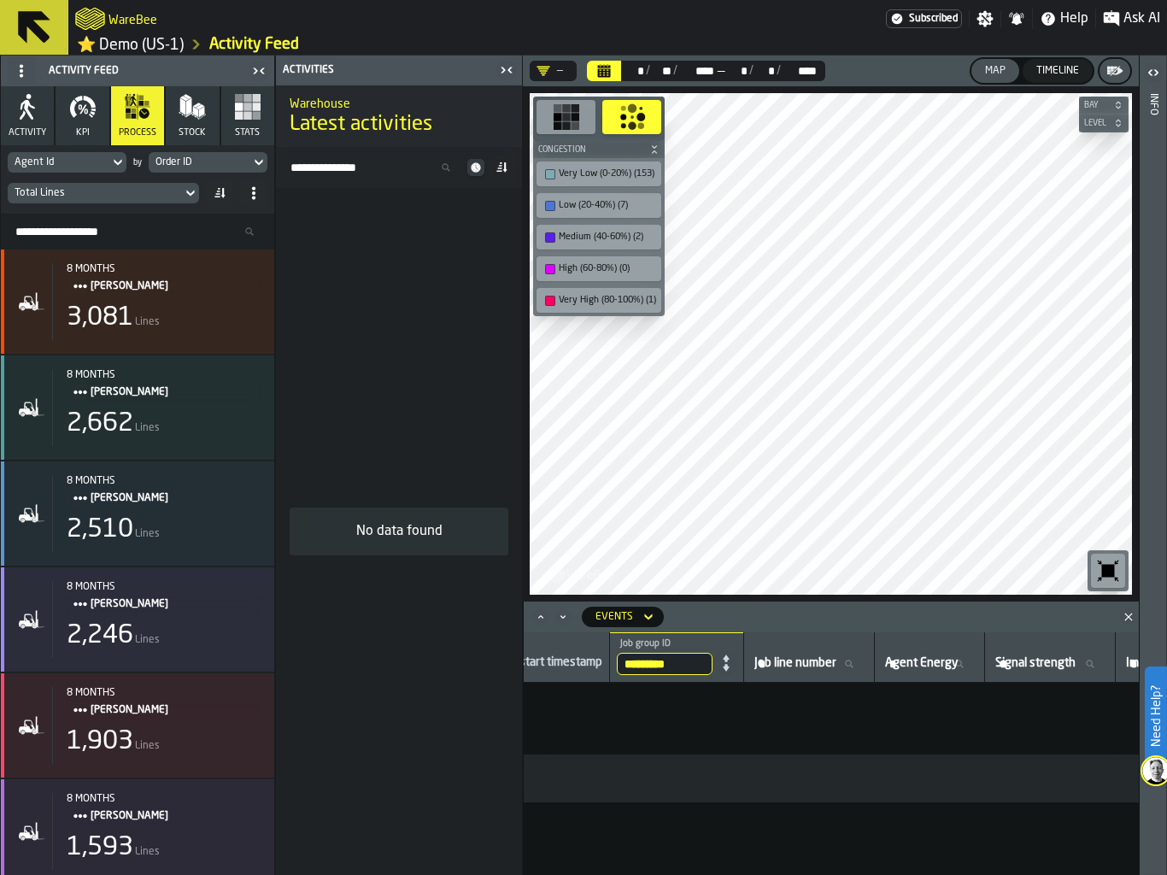
click at [1129, 615] on polygon "Close" at bounding box center [1128, 616] width 8 height 8
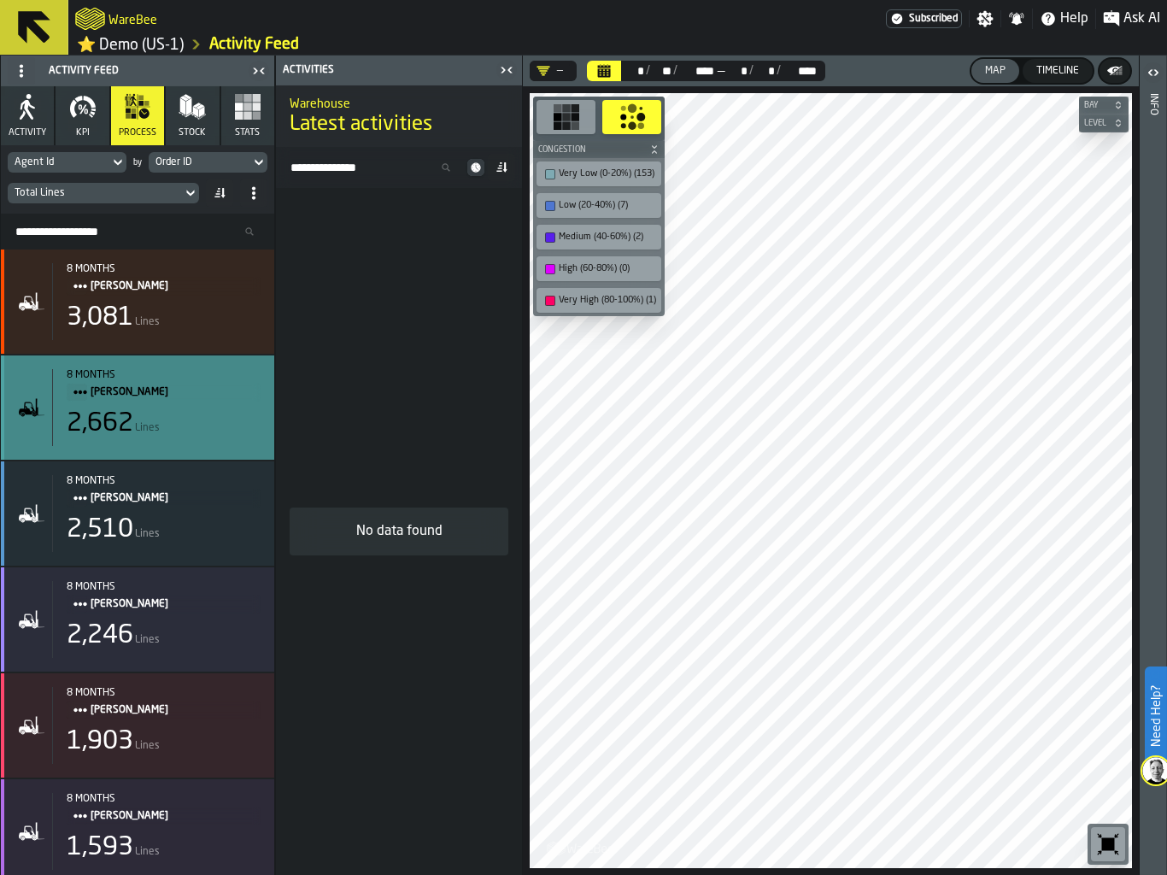
click at [101, 419] on div "2,662" at bounding box center [100, 423] width 67 height 31
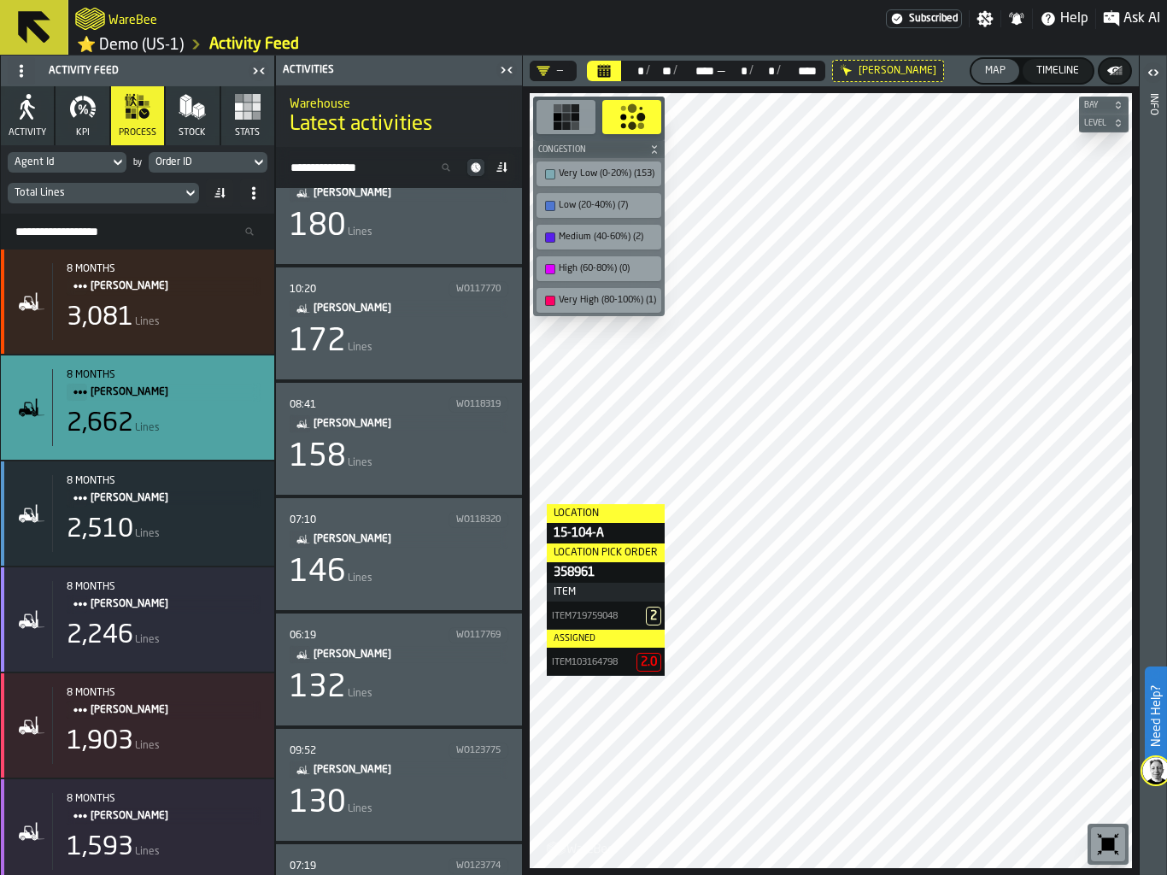
scroll to position [85, 0]
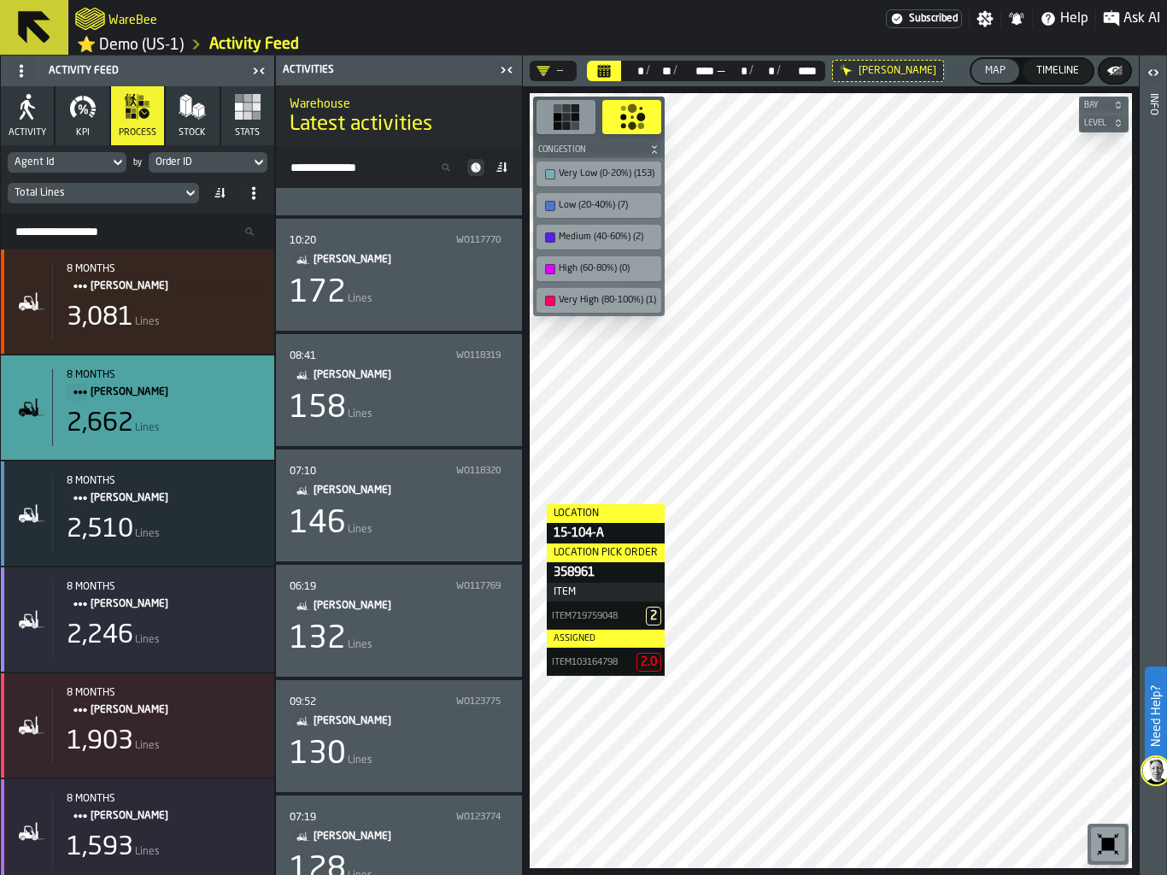
click at [400, 760] on div "130 Lines" at bounding box center [399, 754] width 219 height 34
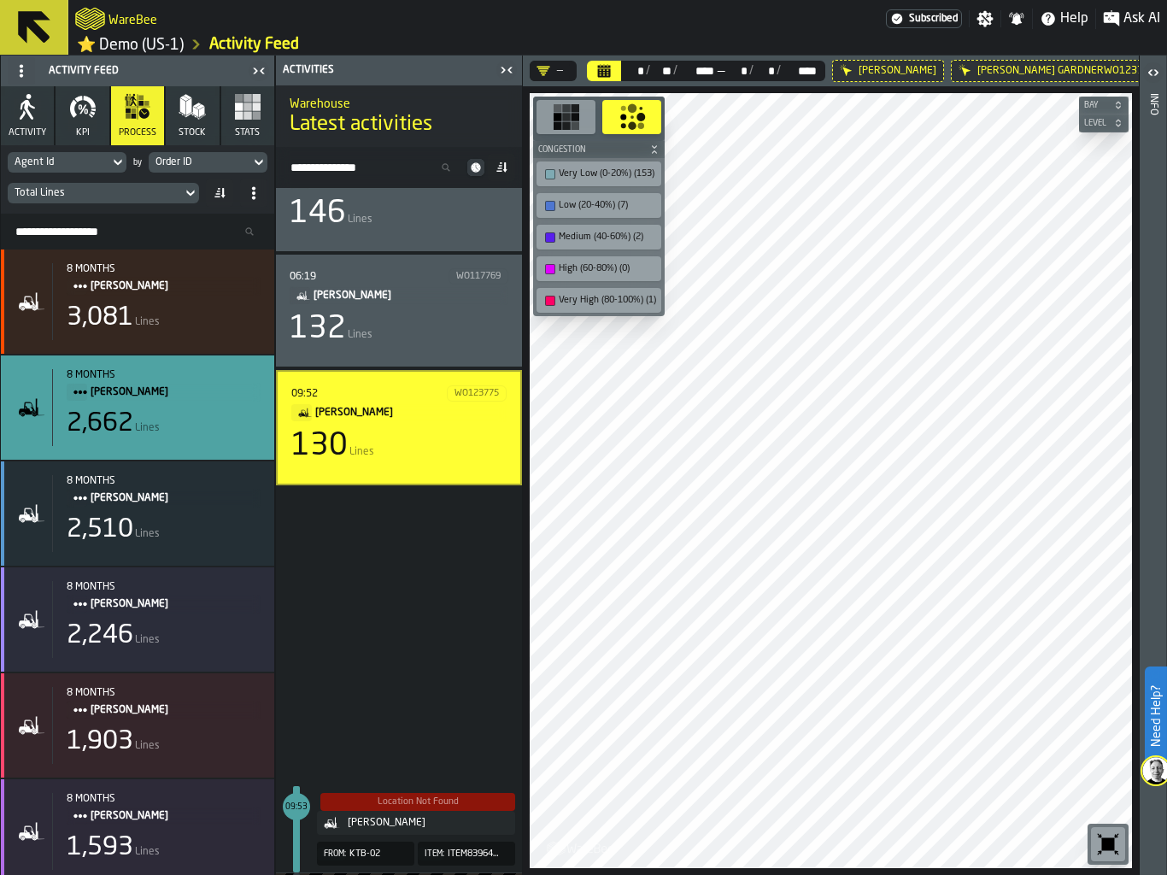
scroll to position [2700, 0]
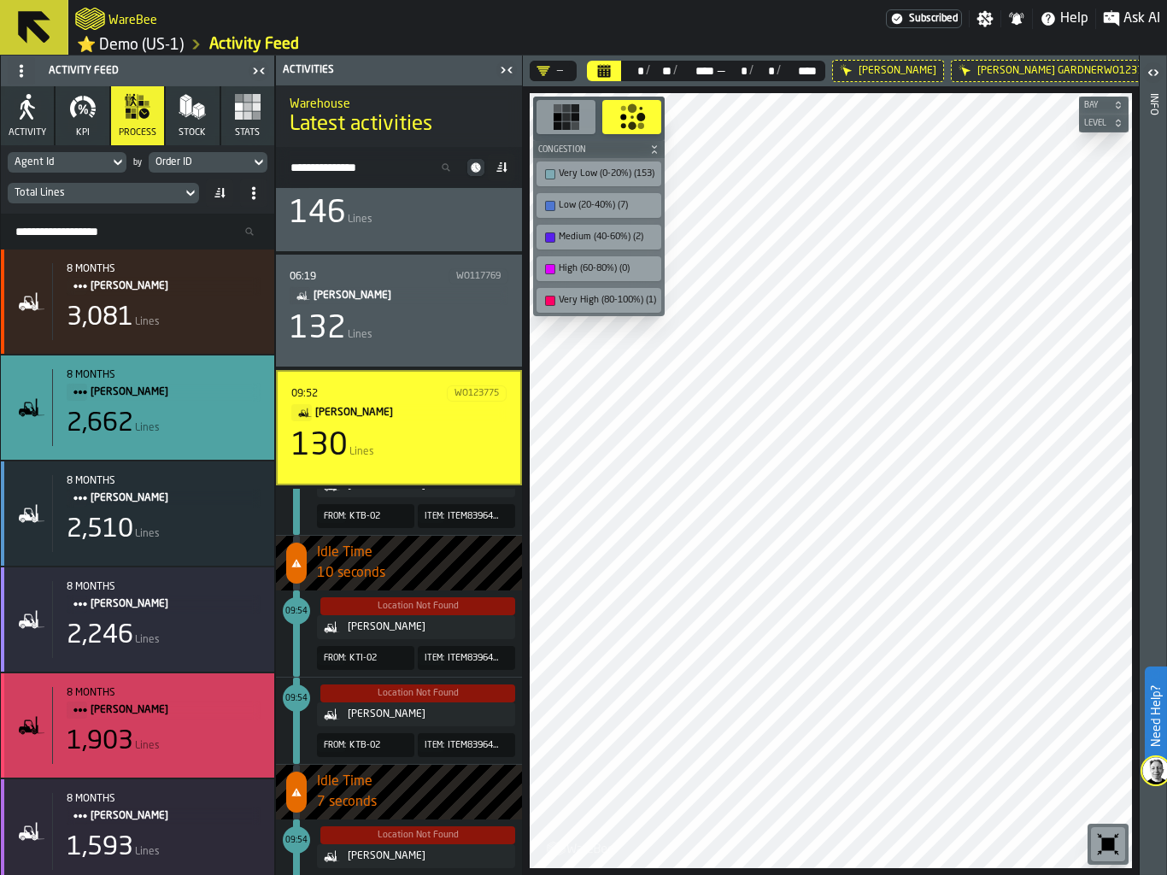
click at [108, 750] on div "1,903" at bounding box center [100, 741] width 67 height 31
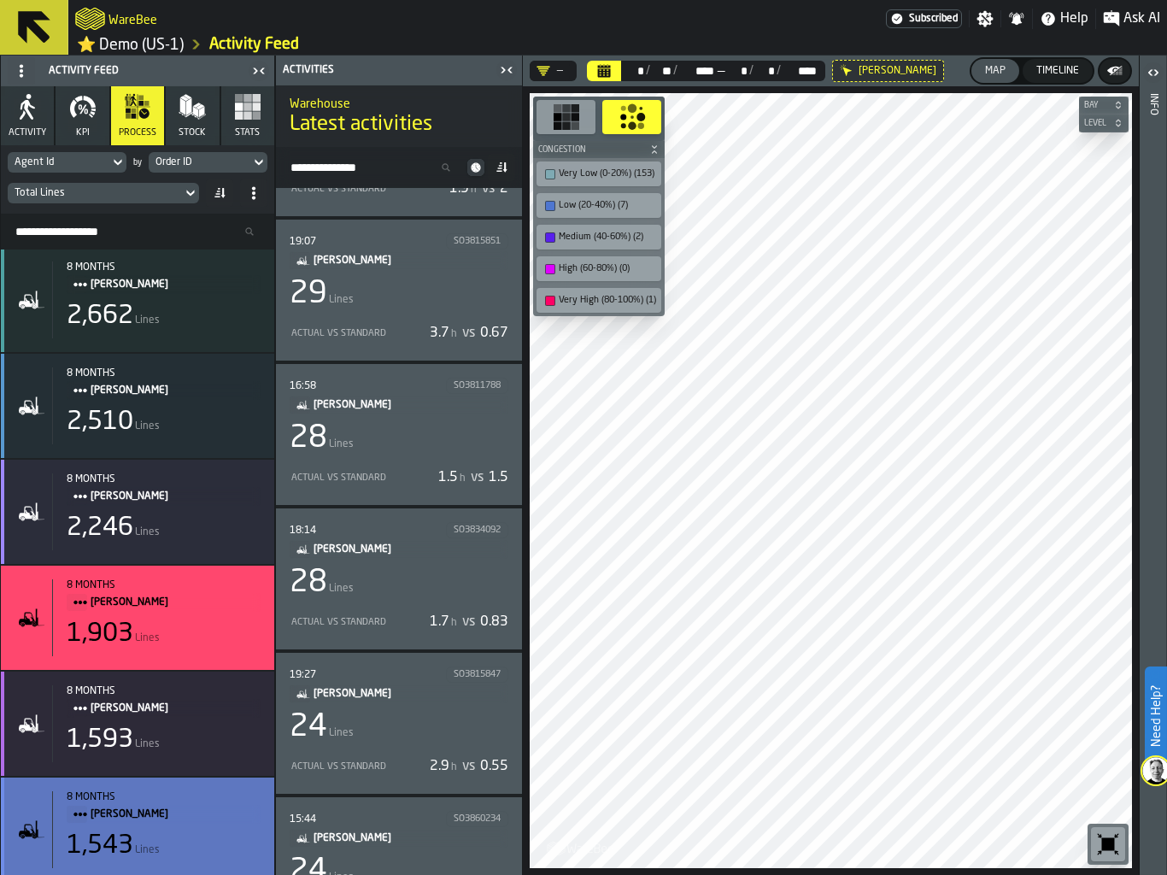
scroll to position [234, 0]
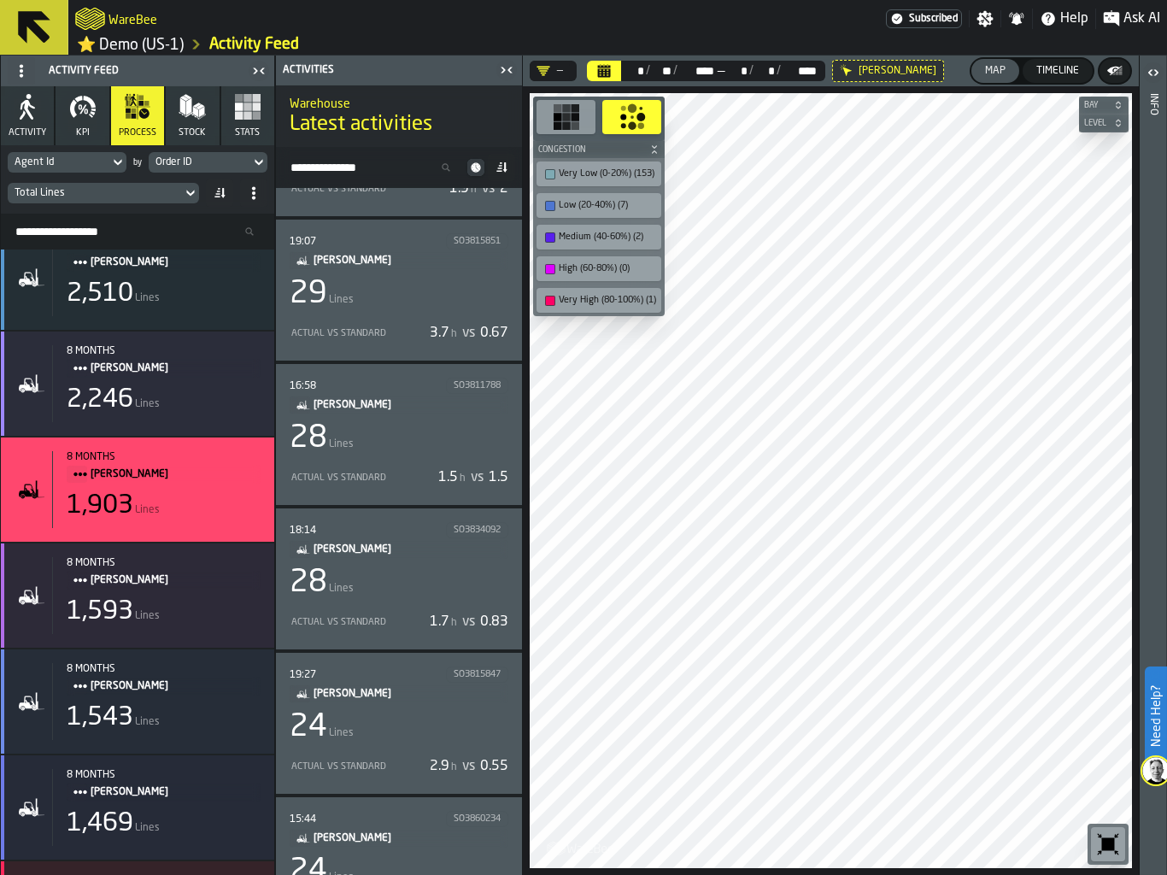
click at [385, 573] on div "28 Lines" at bounding box center [399, 582] width 219 height 34
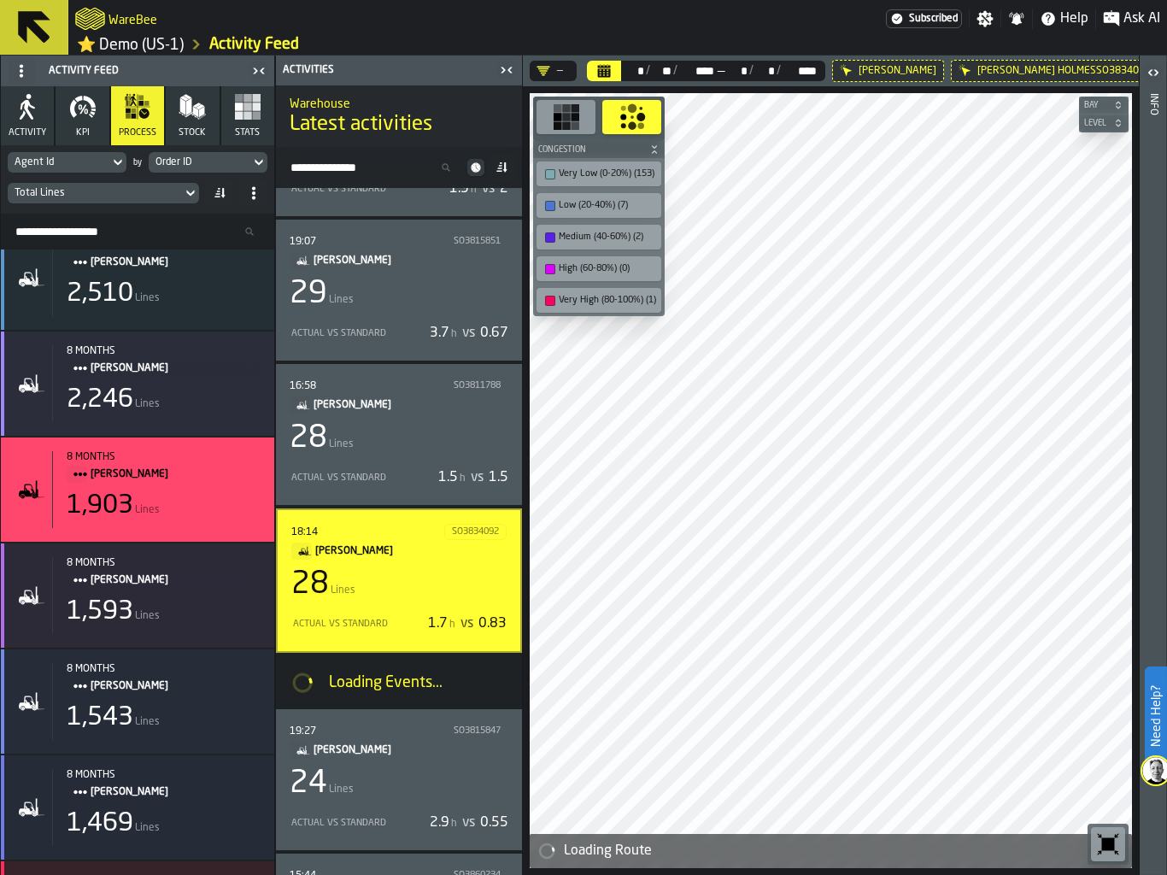
click at [1104, 835] on icon "button-toolbar-undefined" at bounding box center [1107, 843] width 27 height 27
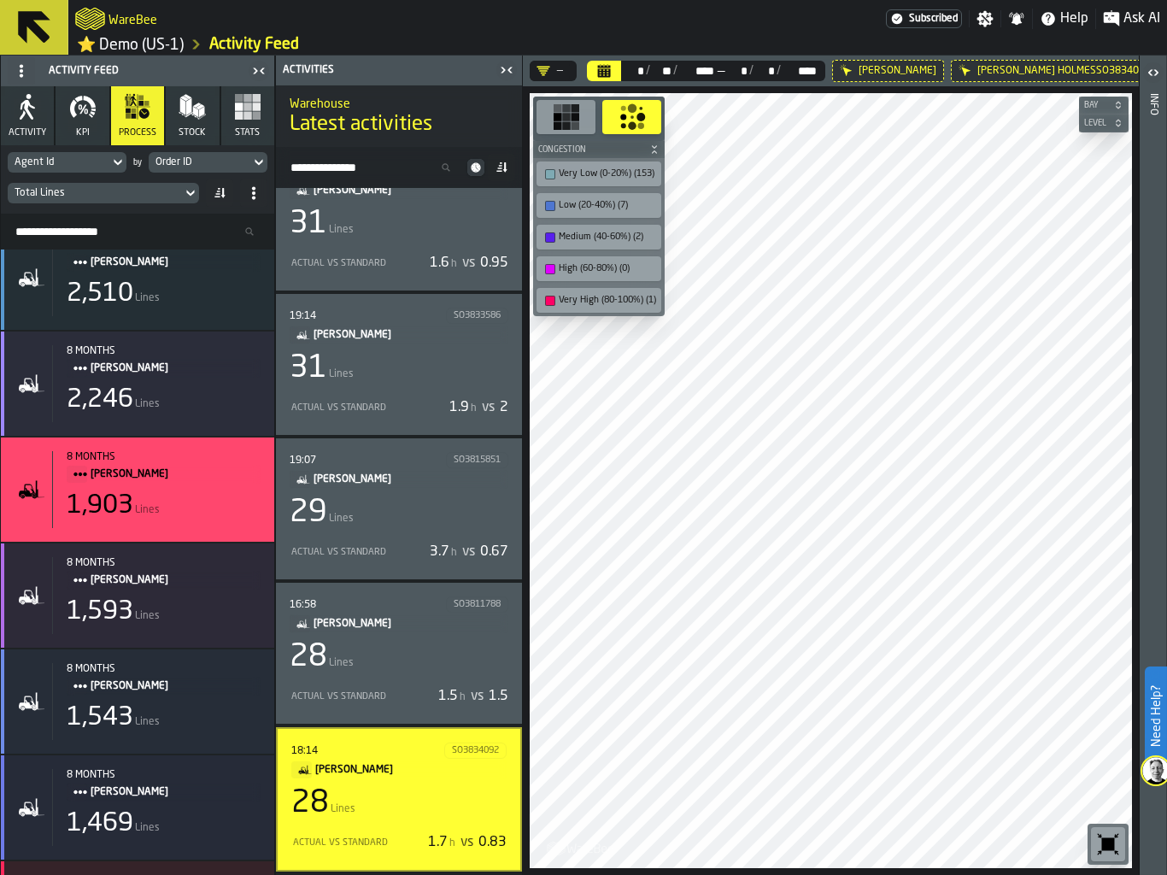
scroll to position [132, 0]
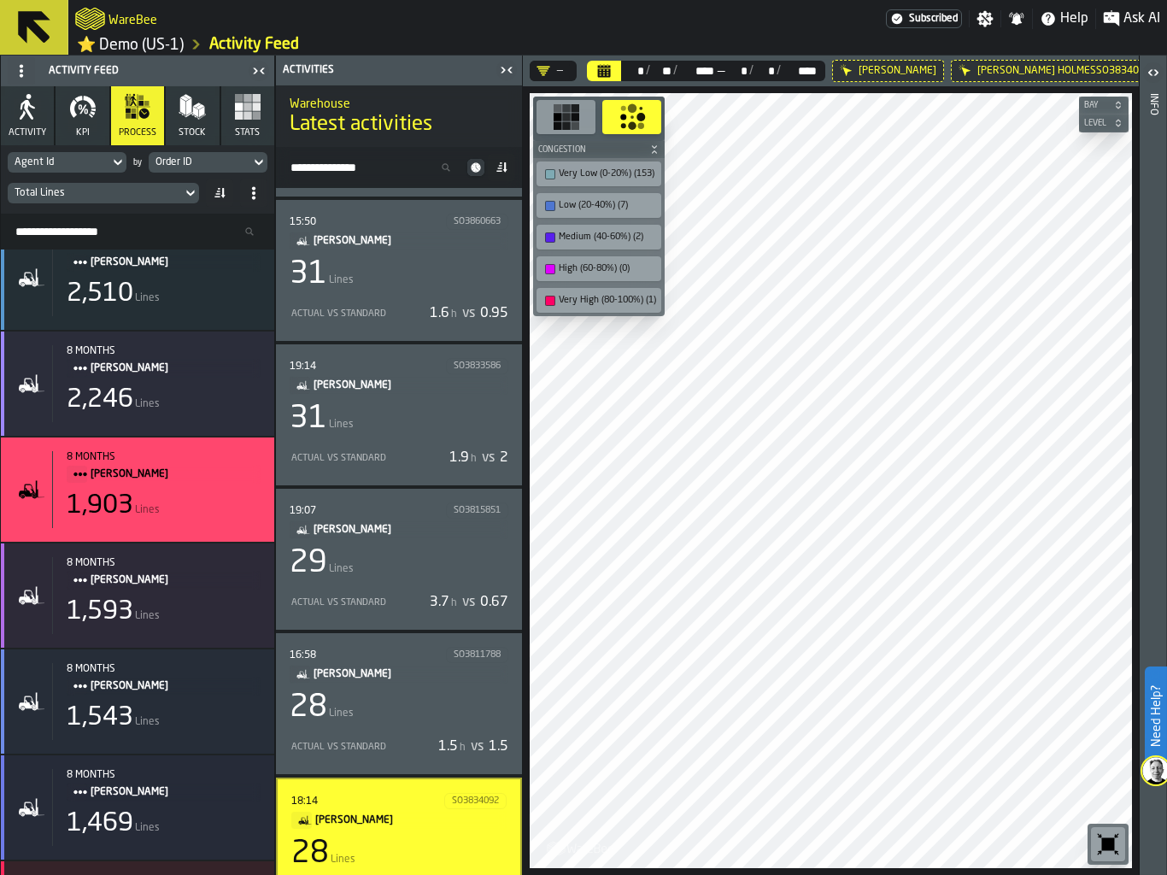
click at [378, 280] on div "31 Lines" at bounding box center [399, 274] width 219 height 34
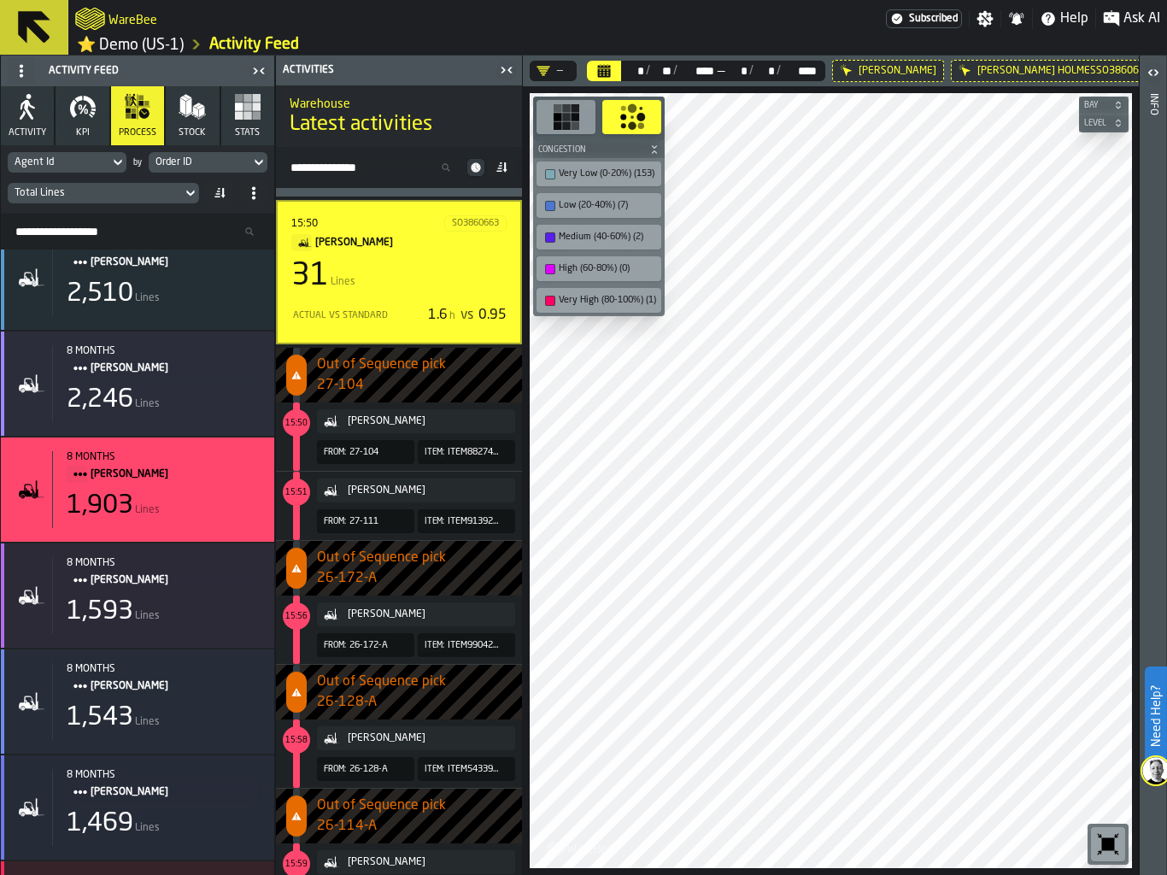
click at [220, 161] on div "Order ID" at bounding box center [199, 162] width 88 height 12
click at [199, 193] on input "*****" at bounding box center [203, 190] width 96 height 22
type input "***"
click at [187, 225] on div "Job Id" at bounding box center [203, 229] width 89 height 20
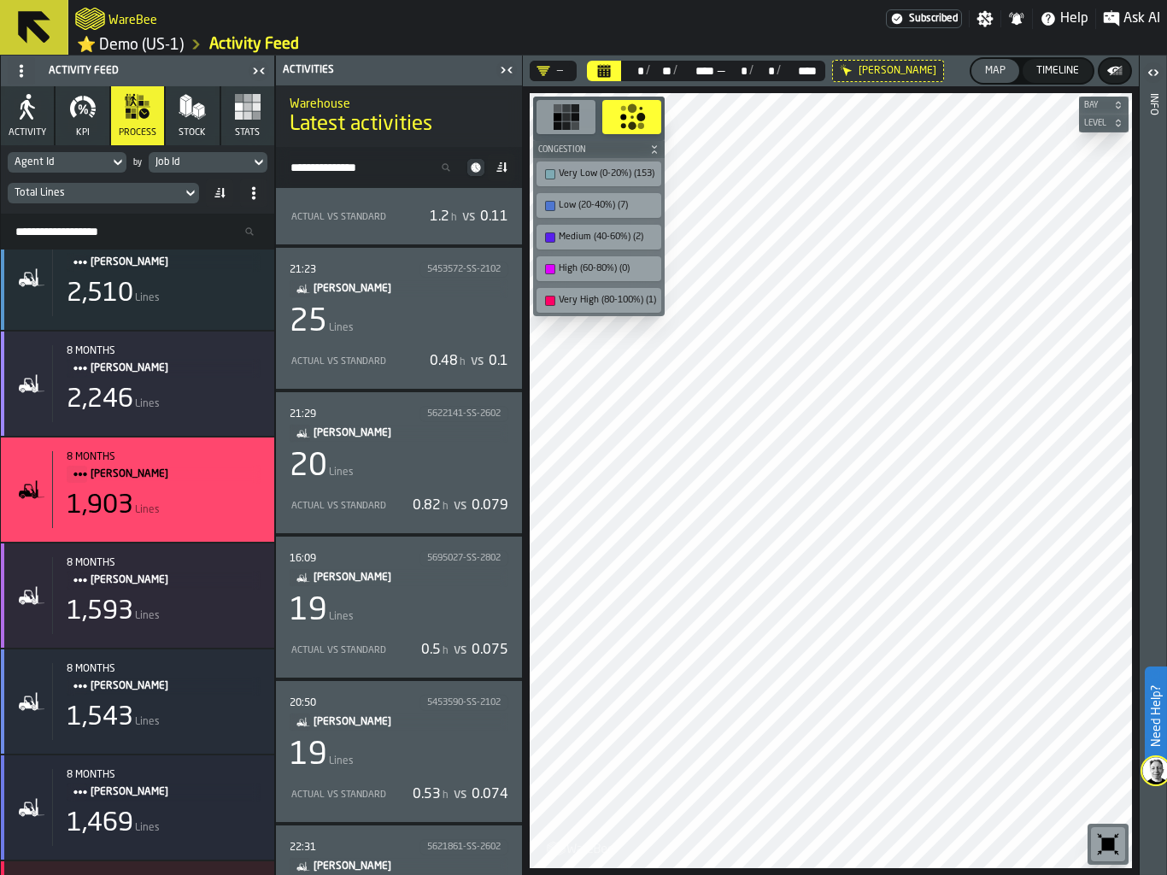
scroll to position [0, 0]
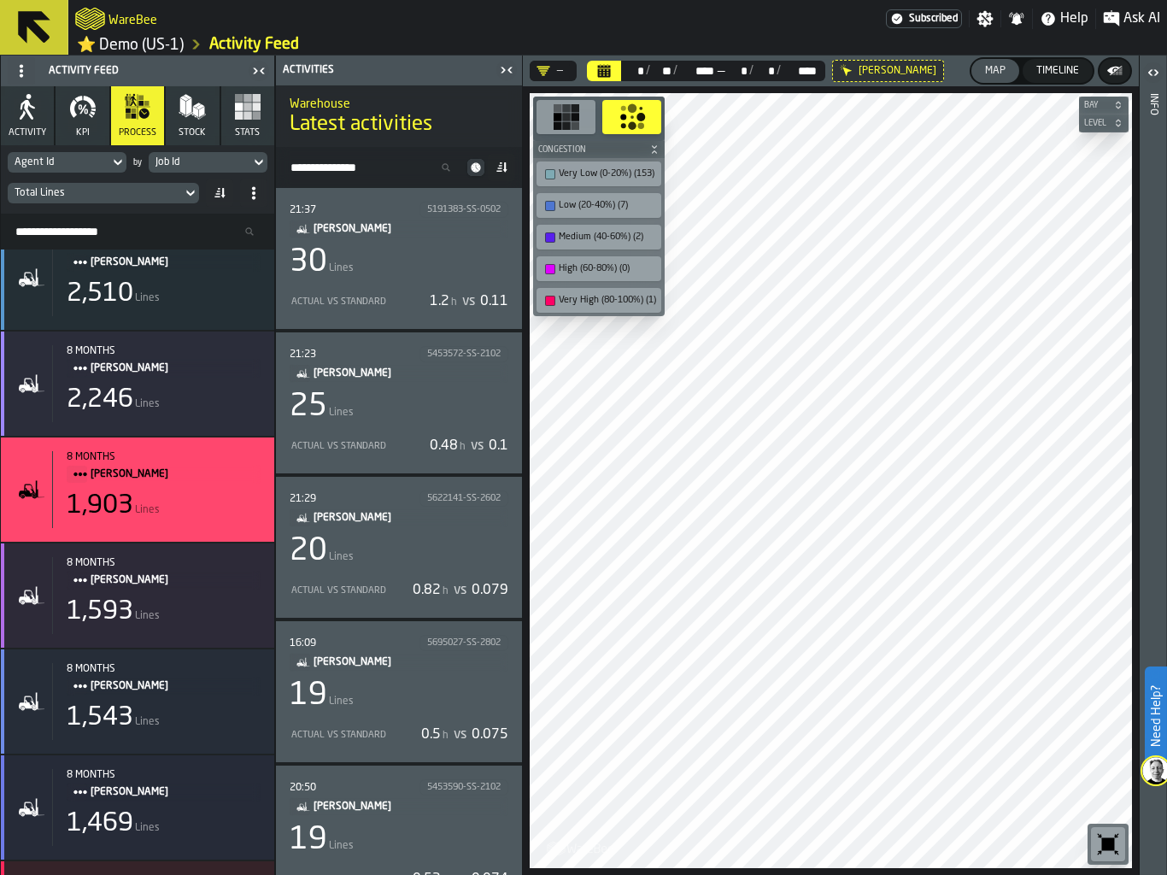
click at [390, 258] on div "30 Lines" at bounding box center [399, 262] width 219 height 34
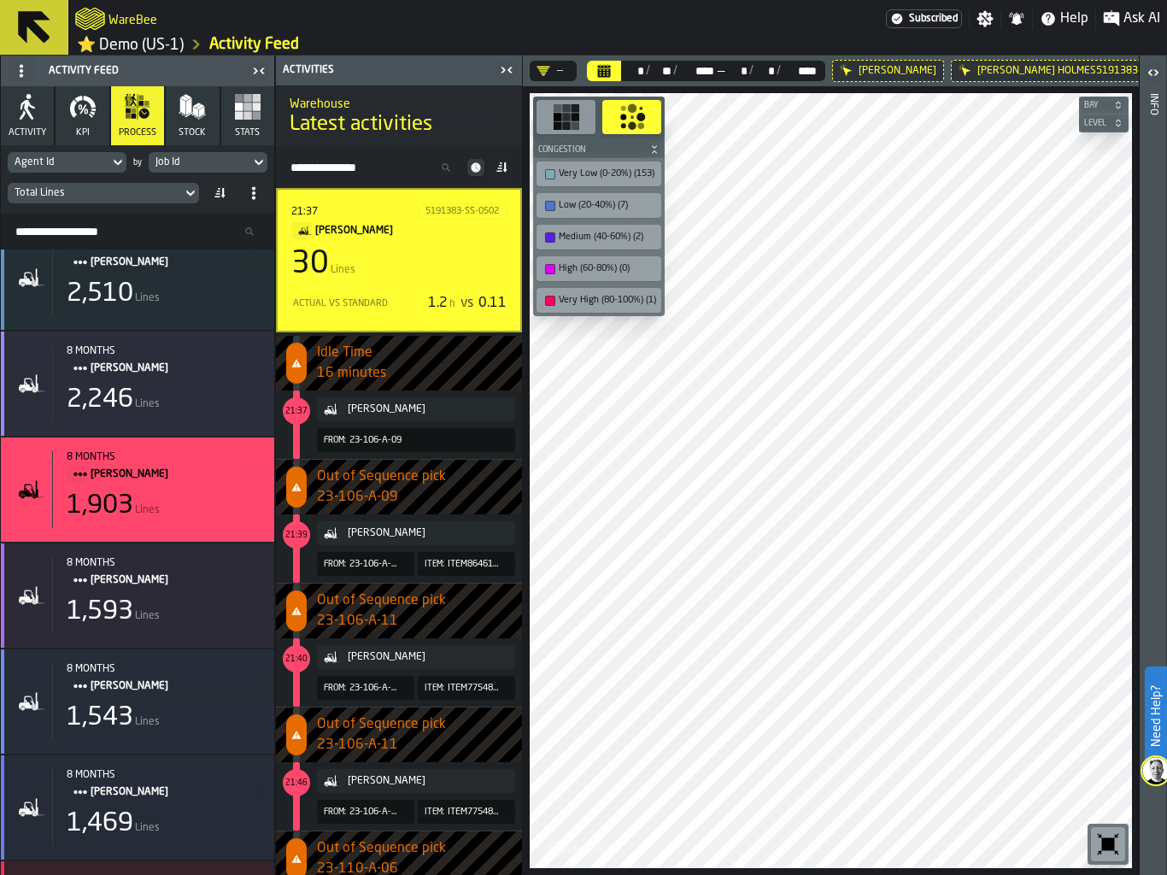
click at [371, 312] on div "Actual vs Standard 1.2 h vs 0.11" at bounding box center [398, 303] width 215 height 27
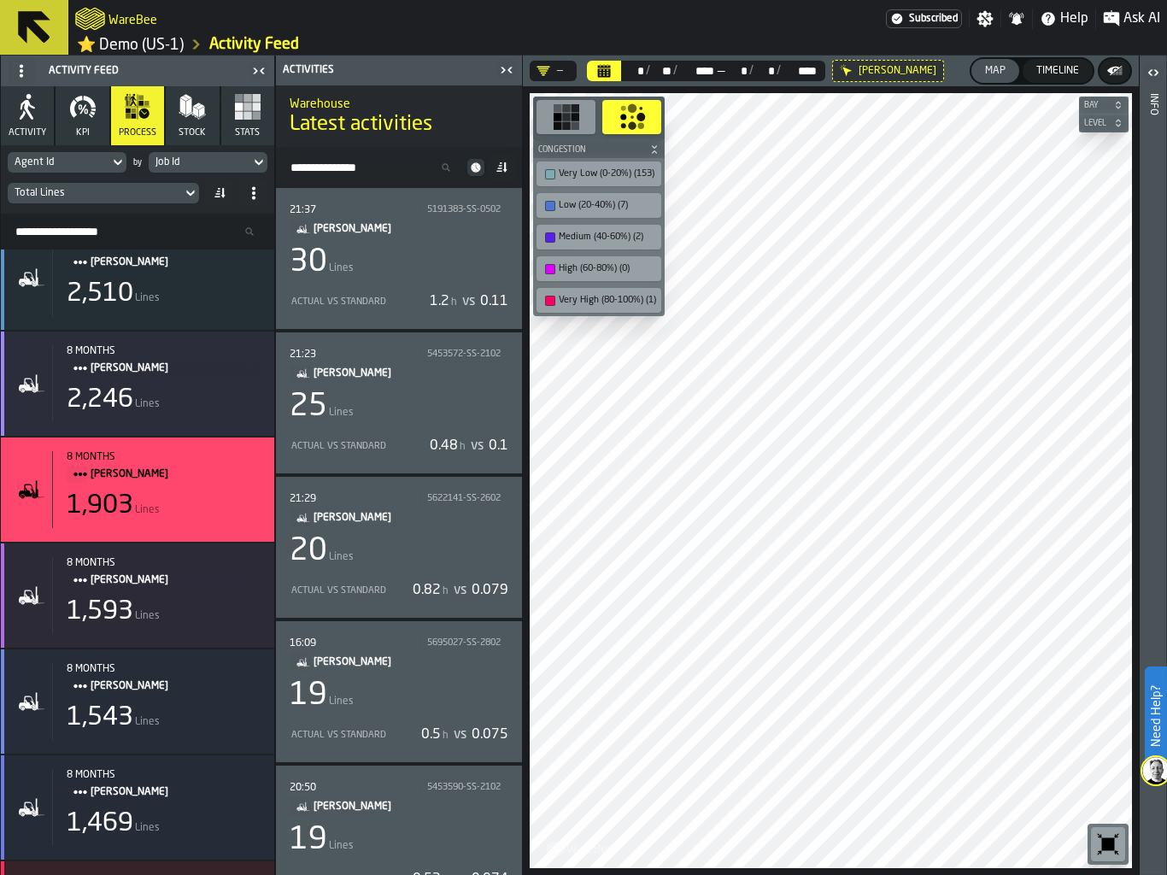
click at [361, 411] on div "25 Lines" at bounding box center [399, 406] width 219 height 34
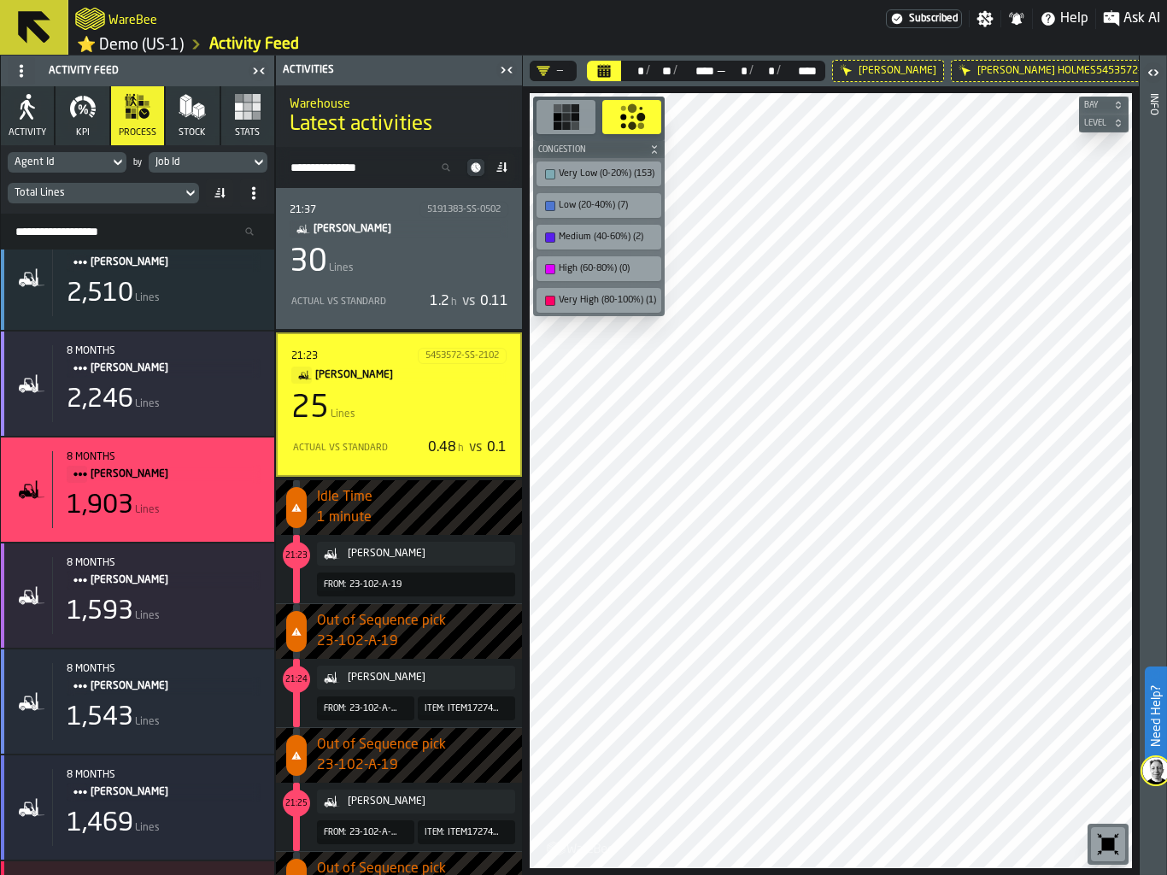
click at [321, 412] on div "25" at bounding box center [310, 408] width 38 height 34
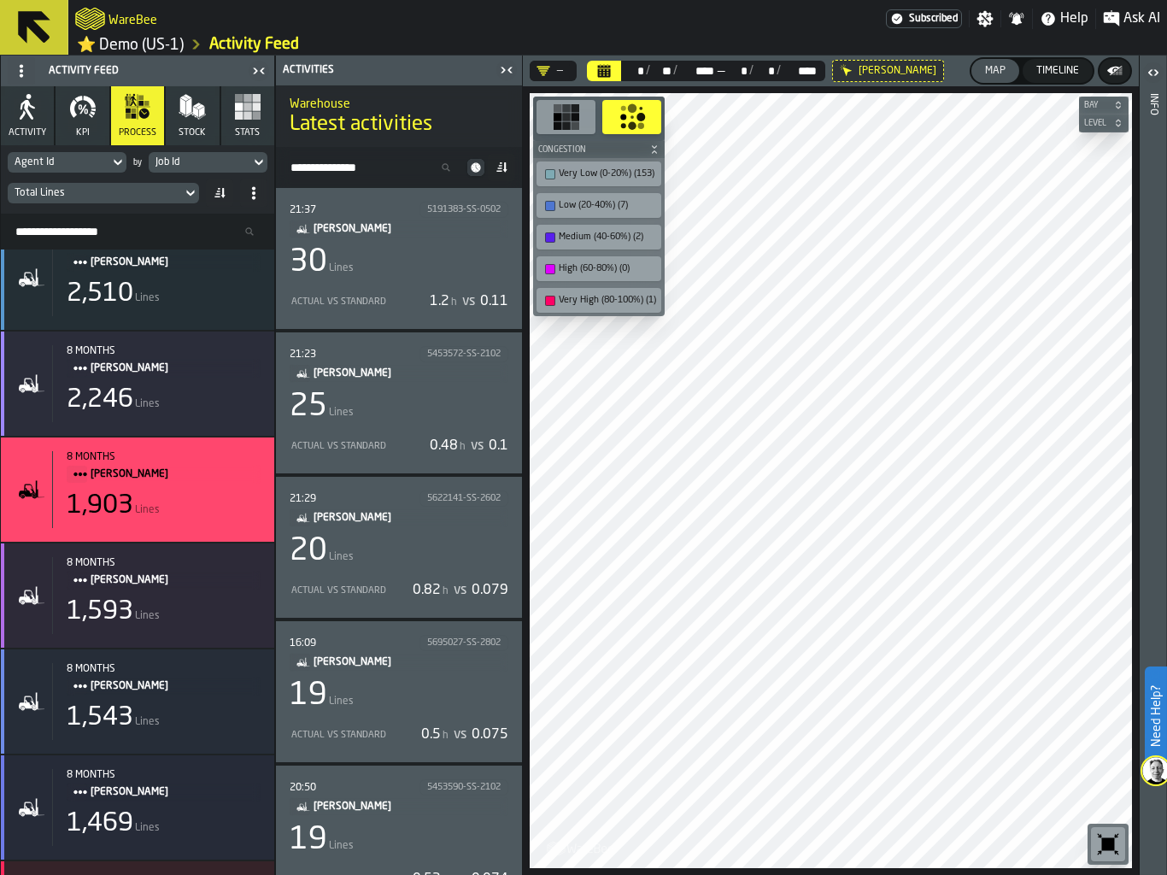
click at [345, 551] on span "Lines" at bounding box center [341, 557] width 25 height 12
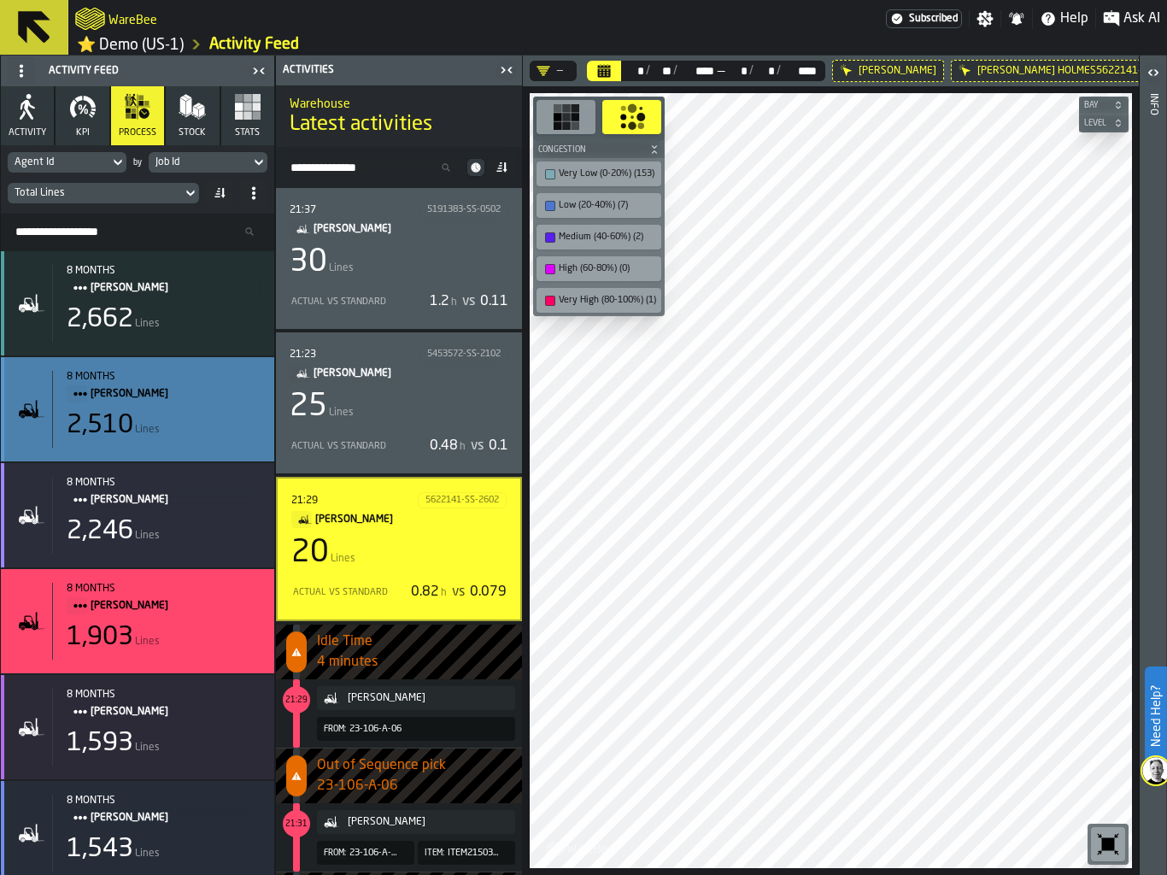
scroll to position [1, 0]
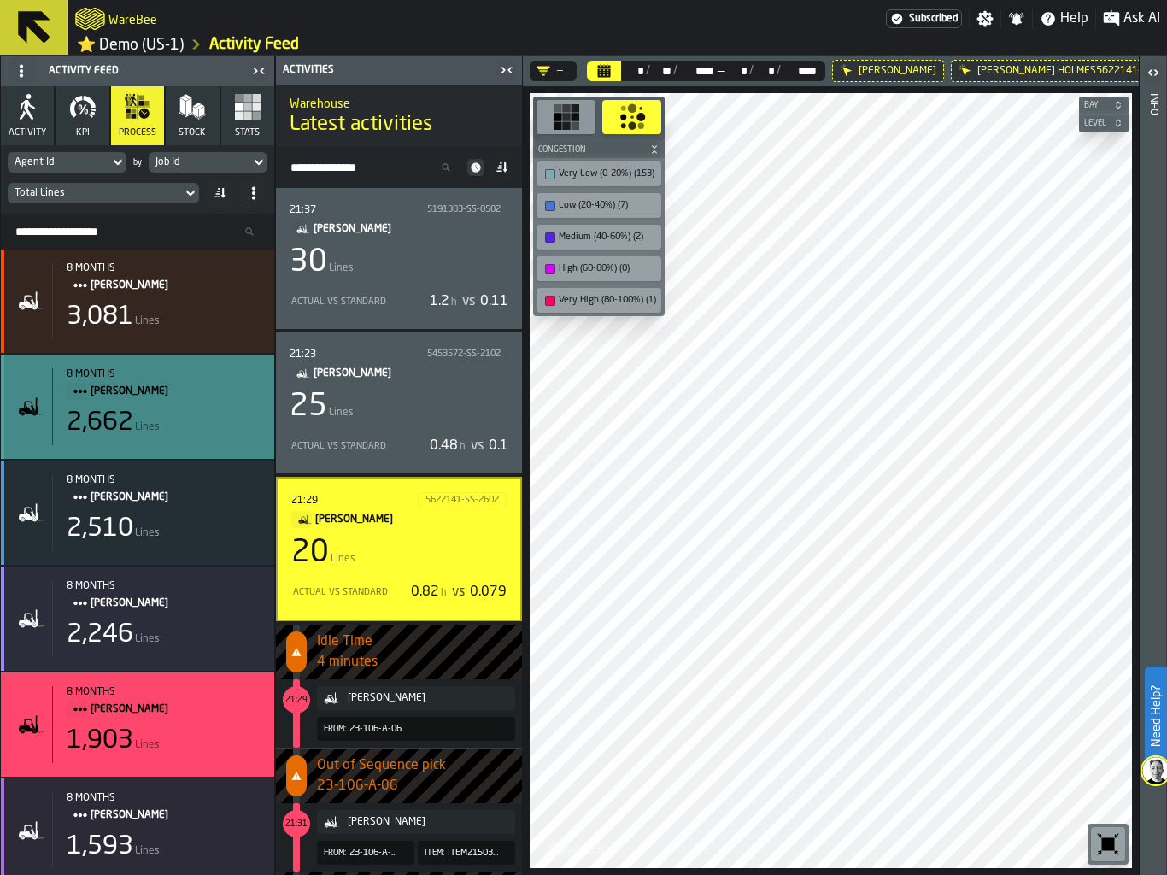
click at [207, 434] on div "2,662 Lines" at bounding box center [164, 422] width 194 height 31
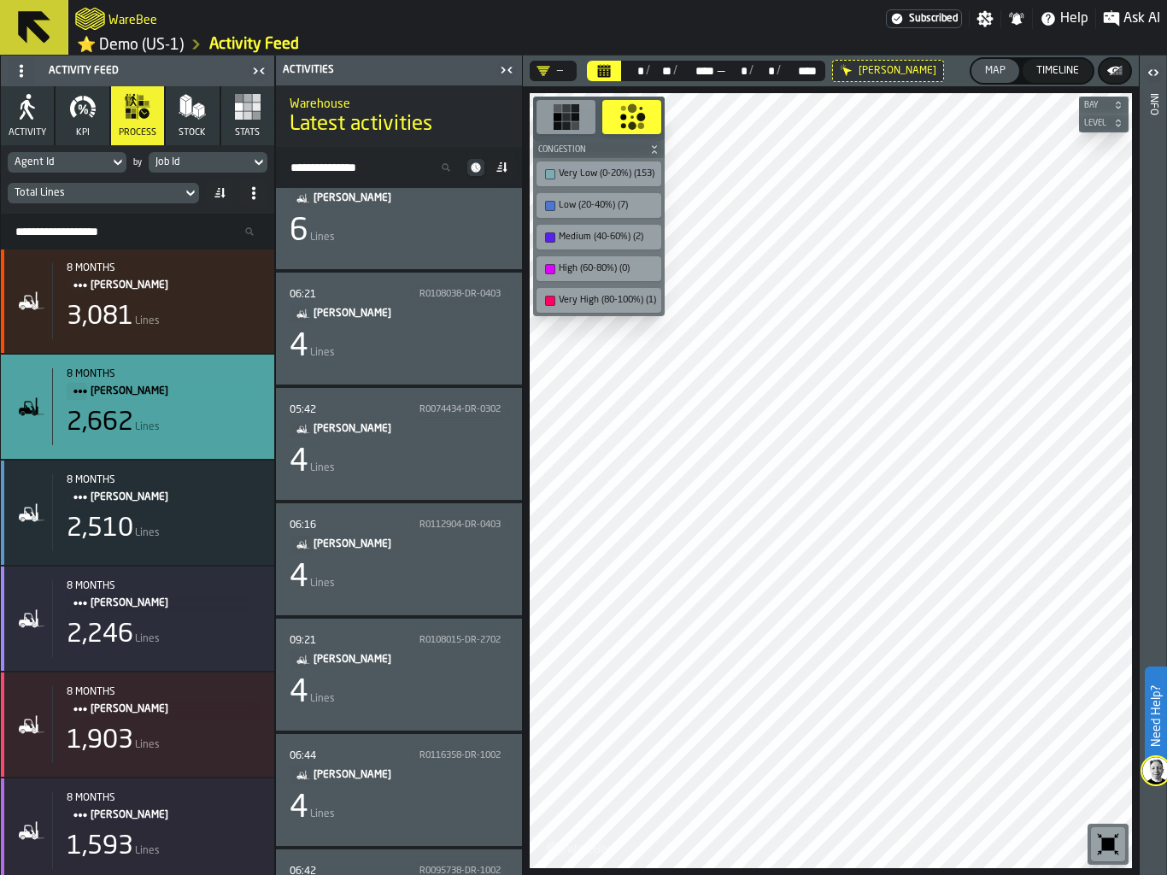
scroll to position [577, 0]
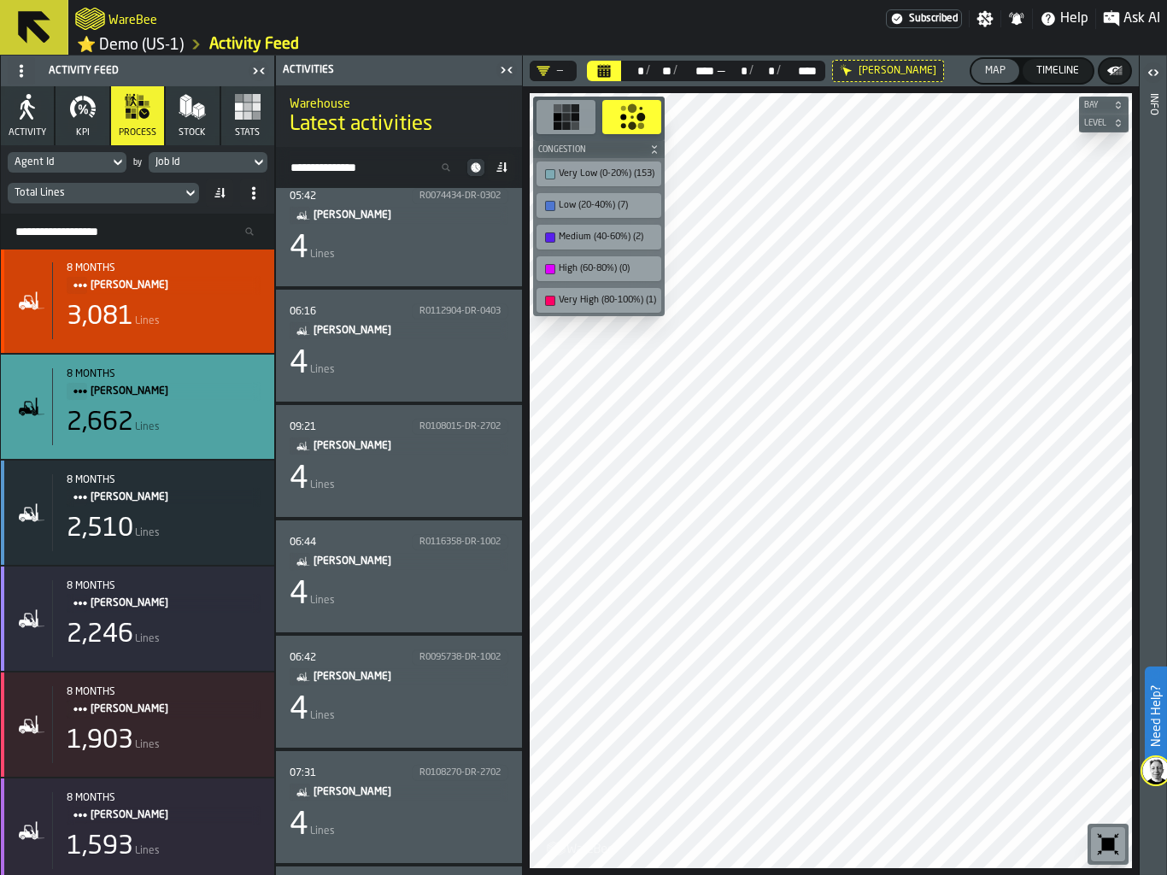
click at [173, 302] on div "3,081 Lines" at bounding box center [164, 317] width 194 height 31
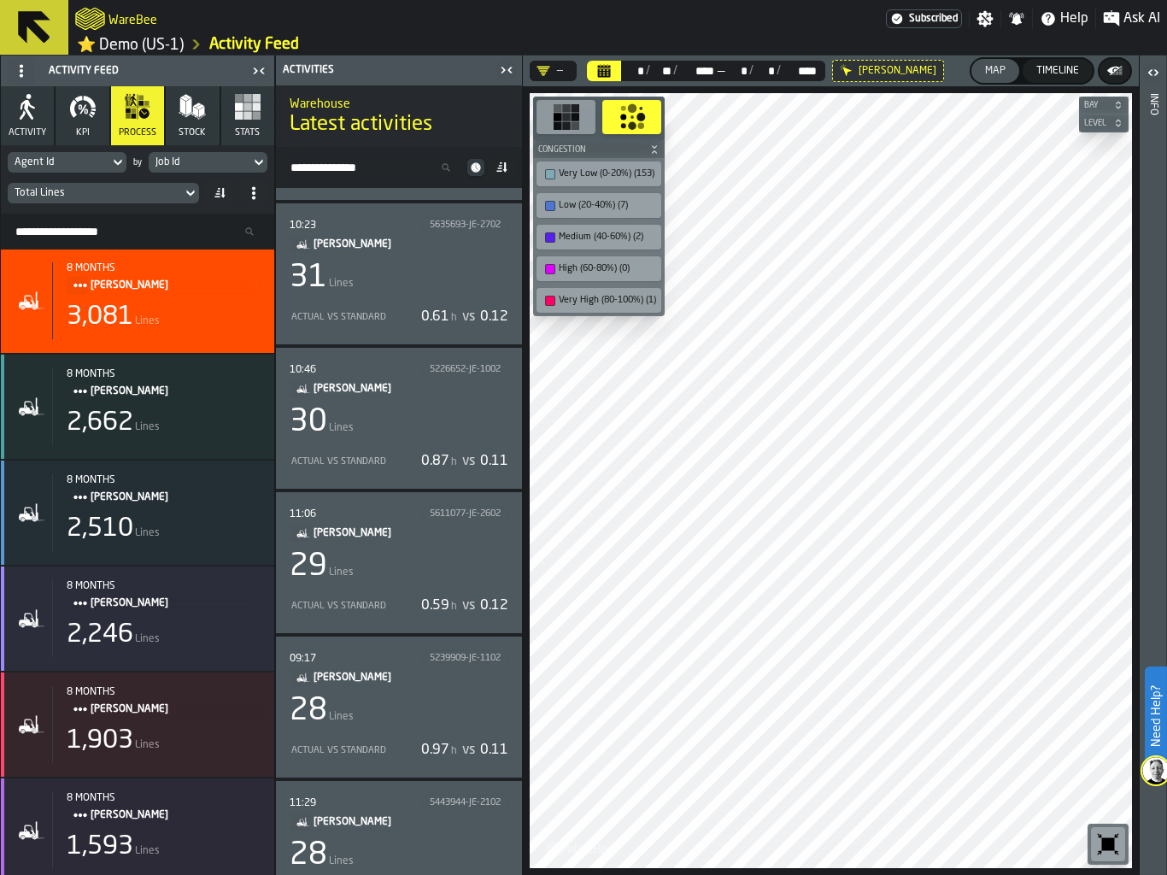
click at [372, 741] on div "Actual vs Standard 0.97 h vs 0.11" at bounding box center [399, 749] width 219 height 27
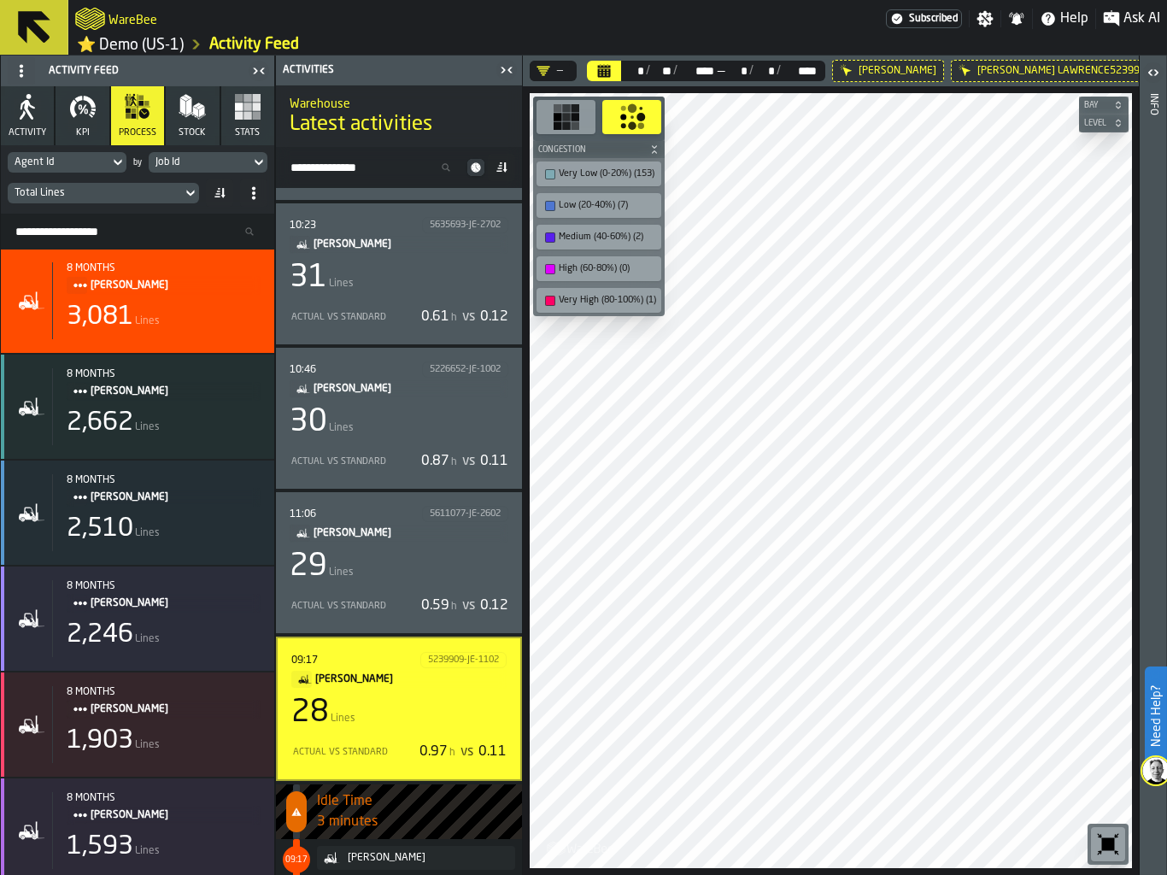
click at [372, 741] on div "Actual vs Standard 0.97 h vs 0.11" at bounding box center [398, 751] width 215 height 27
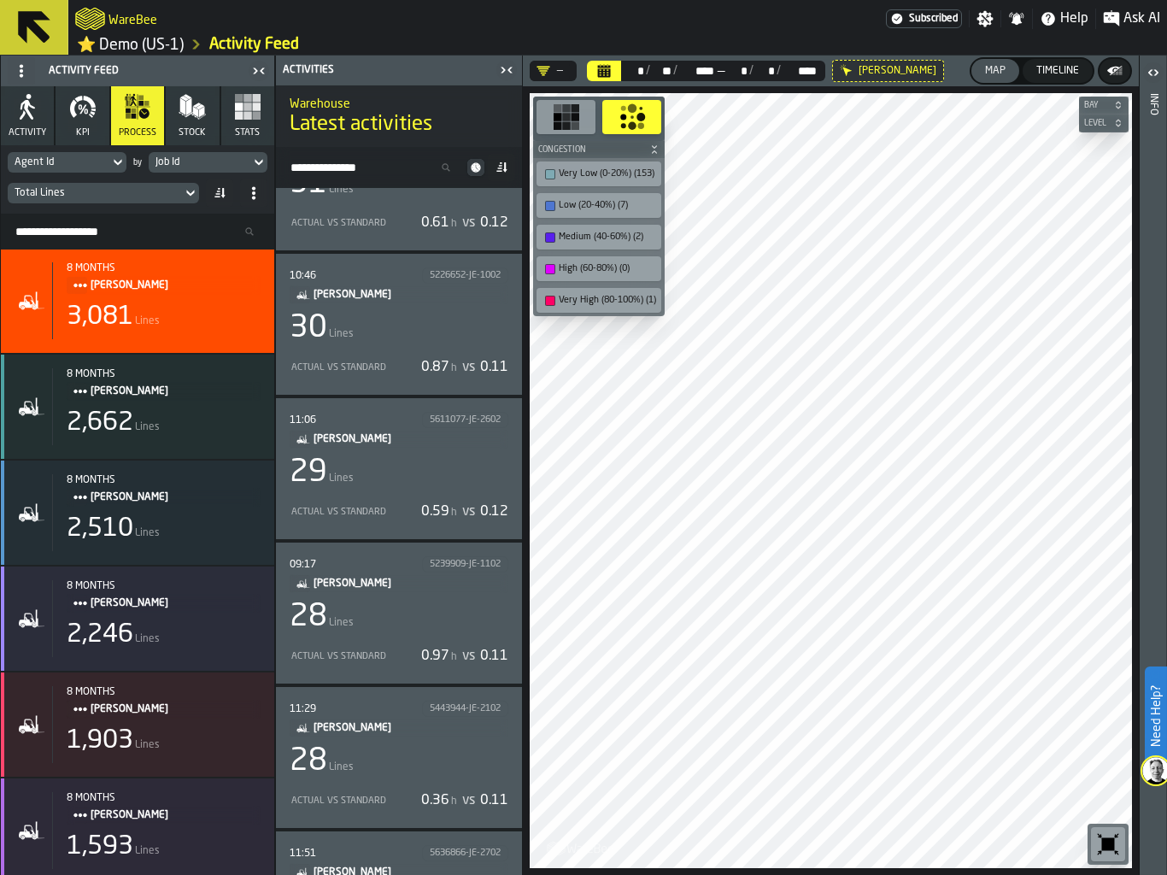
click at [374, 770] on div "28 Lines" at bounding box center [399, 761] width 219 height 34
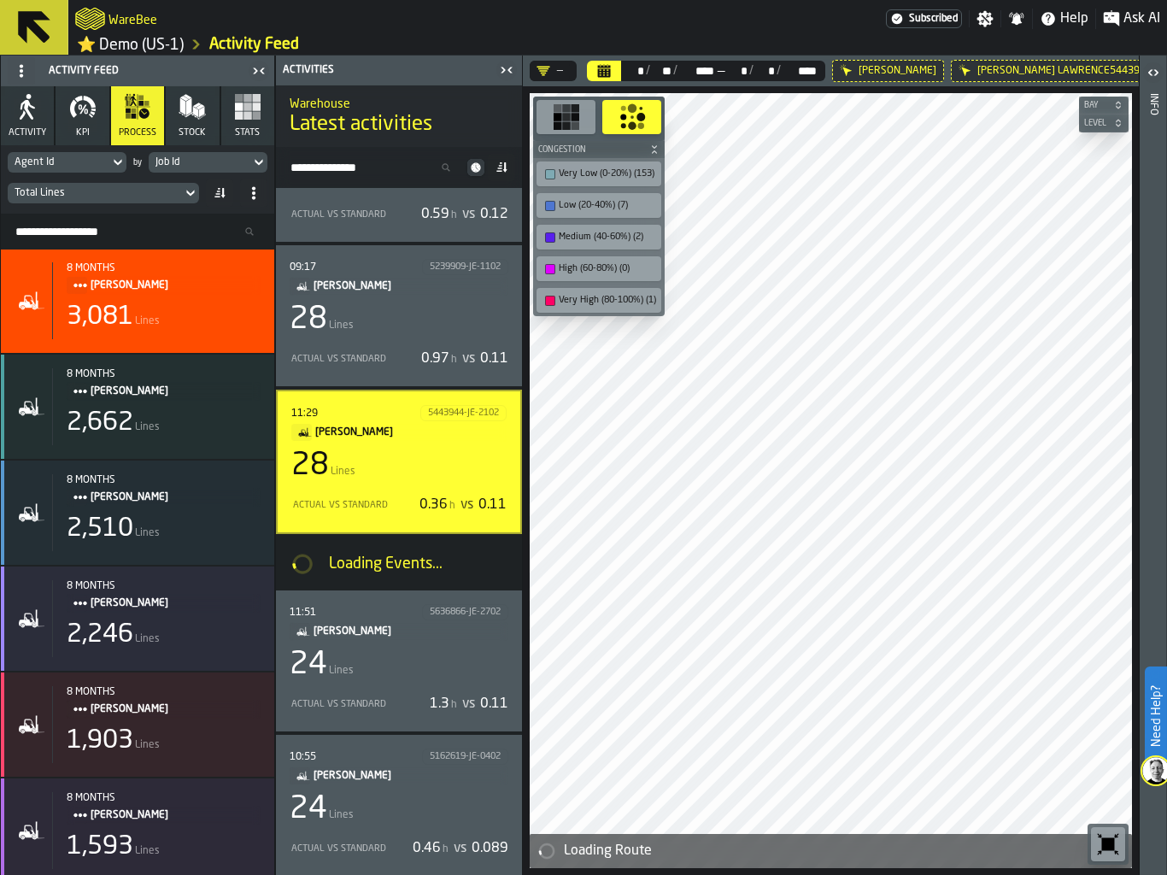
scroll to position [963, 0]
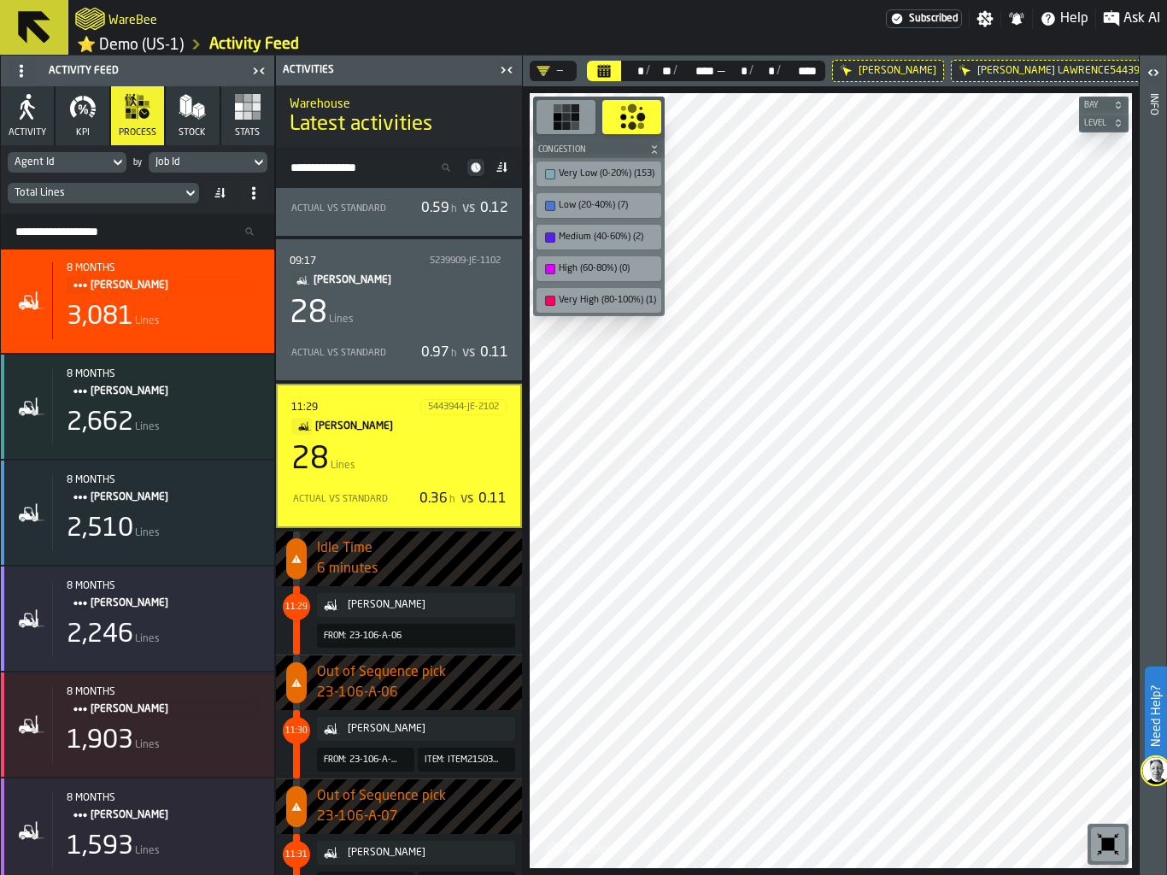
click at [308, 511] on div "Actual vs Standard 0.36 h vs 0.11" at bounding box center [398, 498] width 215 height 27
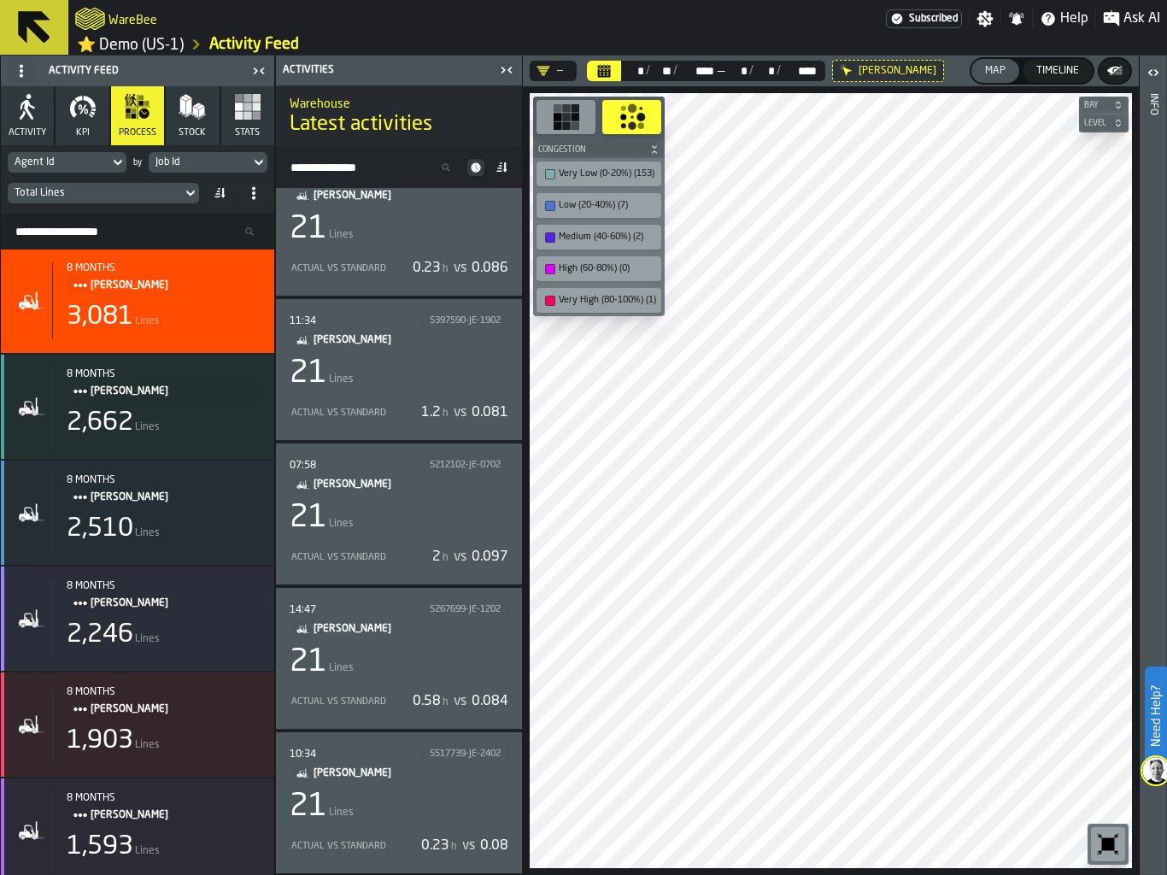
scroll to position [2626, 0]
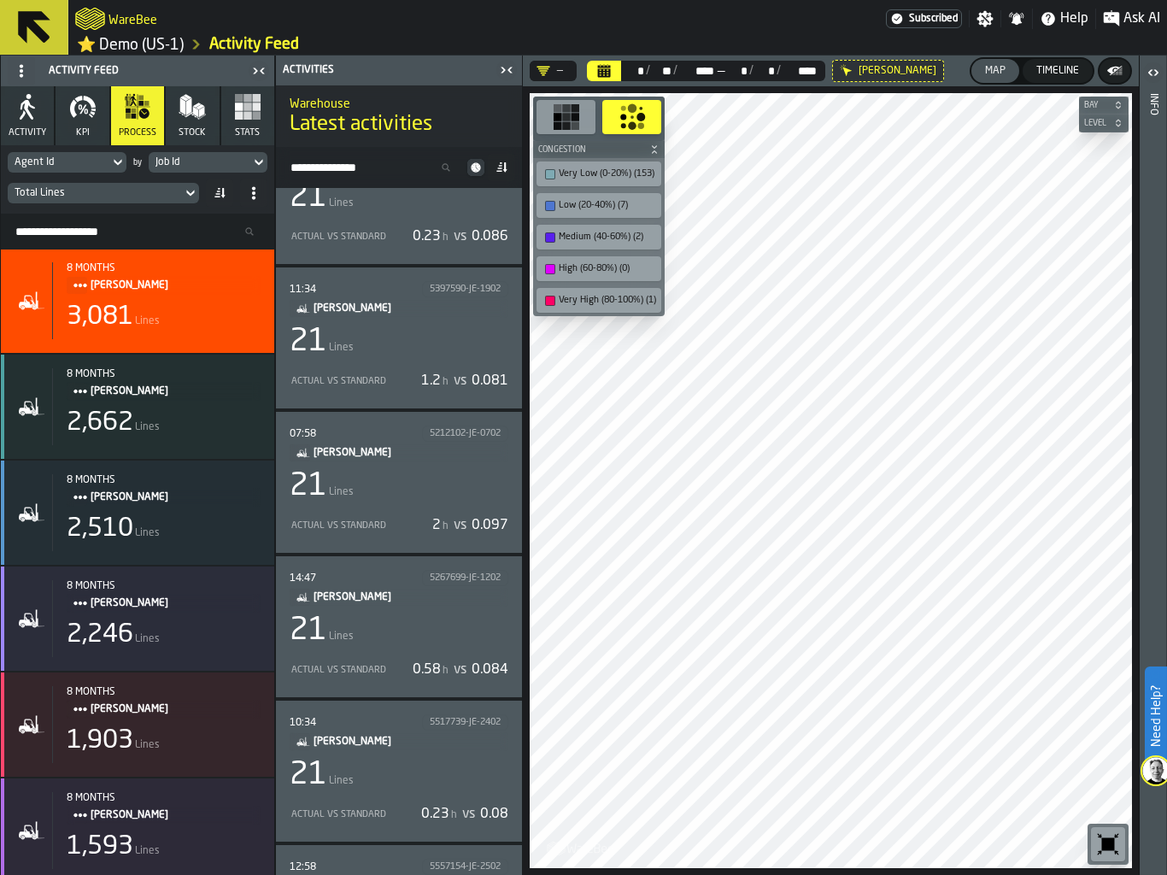
click at [351, 367] on div "Actual vs Standard 1.2 h vs 0.081" at bounding box center [399, 380] width 219 height 27
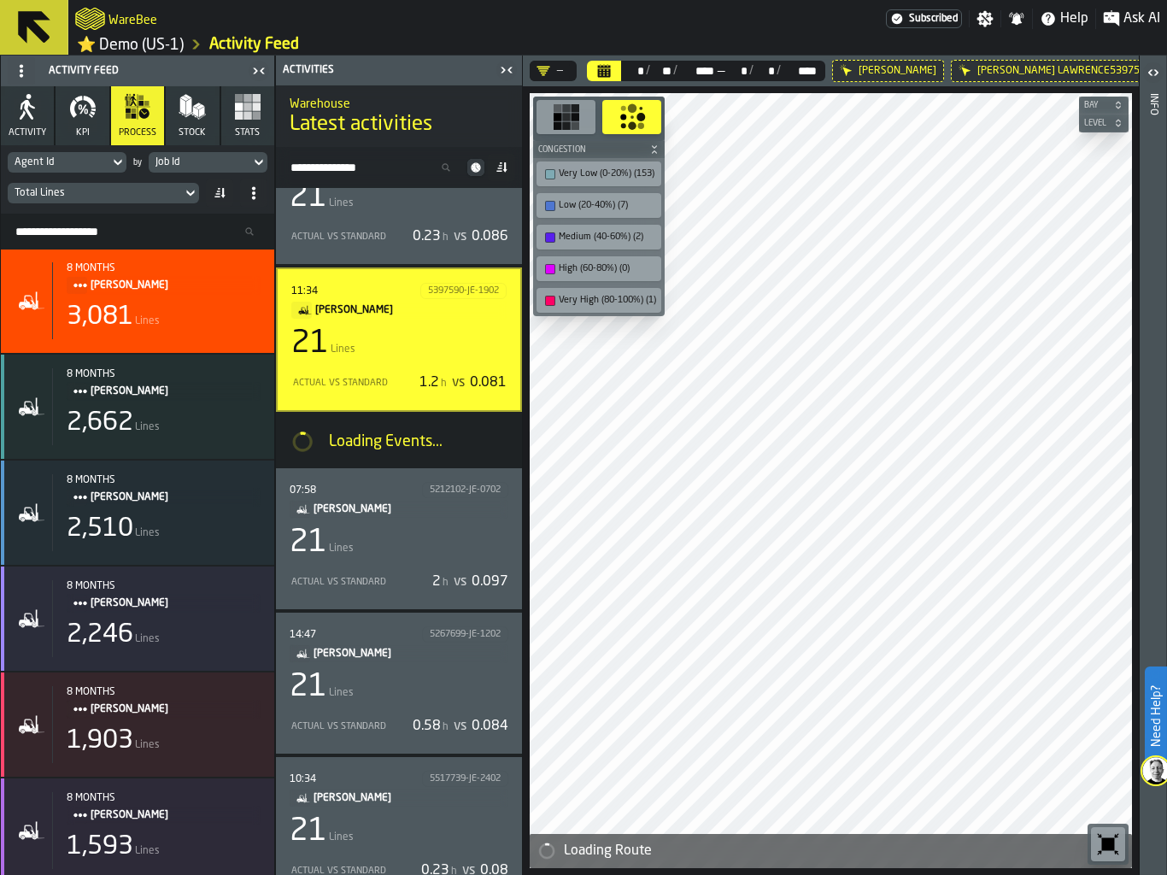
click at [73, 198] on div "Total Lines" at bounding box center [95, 193] width 161 height 12
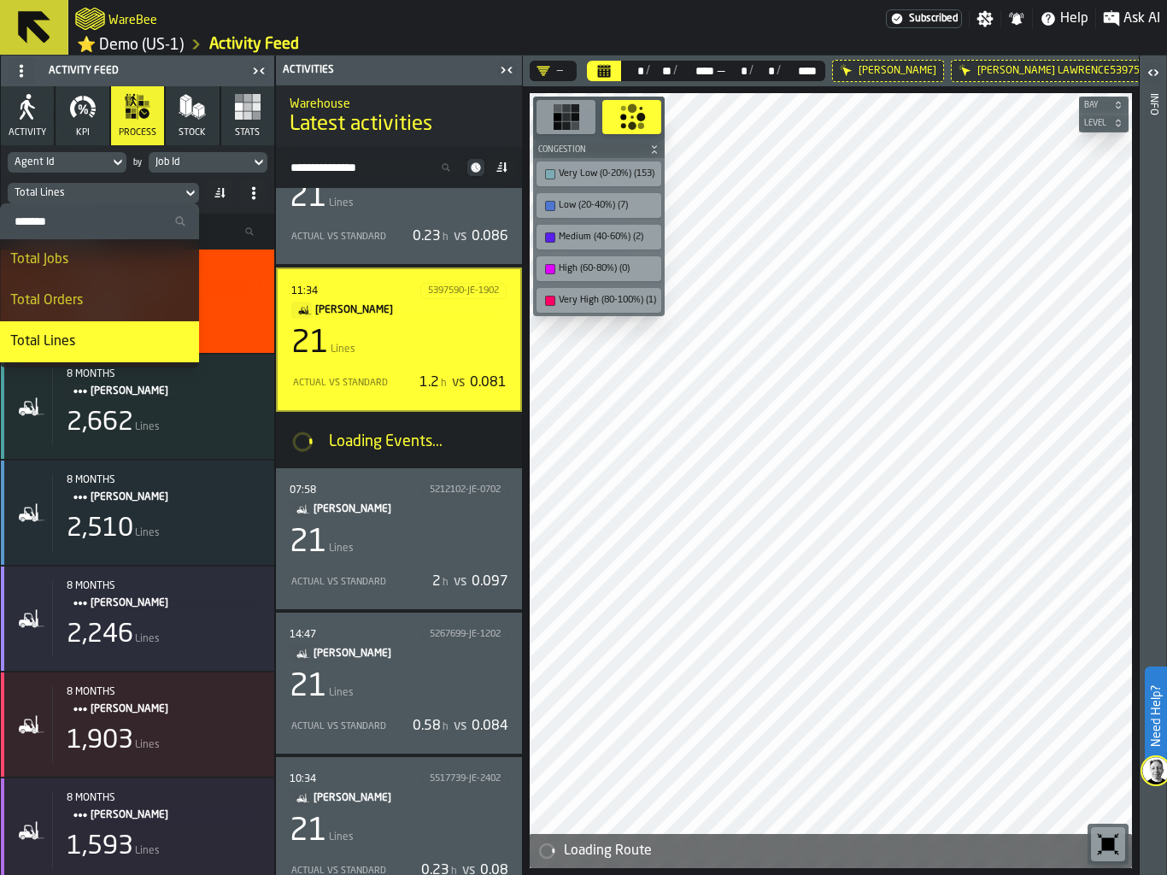
click at [70, 222] on input "Search" at bounding box center [99, 221] width 185 height 22
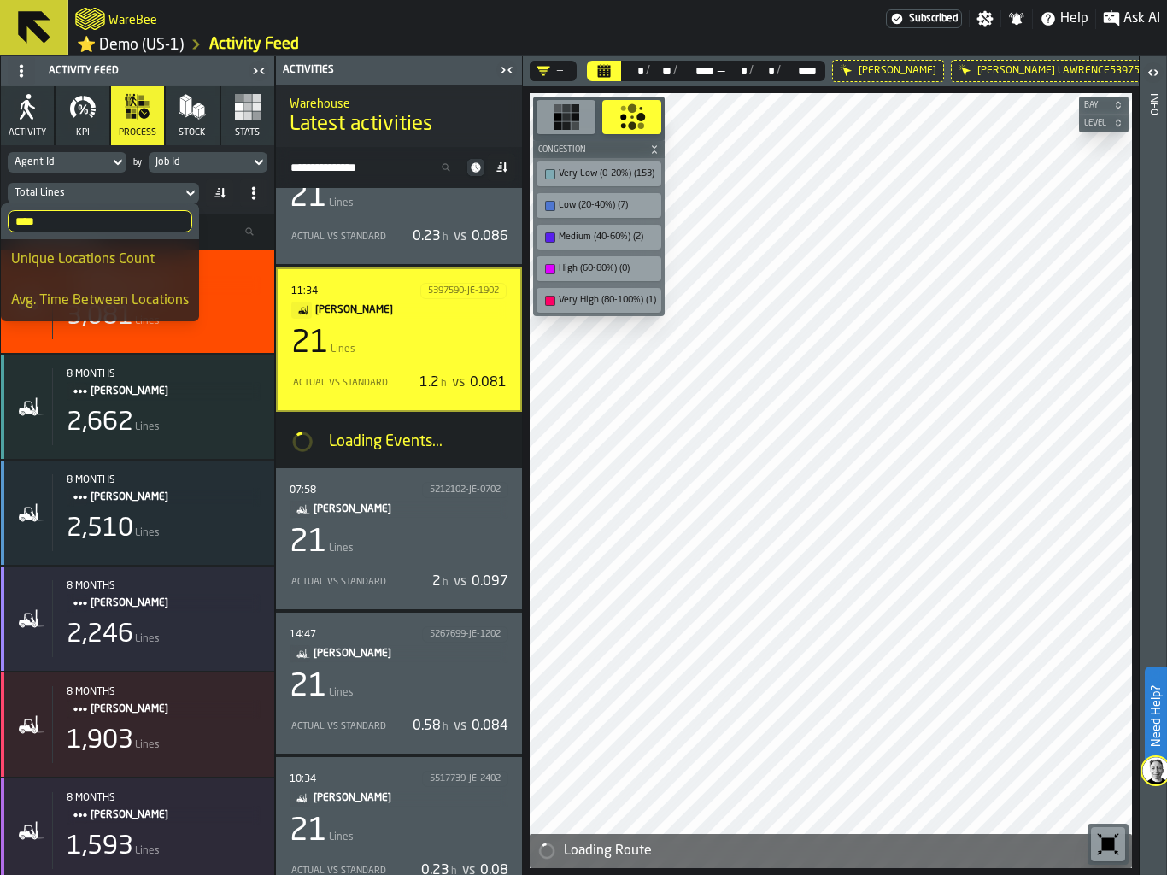
type input "****"
click at [108, 268] on div "Unique Locations Count" at bounding box center [100, 259] width 178 height 20
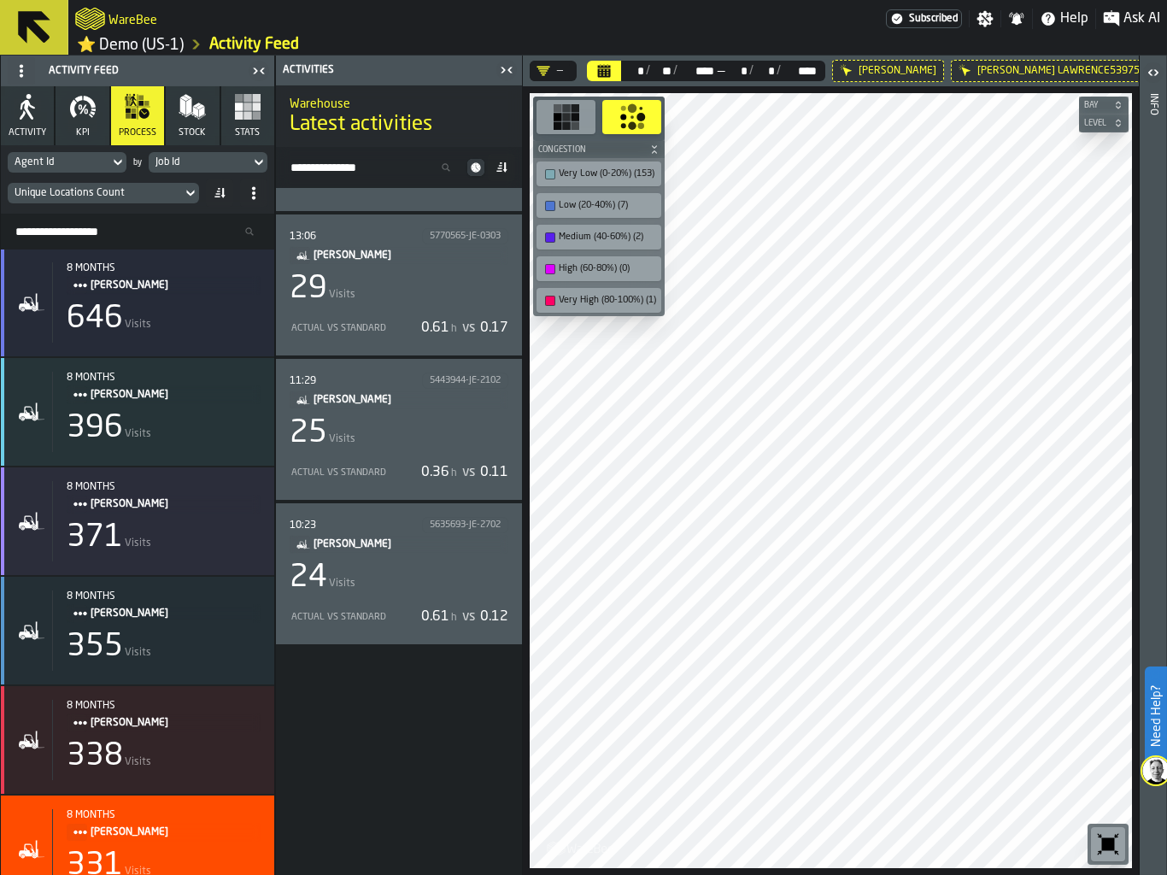
scroll to position [0, 0]
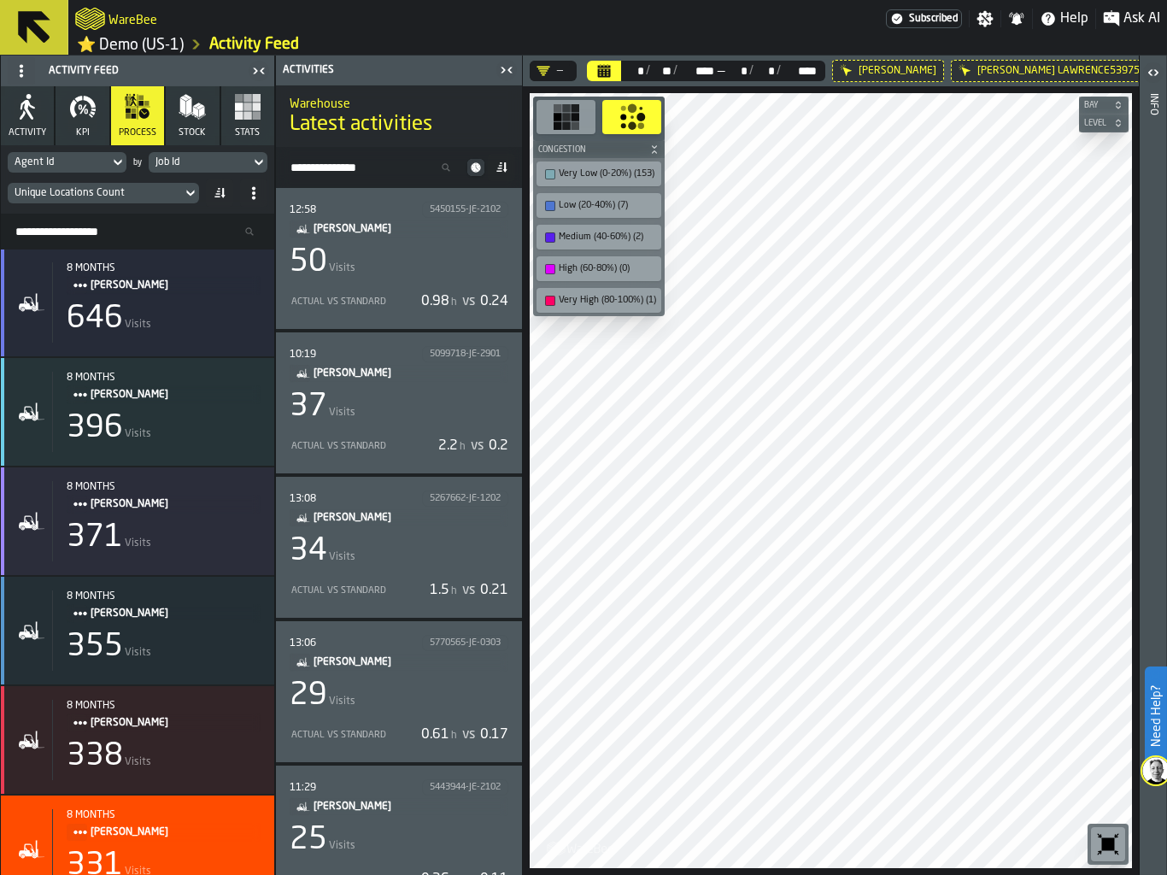
click at [378, 385] on div "10:19 5099718-JE-2901 JEFFREY LAWRENCE 37 Visits Actual vs Standard 2.2 h vs 0.2" at bounding box center [399, 403] width 219 height 114
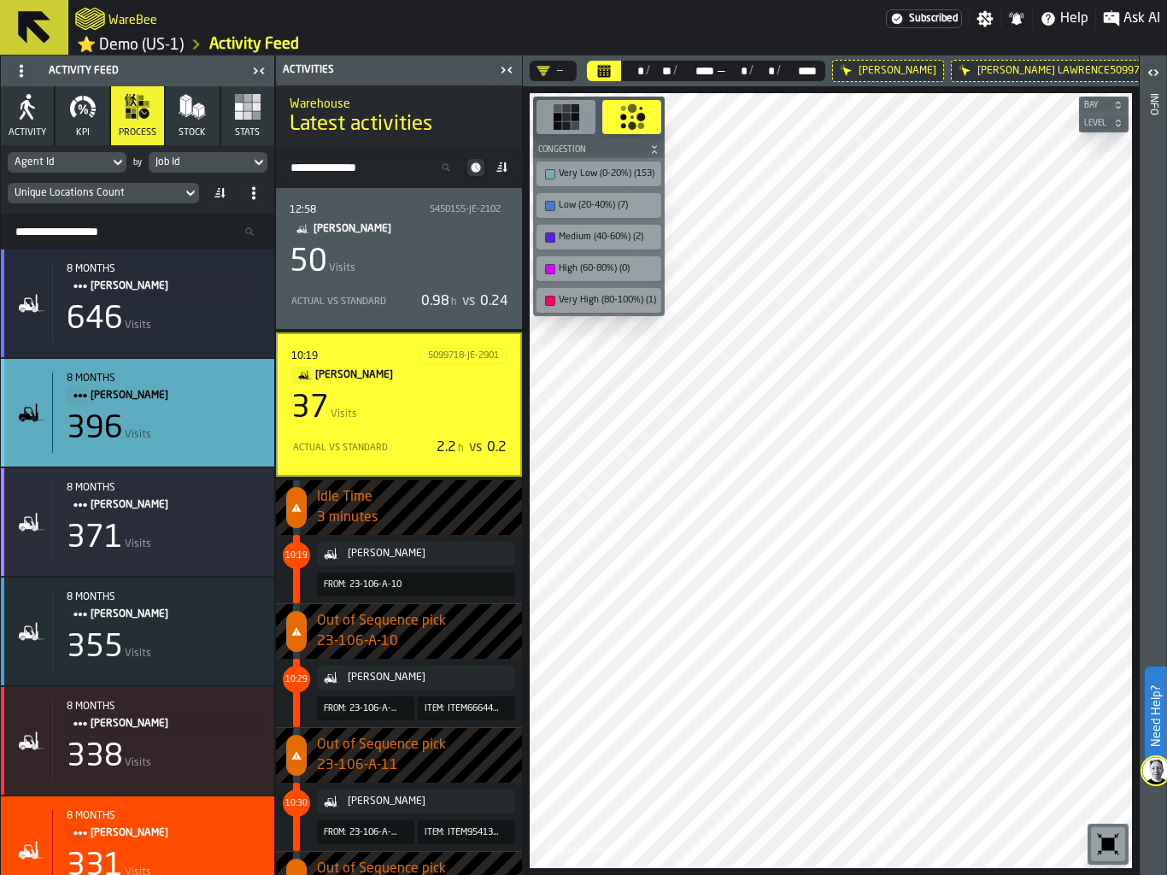
click at [111, 428] on div "396" at bounding box center [95, 429] width 56 height 34
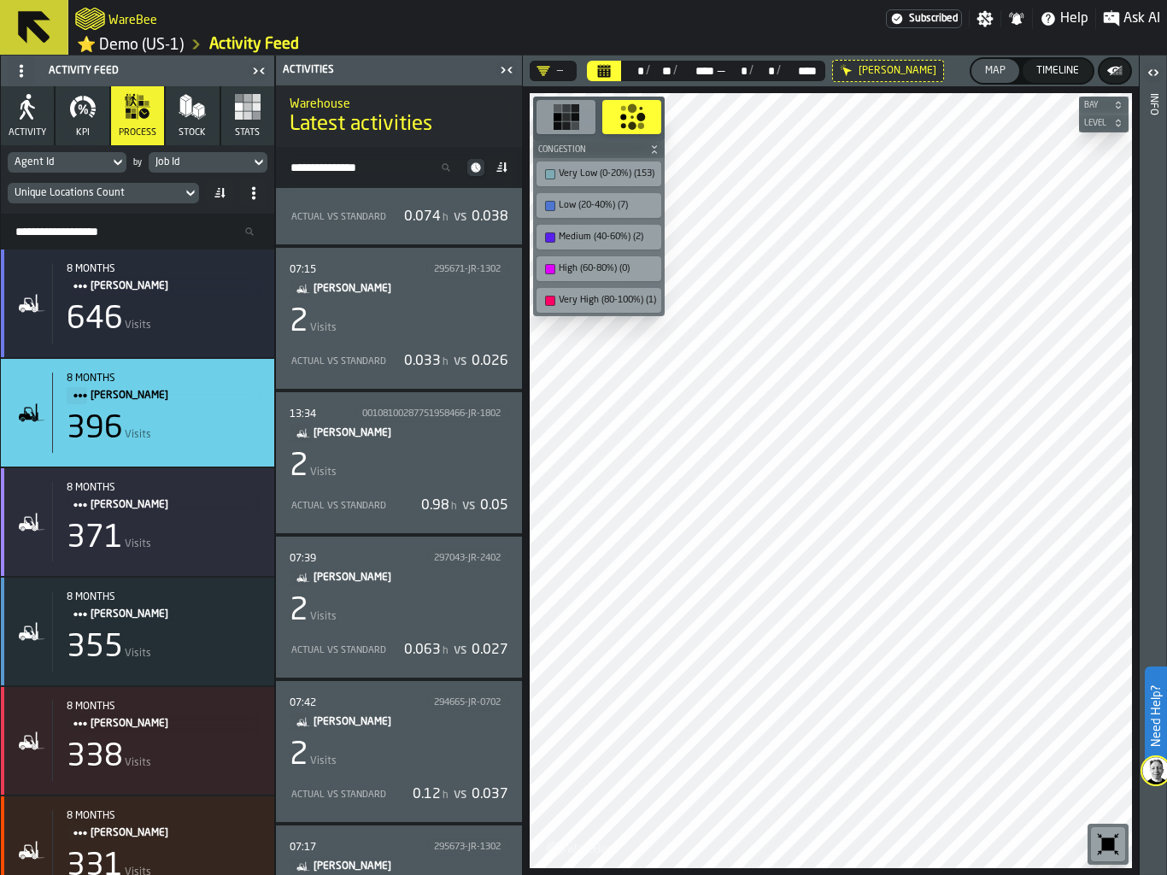
scroll to position [941, 0]
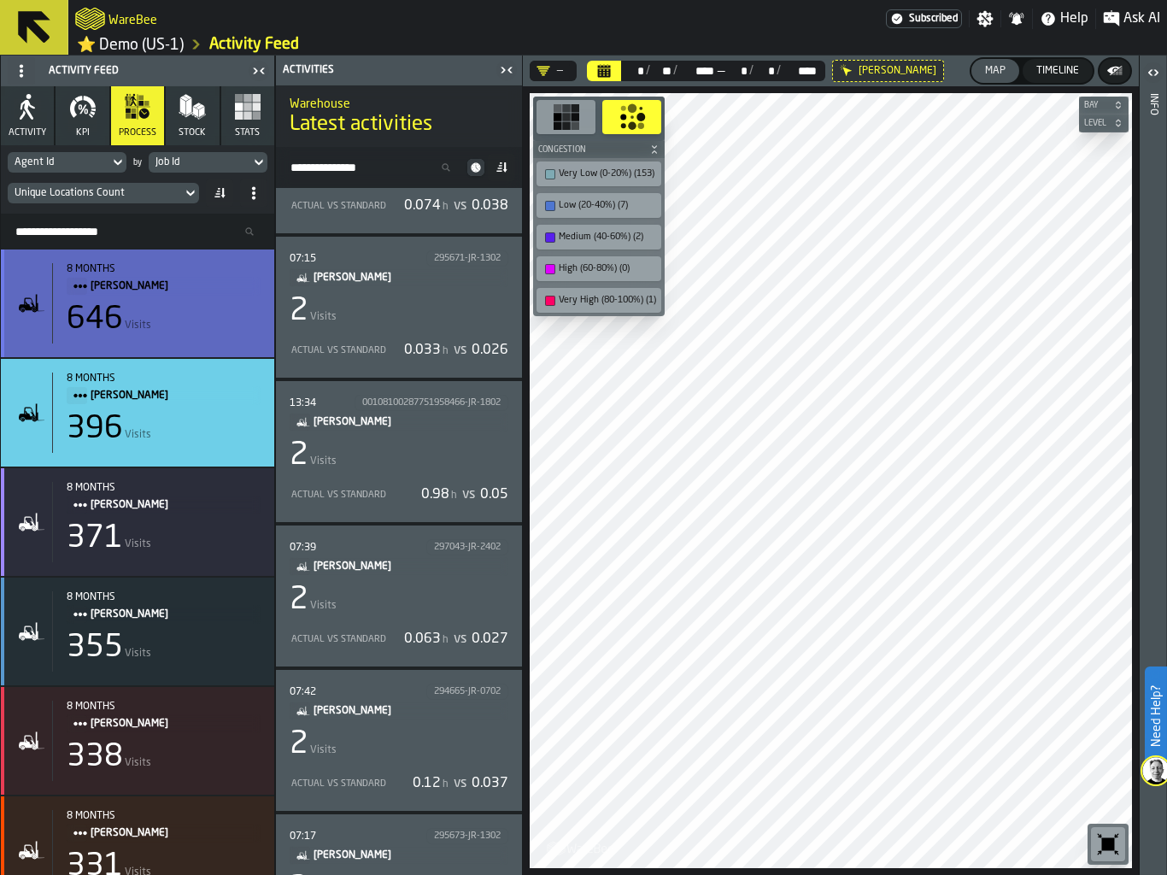
click at [153, 325] on div "646 Visits" at bounding box center [164, 319] width 194 height 34
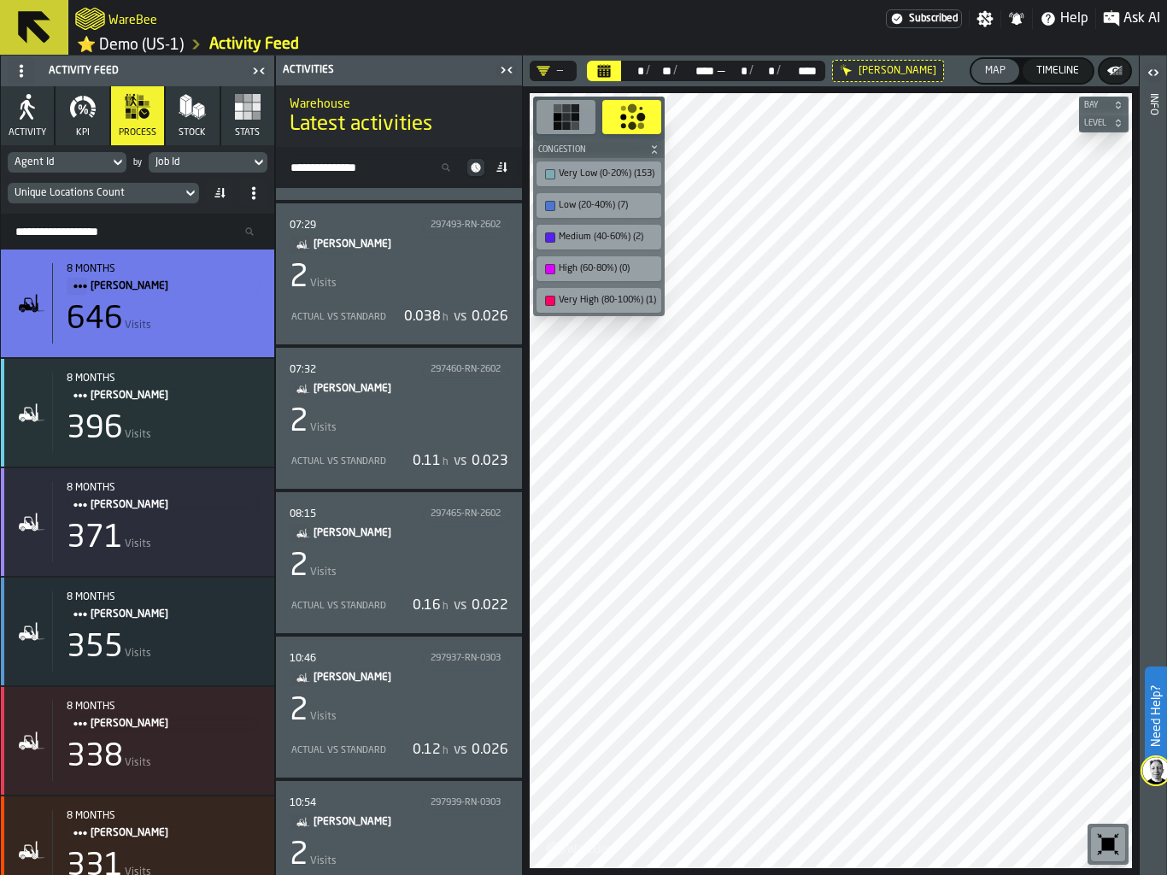
scroll to position [750, 0]
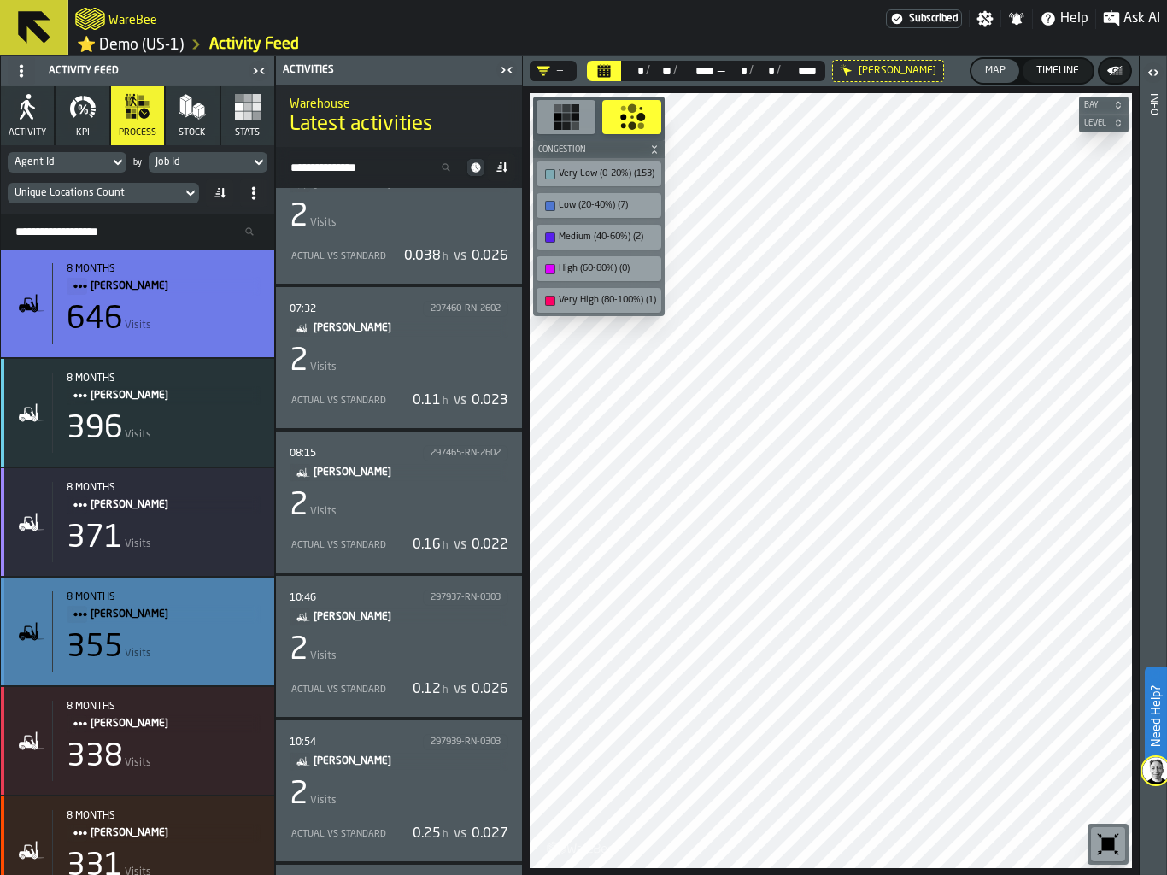
click at [173, 663] on div "355 Visits" at bounding box center [164, 647] width 194 height 34
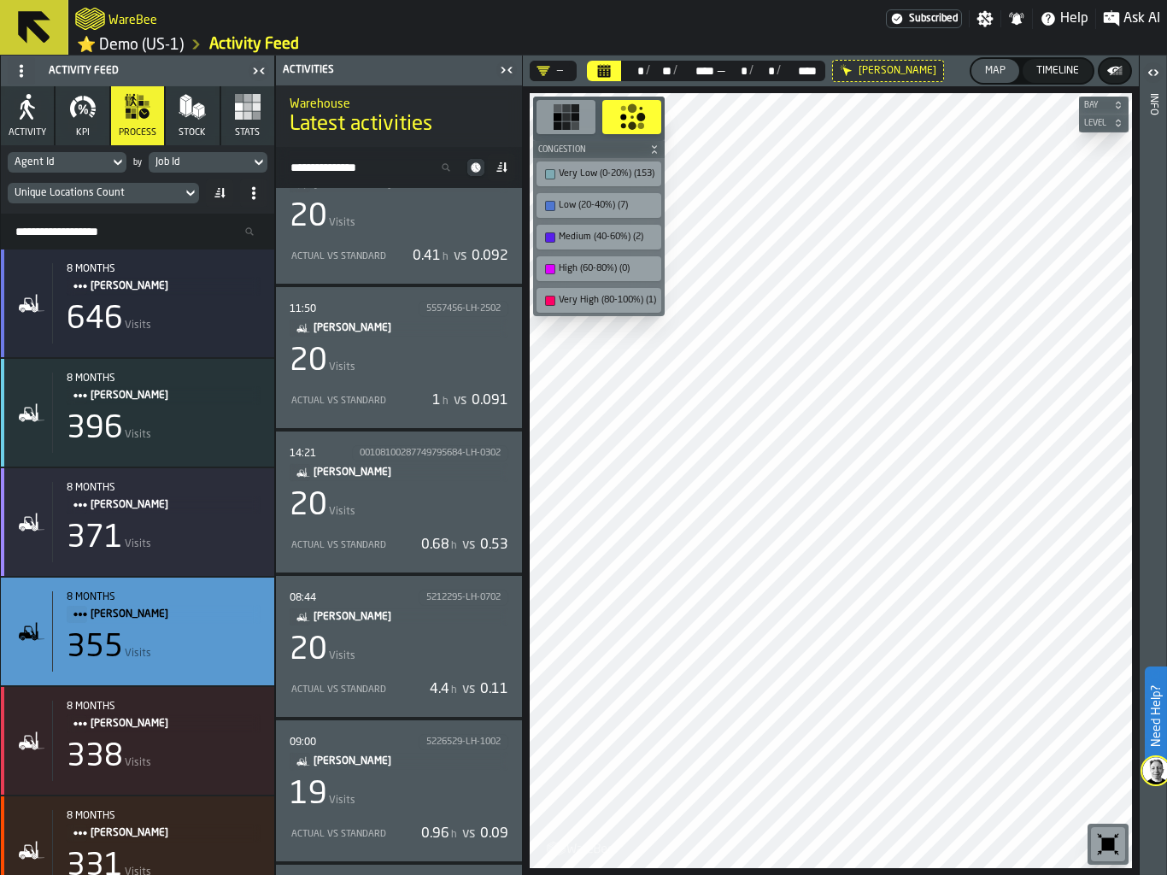
scroll to position [484, 0]
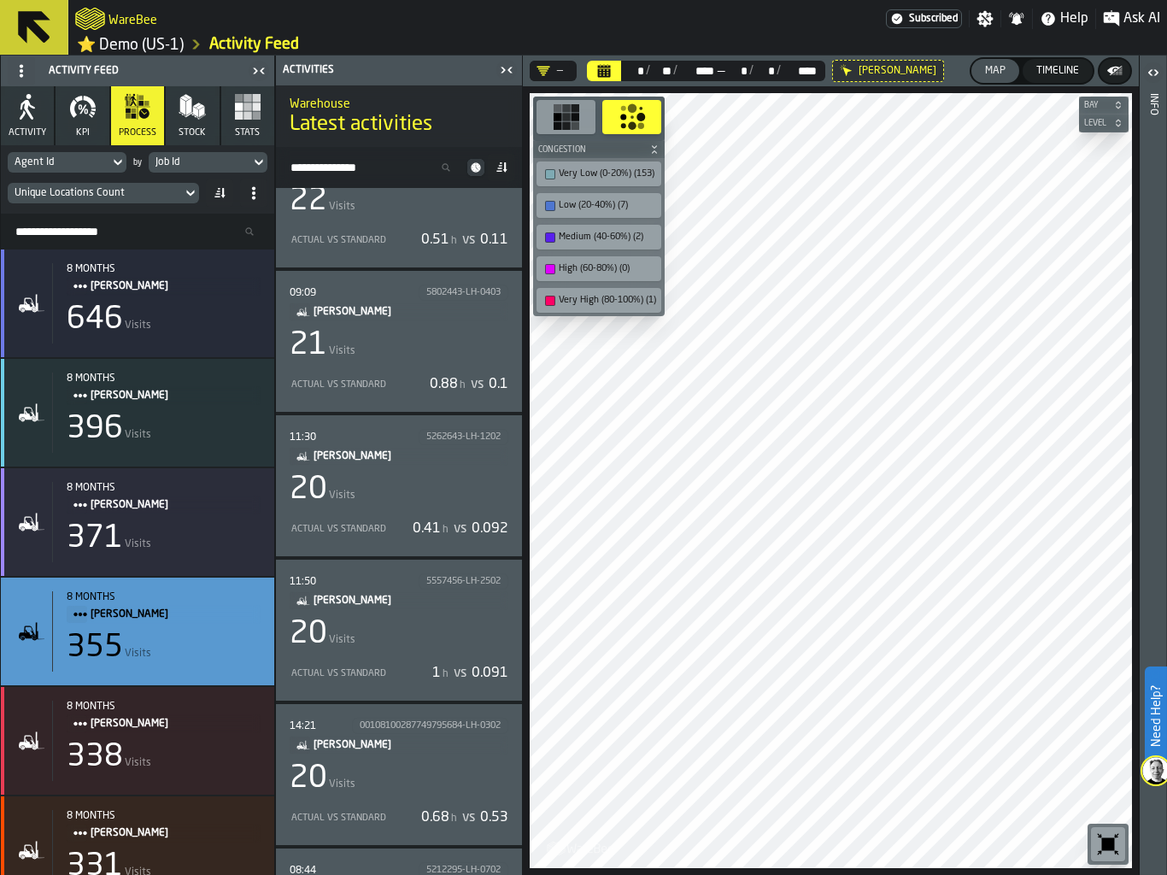
click at [419, 453] on span "[PERSON_NAME]" at bounding box center [403, 456] width 181 height 19
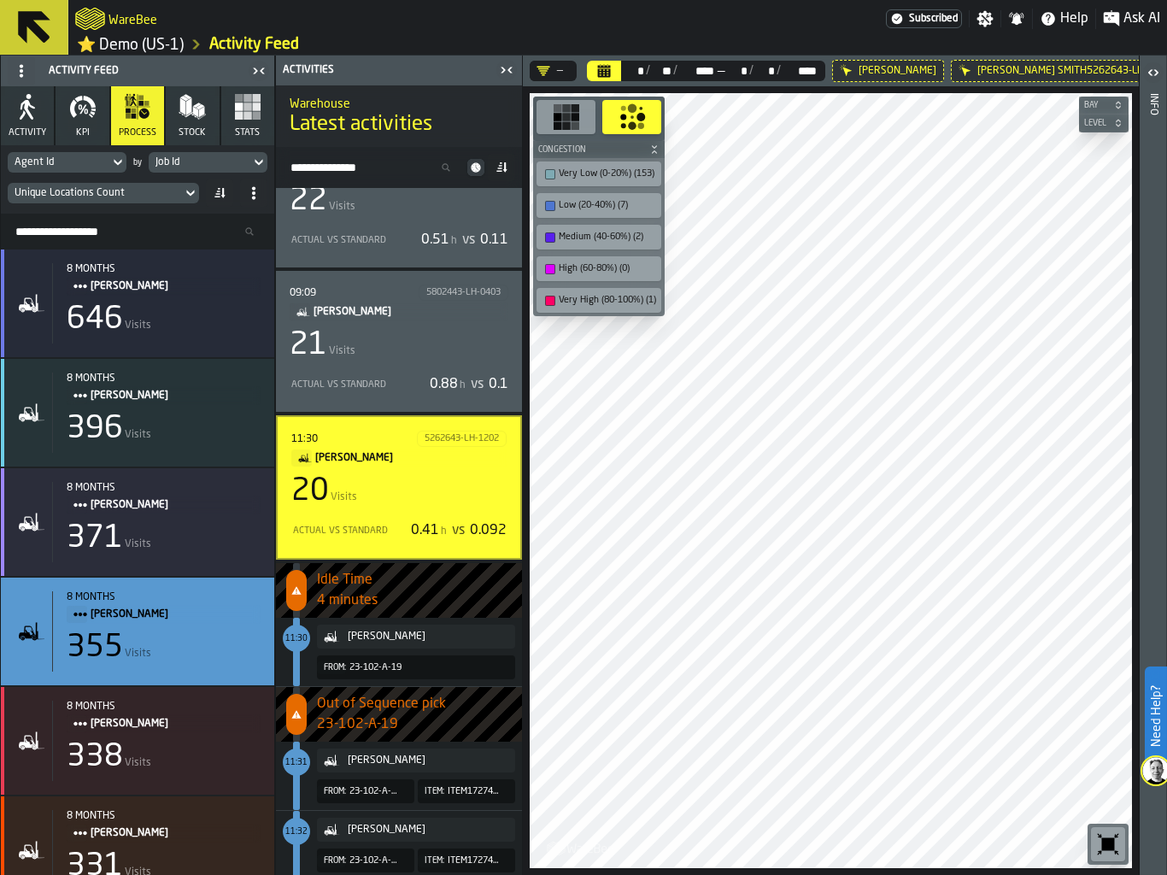
click at [363, 377] on div "Actual vs Standard 0.88 h vs 0.1" at bounding box center [399, 384] width 219 height 27
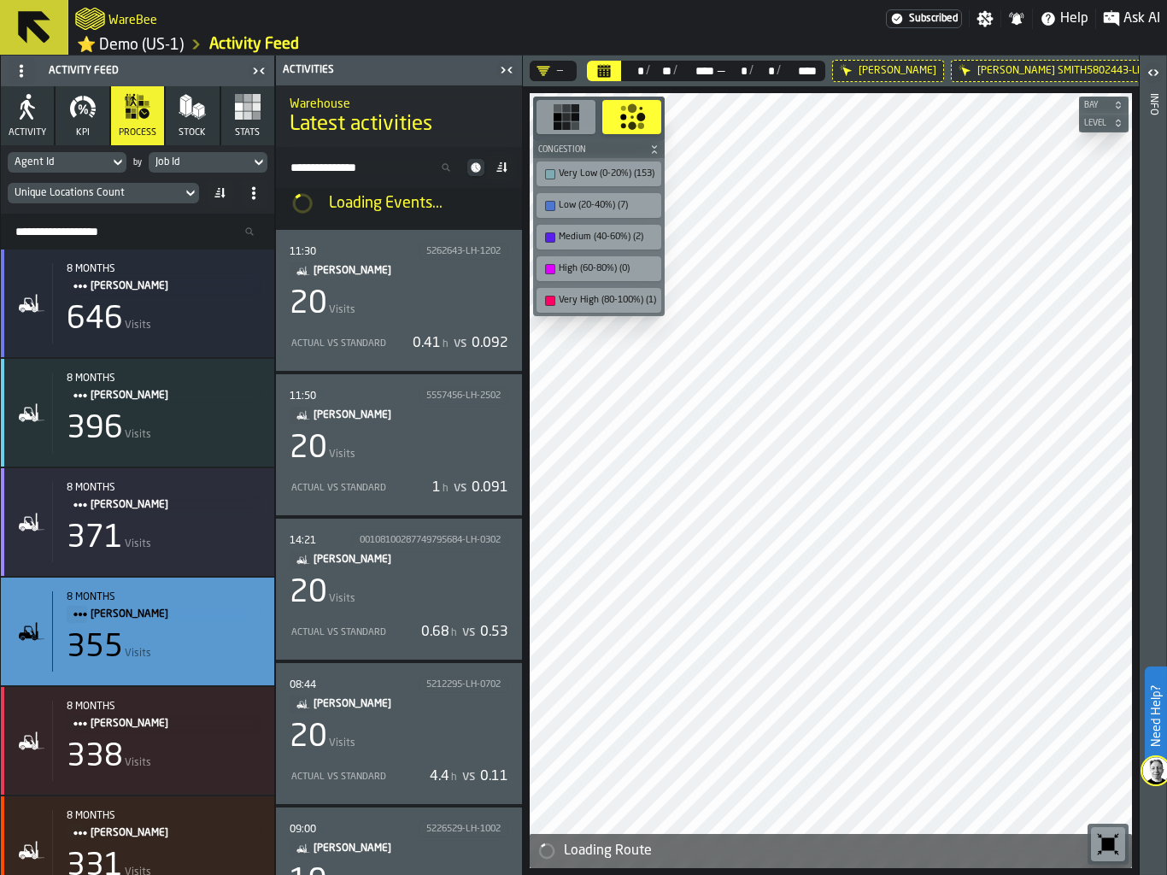
scroll to position [727, 0]
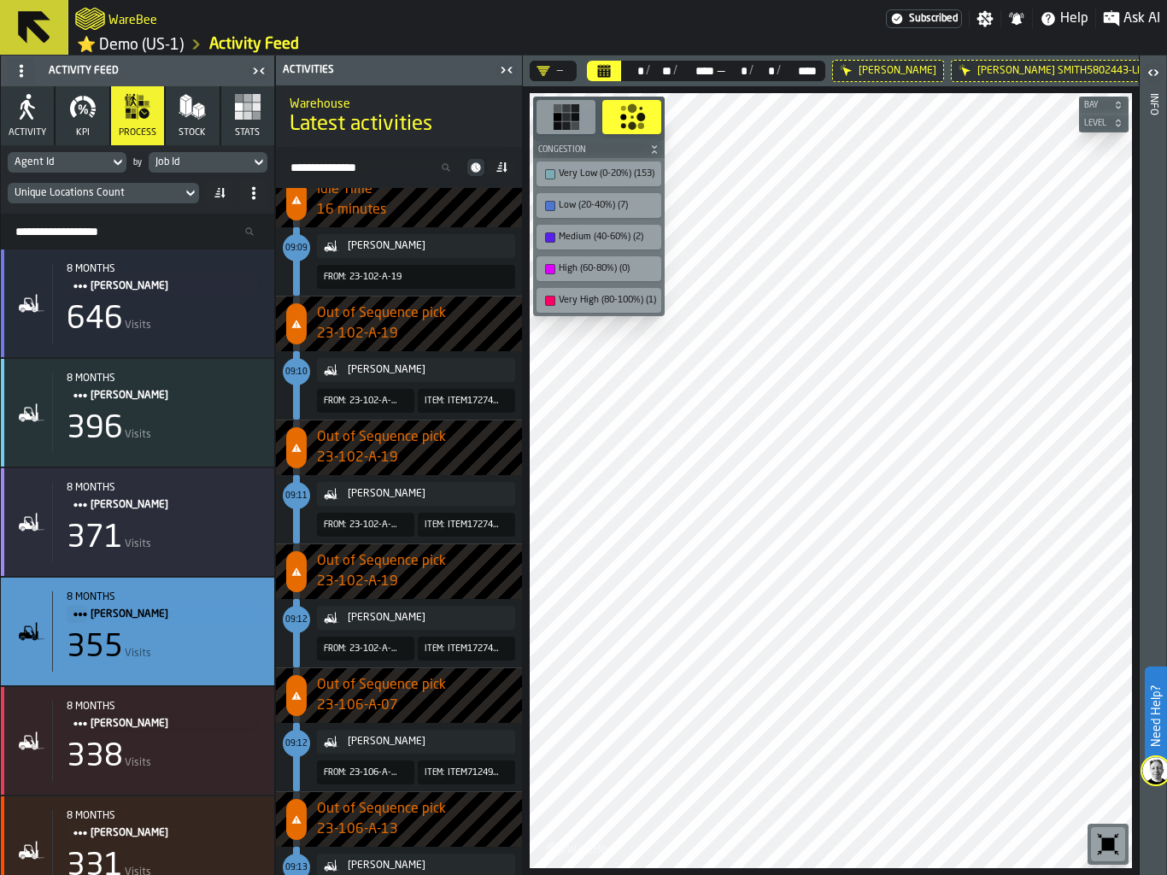
click at [305, 647] on div "LISA SMITH From: 23-102-A-19 Item: ITEM172747047" at bounding box center [395, 633] width 239 height 68
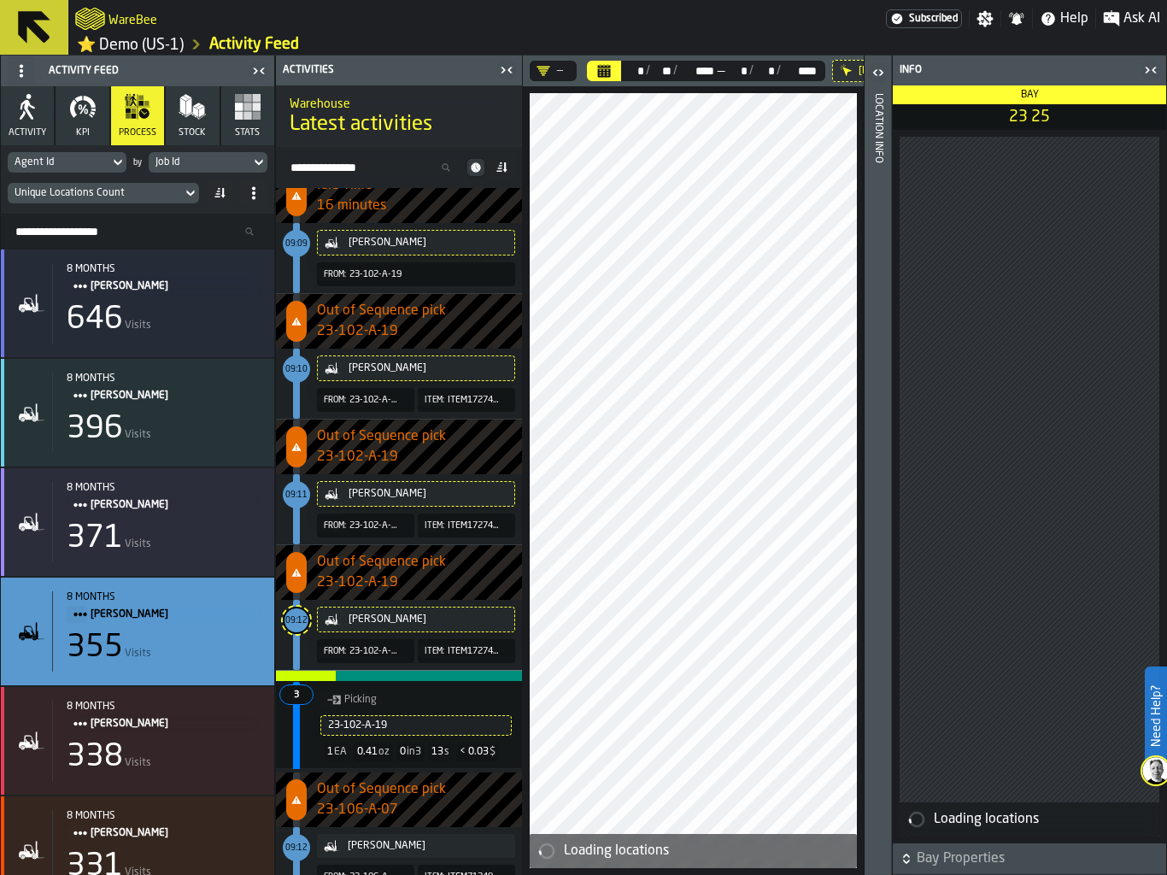
scroll to position [733, 0]
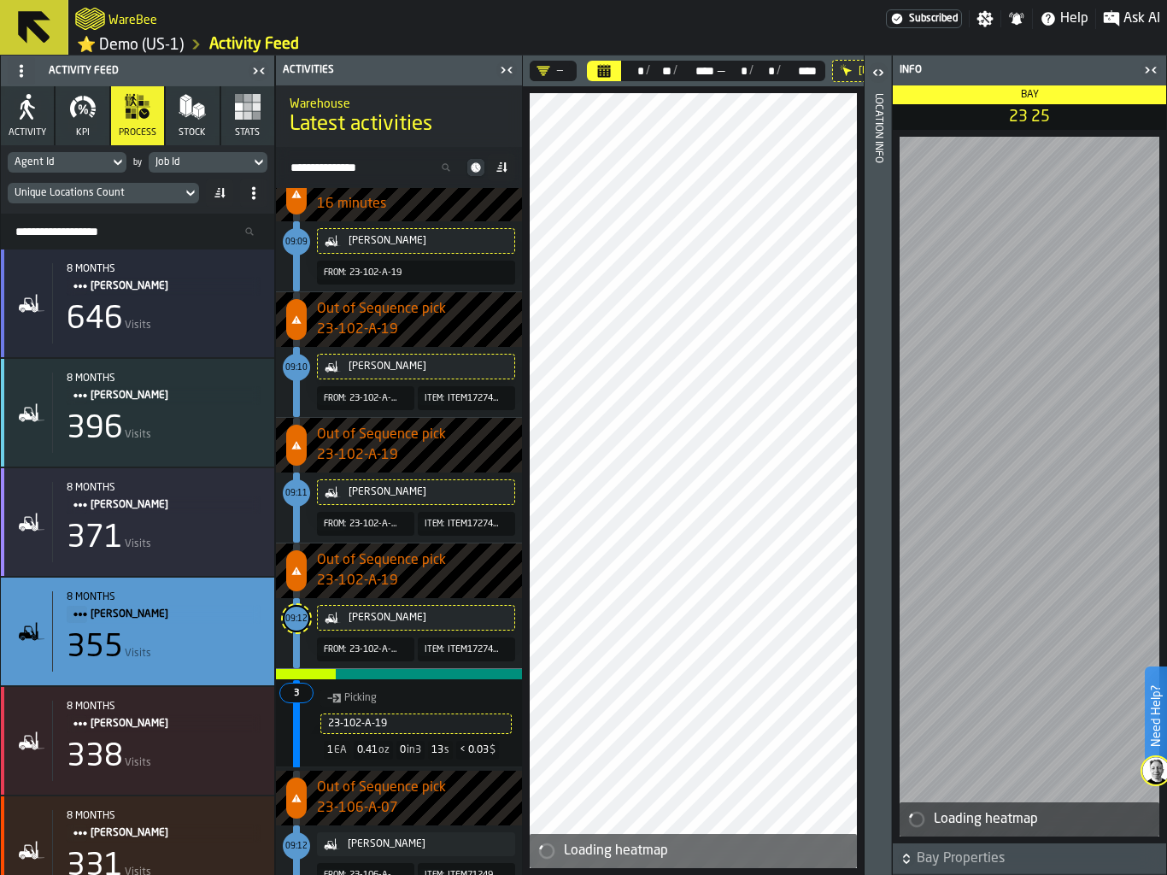
click at [26, 70] on icon at bounding box center [22, 71] width 14 height 14
click at [53, 116] on li "Show Feed Menu" at bounding box center [71, 105] width 126 height 41
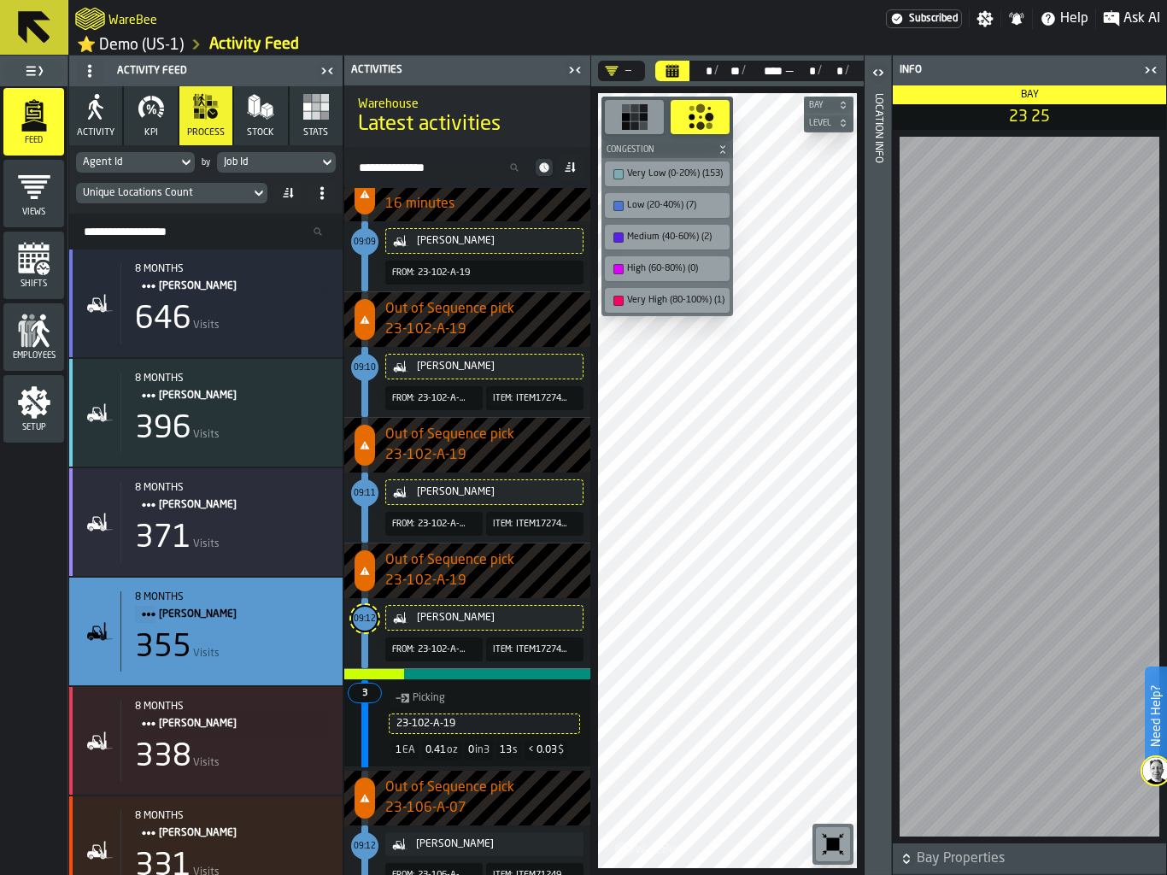
click at [0, 0] on main "WareBee Subscribed Settings Notifications Help Ask AI ⭐ Demo (US-1) Activity Fe…" at bounding box center [583, 437] width 1167 height 875
